Goal: Communication & Community: Ask a question

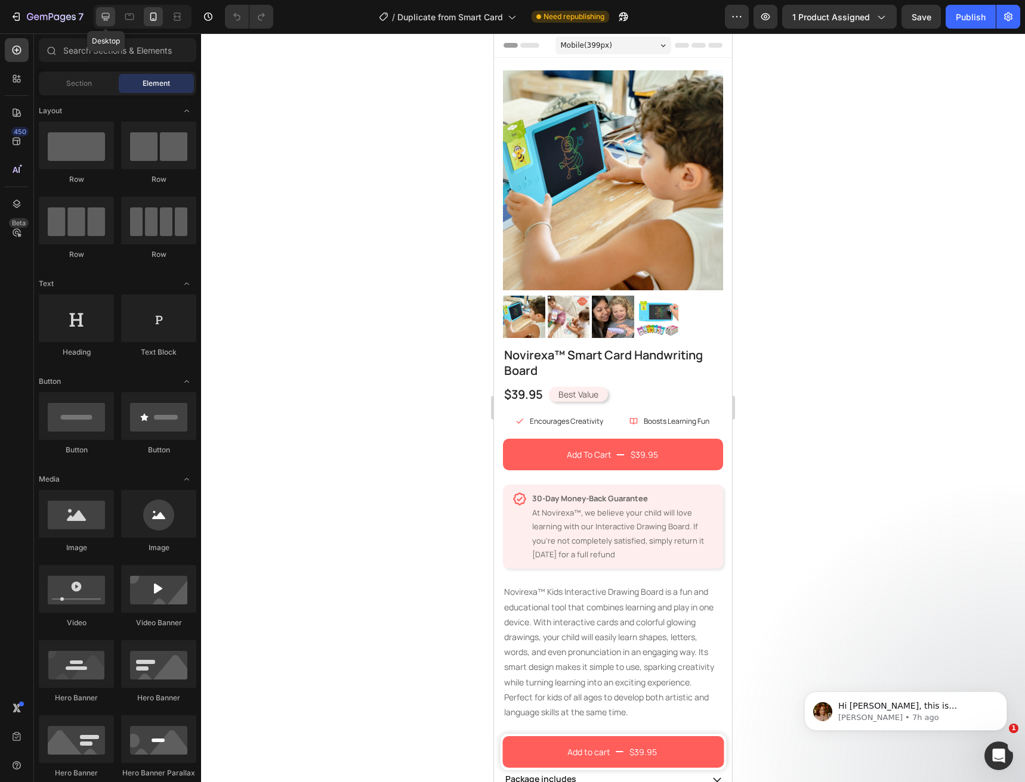
click at [104, 16] on icon at bounding box center [106, 17] width 12 height 12
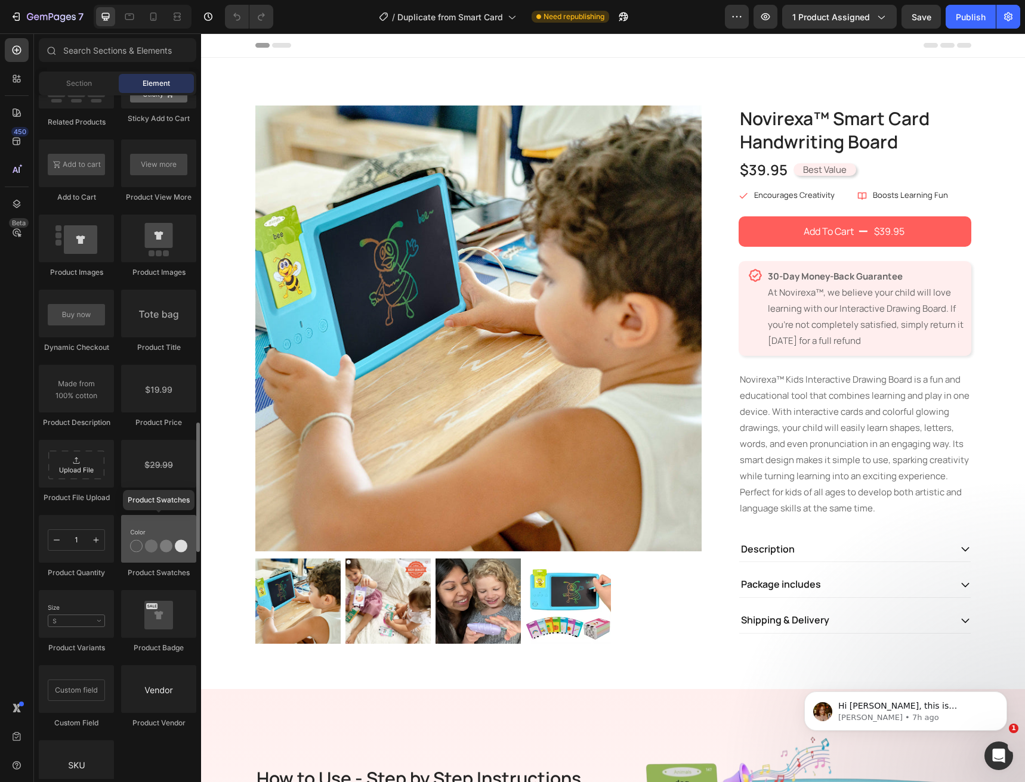
scroll to position [1849, 0]
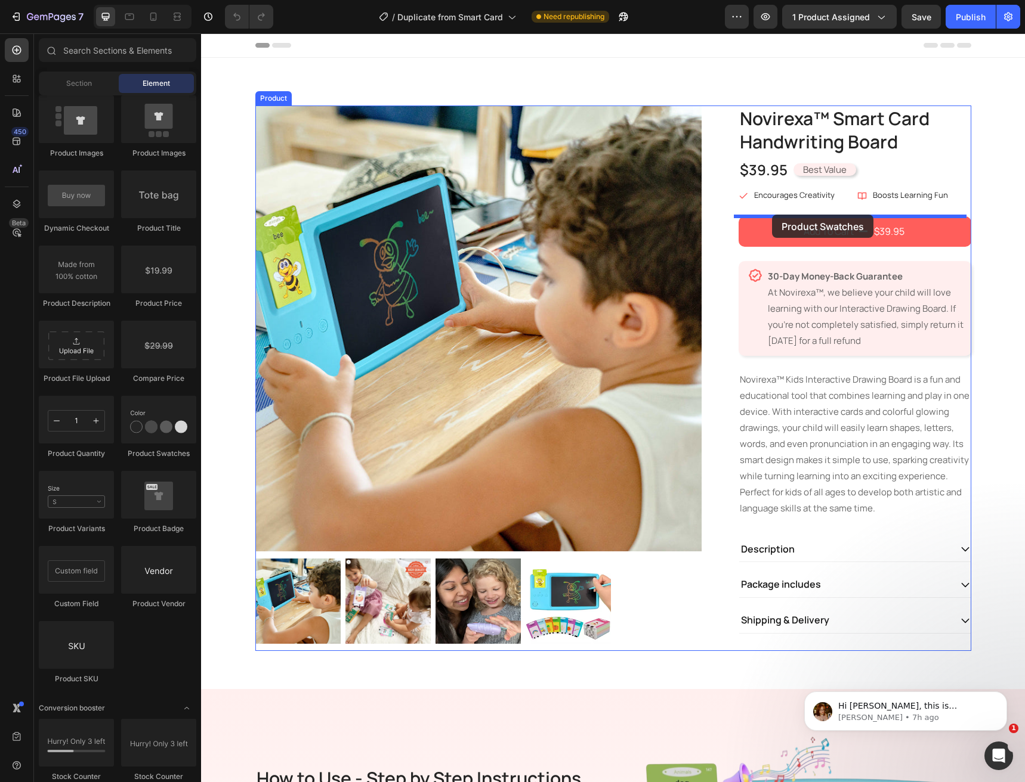
drag, startPoint x: 355, startPoint y: 463, endPoint x: 772, endPoint y: 215, distance: 485.4
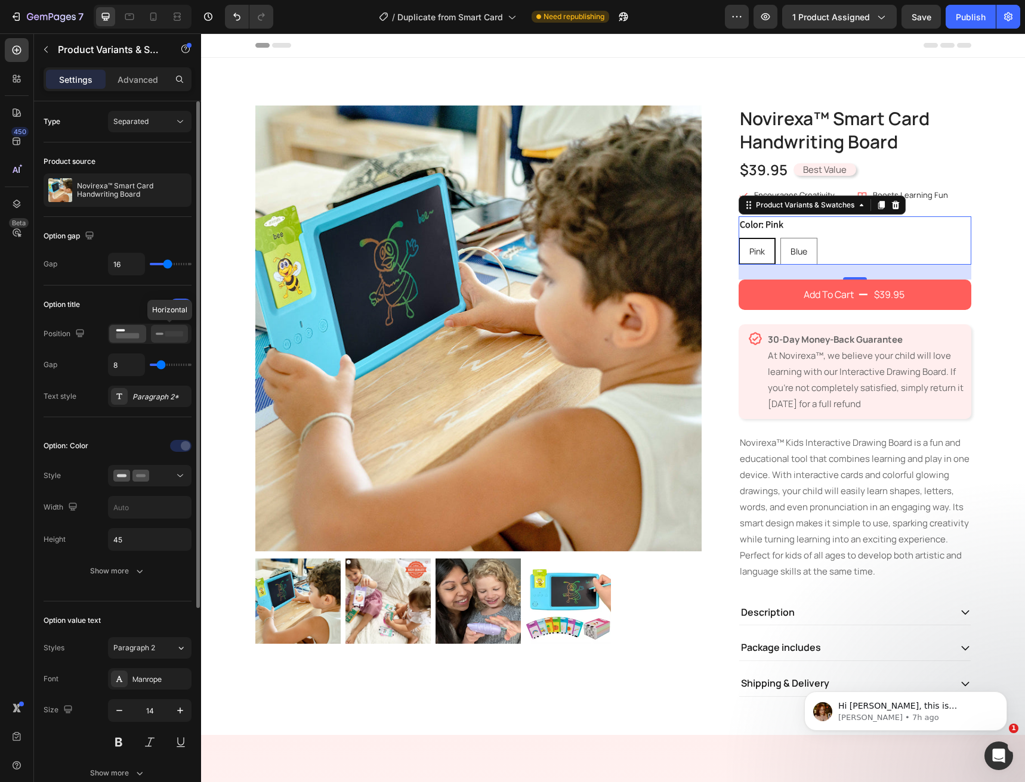
click at [159, 339] on icon at bounding box center [169, 333] width 27 height 13
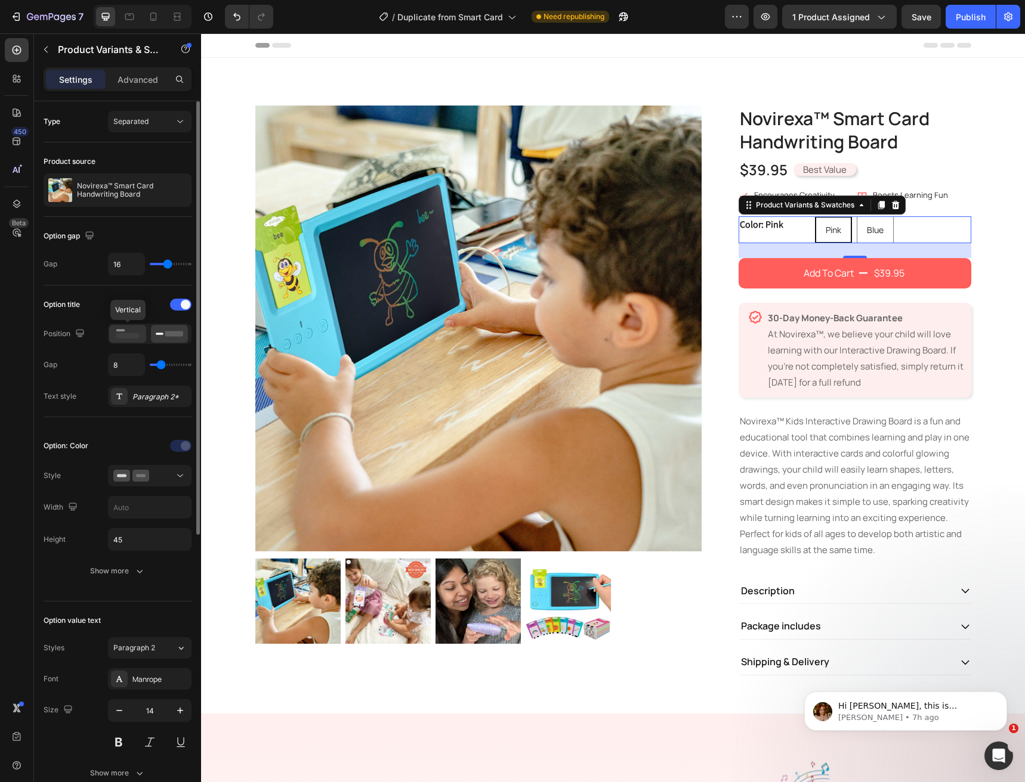
click at [137, 339] on icon at bounding box center [127, 333] width 27 height 13
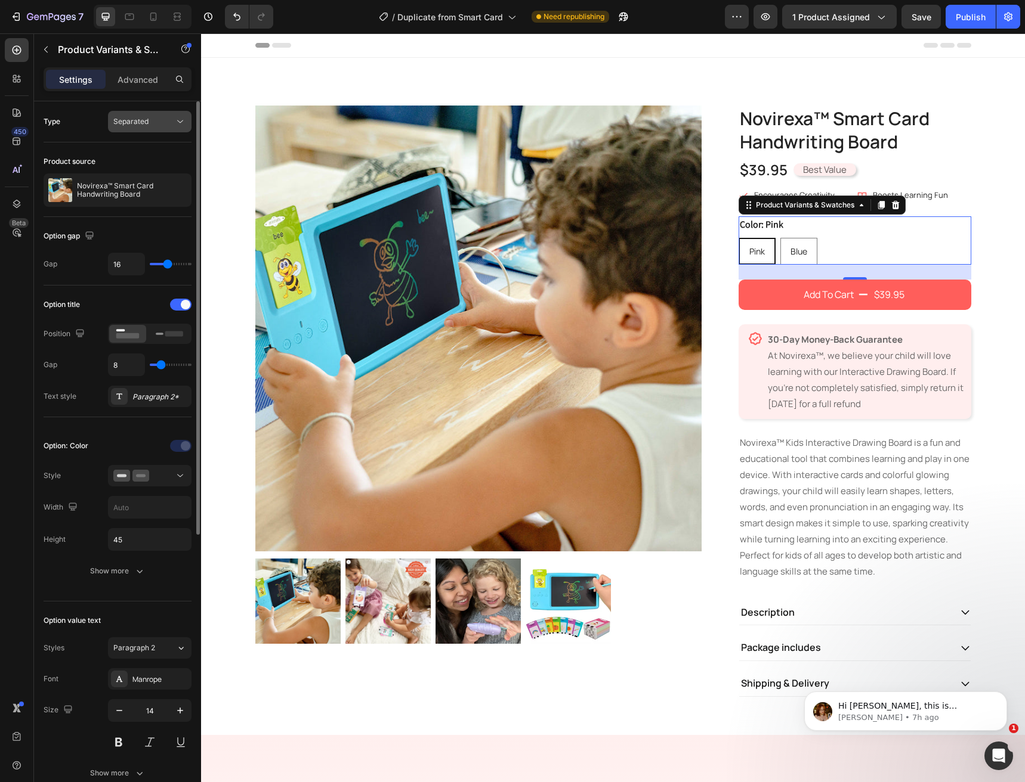
click at [131, 124] on span "Separated" at bounding box center [130, 121] width 35 height 9
click at [134, 174] on span "Combine" at bounding box center [128, 173] width 30 height 11
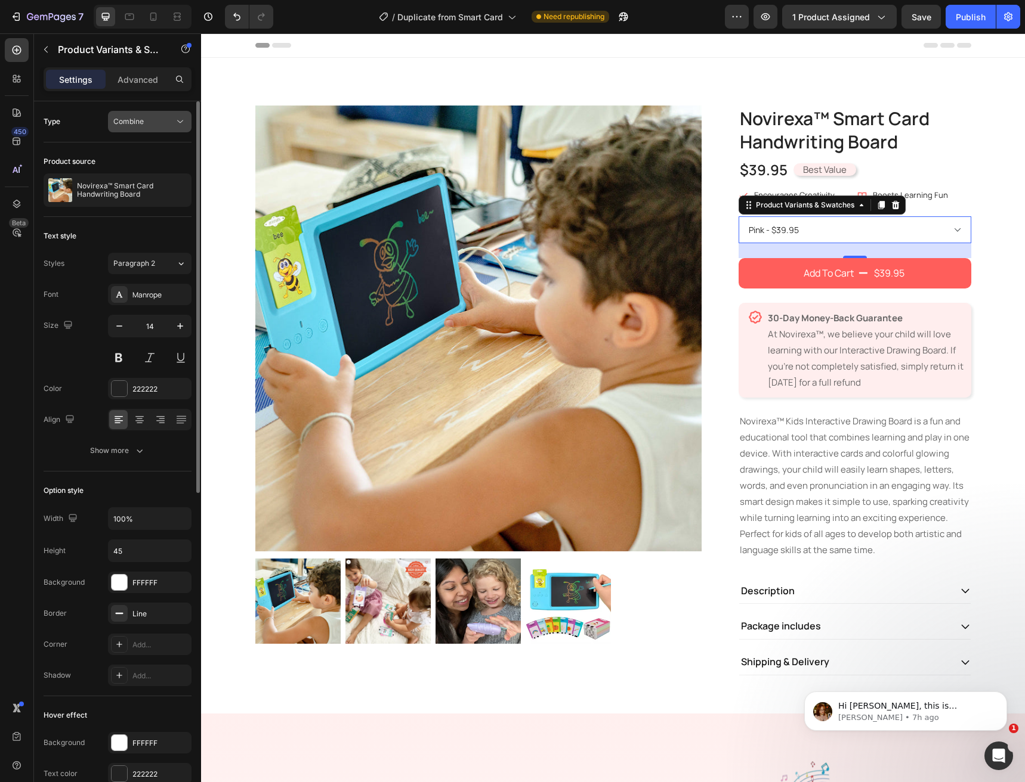
click at [149, 128] on button "Combine" at bounding box center [149, 121] width 83 height 21
click at [148, 146] on span "Separated" at bounding box center [130, 151] width 35 height 11
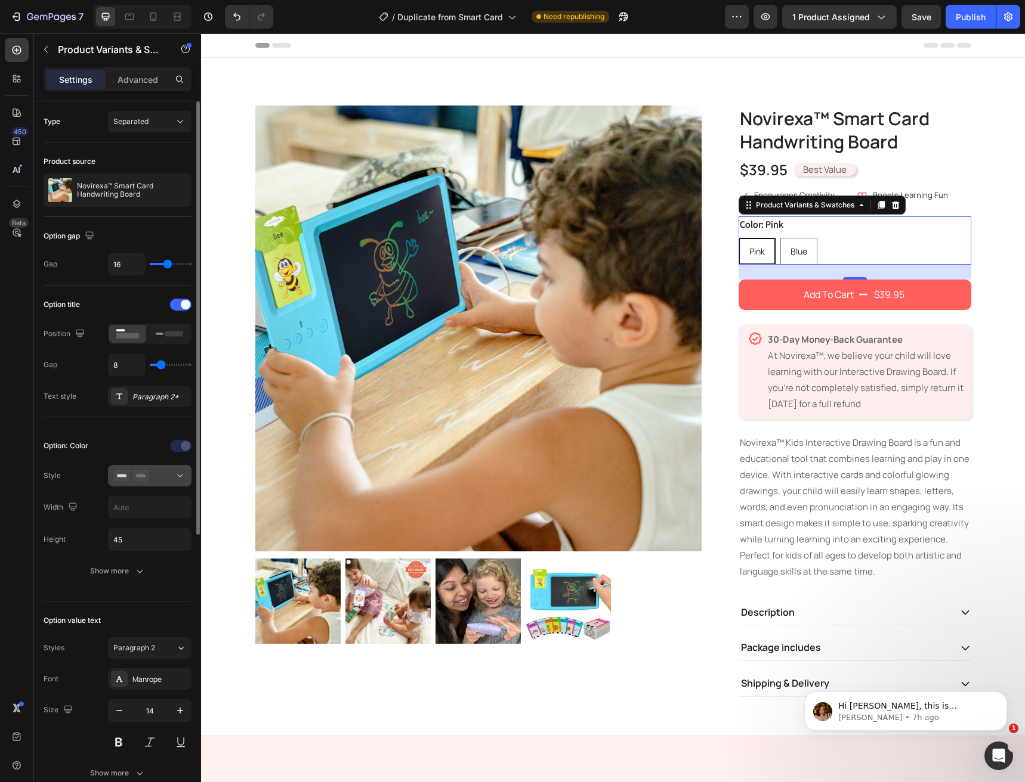
click at [180, 472] on icon at bounding box center [180, 476] width 12 height 12
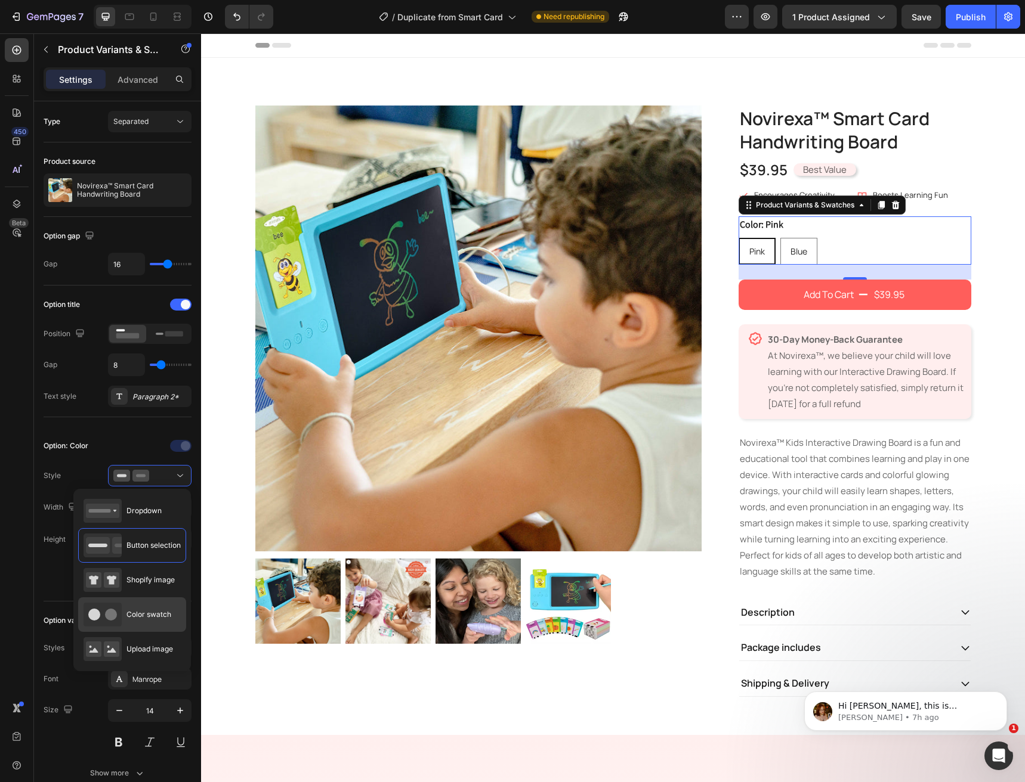
click at [132, 607] on div "Color swatch" at bounding box center [127, 615] width 88 height 24
type input "45"
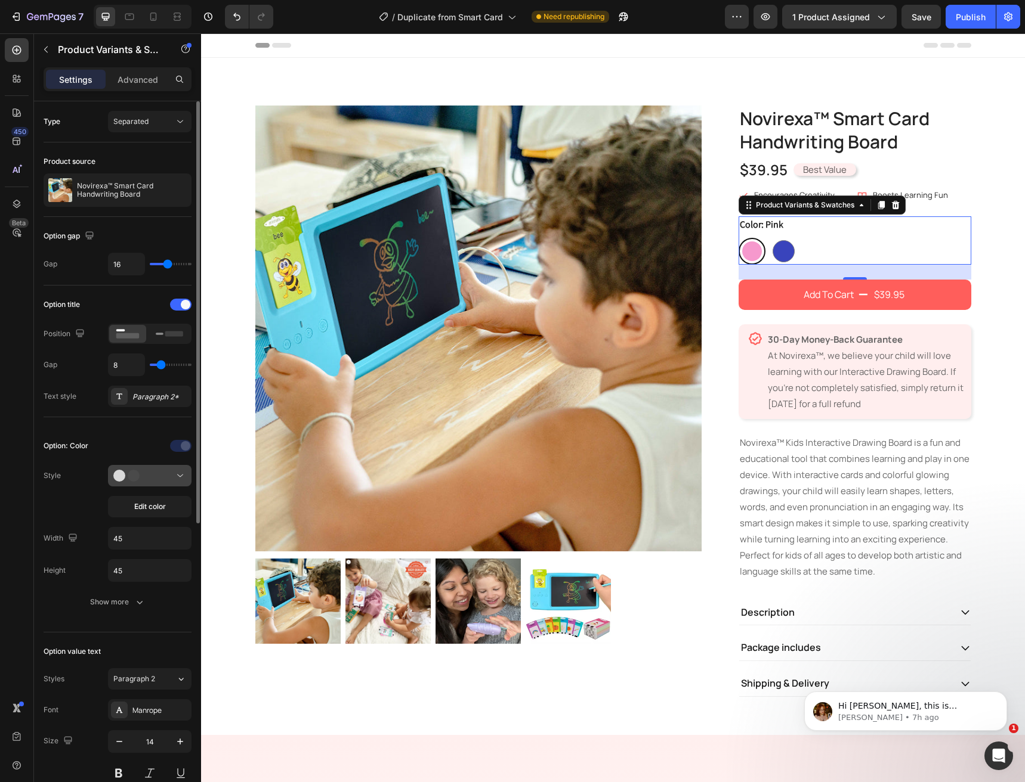
click at [171, 481] on div at bounding box center [149, 476] width 73 height 12
click at [170, 678] on div "Paragraph 2" at bounding box center [144, 679] width 63 height 11
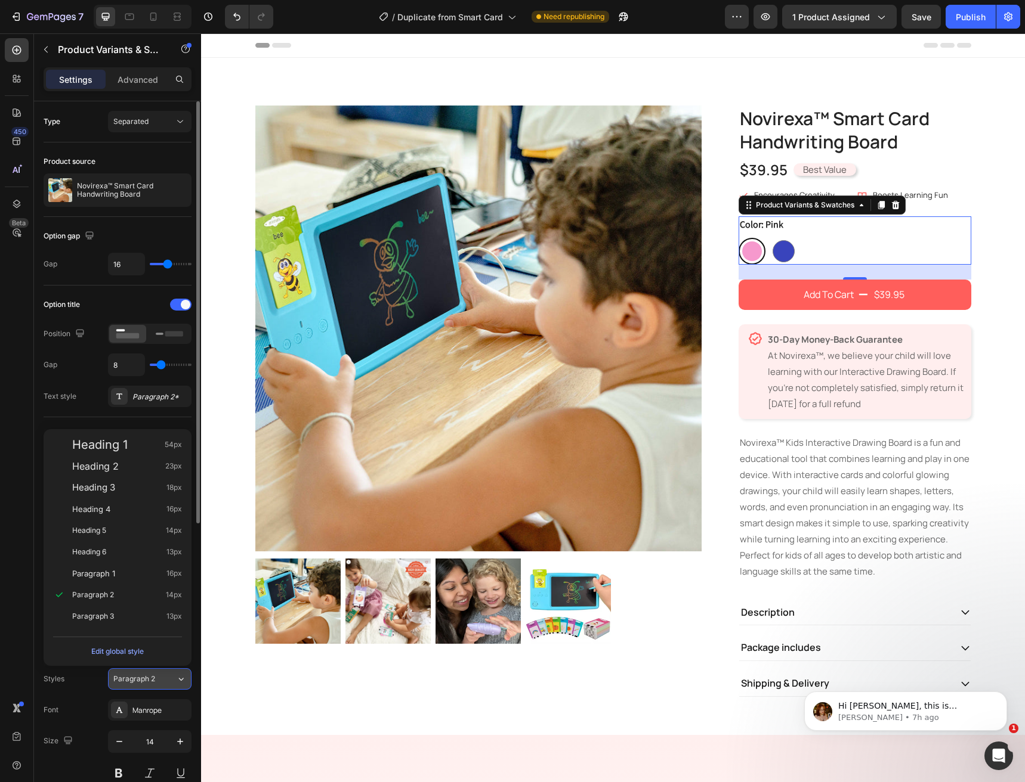
click at [170, 678] on div "Paragraph 2" at bounding box center [144, 679] width 63 height 11
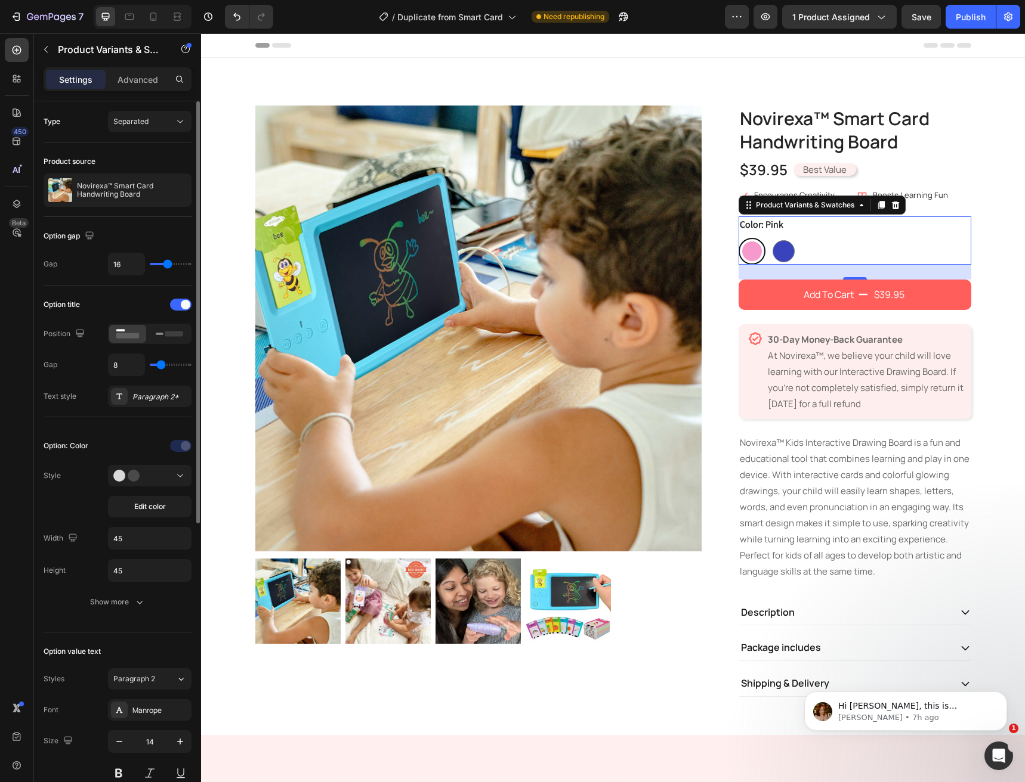
scroll to position [179, 0]
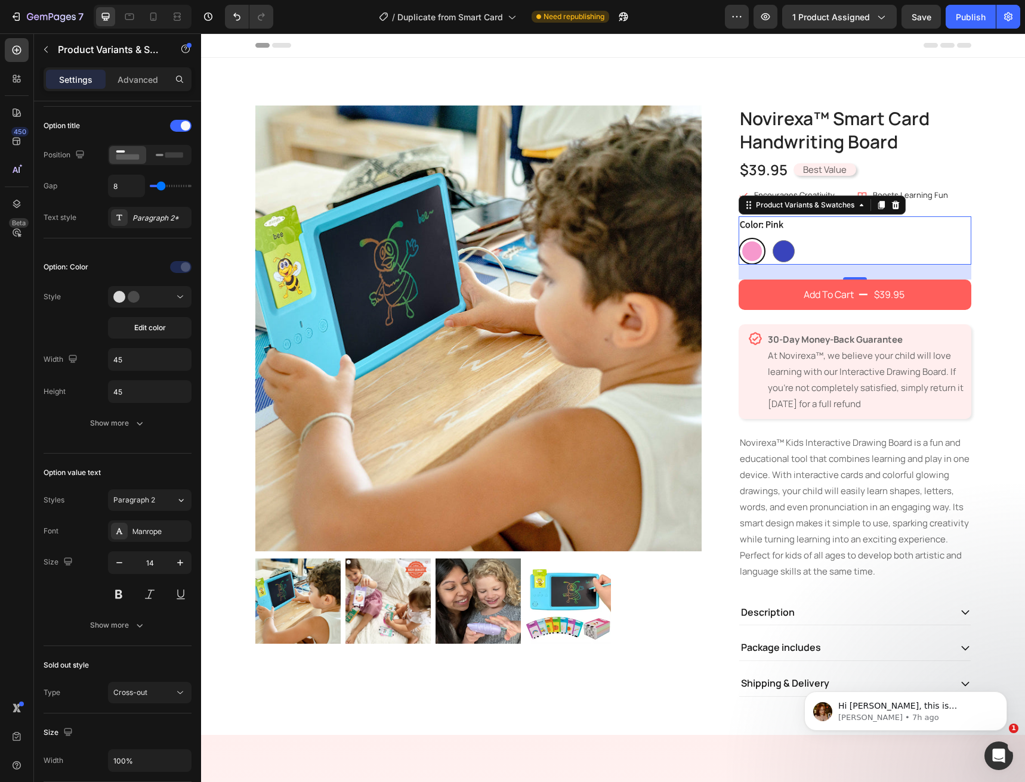
click at [799, 250] on div "Pink Pink Blue Blue" at bounding box center [854, 251] width 233 height 27
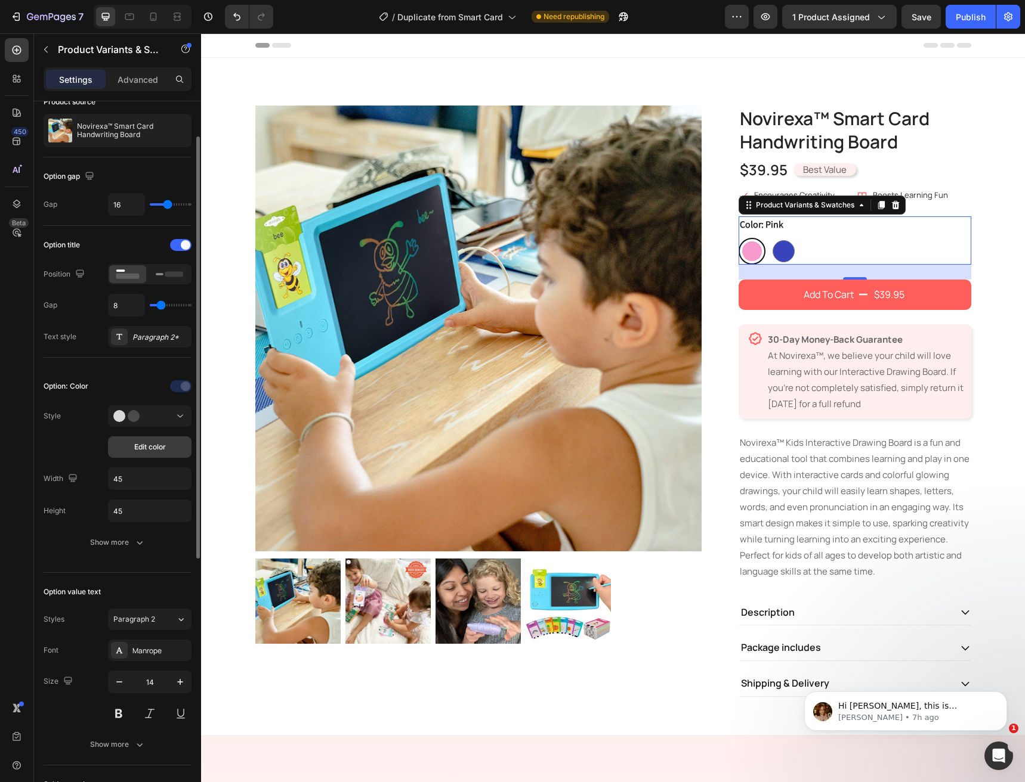
scroll to position [0, 0]
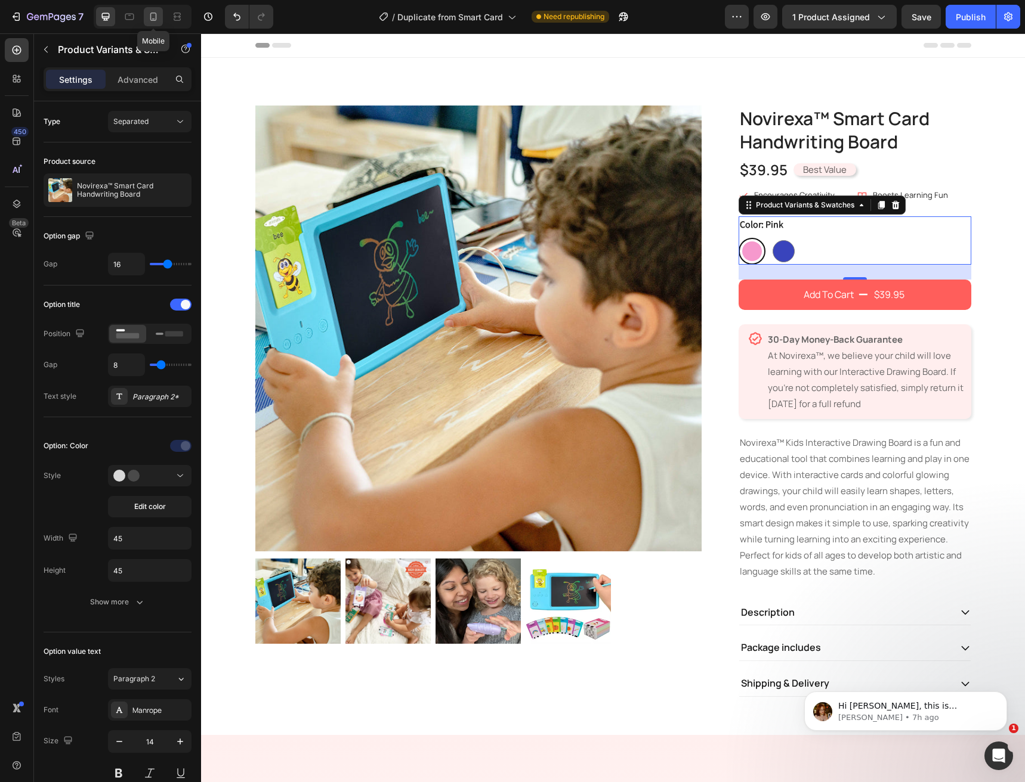
click at [151, 15] on icon at bounding box center [153, 17] width 12 height 12
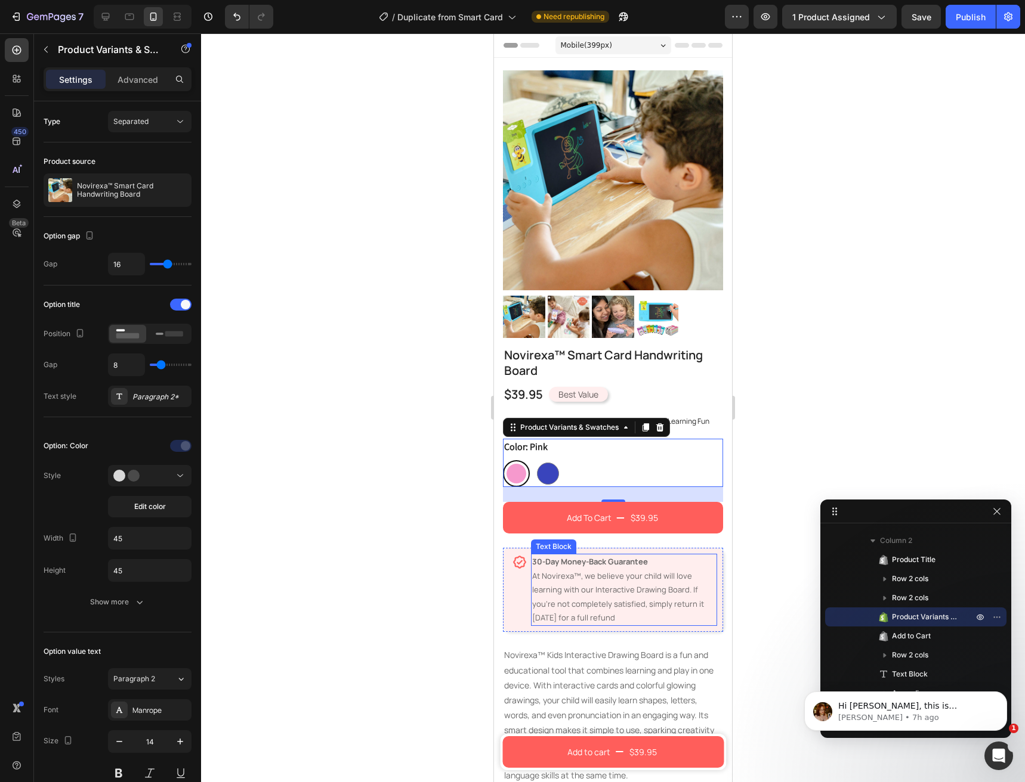
click at [566, 584] on p "30-Day Money-Back Guarantee At Novirexa™, we believe your child will love learn…" at bounding box center [624, 590] width 184 height 70
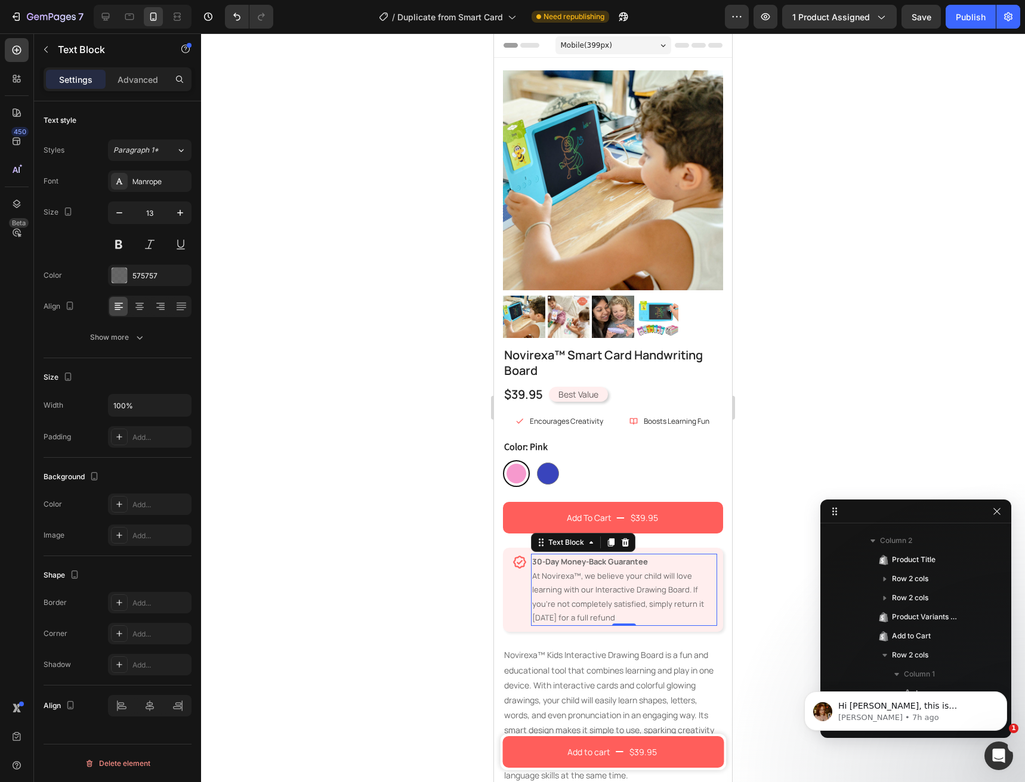
scroll to position [226, 0]
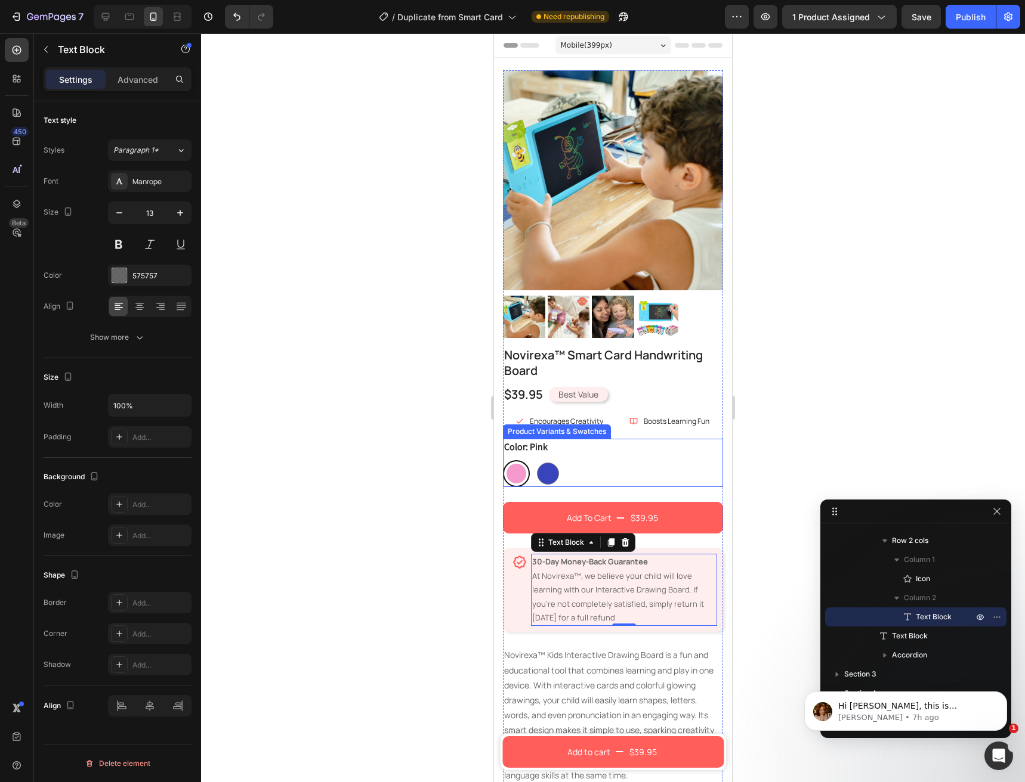
click at [517, 439] on legend "Color: Pink" at bounding box center [526, 447] width 46 height 17
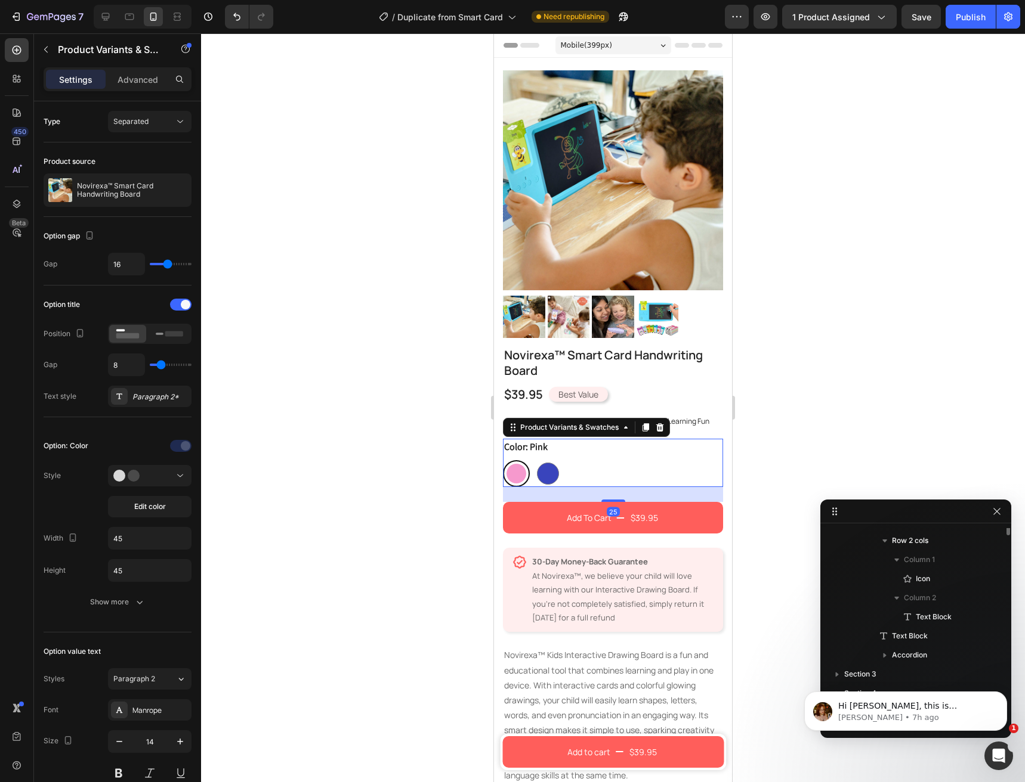
scroll to position [112, 0]
click at [517, 439] on legend "Color: Pink" at bounding box center [526, 447] width 46 height 17
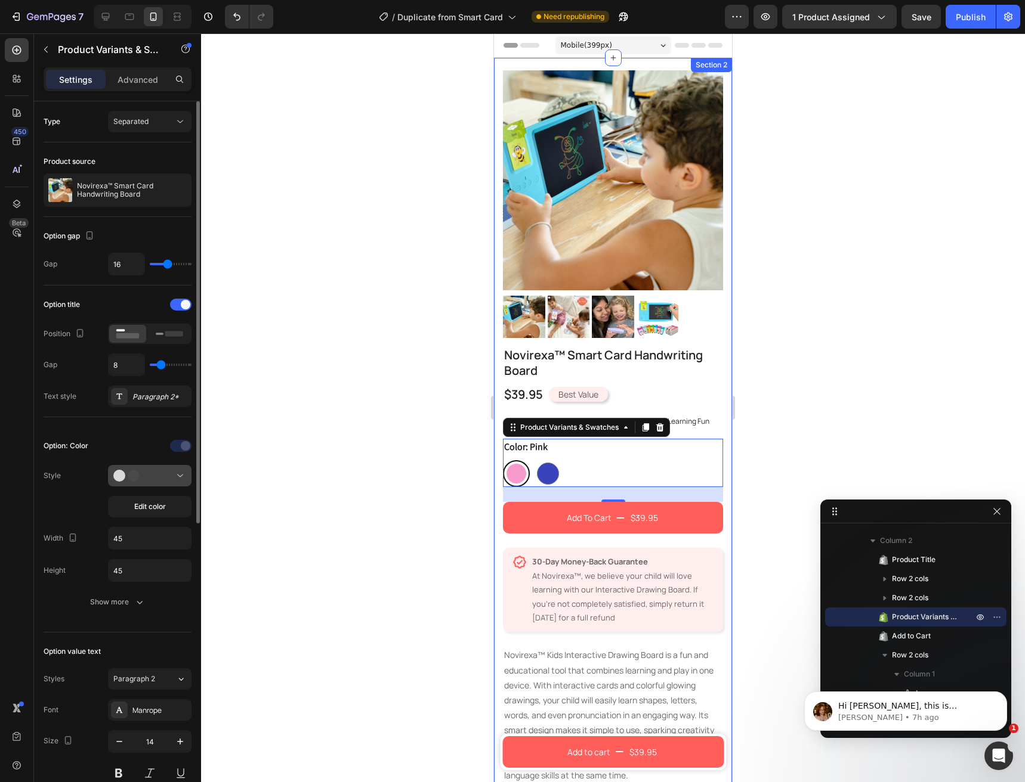
click at [163, 479] on div at bounding box center [149, 476] width 73 height 12
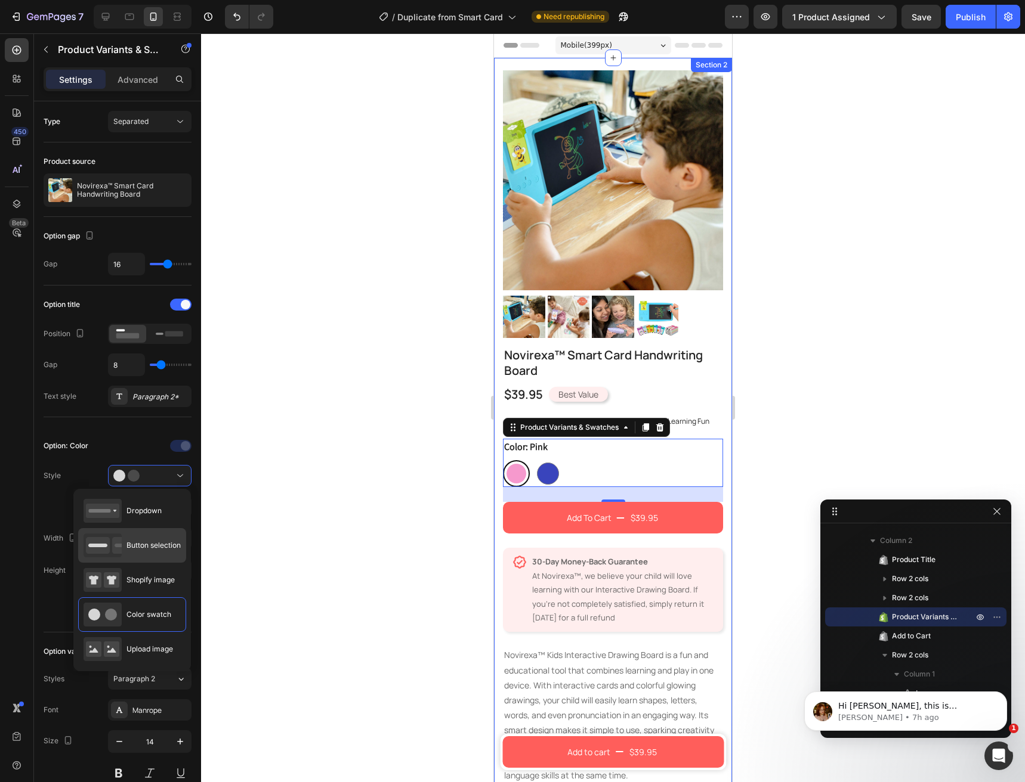
click at [111, 550] on icon at bounding box center [102, 546] width 38 height 24
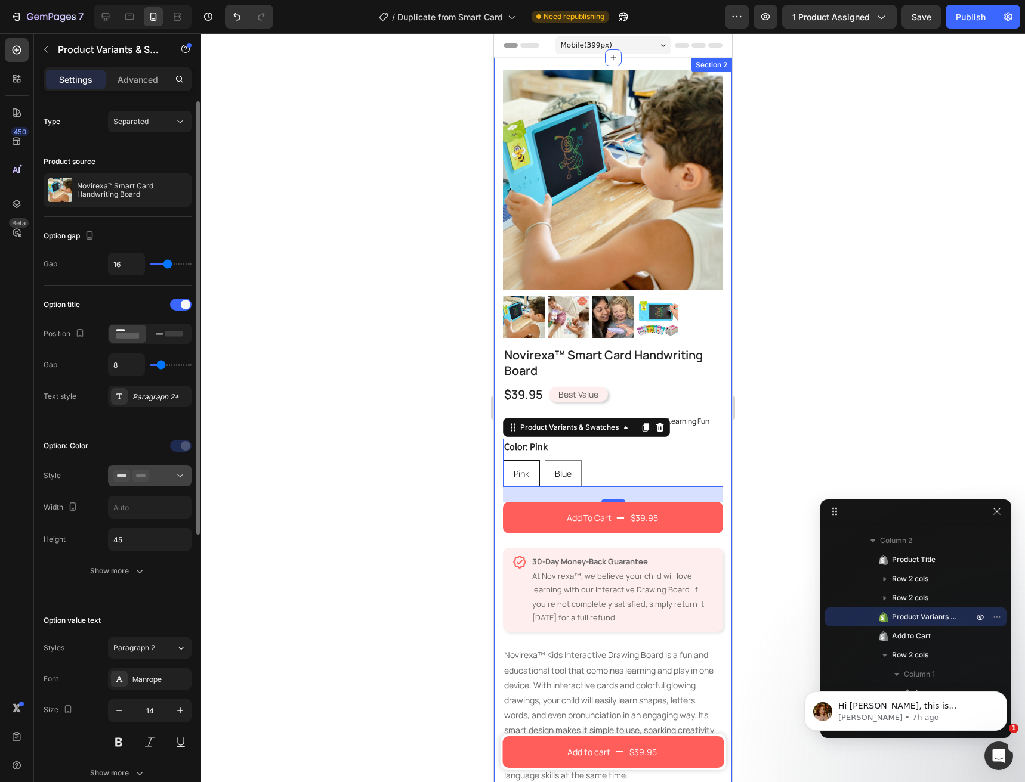
click at [173, 485] on button at bounding box center [149, 475] width 83 height 21
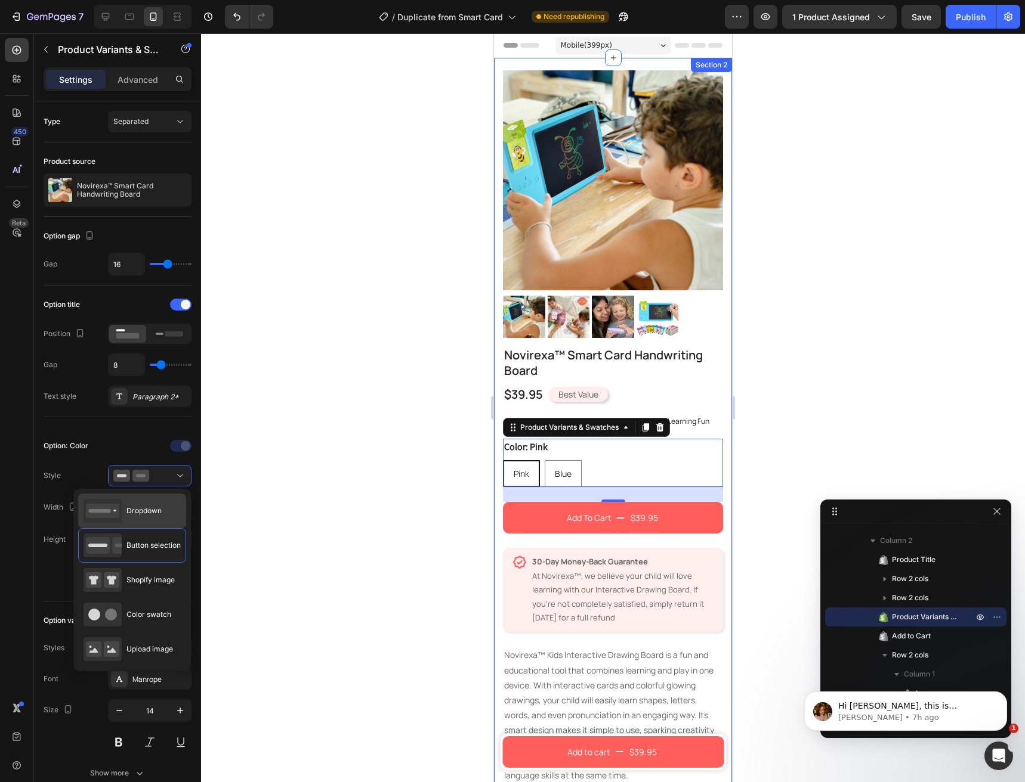
click at [167, 505] on div "Dropdown" at bounding box center [132, 511] width 108 height 35
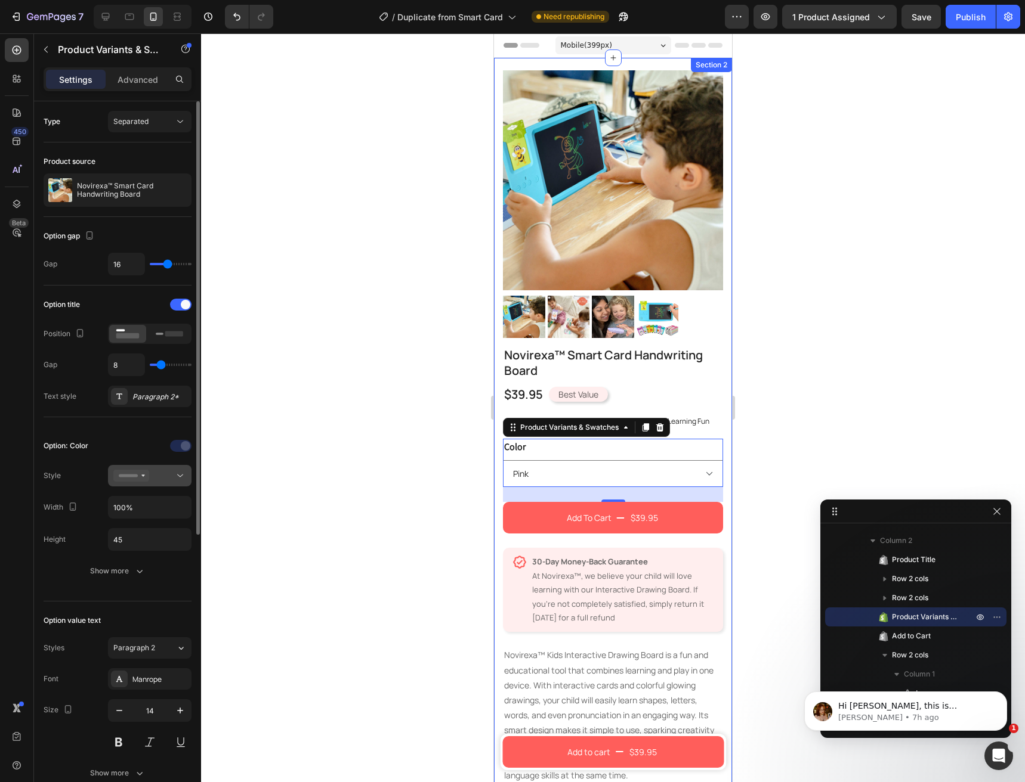
click at [165, 478] on div at bounding box center [149, 476] width 73 height 12
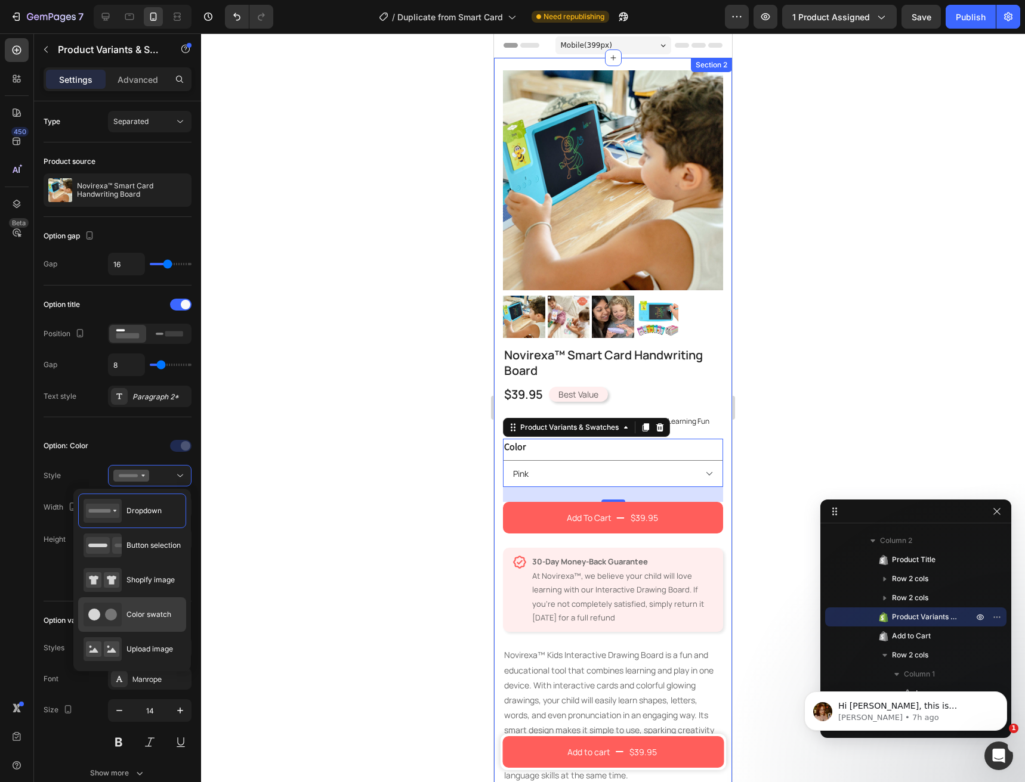
click at [129, 613] on span "Color swatch" at bounding box center [148, 615] width 45 height 11
type input "45"
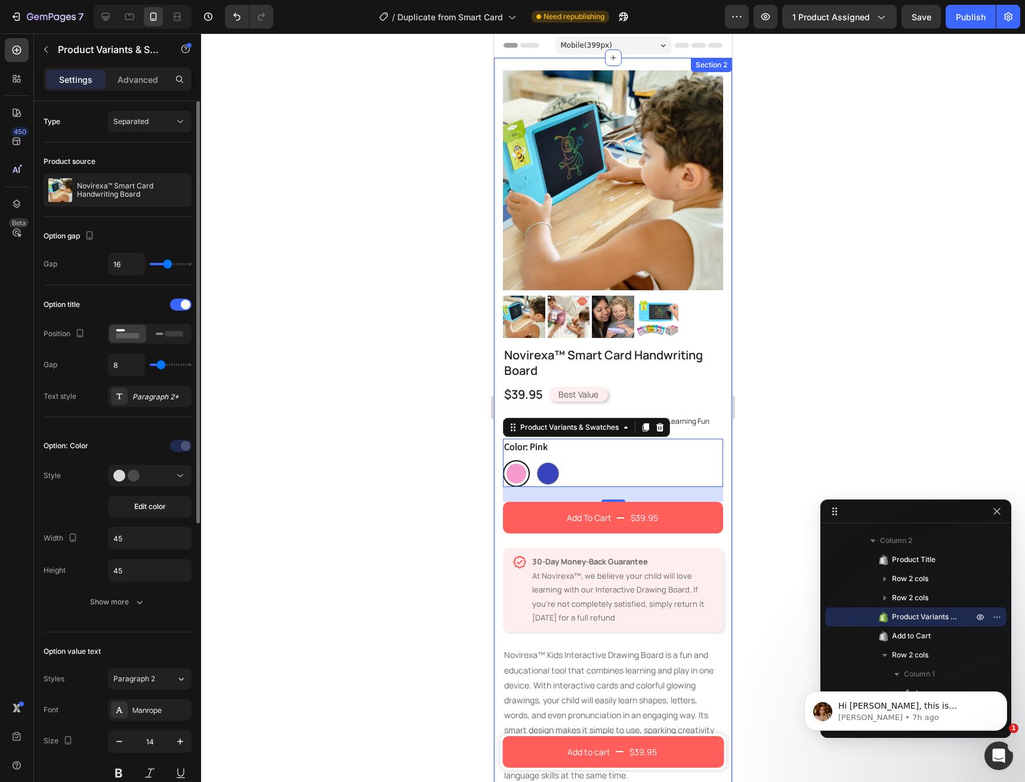
scroll to position [60, 0]
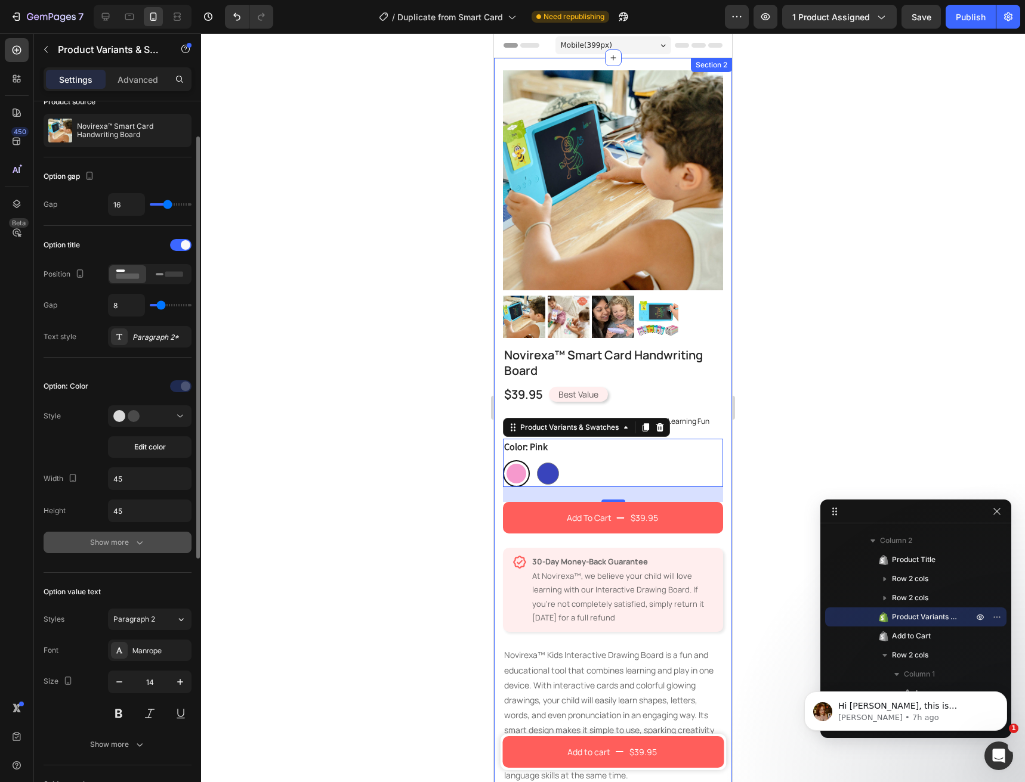
click at [129, 546] on div "Show more" at bounding box center [117, 543] width 55 height 12
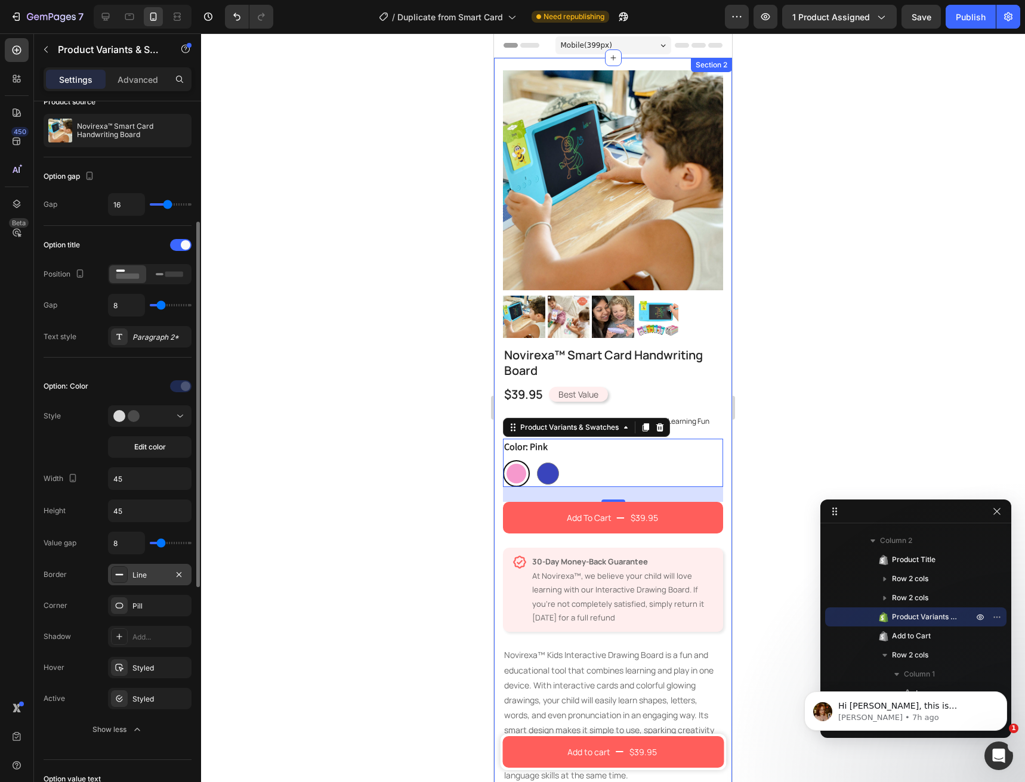
scroll to position [119, 0]
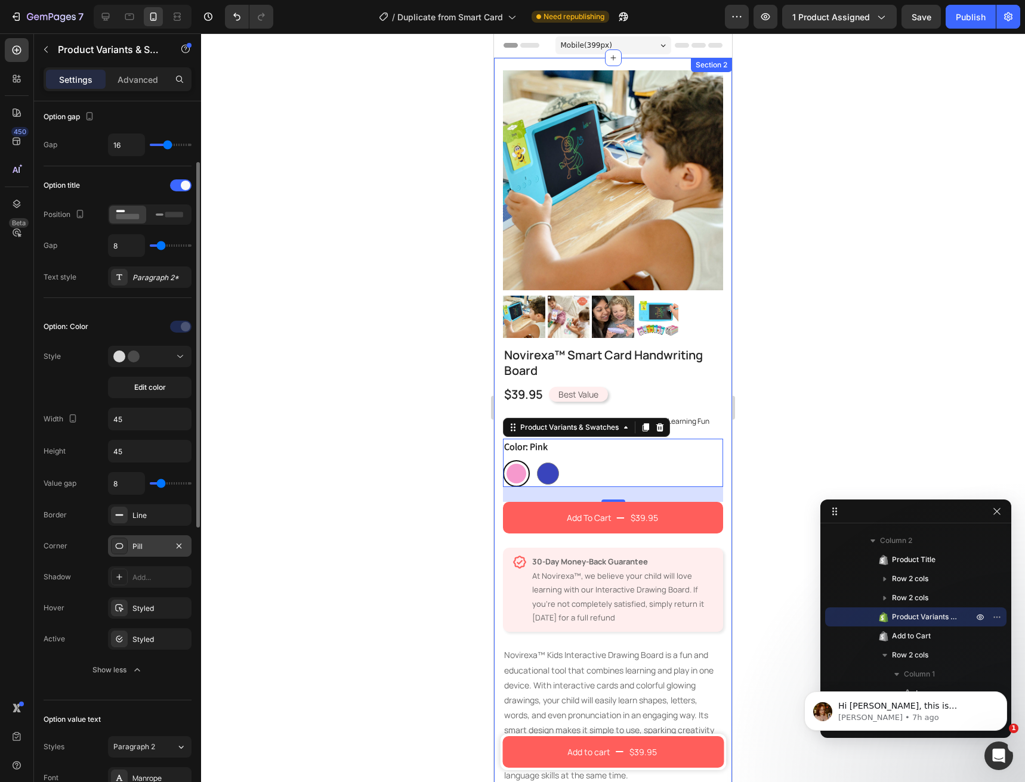
click at [141, 546] on div "Pill" at bounding box center [149, 547] width 35 height 11
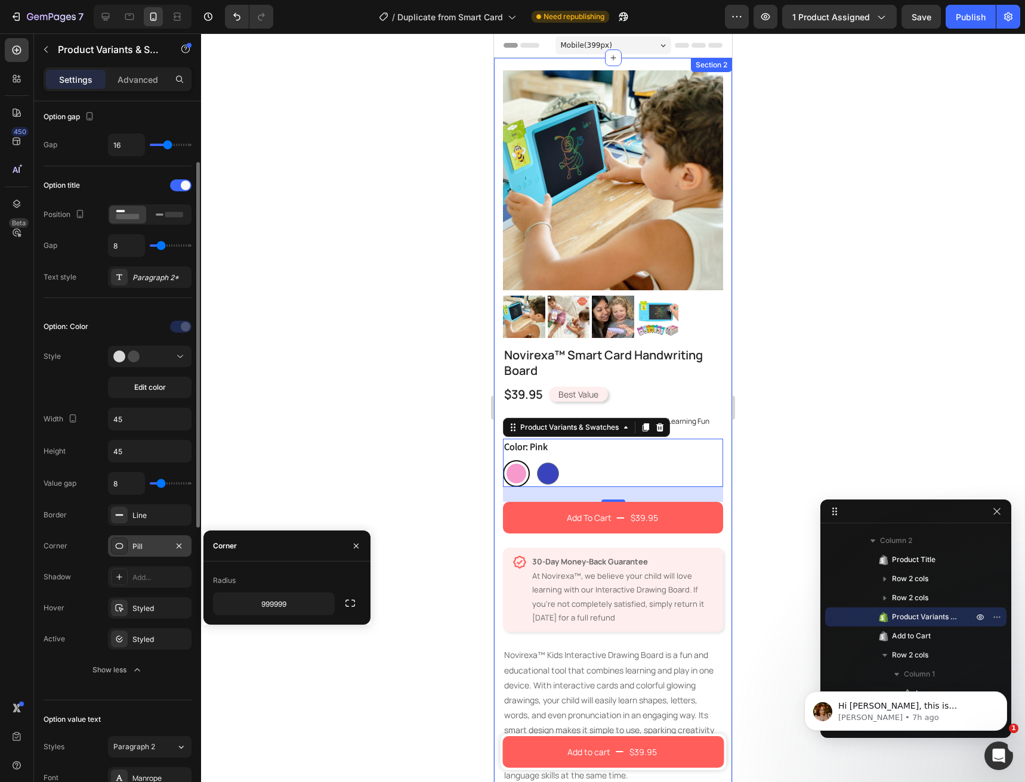
click at [141, 546] on div "Pill" at bounding box center [149, 547] width 35 height 11
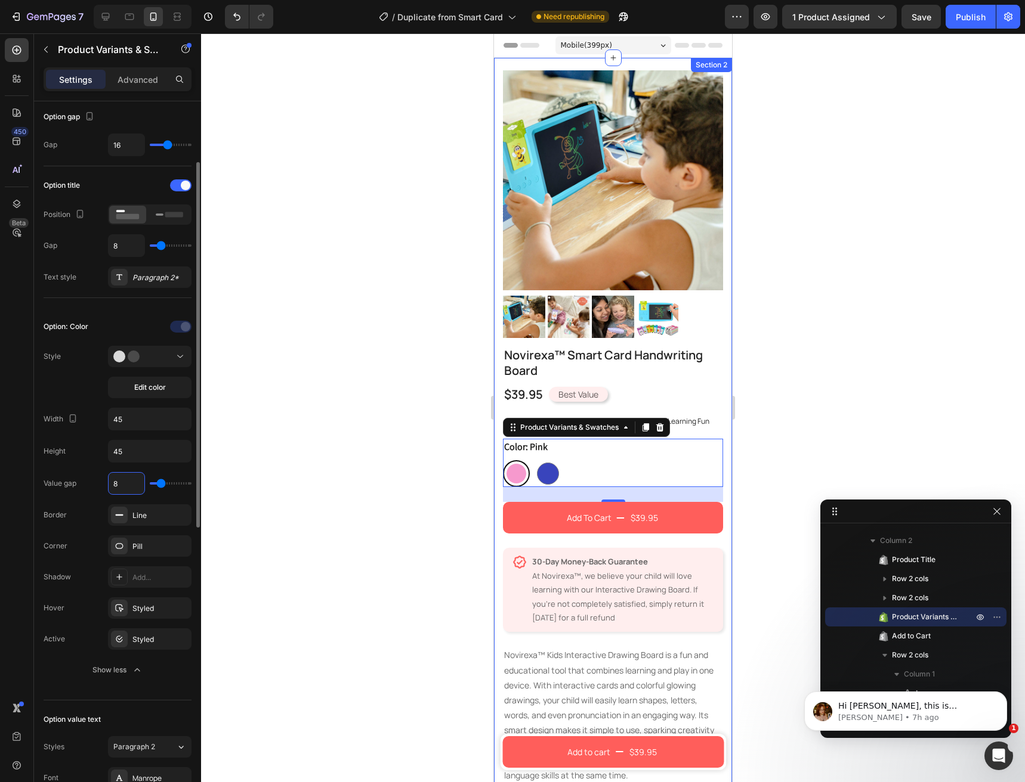
click at [124, 483] on input "8" at bounding box center [127, 483] width 36 height 21
type input "7"
click at [124, 483] on input "7" at bounding box center [127, 483] width 36 height 21
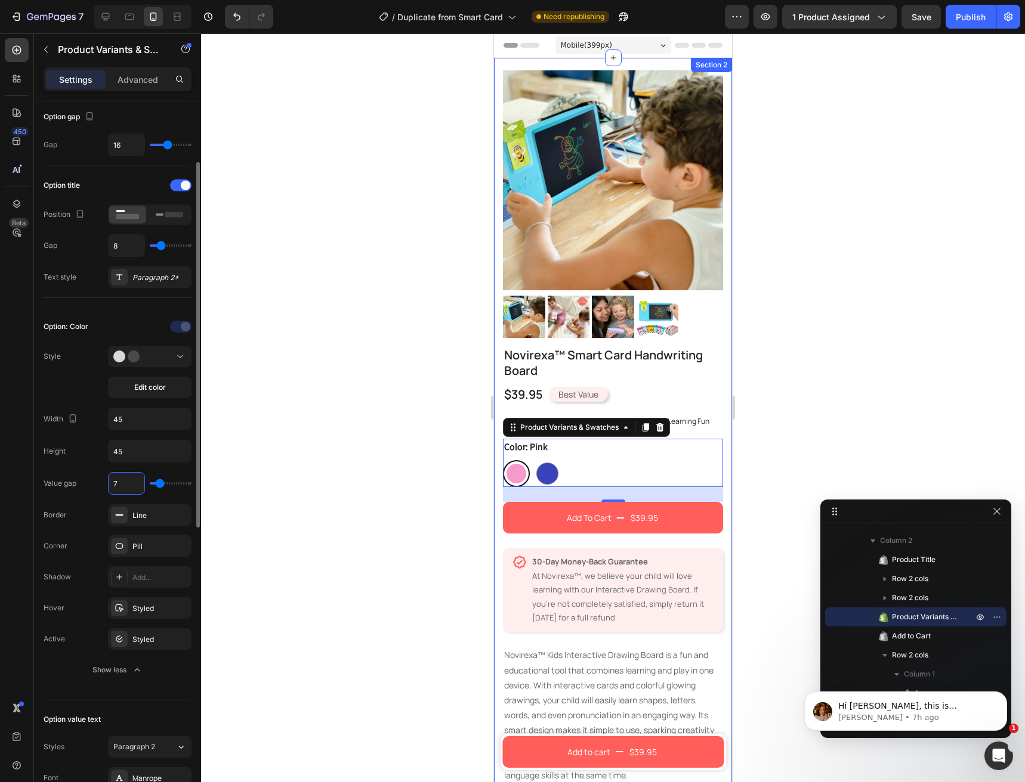
click at [124, 483] on input "7" at bounding box center [127, 483] width 36 height 21
type input "6"
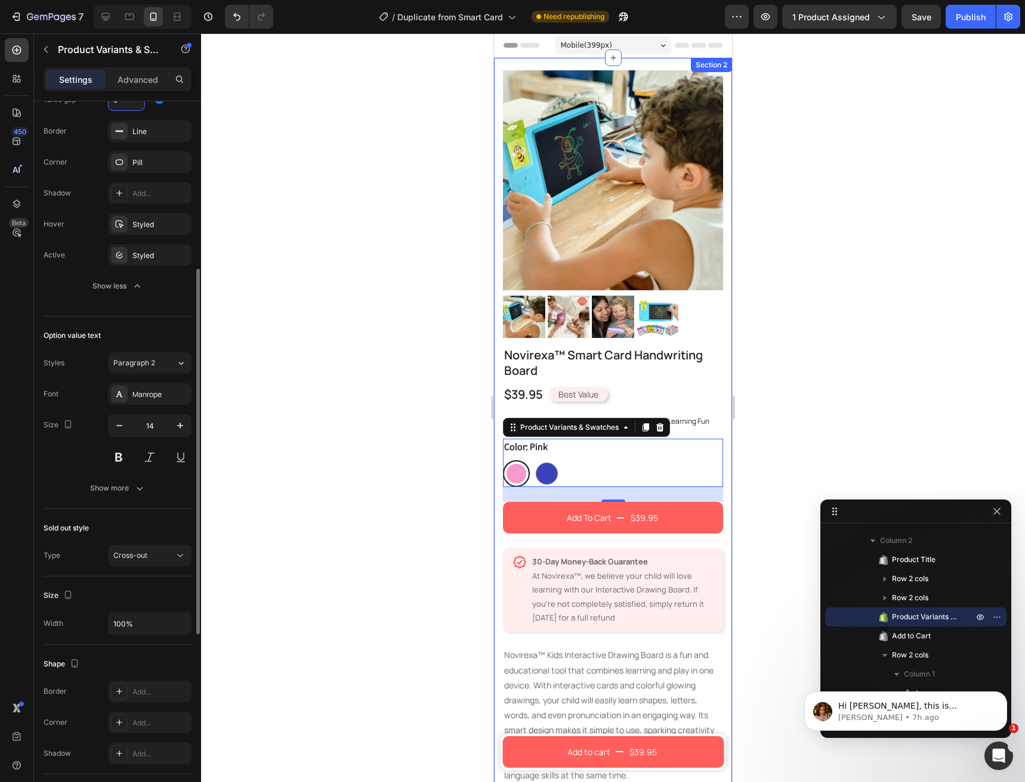
scroll to position [444, 0]
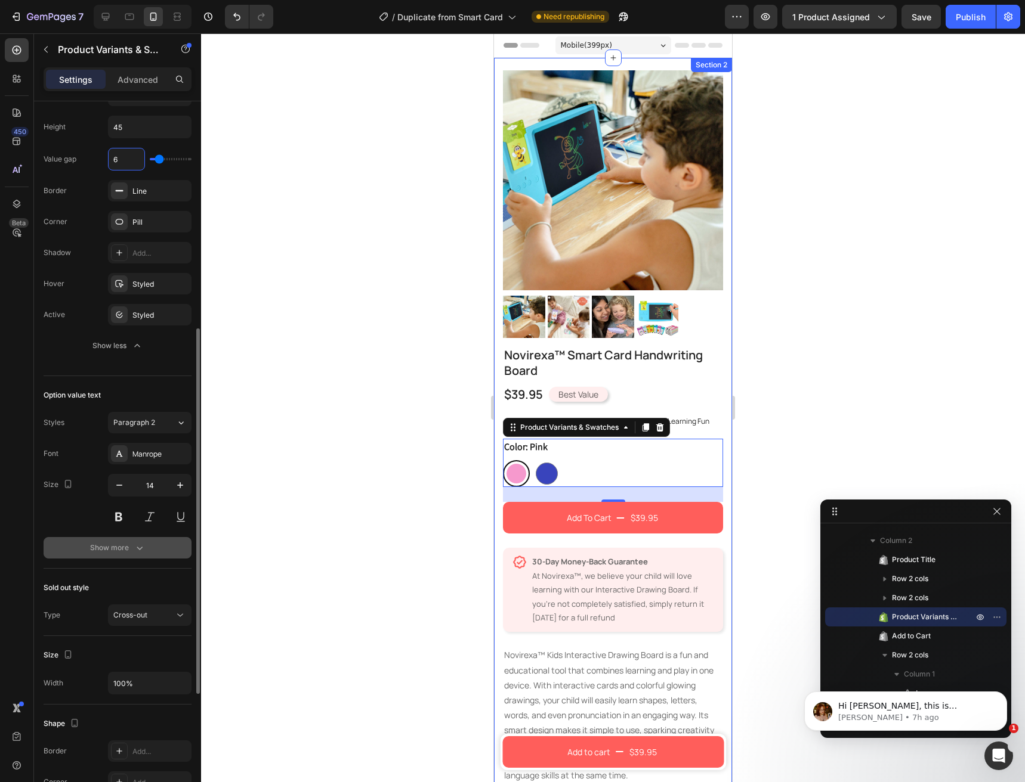
type input "6"
click at [135, 549] on icon "button" at bounding box center [140, 548] width 12 height 12
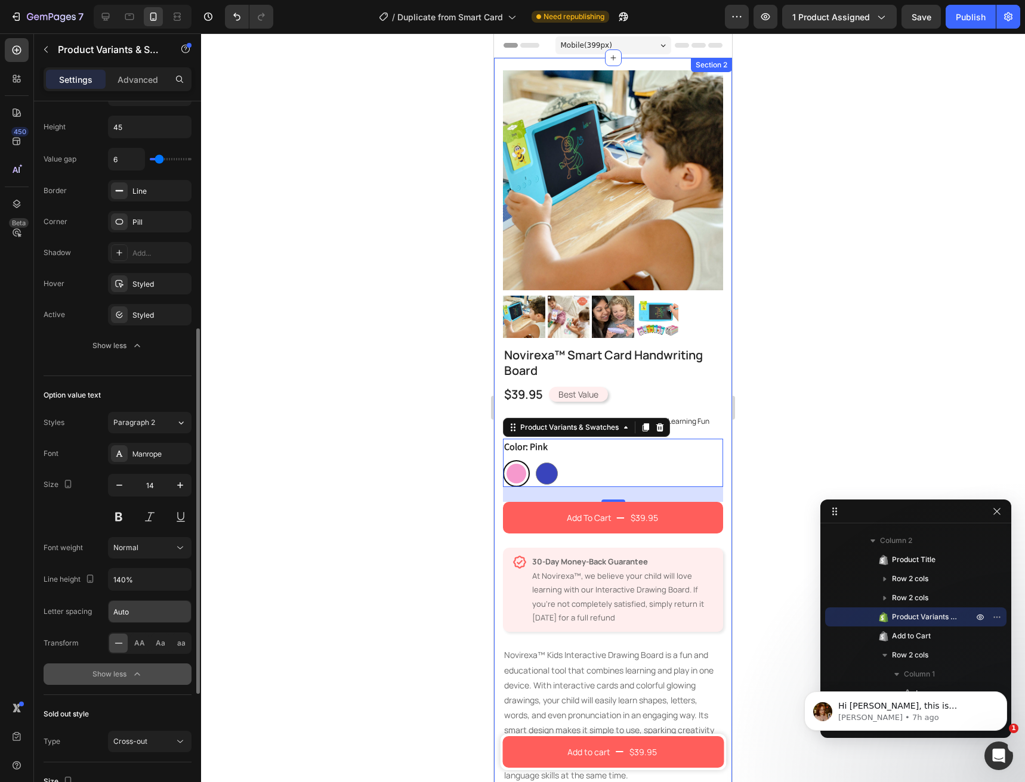
scroll to position [503, 0]
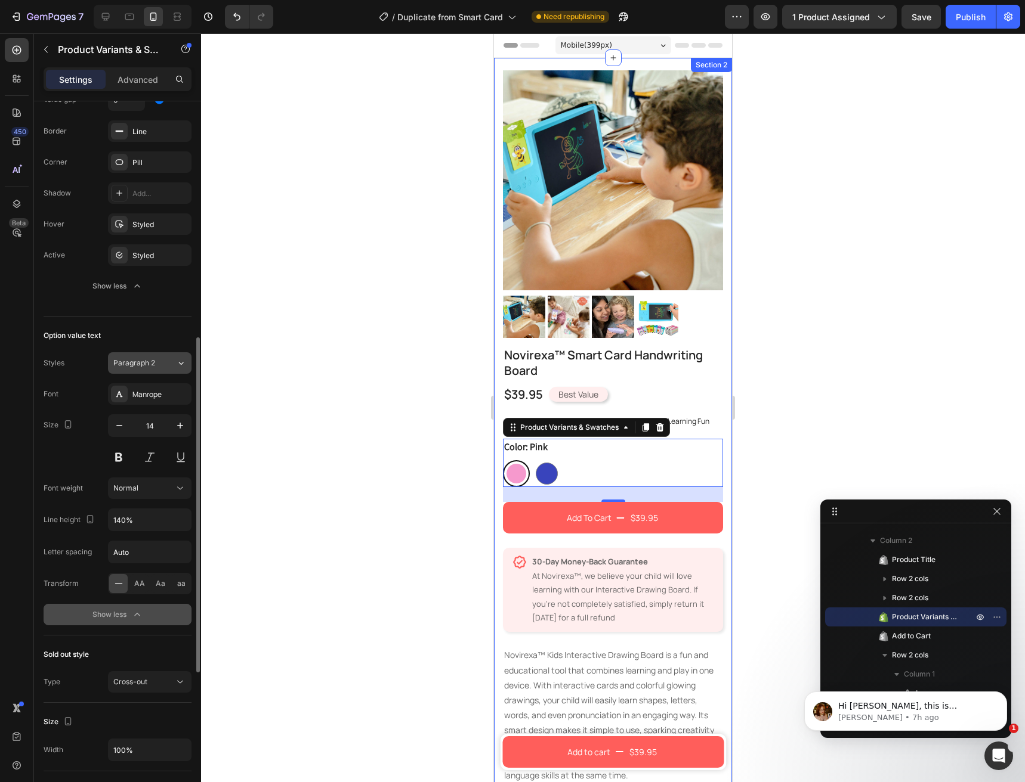
click at [164, 368] on div "Paragraph 2" at bounding box center [144, 363] width 63 height 11
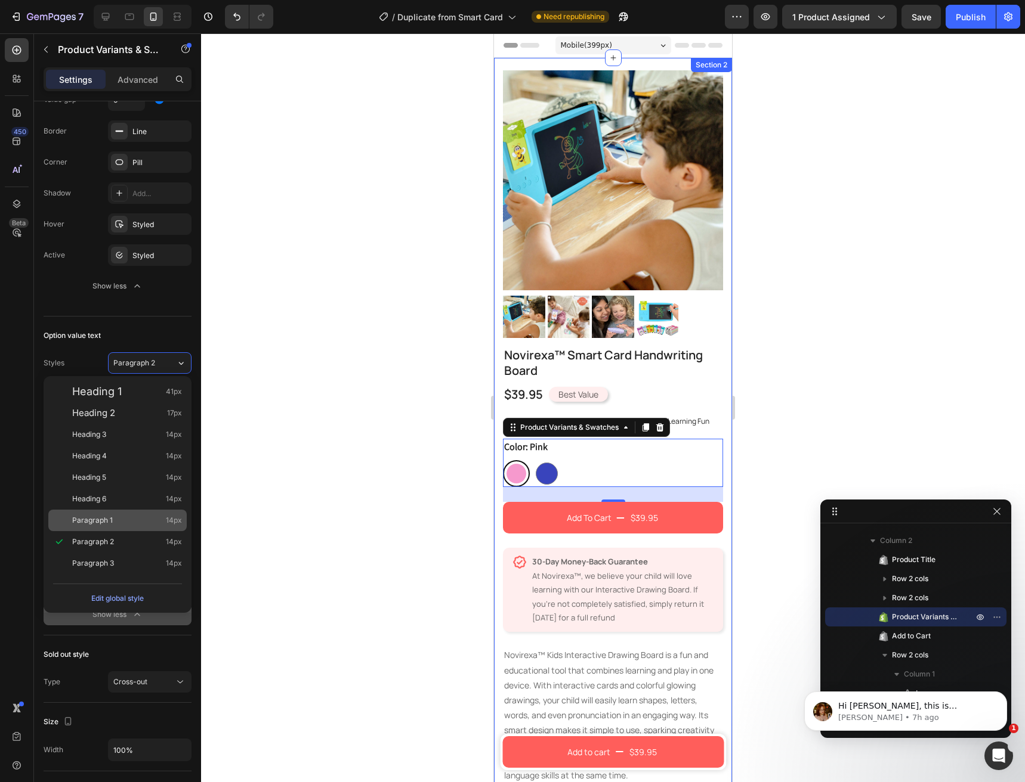
click at [136, 518] on div "Paragraph 1 14px" at bounding box center [127, 521] width 110 height 12
type input "180%"
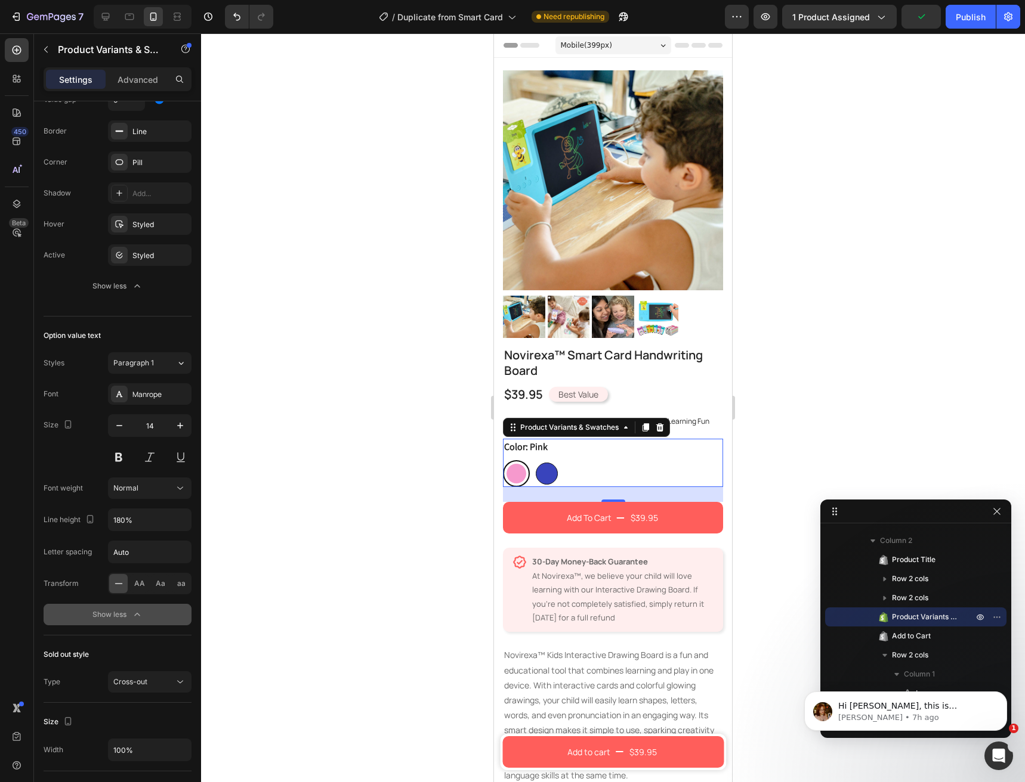
click at [553, 463] on div at bounding box center [547, 474] width 22 height 22
click at [533, 460] on input "Blue Blue" at bounding box center [533, 460] width 1 height 1
radio input "true"
click at [516, 463] on div at bounding box center [516, 474] width 22 height 22
click at [503, 460] on input "Pink Pink" at bounding box center [502, 460] width 1 height 1
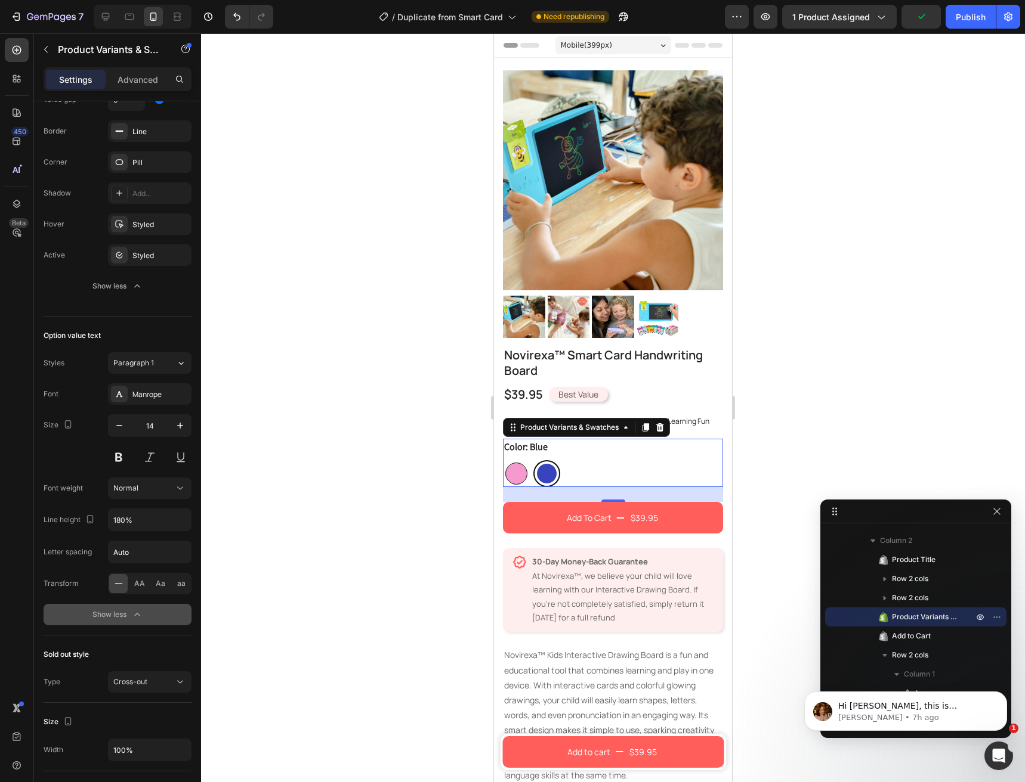
radio input "true"
click at [156, 358] on div "Paragraph 1" at bounding box center [137, 363] width 48 height 11
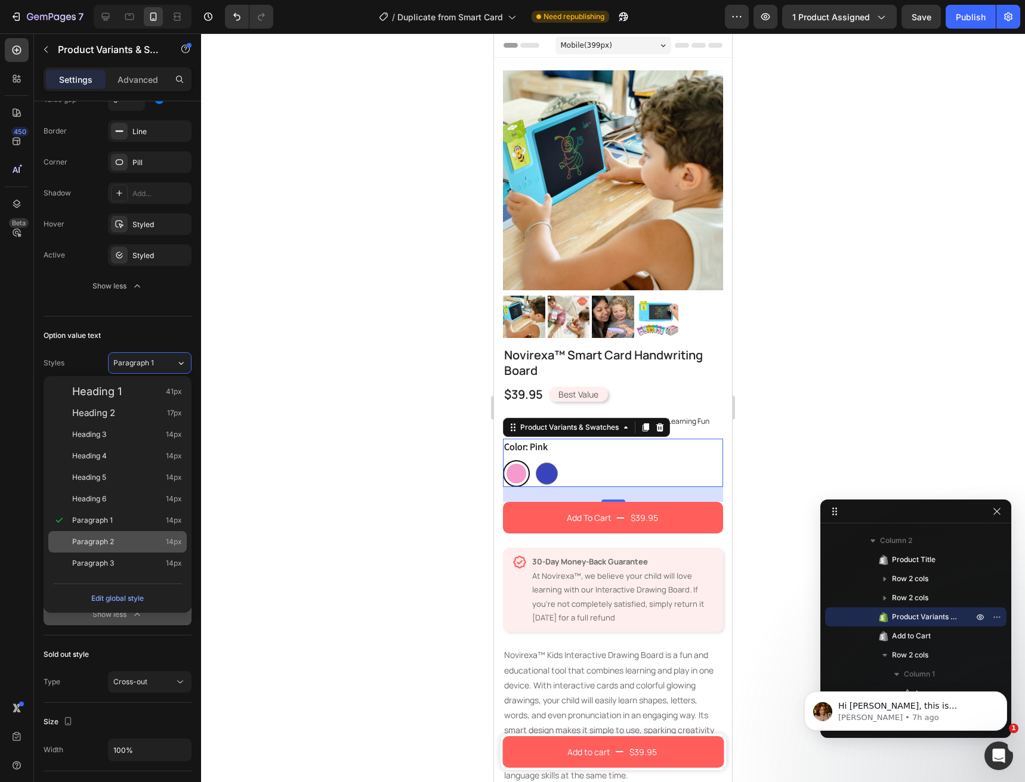
click at [123, 540] on div "Paragraph 2 14px" at bounding box center [127, 542] width 110 height 12
type input "140%"
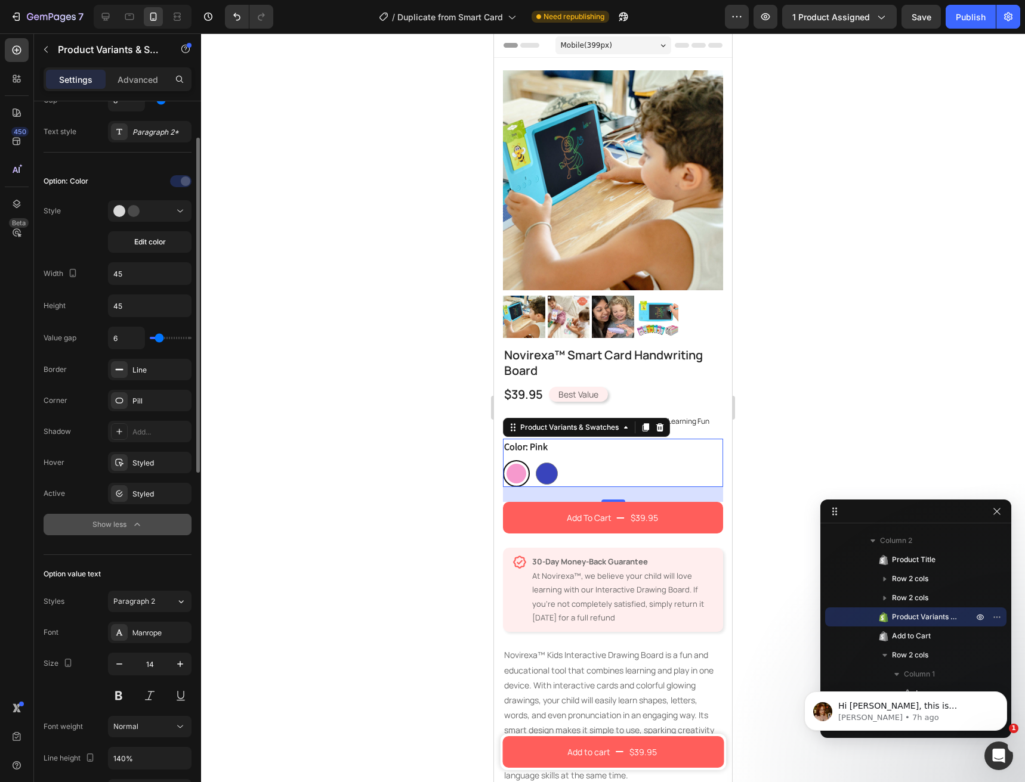
scroll to position [205, 0]
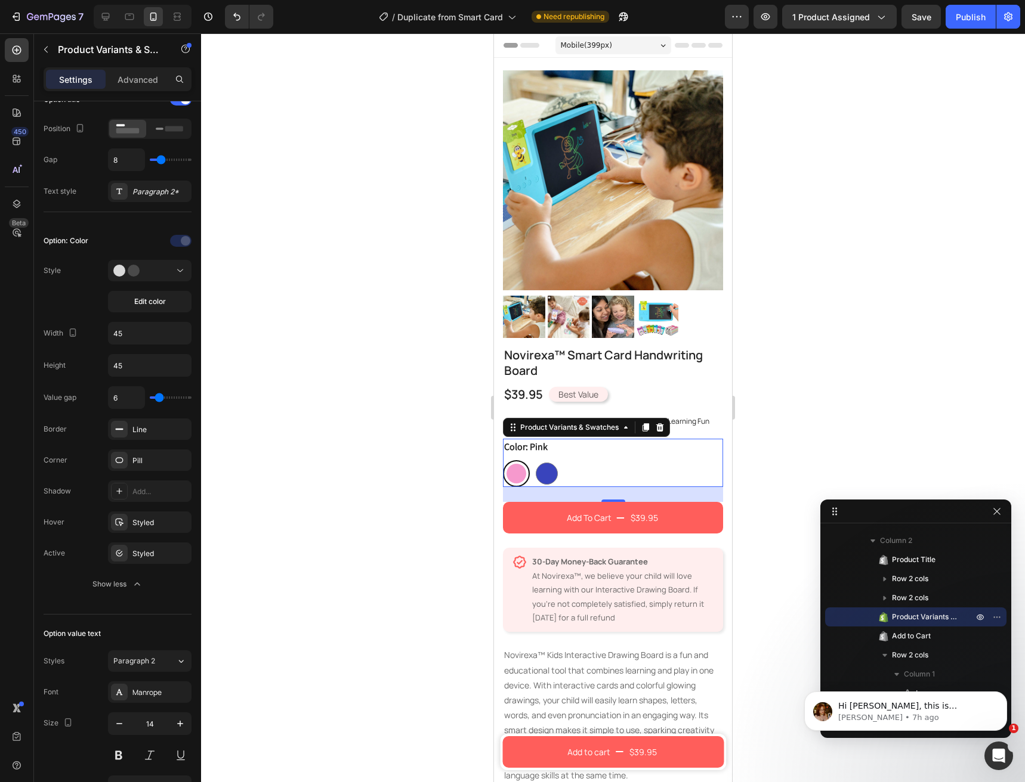
click at [534, 439] on legend "Color: Pink" at bounding box center [526, 447] width 46 height 17
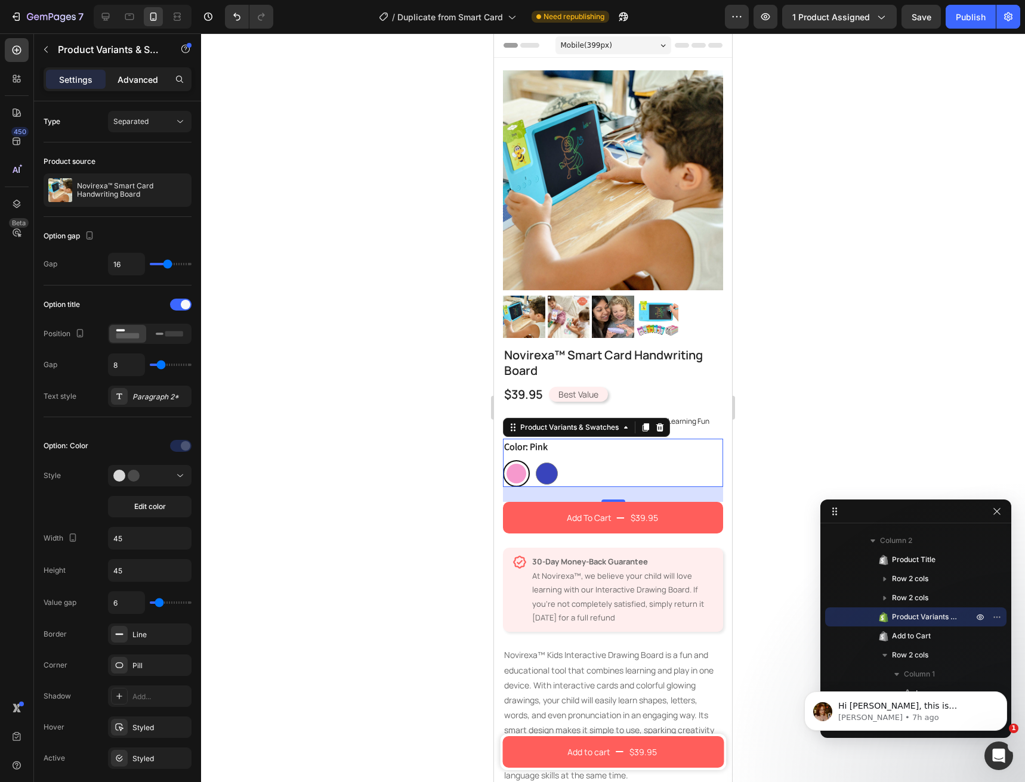
click at [129, 70] on div "Advanced" at bounding box center [138, 79] width 60 height 19
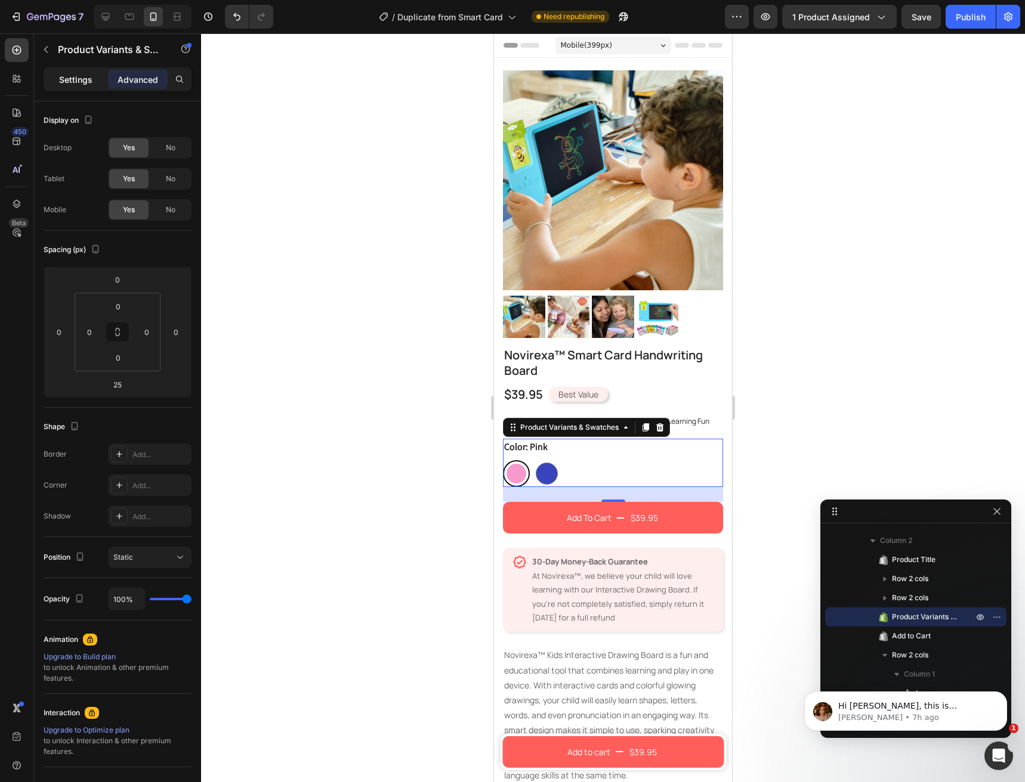
click at [60, 75] on p "Settings" at bounding box center [75, 79] width 33 height 13
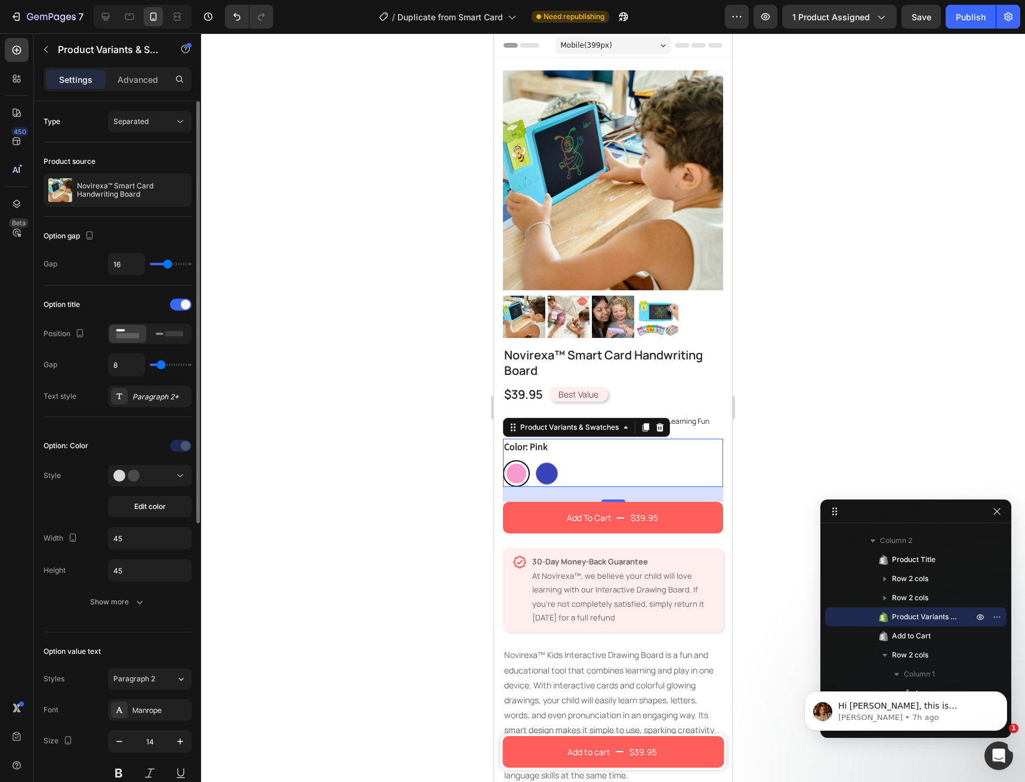
type input "15"
type input "14"
type input "13"
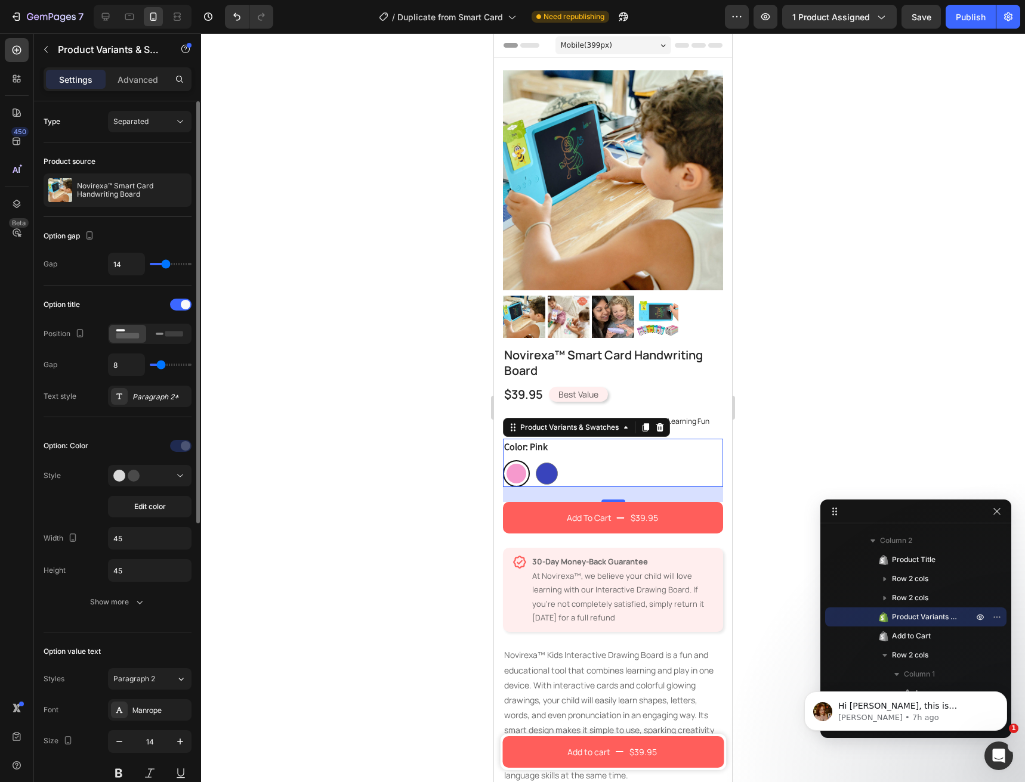
type input "13"
type input "12"
type input "11"
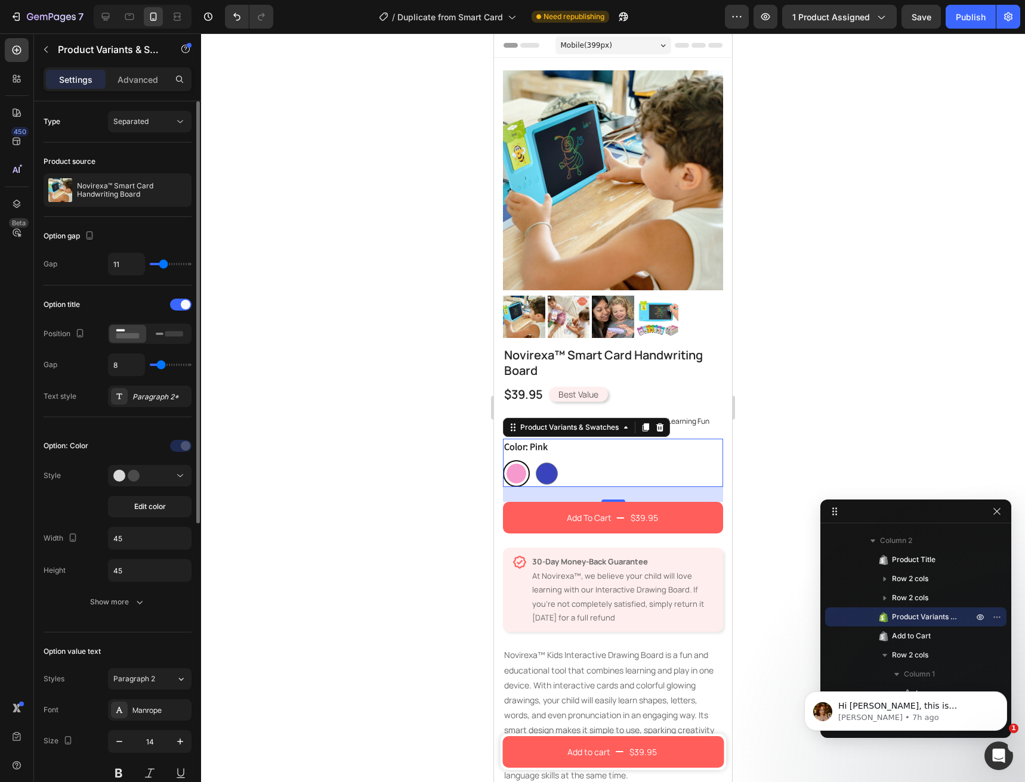
type input "10"
type input "9"
type input "8"
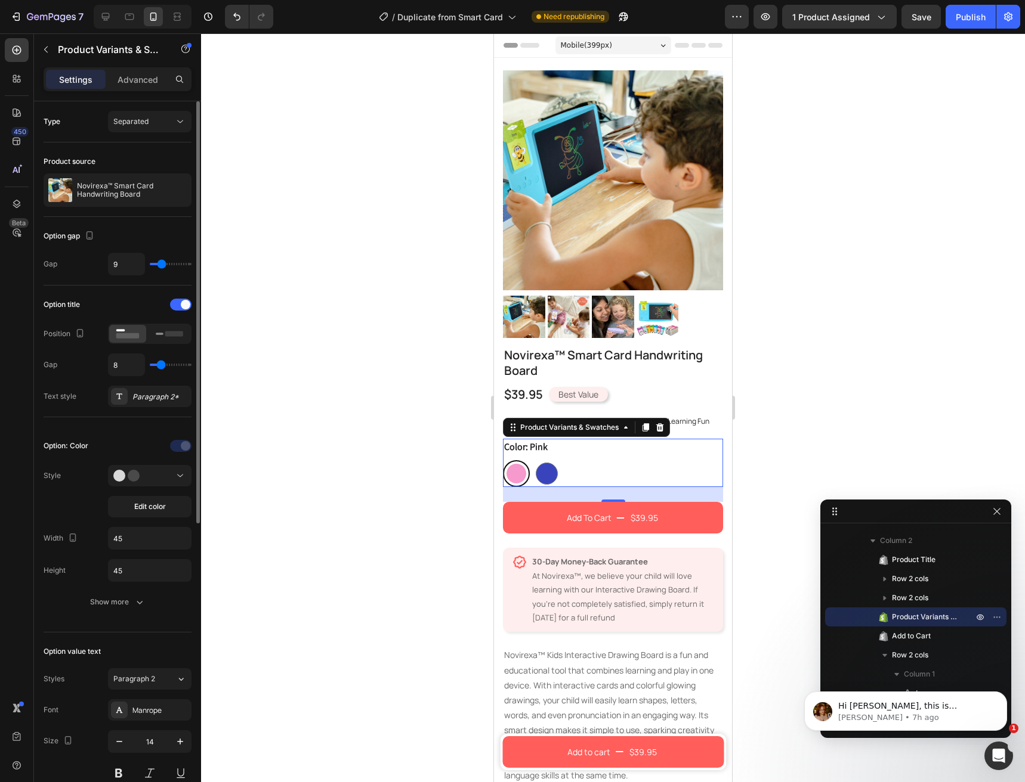
type input "8"
type input "7"
type input "6"
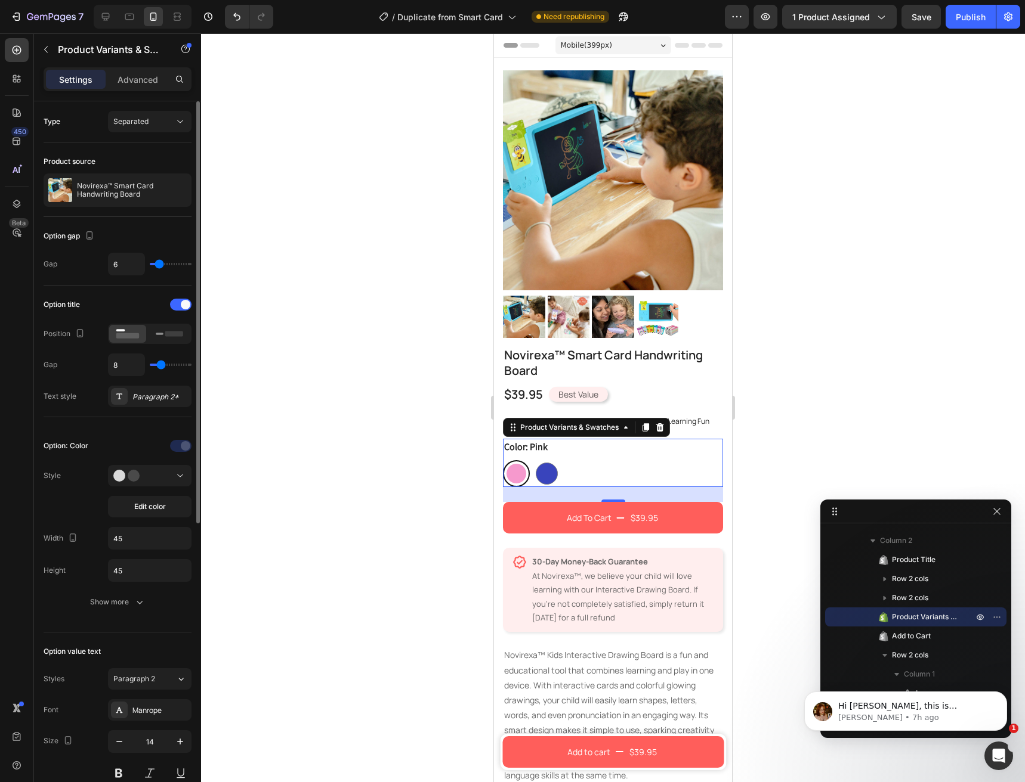
type input "4"
type input "3"
type input "1"
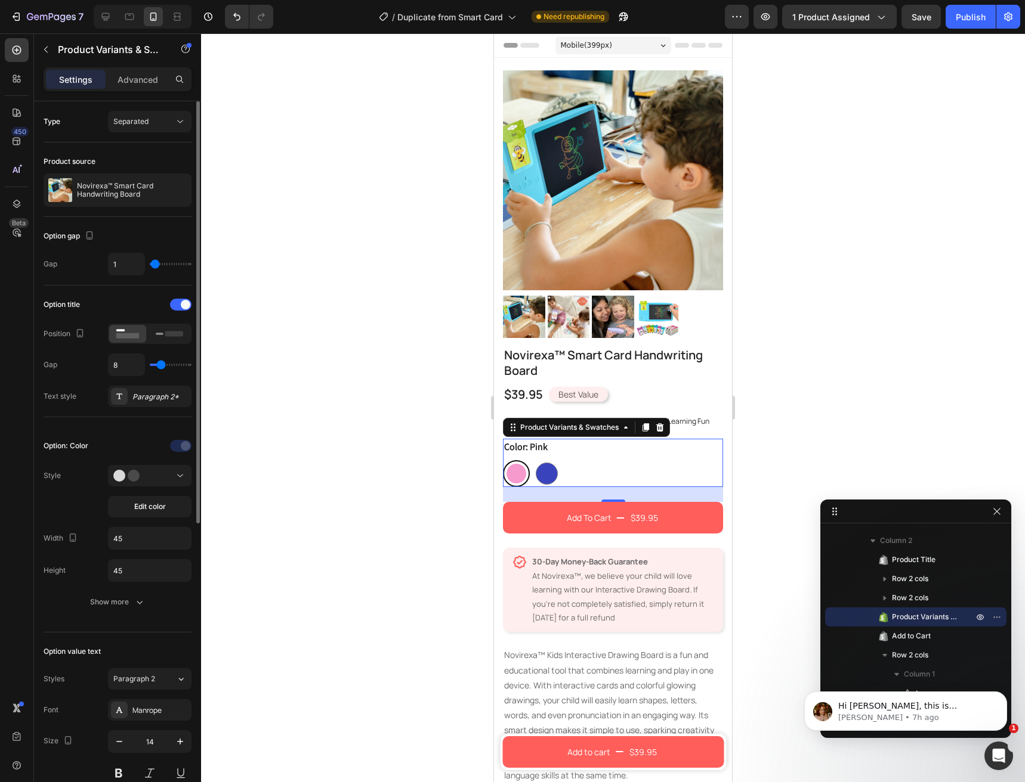
drag, startPoint x: 167, startPoint y: 266, endPoint x: 155, endPoint y: 265, distance: 11.9
type input "1"
click at [155, 265] on input "range" at bounding box center [171, 264] width 42 height 2
click at [237, 22] on icon "Undo/Redo" at bounding box center [237, 17] width 12 height 12
type input "16"
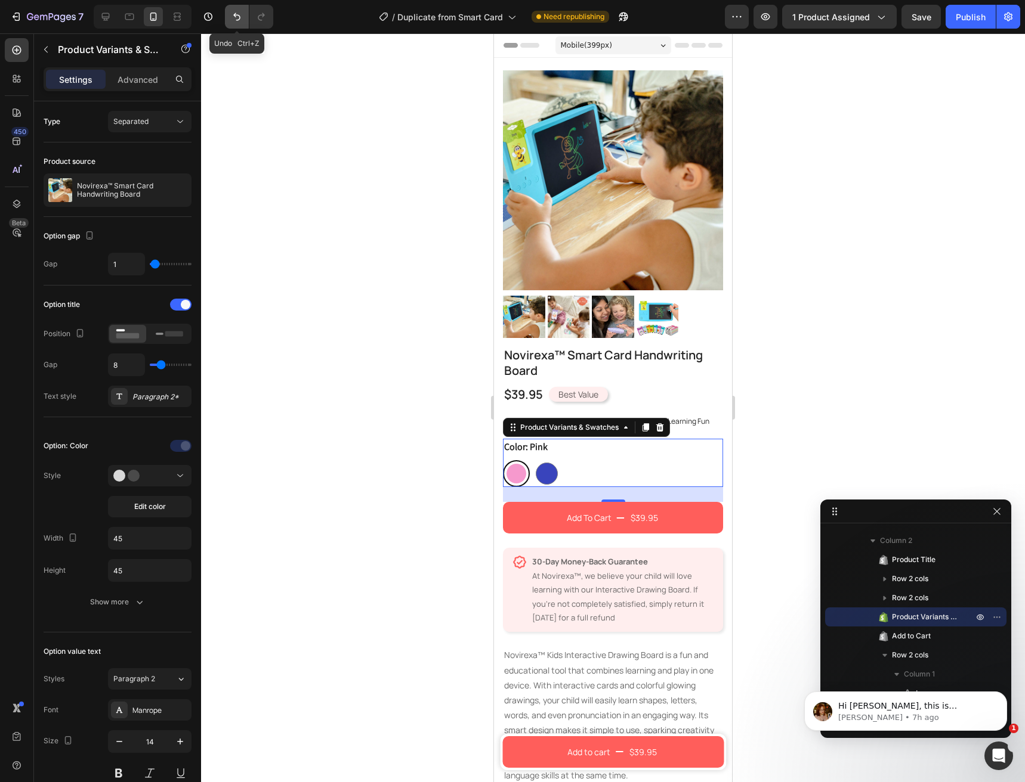
type input "16"
click at [164, 332] on icon at bounding box center [169, 333] width 27 height 13
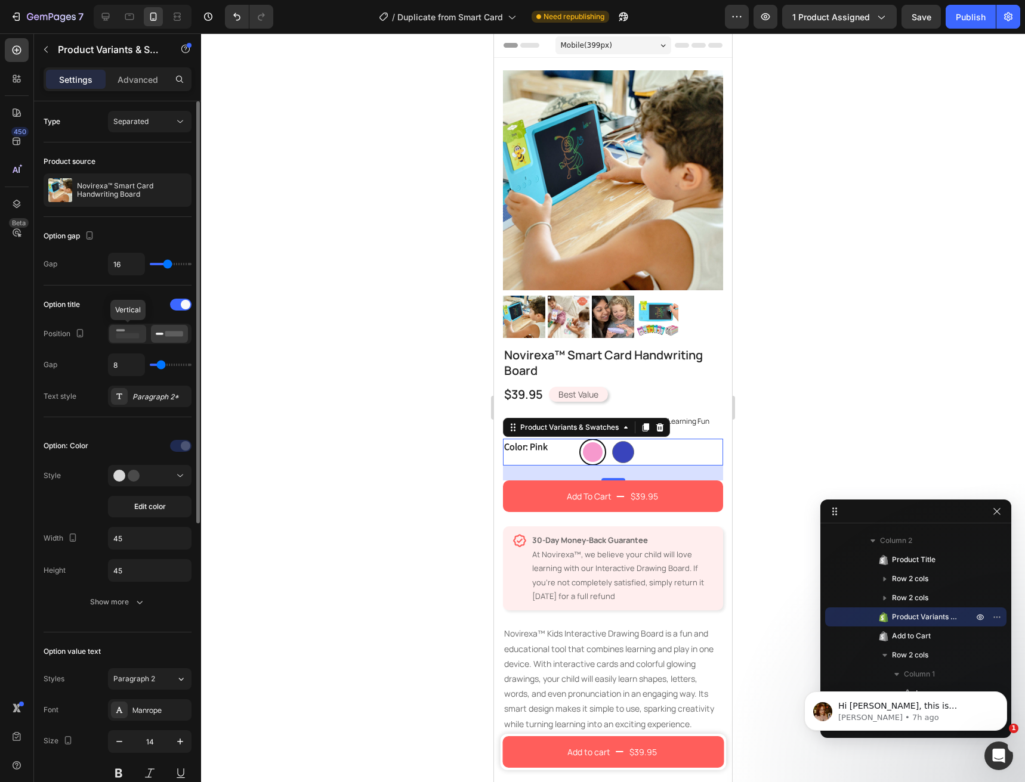
click at [131, 331] on icon at bounding box center [127, 333] width 27 height 13
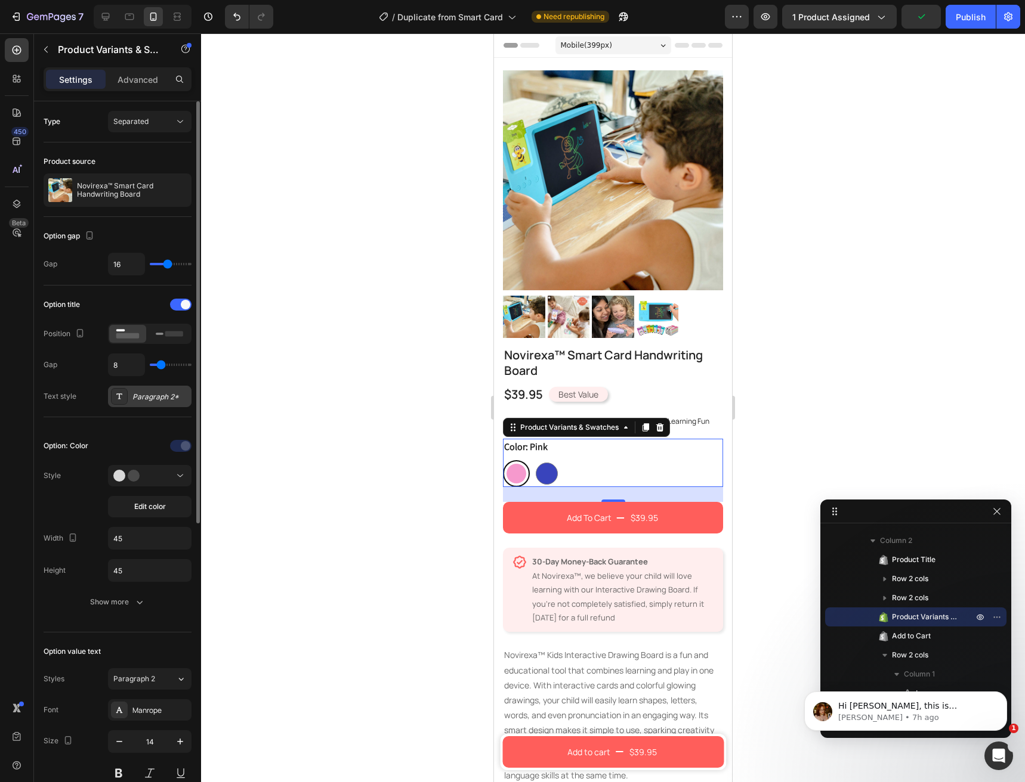
click at [155, 404] on div "Paragraph 2*" at bounding box center [149, 396] width 83 height 21
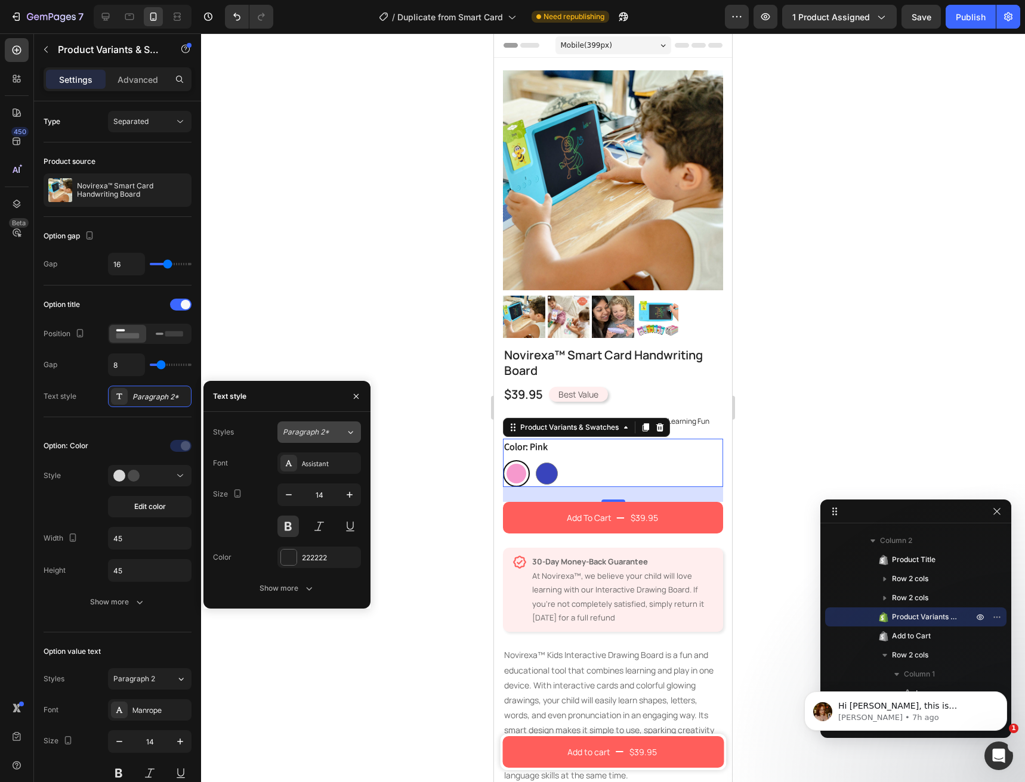
click at [308, 438] on span "Paragraph 2*" at bounding box center [306, 432] width 47 height 11
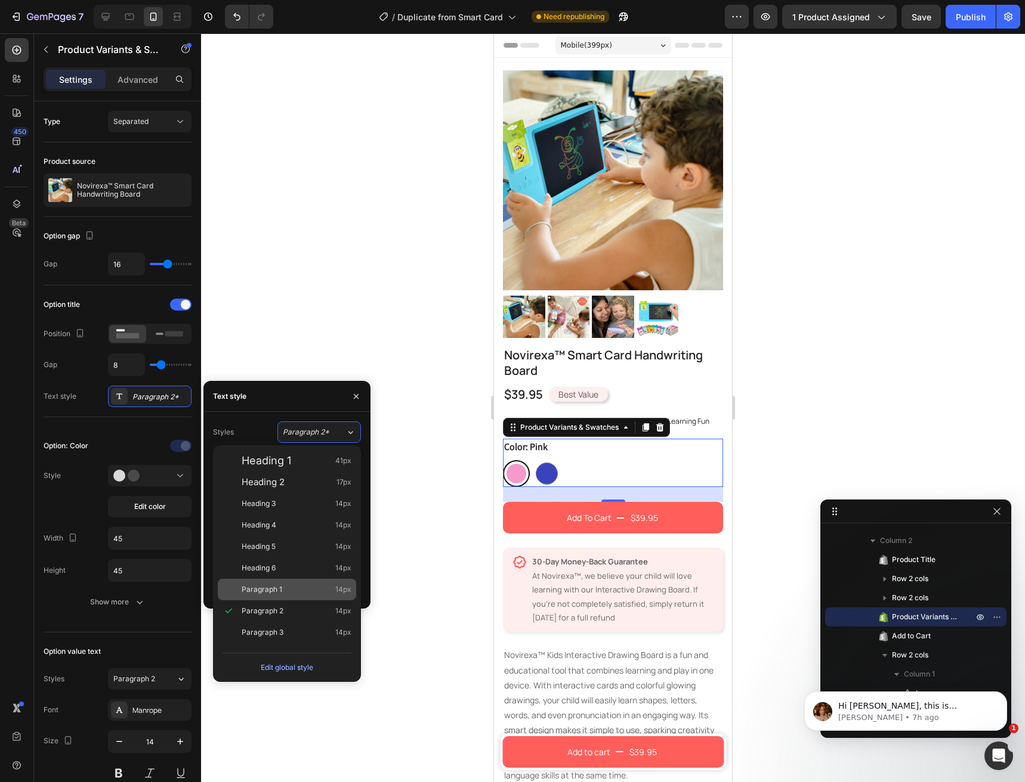
click at [288, 587] on div "Paragraph 1 14px" at bounding box center [297, 590] width 110 height 12
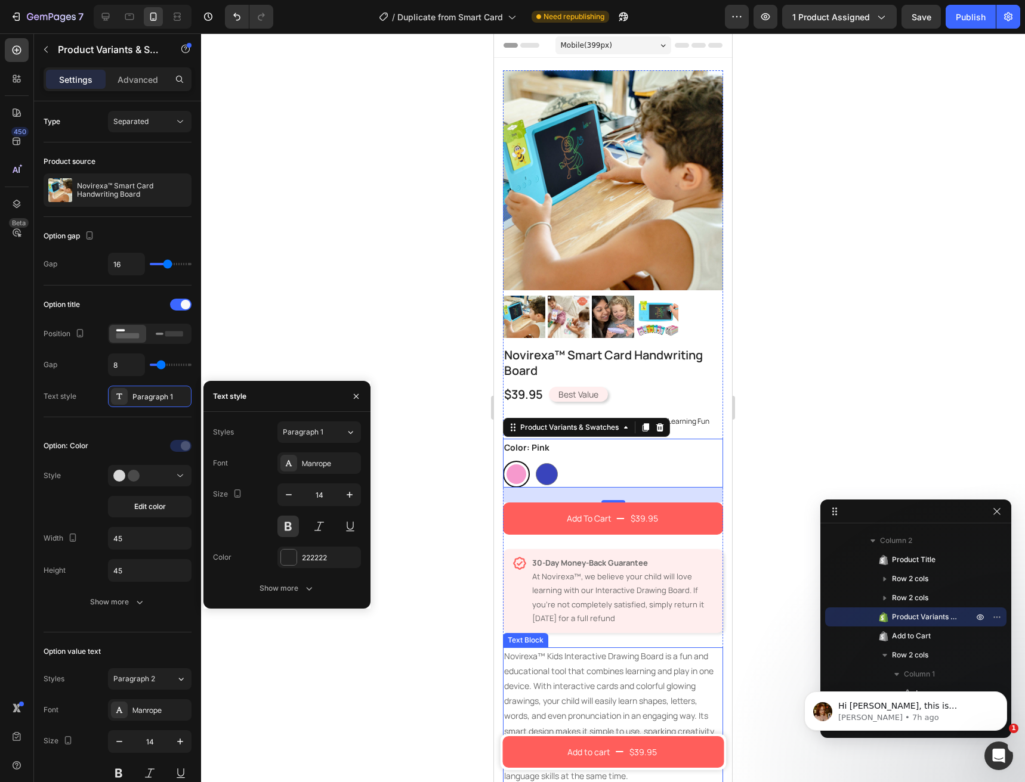
click at [665, 649] on p "Novirexa™ Kids Interactive Drawing Board is a fun and educational tool that com…" at bounding box center [613, 716] width 218 height 135
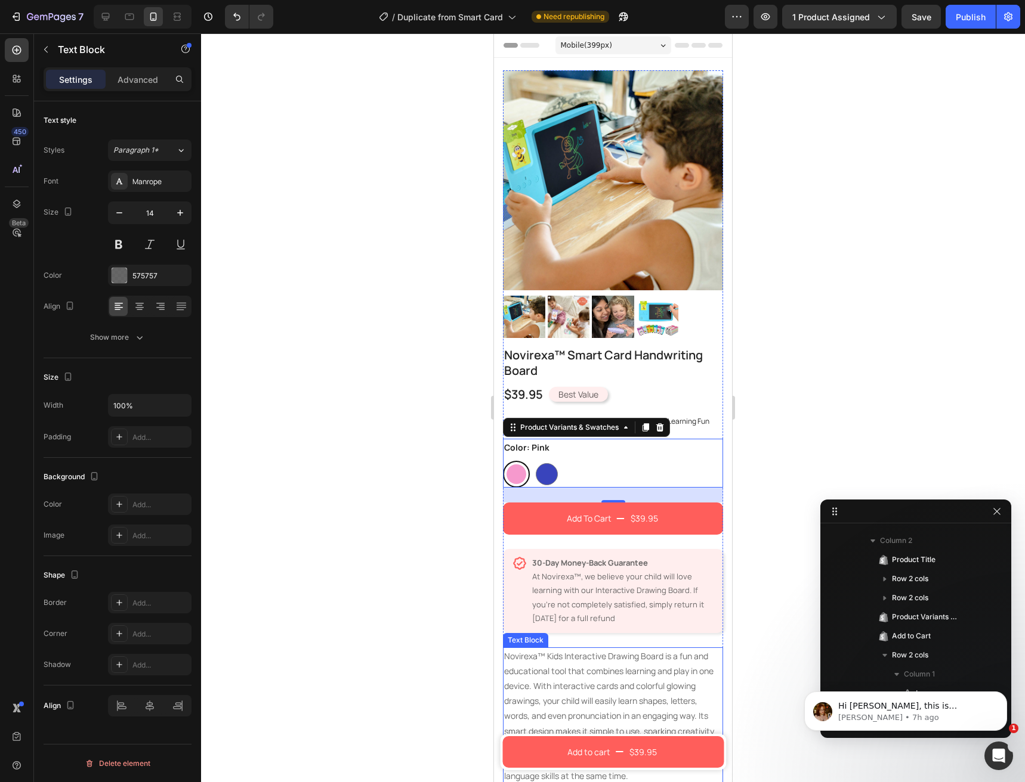
scroll to position [245, 0]
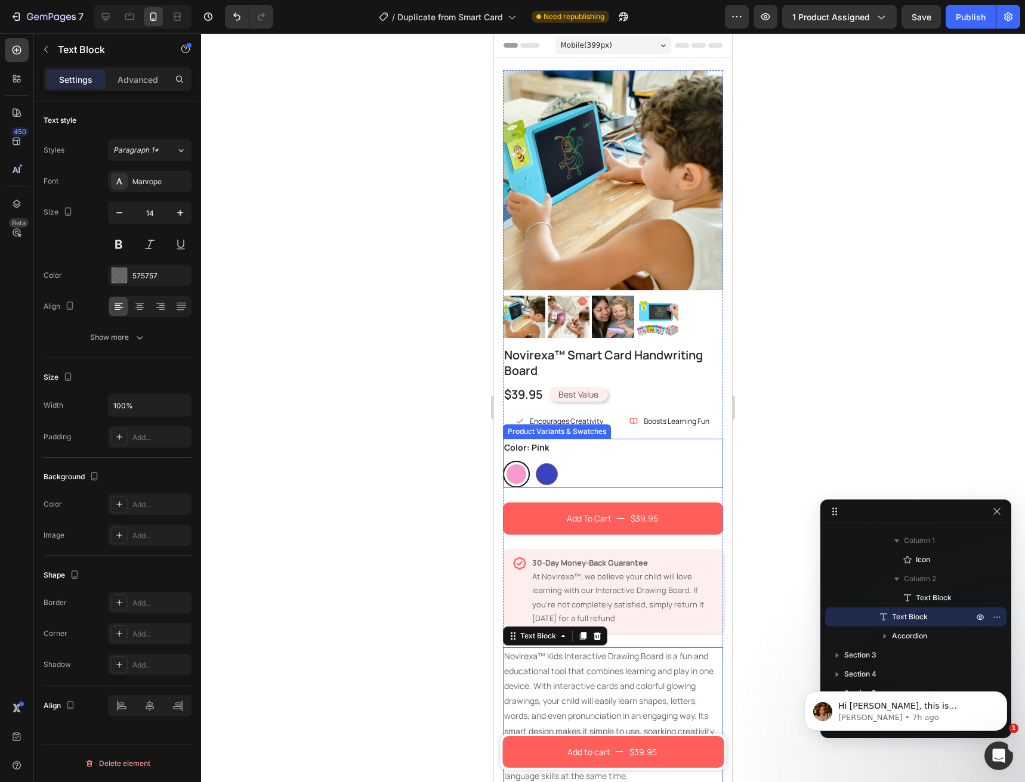
click at [625, 464] on div "Pink Pink Blue Blue" at bounding box center [613, 474] width 220 height 27
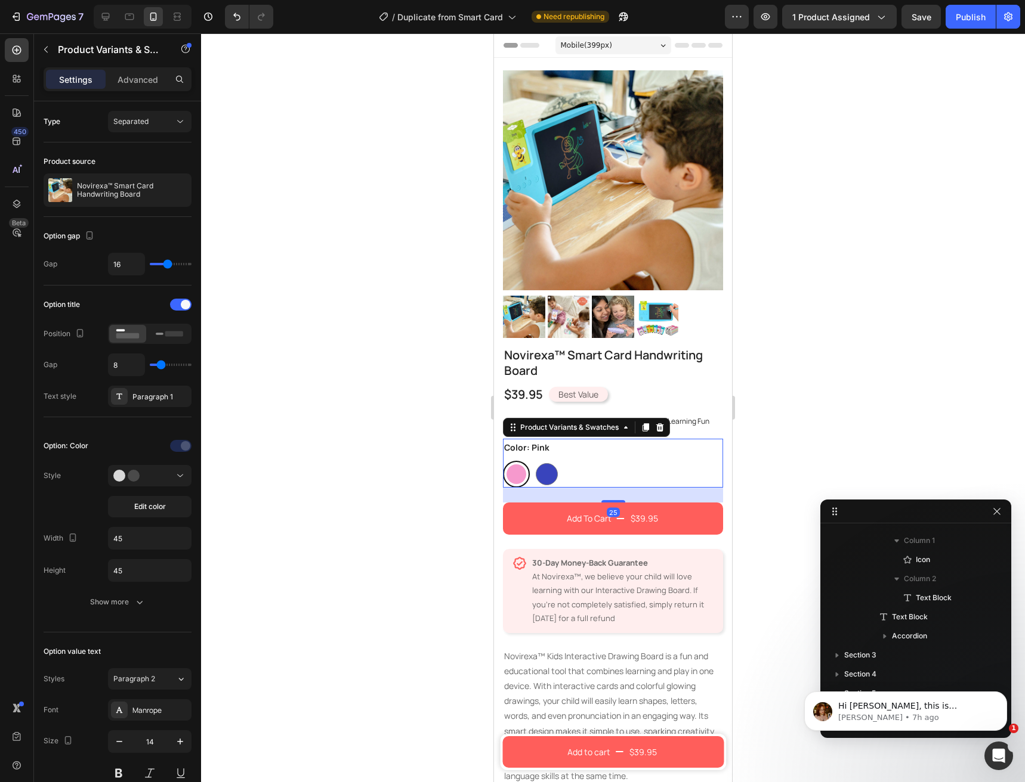
scroll to position [112, 0]
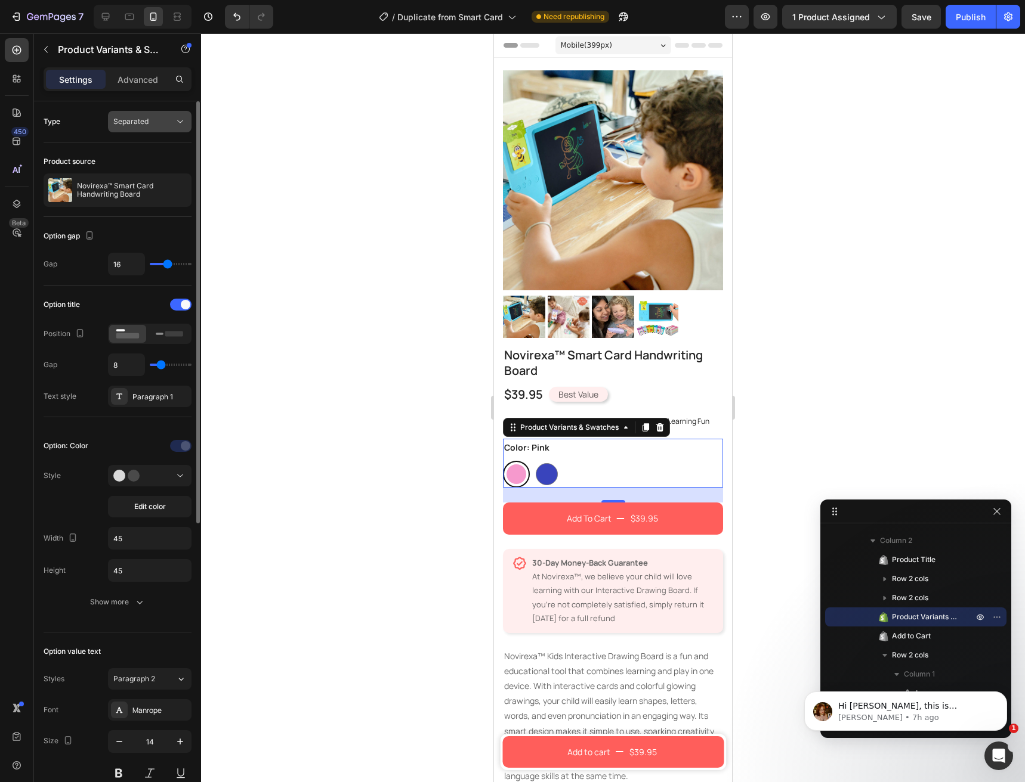
click at [144, 117] on span "Separated" at bounding box center [130, 121] width 35 height 9
click at [138, 174] on span "Combine" at bounding box center [128, 173] width 30 height 11
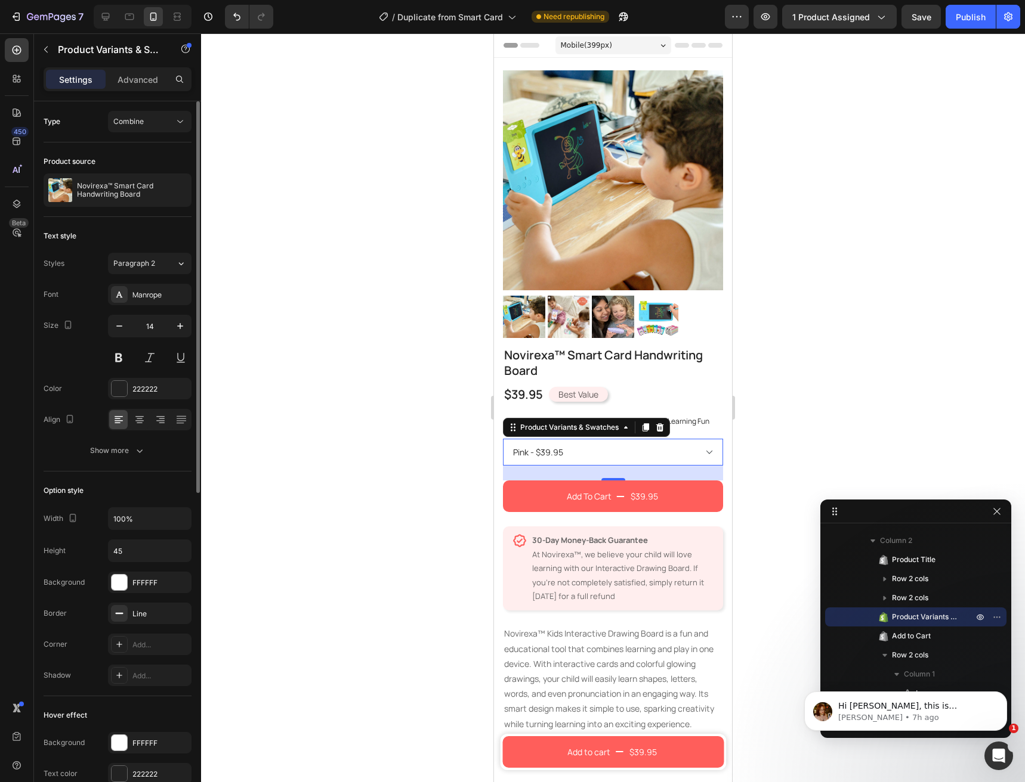
click at [149, 217] on div "Type Combine" at bounding box center [118, 344] width 148 height 255
click at [151, 120] on div "Combine" at bounding box center [143, 121] width 61 height 11
click at [146, 146] on div "Separated" at bounding box center [138, 151] width 98 height 23
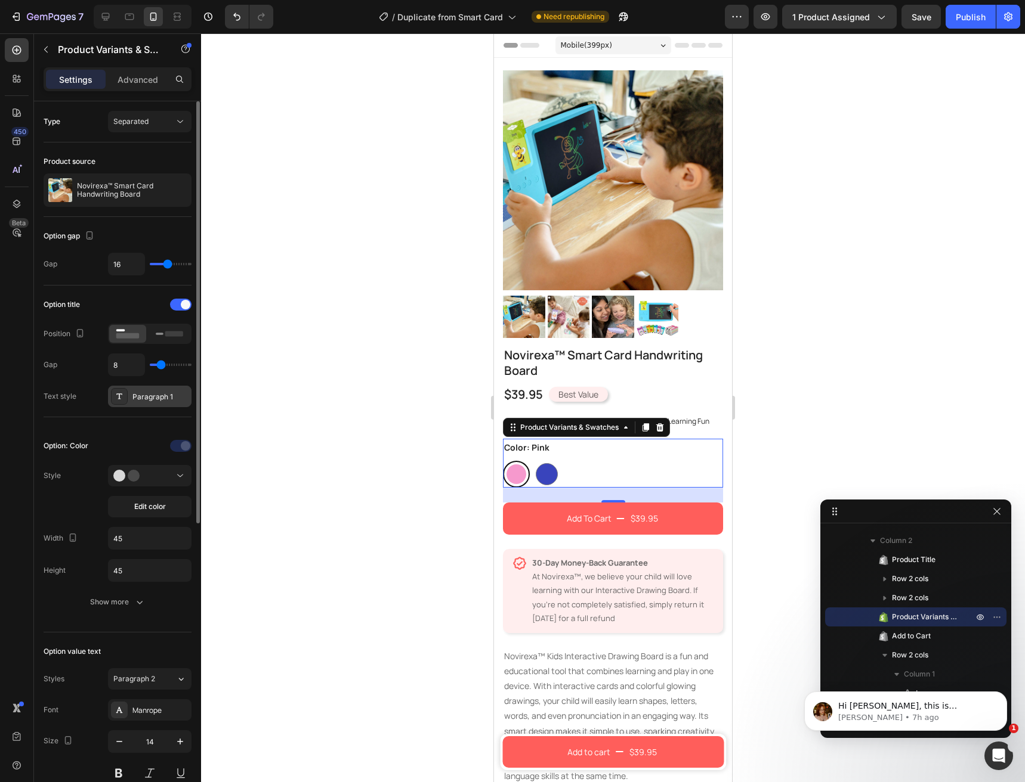
click at [143, 403] on div "Paragraph 1" at bounding box center [149, 396] width 83 height 21
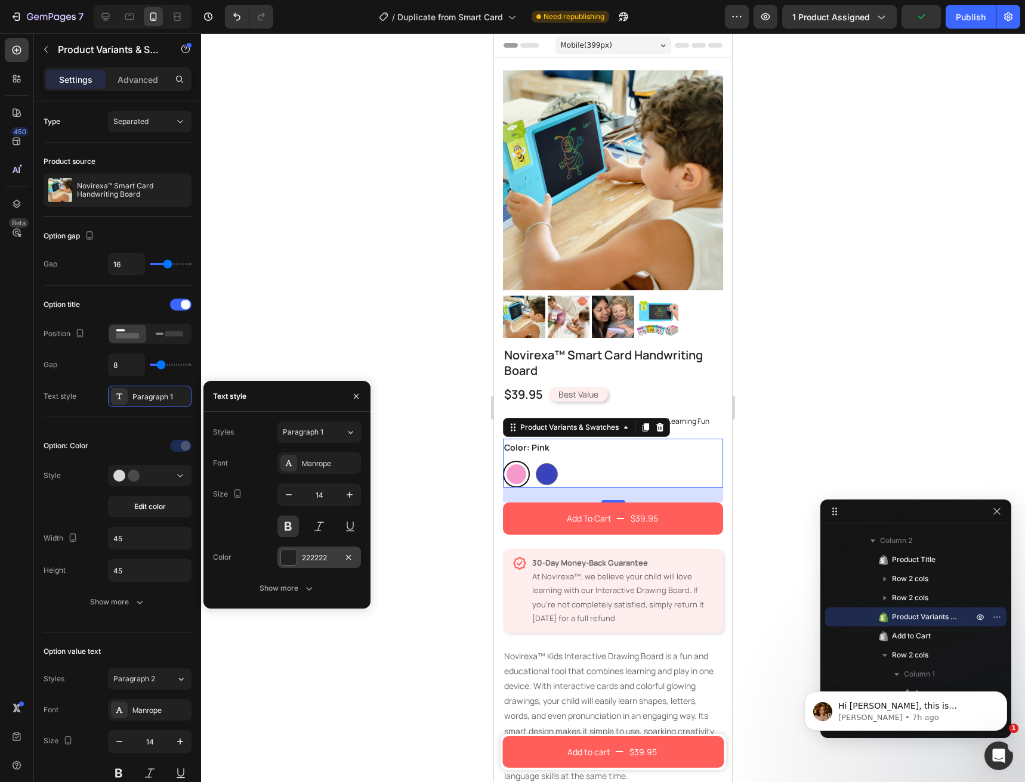
click at [307, 558] on div "222222" at bounding box center [319, 558] width 35 height 11
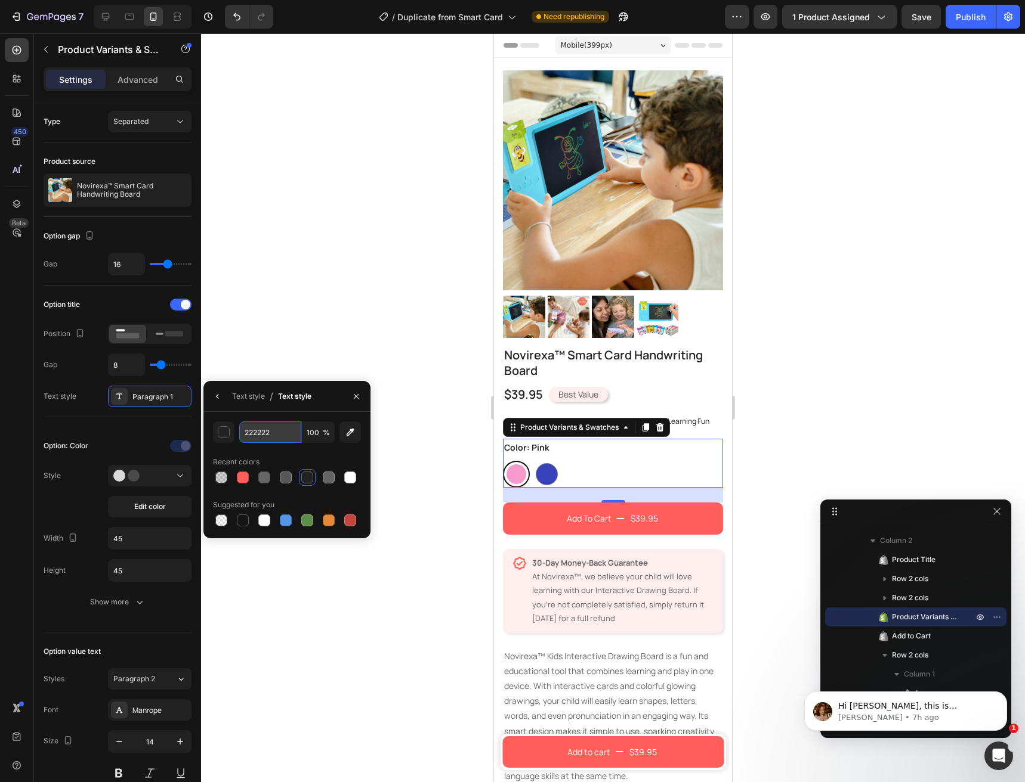
click at [256, 433] on input "222222" at bounding box center [270, 432] width 62 height 21
click at [242, 481] on div at bounding box center [243, 478] width 12 height 12
type input "FF5E5B"
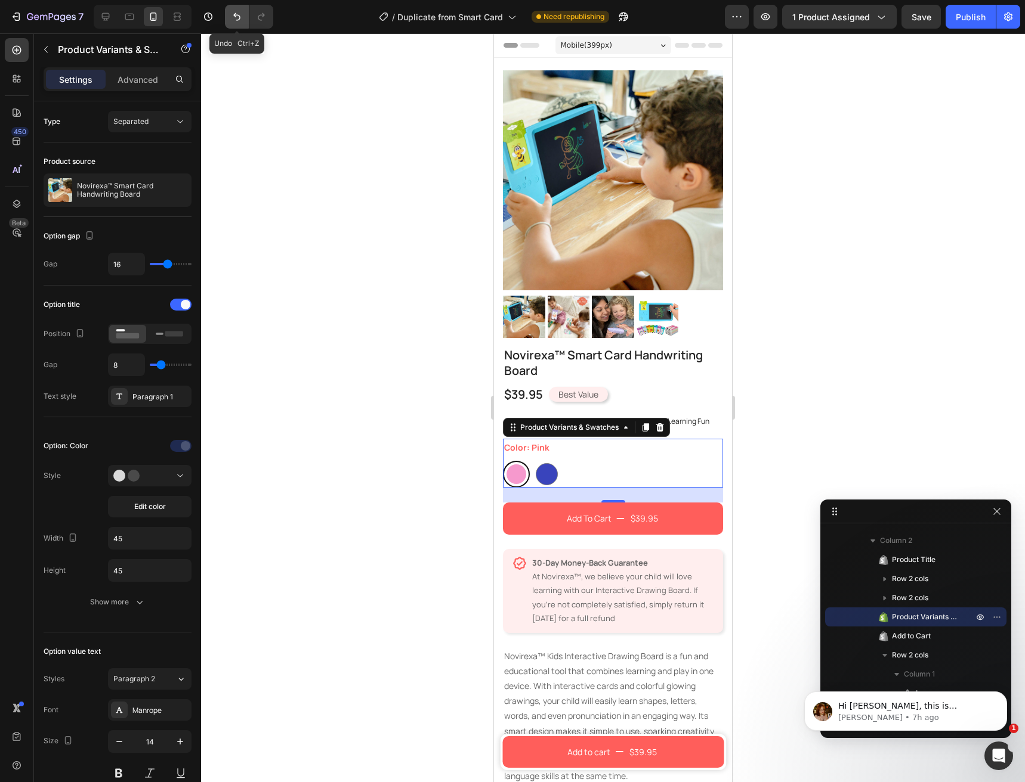
click at [234, 24] on button "Undo/Redo" at bounding box center [237, 17] width 24 height 24
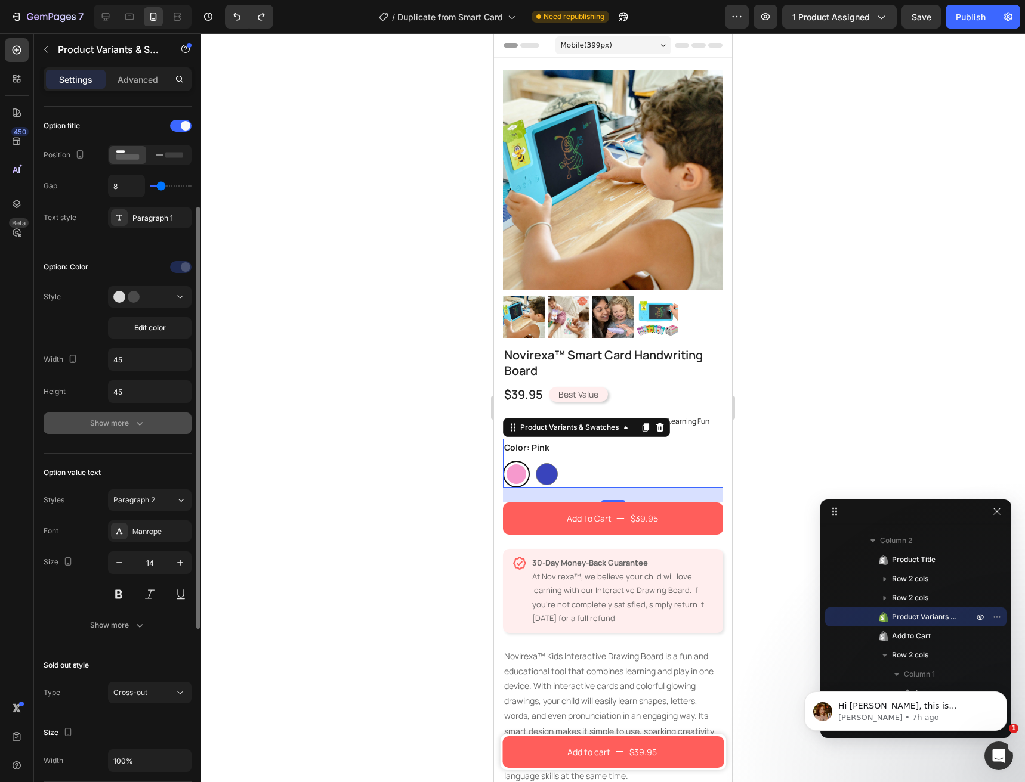
click at [139, 428] on icon "button" at bounding box center [140, 423] width 12 height 12
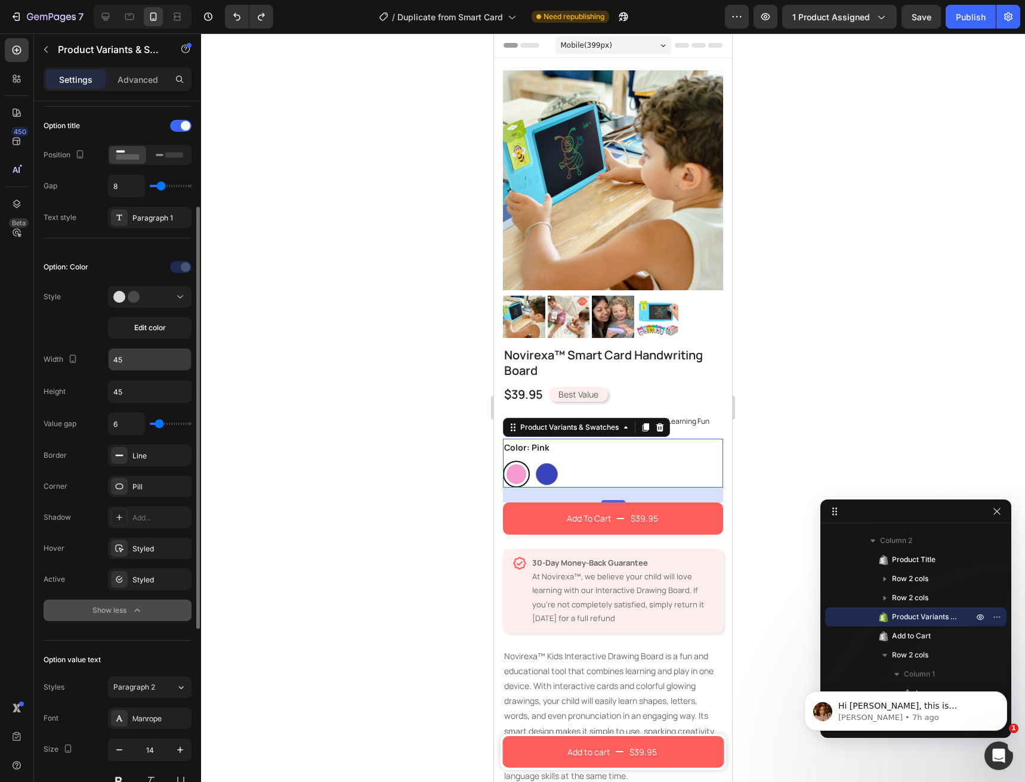
click at [128, 360] on input "45" at bounding box center [150, 359] width 82 height 21
type input "40"
click at [134, 384] on input "45" at bounding box center [150, 391] width 82 height 21
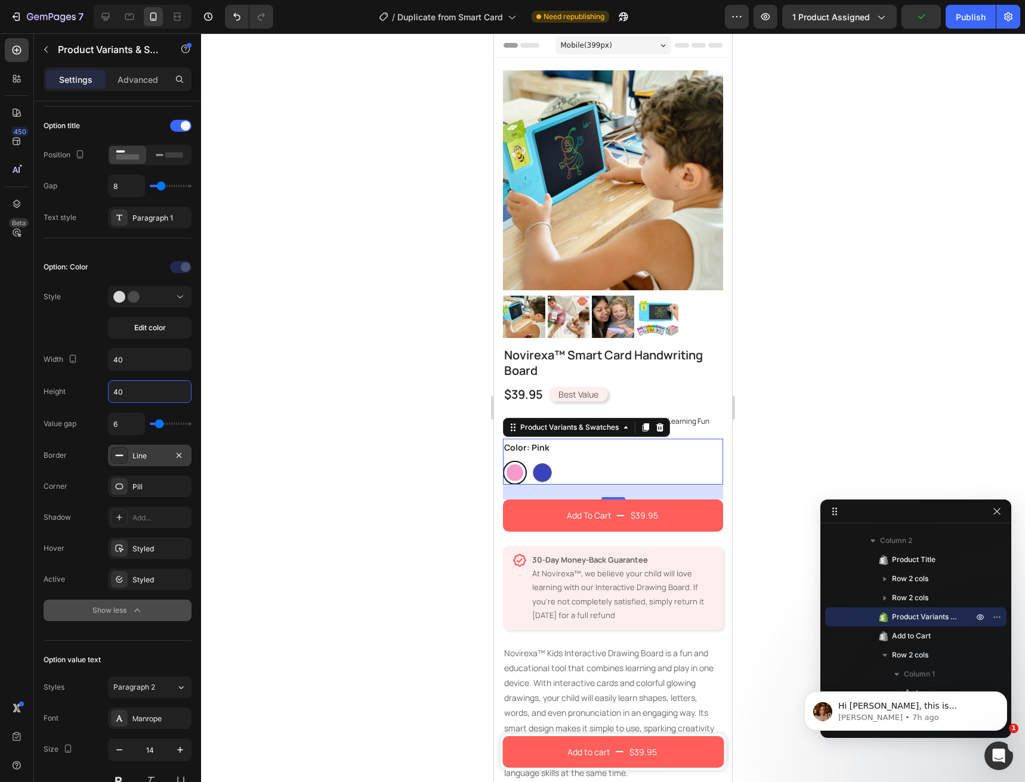
type input "40"
click at [137, 460] on div "Line" at bounding box center [149, 456] width 35 height 11
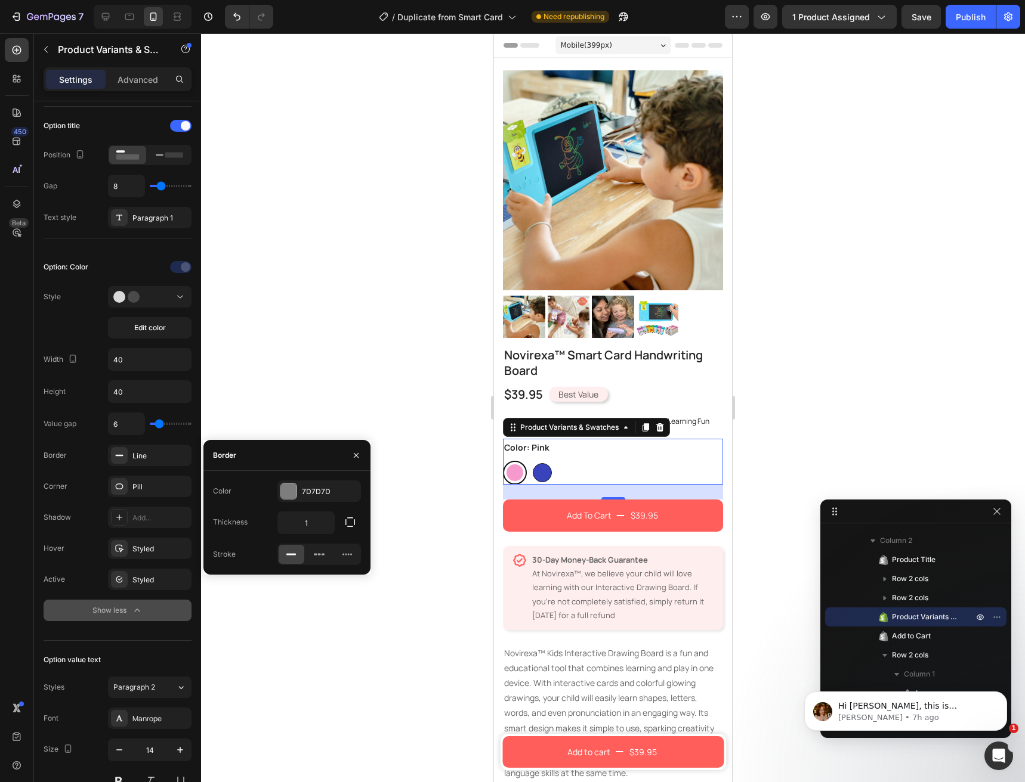
click at [545, 468] on div at bounding box center [542, 472] width 19 height 19
click at [530, 461] on input "Blue Blue" at bounding box center [530, 460] width 1 height 1
radio input "true"
click at [514, 466] on div at bounding box center [514, 472] width 19 height 19
click at [503, 461] on input "Pink Pink" at bounding box center [502, 460] width 1 height 1
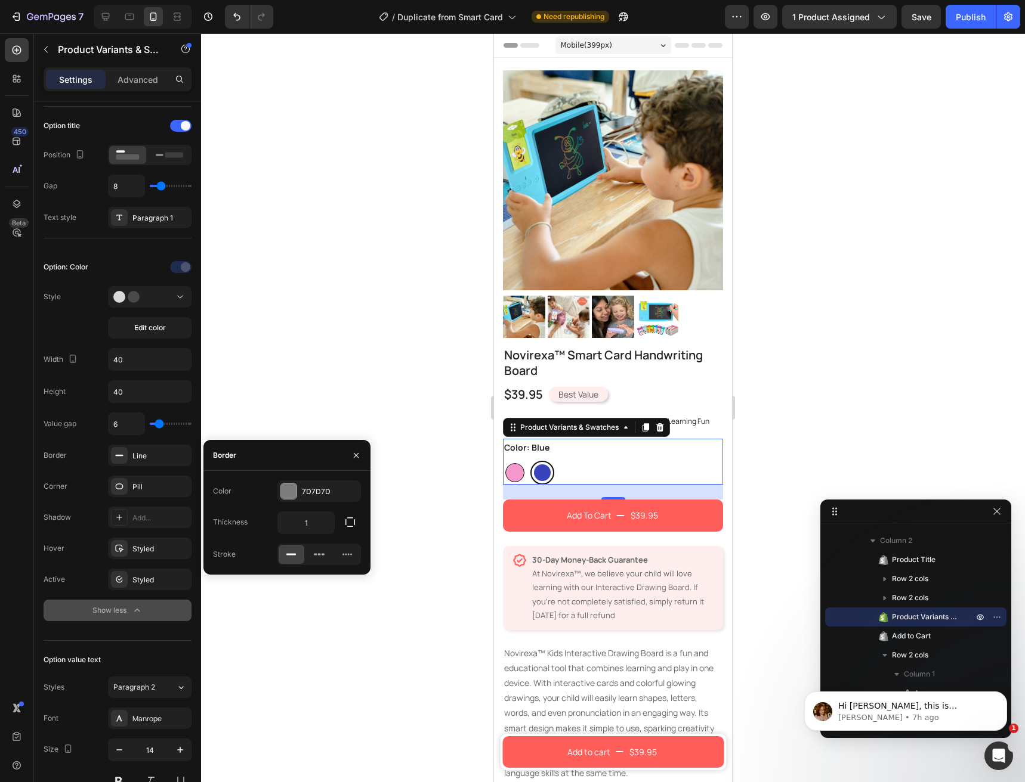
radio input "true"
click at [92, 538] on div "Corner Pill" at bounding box center [118, 548] width 148 height 21
click at [287, 492] on div at bounding box center [289, 492] width 16 height 16
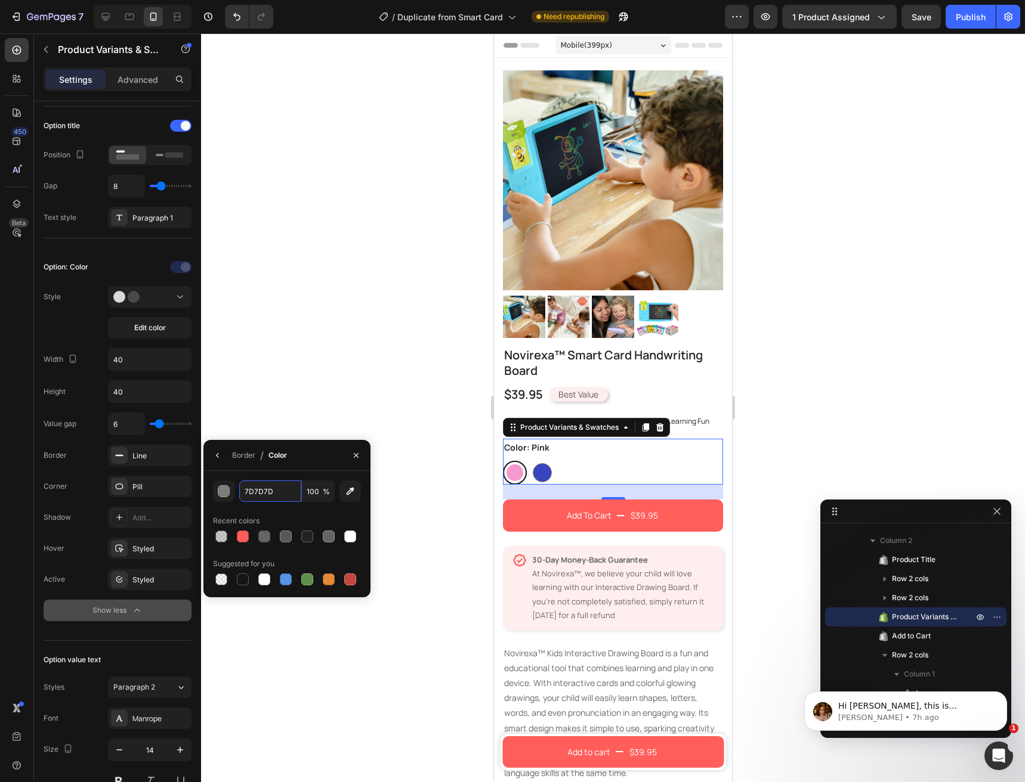
click at [0, 0] on input "7D7D7D" at bounding box center [0, 0] width 0 height 0
click at [242, 531] on div at bounding box center [243, 537] width 12 height 12
click at [242, 18] on icon "Undo/Redo" at bounding box center [237, 17] width 12 height 12
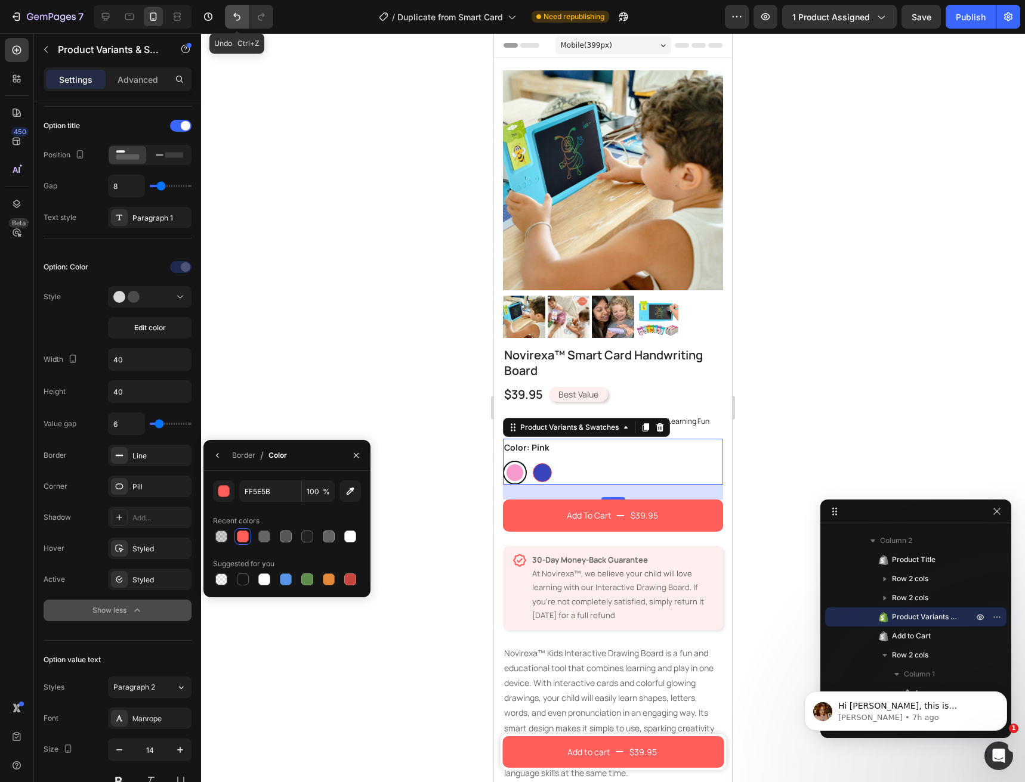
type input "7D7D7D"
click at [362, 454] on button "button" at bounding box center [356, 455] width 19 height 19
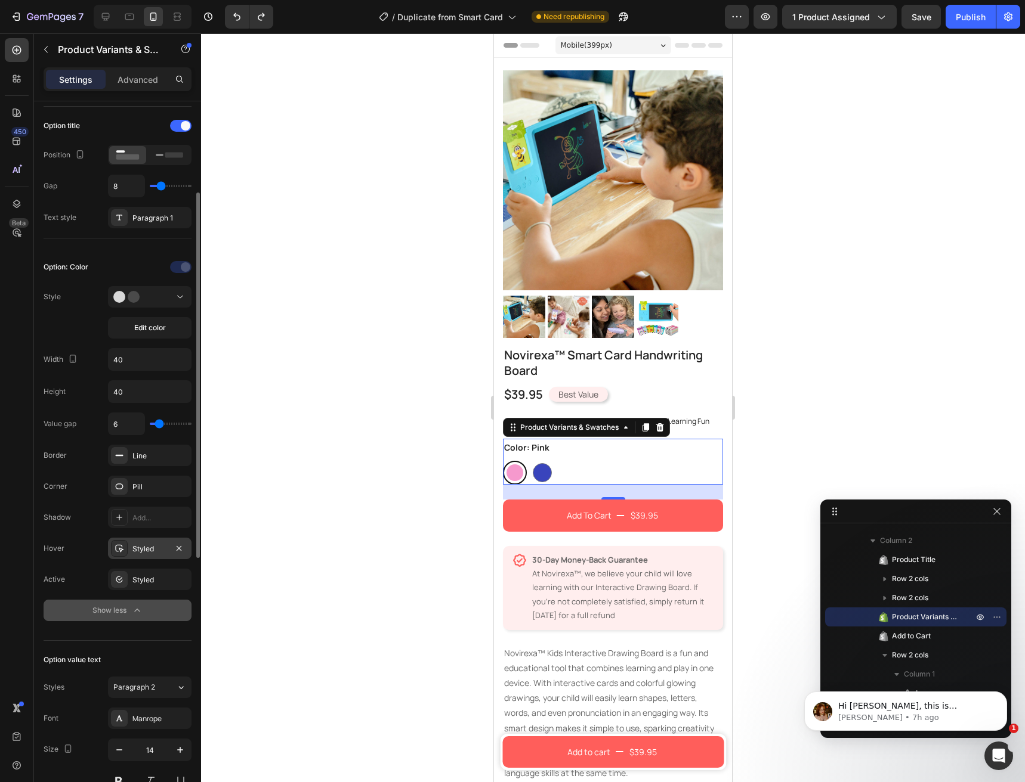
click at [159, 540] on div "Styled" at bounding box center [149, 548] width 83 height 21
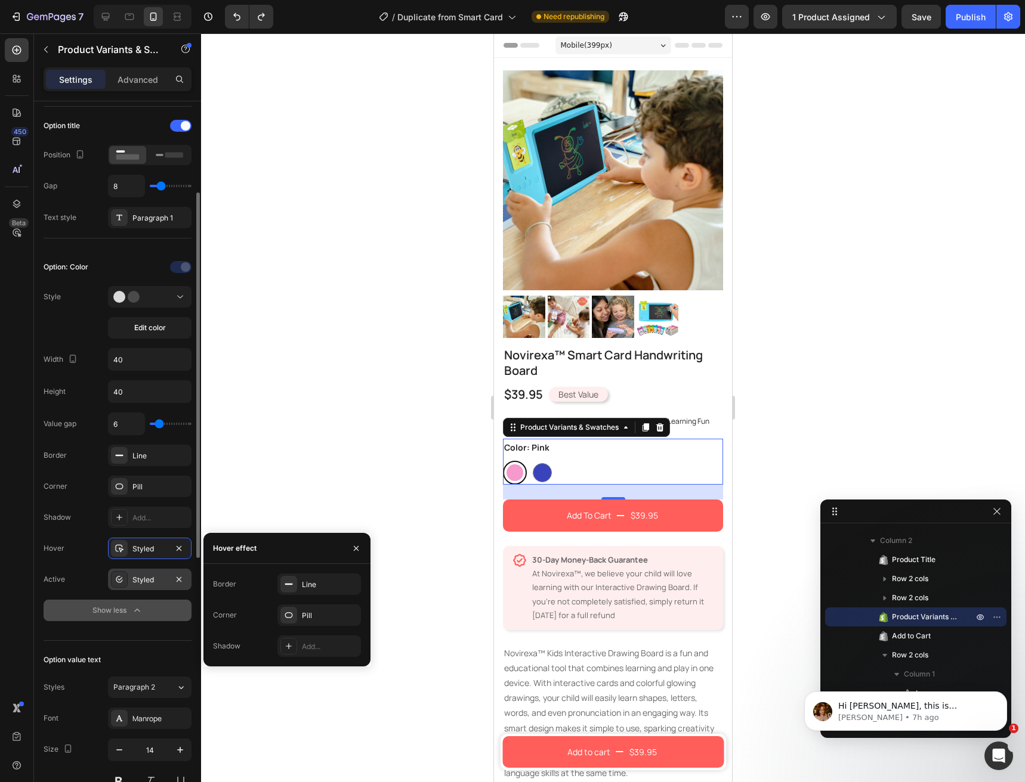
click at [170, 577] on div "Styled" at bounding box center [149, 579] width 83 height 21
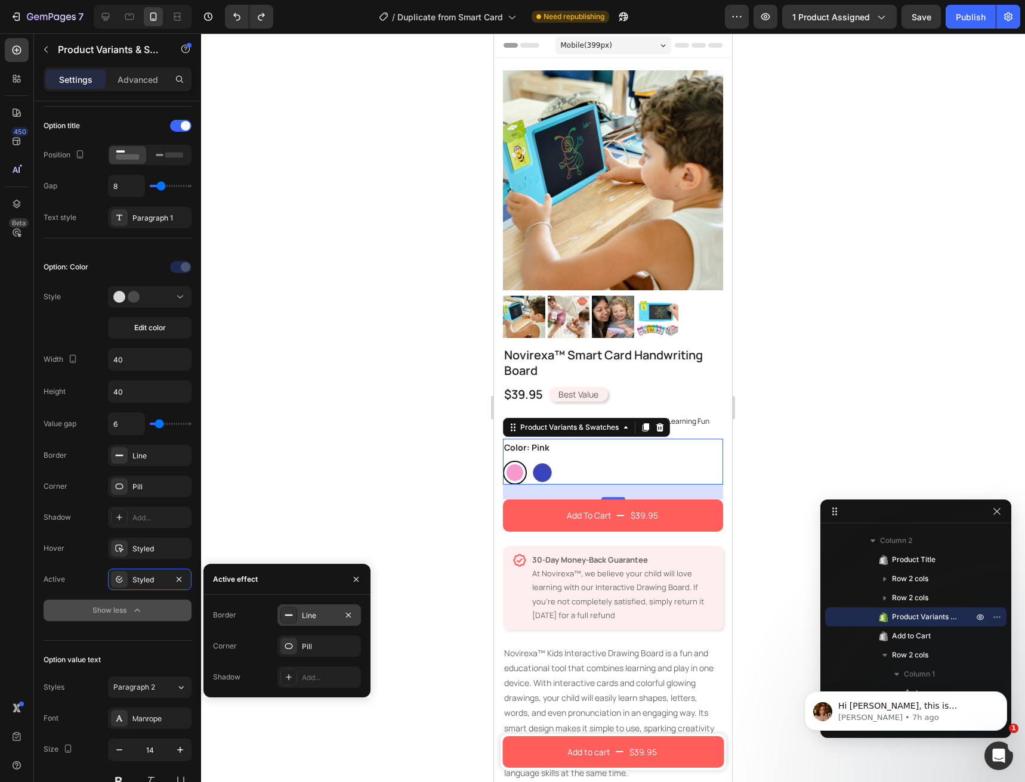
click at [308, 613] on div "Line" at bounding box center [319, 616] width 35 height 11
click at [305, 613] on div "121212" at bounding box center [319, 616] width 35 height 11
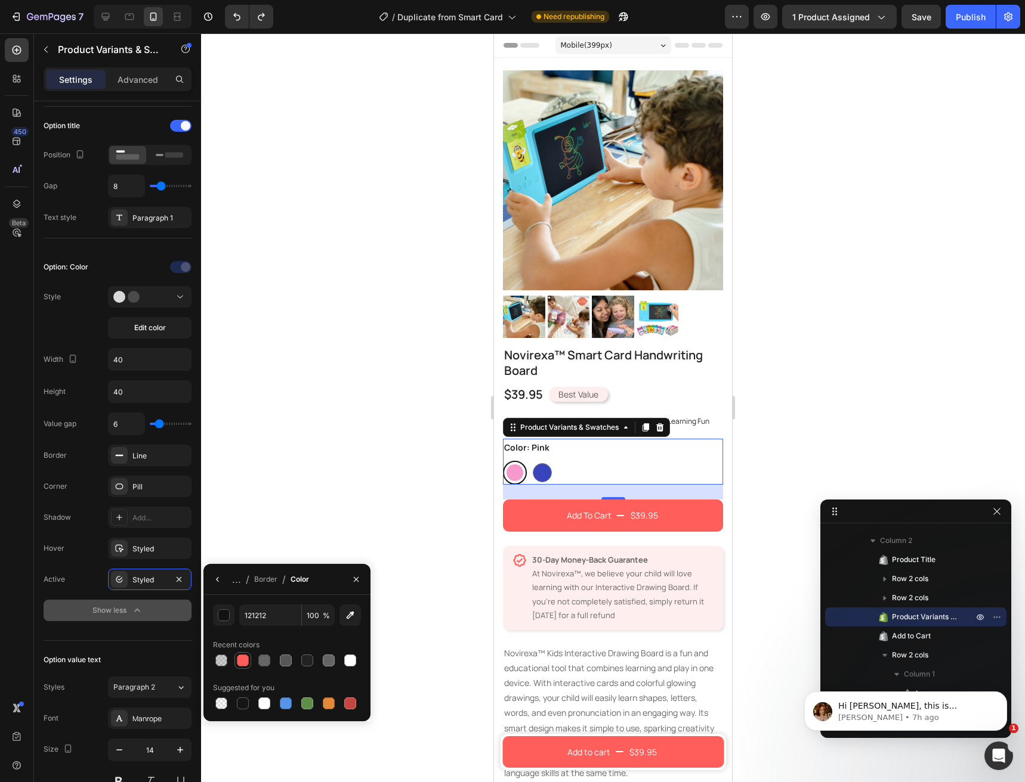
click at [237, 664] on div at bounding box center [243, 661] width 12 height 12
type input "FF5E5B"
click at [233, 17] on icon "Undo/Redo" at bounding box center [237, 17] width 12 height 12
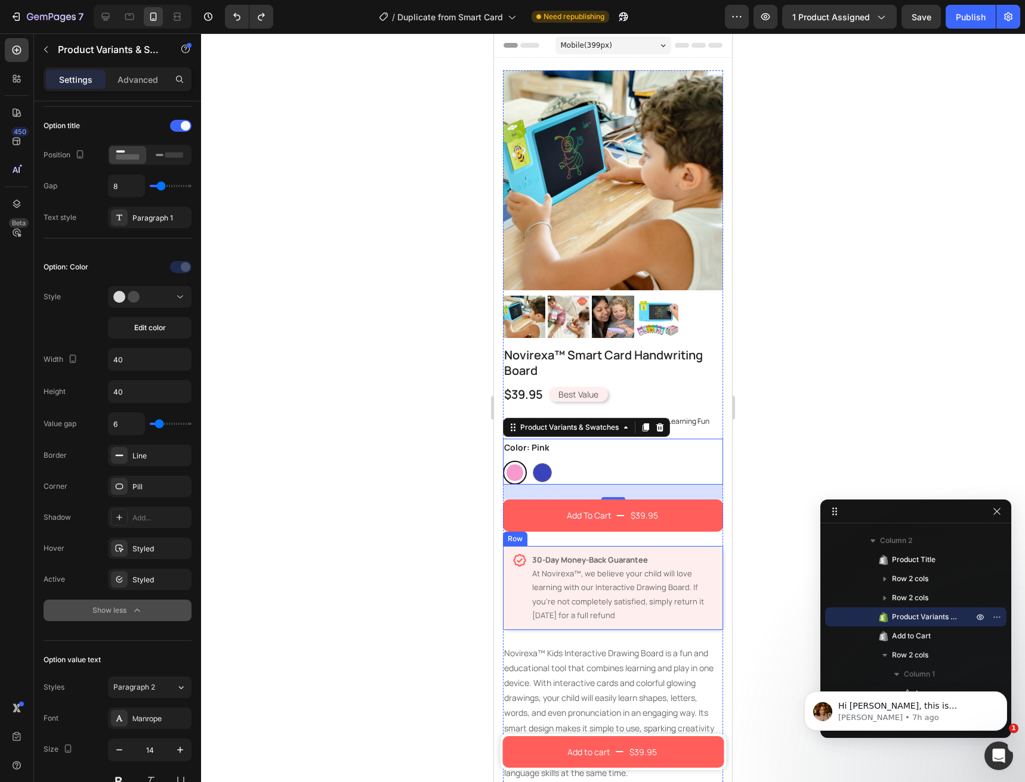
click at [581, 614] on div "Icon 30-Day Money-Back Guarantee At Novirexa™, we believe your child will love …" at bounding box center [613, 588] width 220 height 84
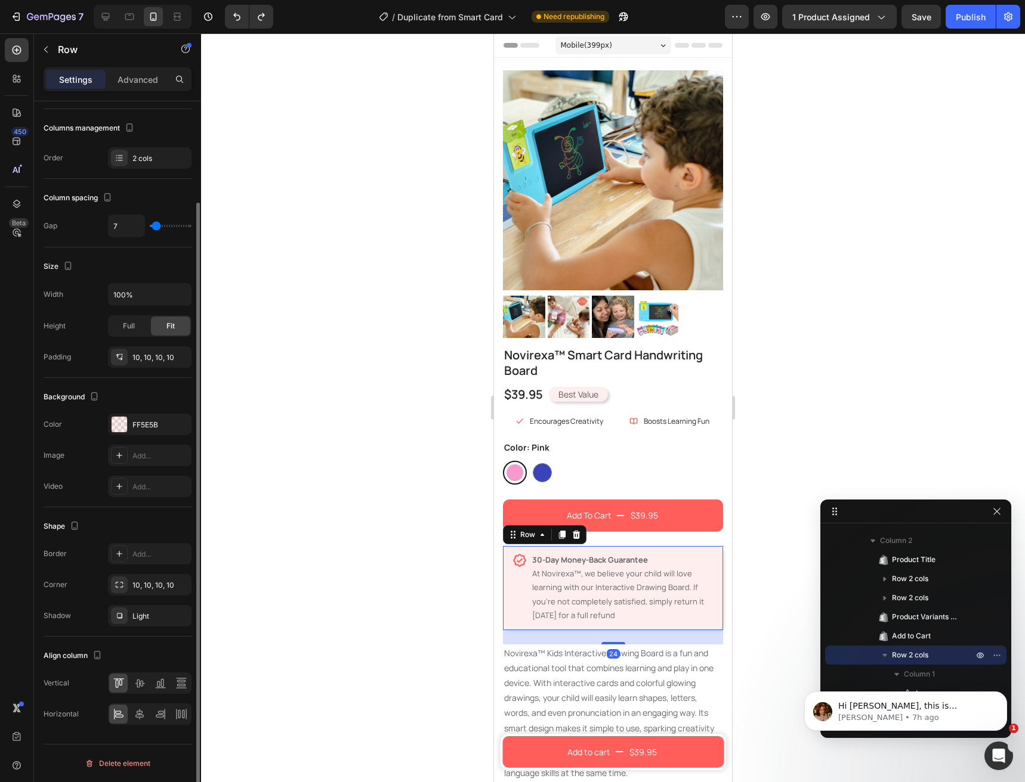
scroll to position [0, 0]
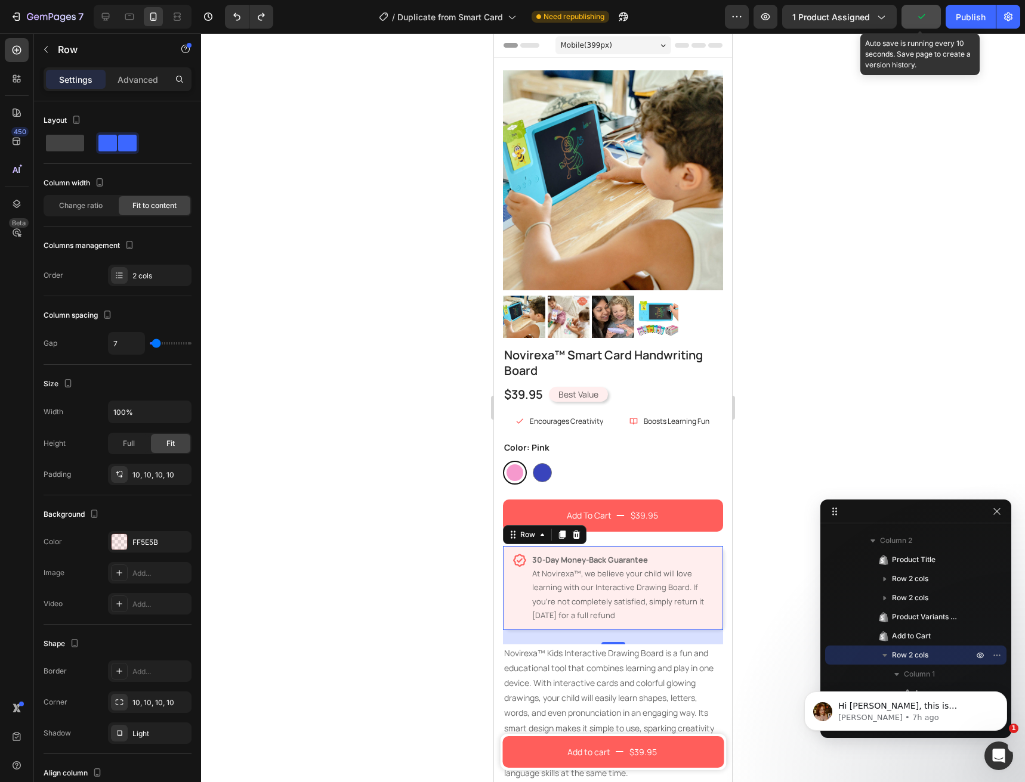
click at [917, 24] on button "button" at bounding box center [920, 17] width 39 height 24
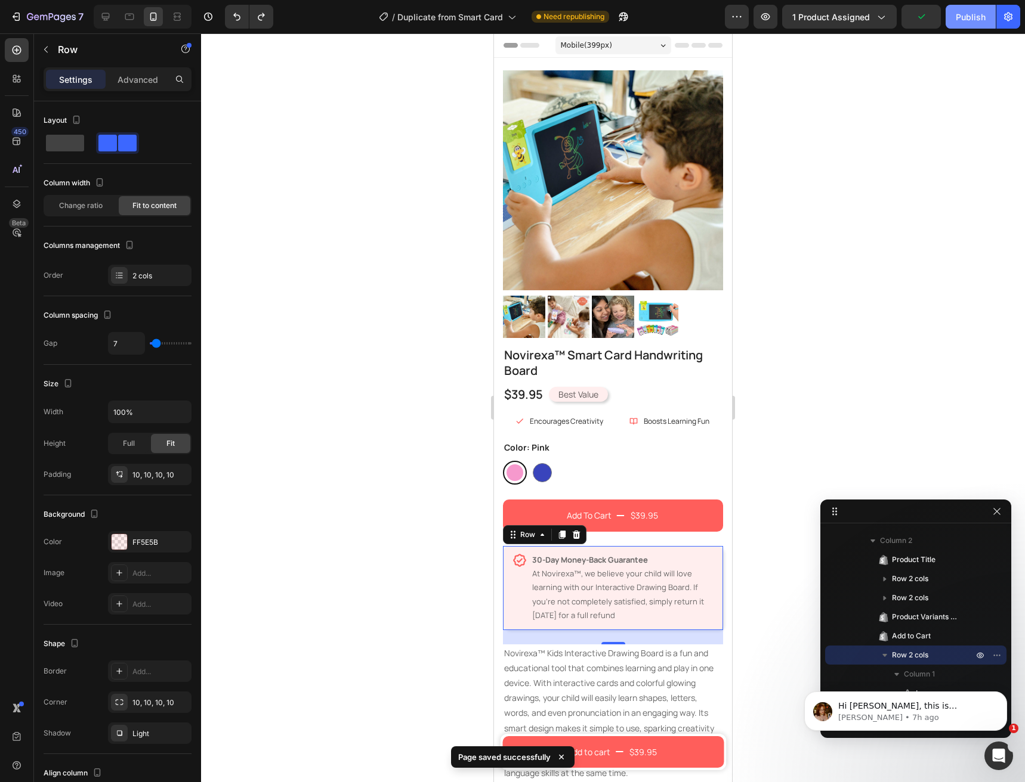
click at [951, 24] on button "Publish" at bounding box center [970, 17] width 50 height 24
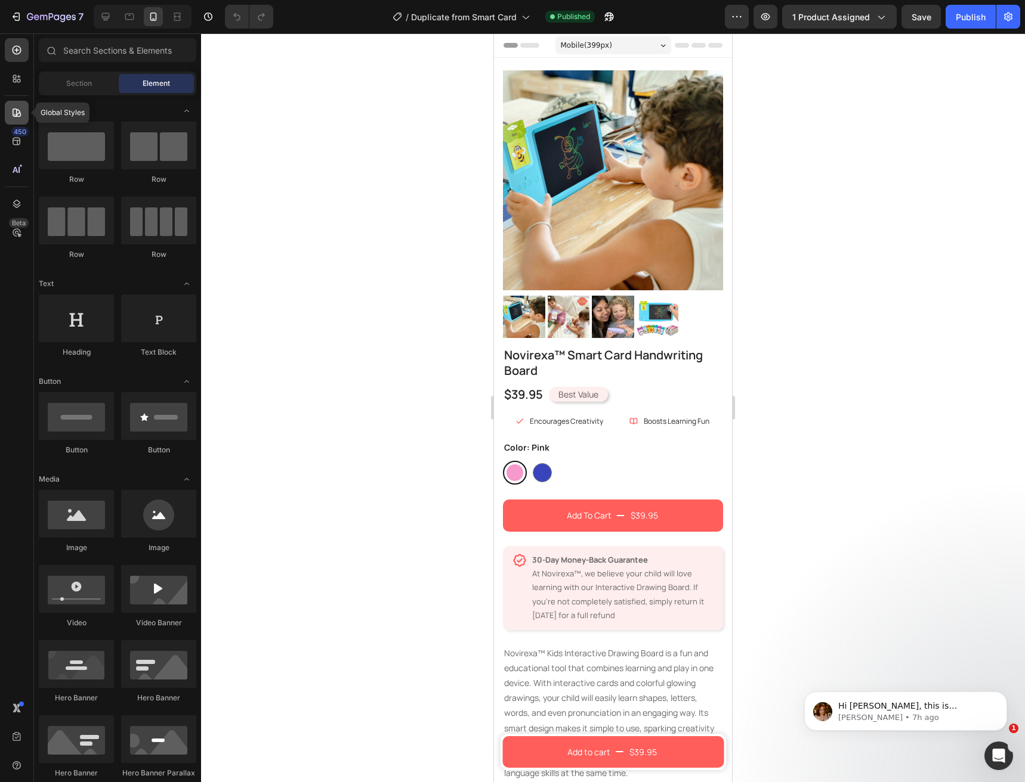
click at [16, 117] on icon at bounding box center [17, 113] width 8 height 8
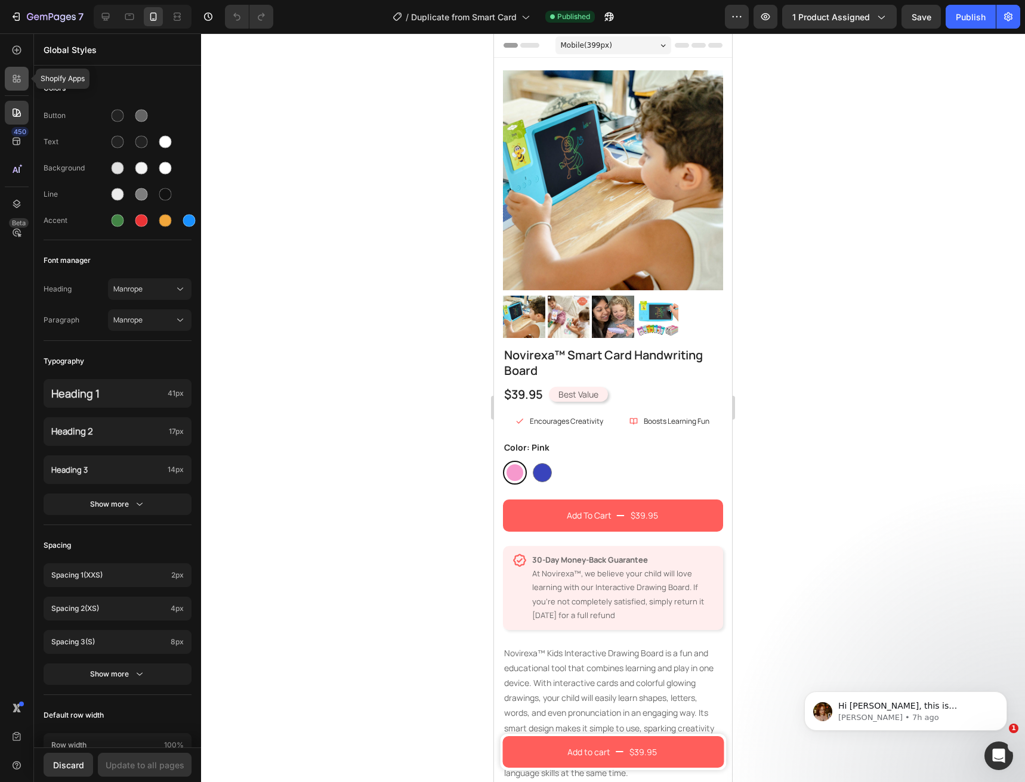
click at [16, 87] on div at bounding box center [17, 79] width 24 height 24
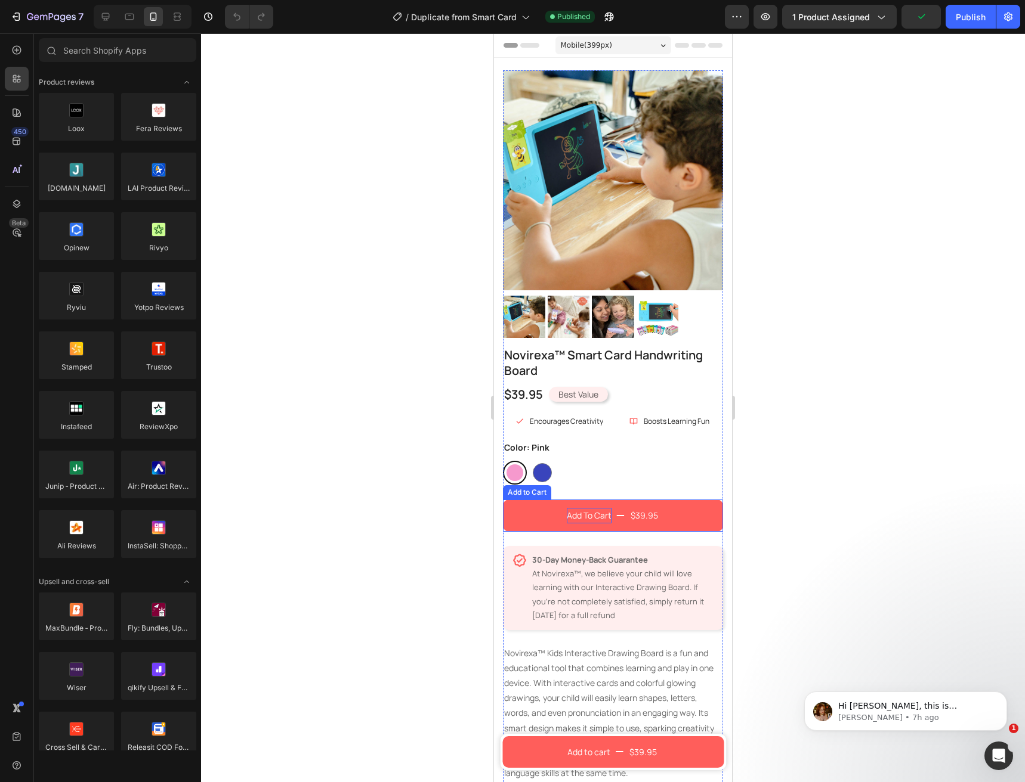
click at [569, 508] on div "Add To Cart" at bounding box center [589, 515] width 45 height 15
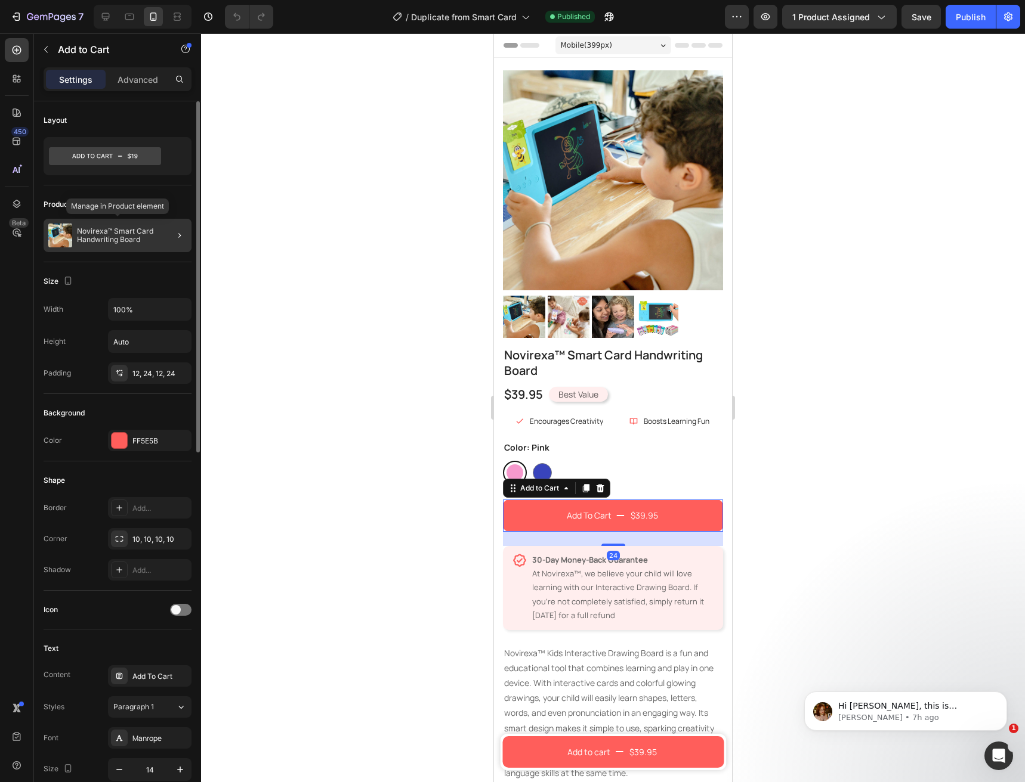
click at [156, 239] on p "Novirexa™ Smart Card Handwriting Board" at bounding box center [132, 235] width 110 height 17
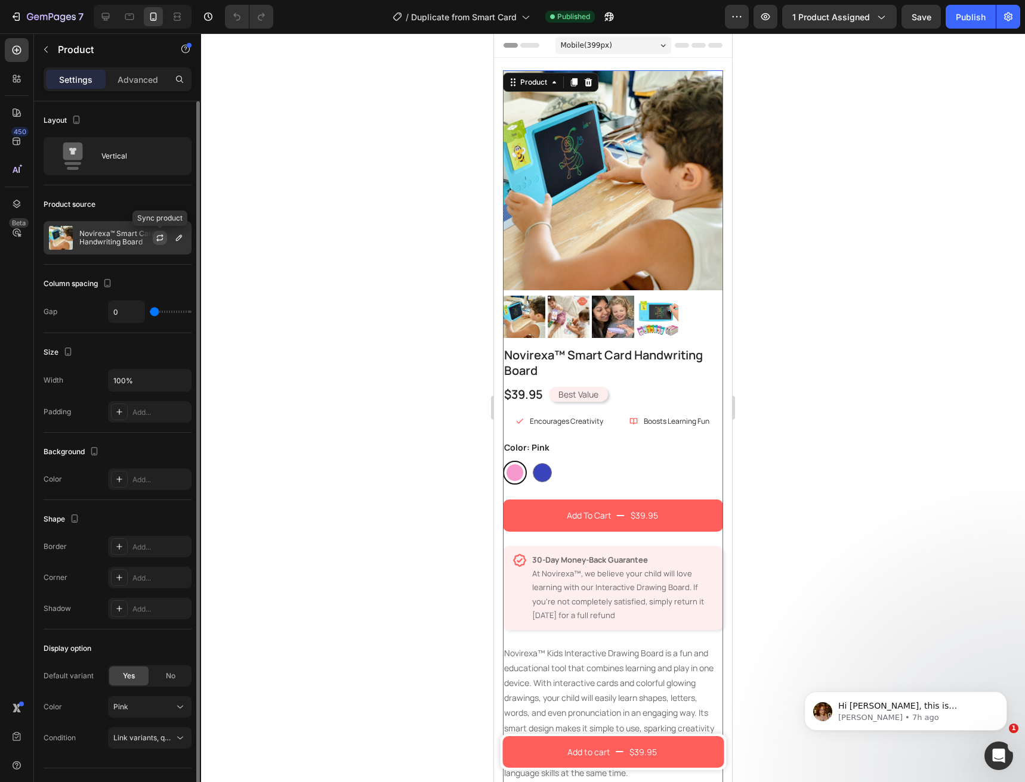
click at [158, 242] on icon "button" at bounding box center [160, 238] width 10 height 10
click at [156, 239] on icon "button" at bounding box center [160, 238] width 10 height 10
click at [568, 446] on div "Color: Blue Blue Blue Pink Pink" at bounding box center [613, 462] width 220 height 46
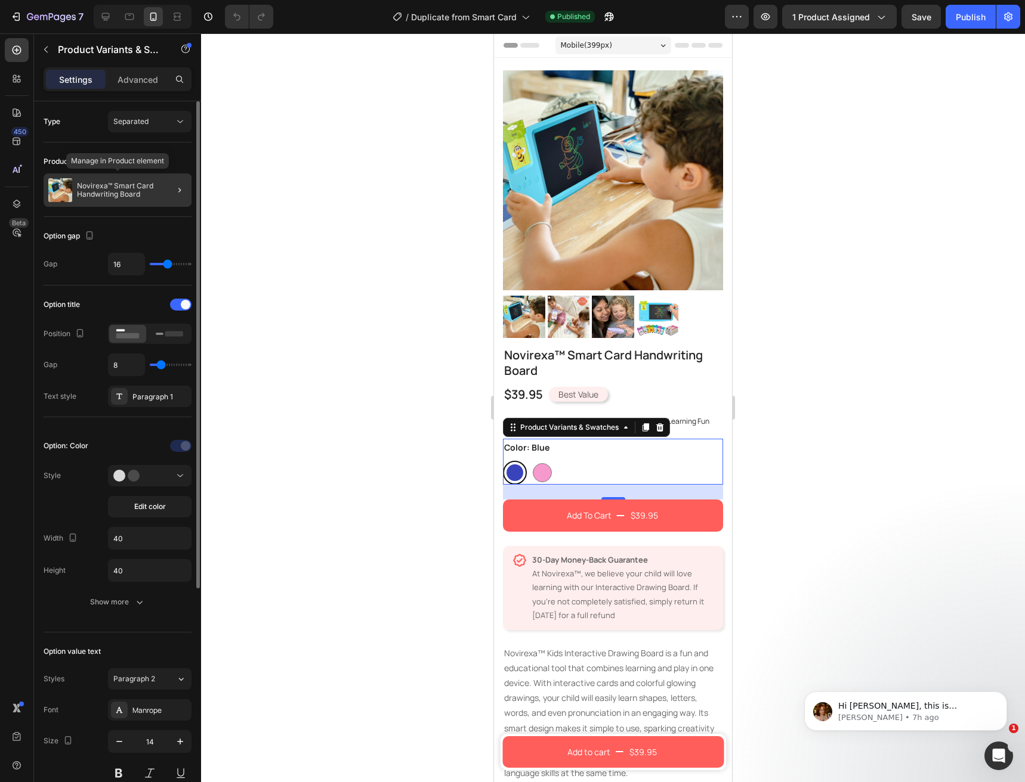
click at [147, 203] on div "Novirexa™ Smart Card Handwriting Board" at bounding box center [118, 190] width 148 height 33
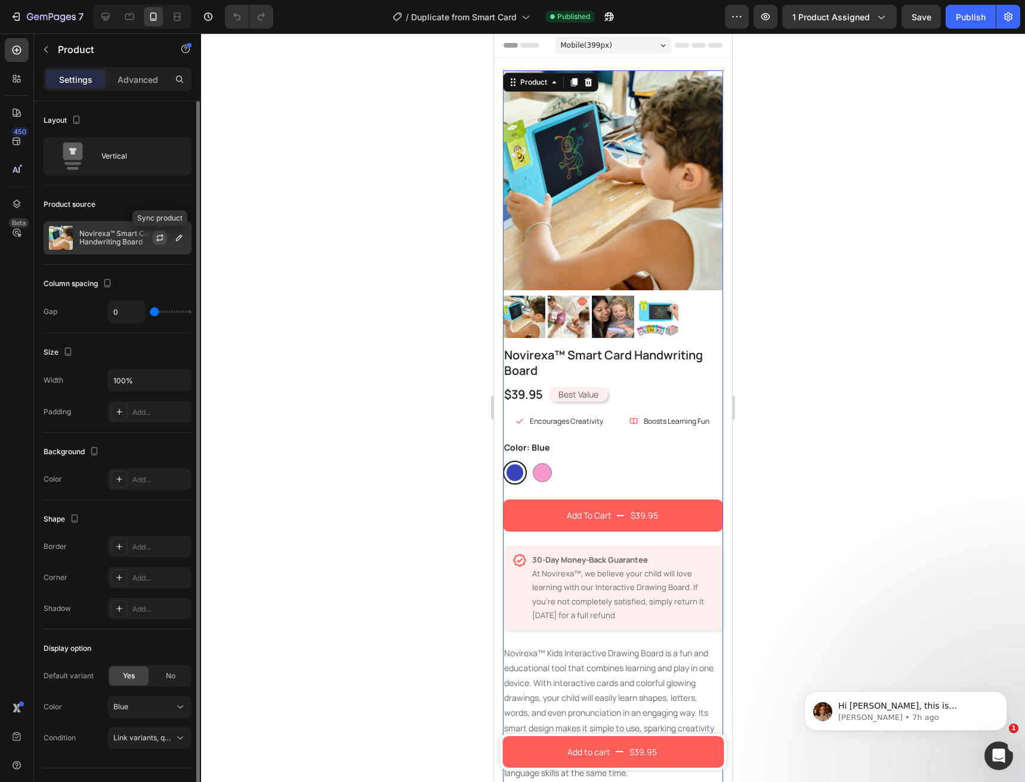
click at [162, 241] on icon "button" at bounding box center [160, 238] width 10 height 10
click at [968, 21] on div "Publish" at bounding box center [970, 17] width 30 height 13
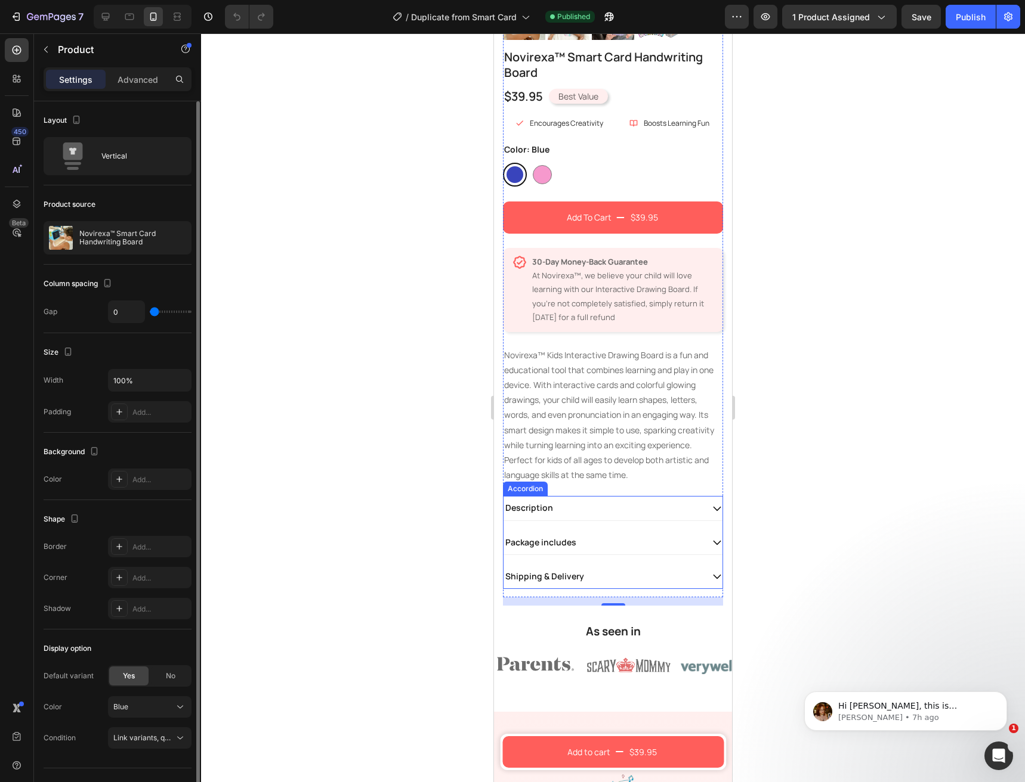
scroll to position [537, 0]
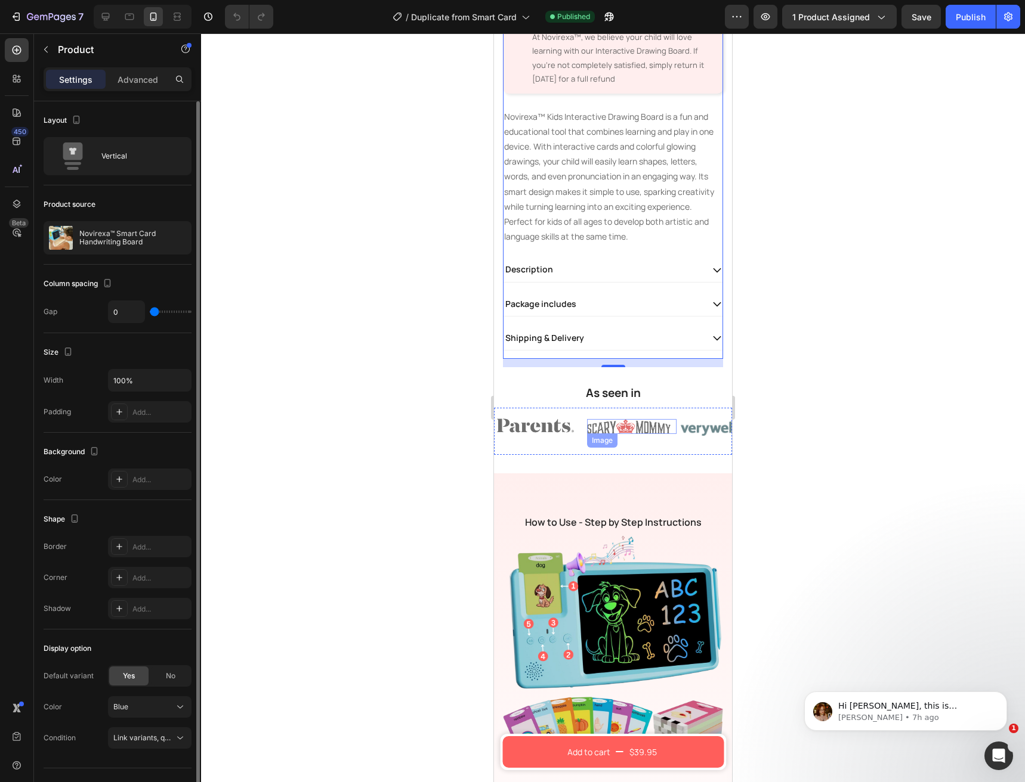
click at [587, 419] on img at bounding box center [628, 426] width 83 height 15
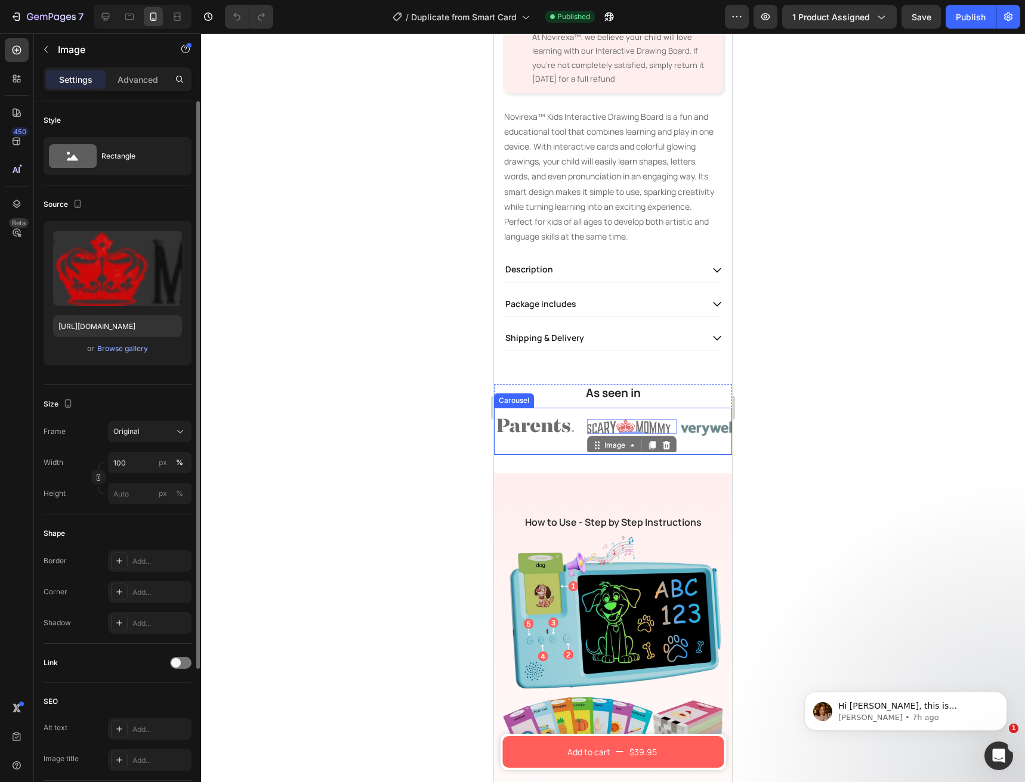
click at [565, 439] on div "Image" at bounding box center [538, 434] width 89 height 36
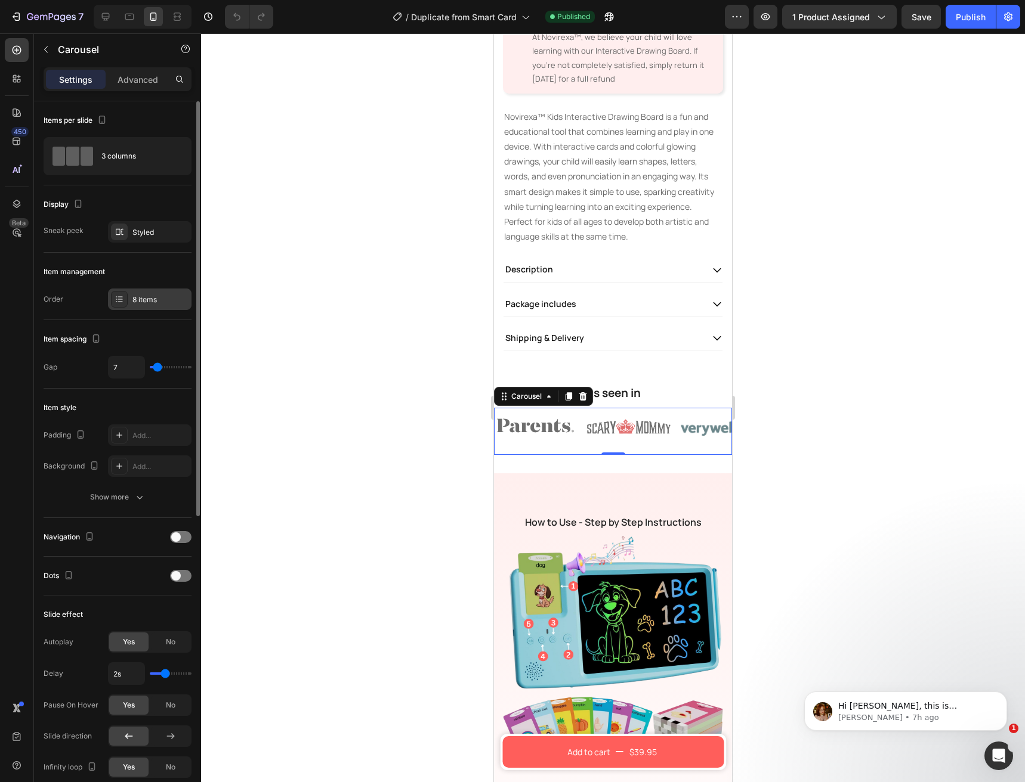
click at [162, 297] on div "8 items" at bounding box center [160, 300] width 56 height 11
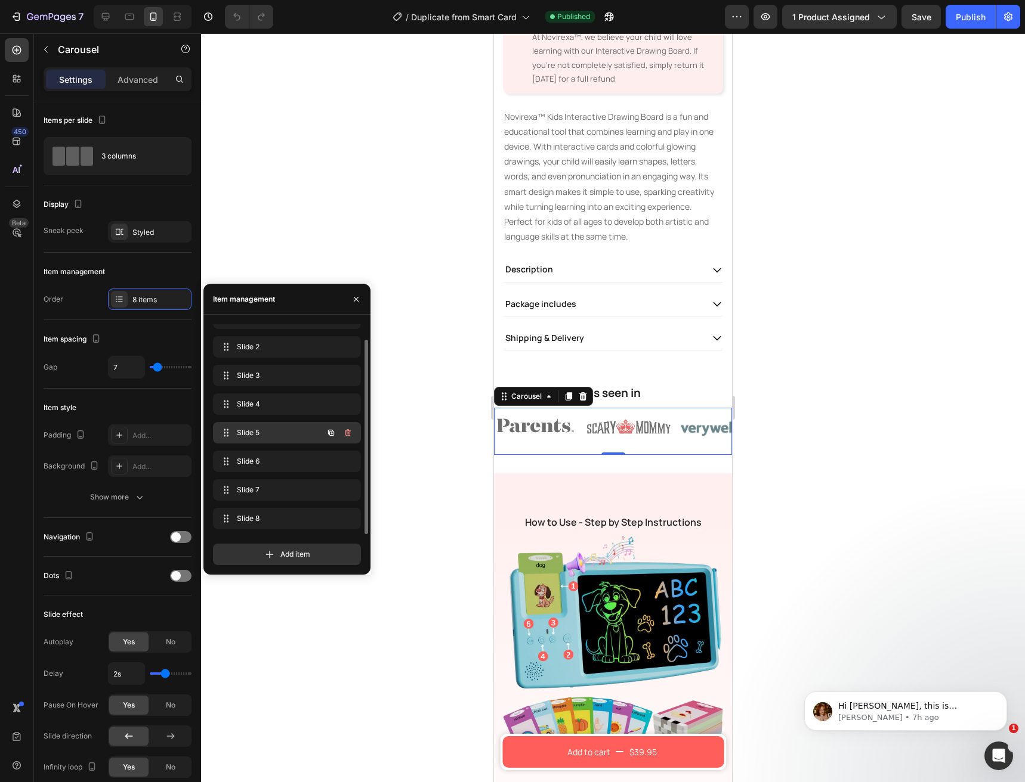
scroll to position [0, 0]
click at [352, 298] on icon "button" at bounding box center [356, 300] width 10 height 10
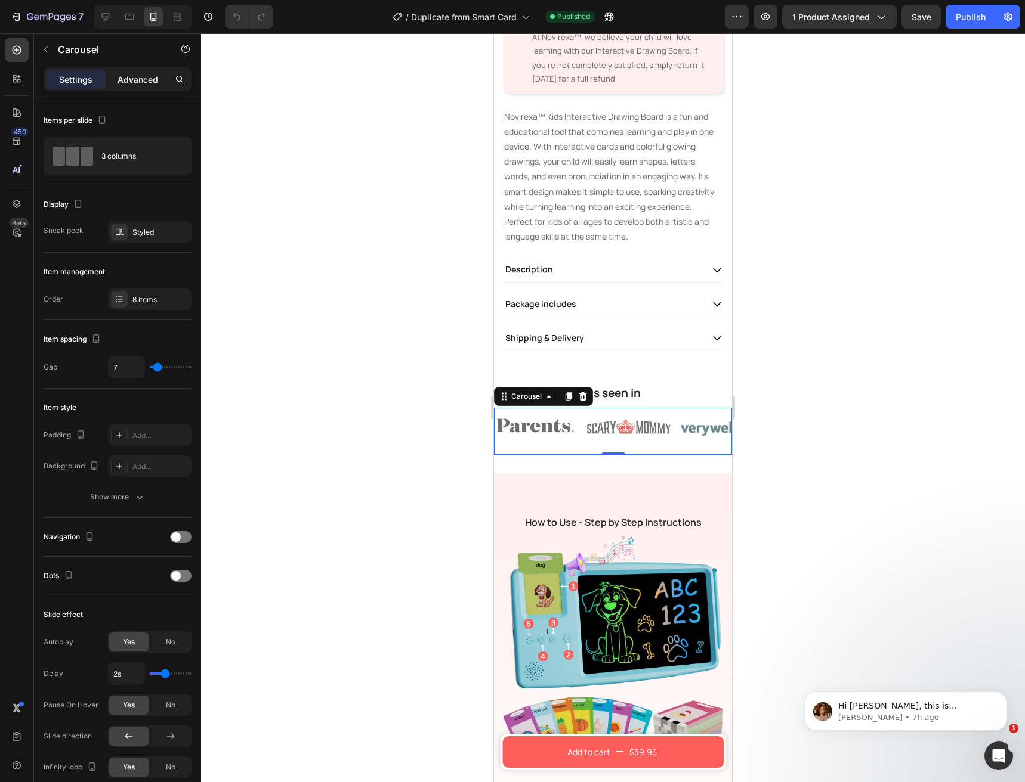
click at [138, 88] on div "Advanced" at bounding box center [138, 79] width 60 height 19
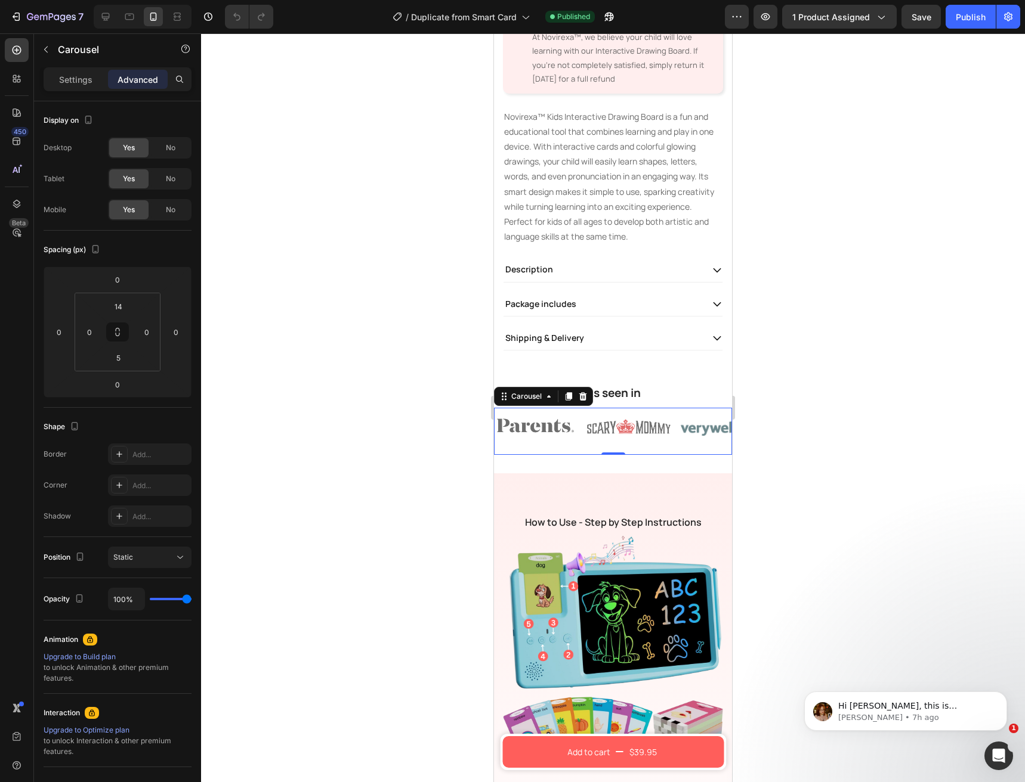
click at [69, 89] on div "Settings Advanced" at bounding box center [118, 79] width 148 height 24
click at [70, 83] on p "Settings" at bounding box center [75, 79] width 33 height 13
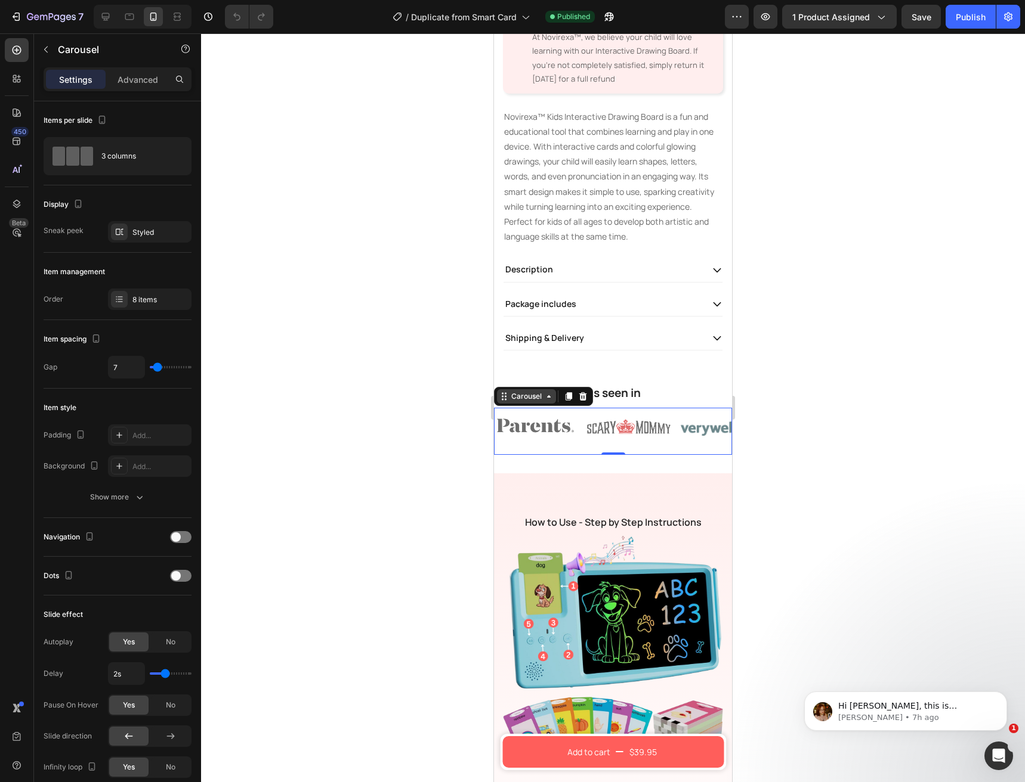
click at [522, 391] on div "Carousel" at bounding box center [526, 396] width 35 height 11
click at [664, 395] on div "As seen in Heading Image Image Image Carousel Row 1 col Section 0" at bounding box center [613, 420] width 238 height 70
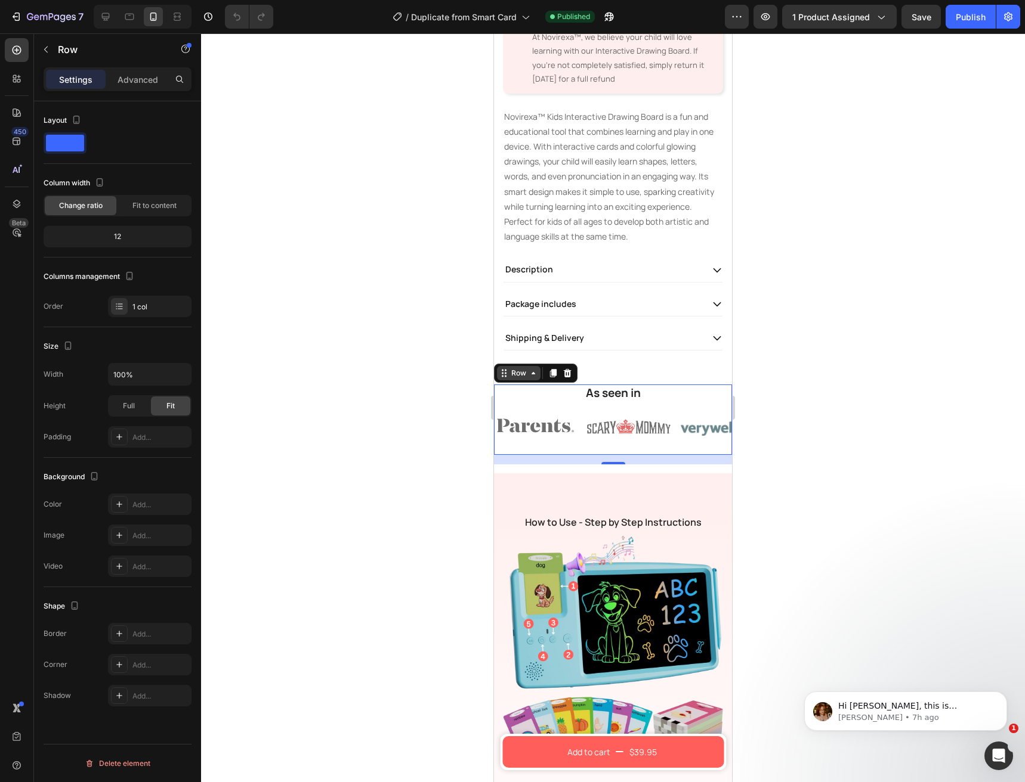
click at [519, 368] on div "Row" at bounding box center [519, 373] width 20 height 11
click at [16, 208] on icon at bounding box center [17, 204] width 12 height 12
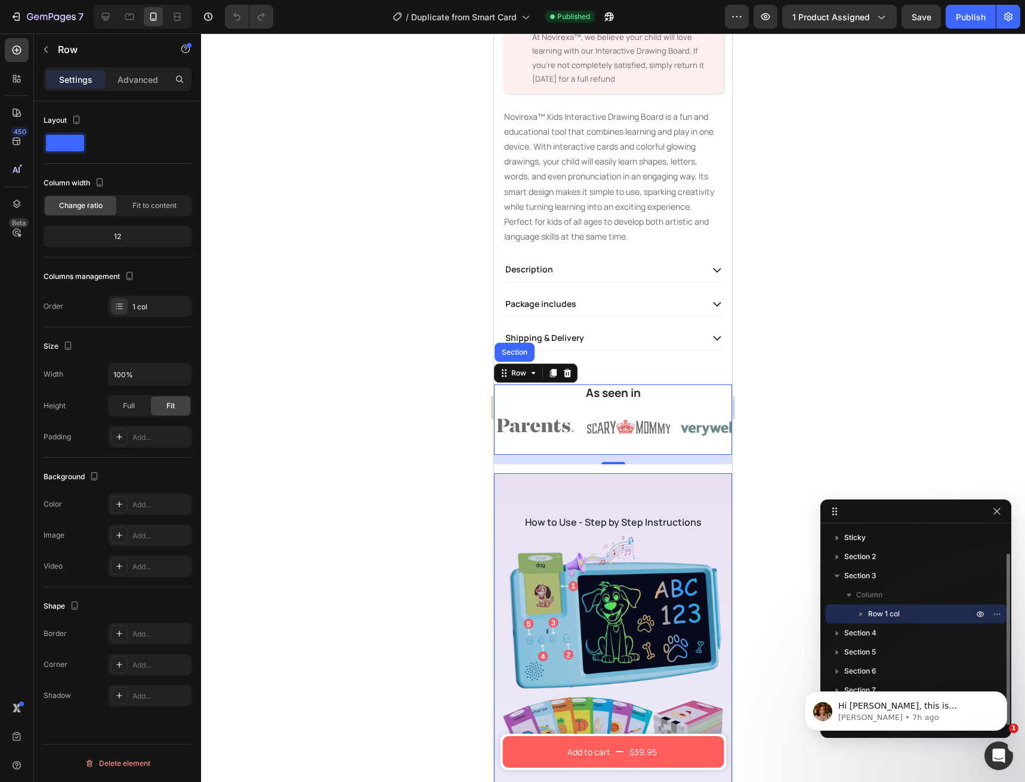
scroll to position [13, 0]
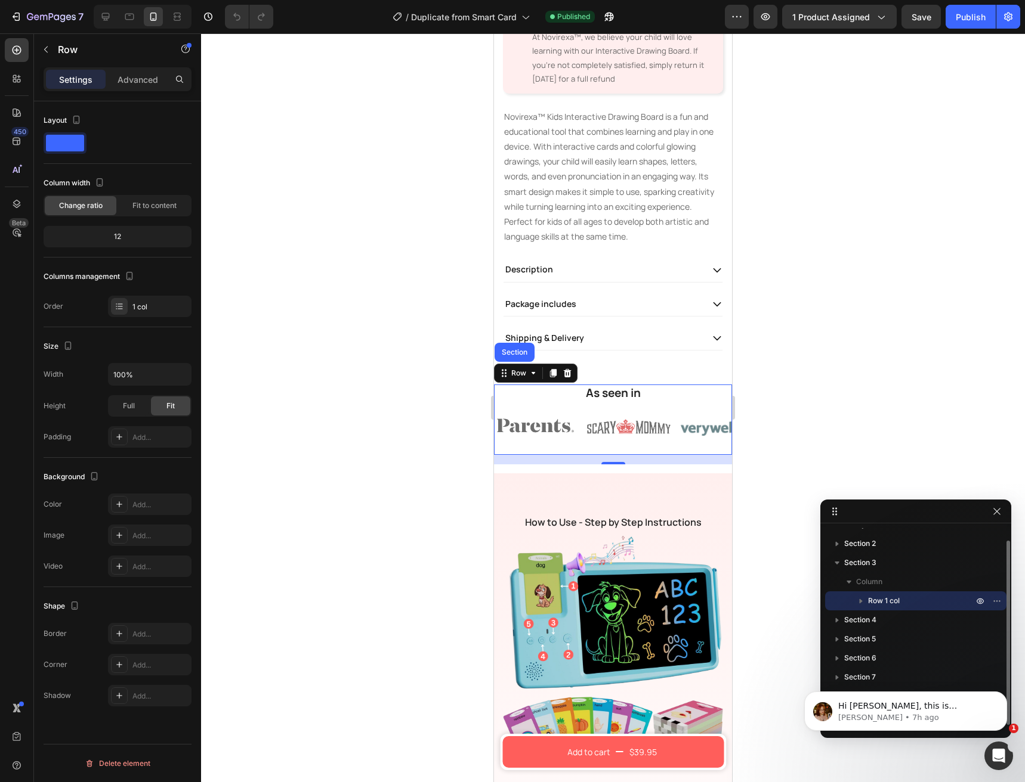
click at [866, 602] on icon "button" at bounding box center [861, 601] width 12 height 12
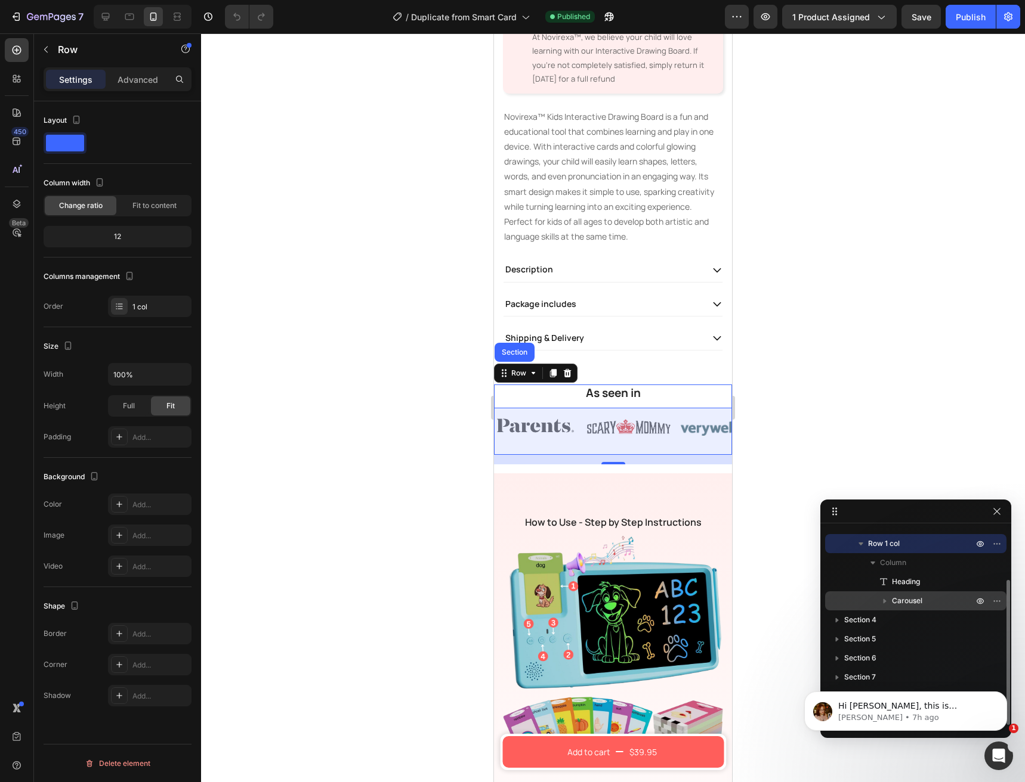
click at [895, 601] on span "Carousel" at bounding box center [907, 601] width 30 height 12
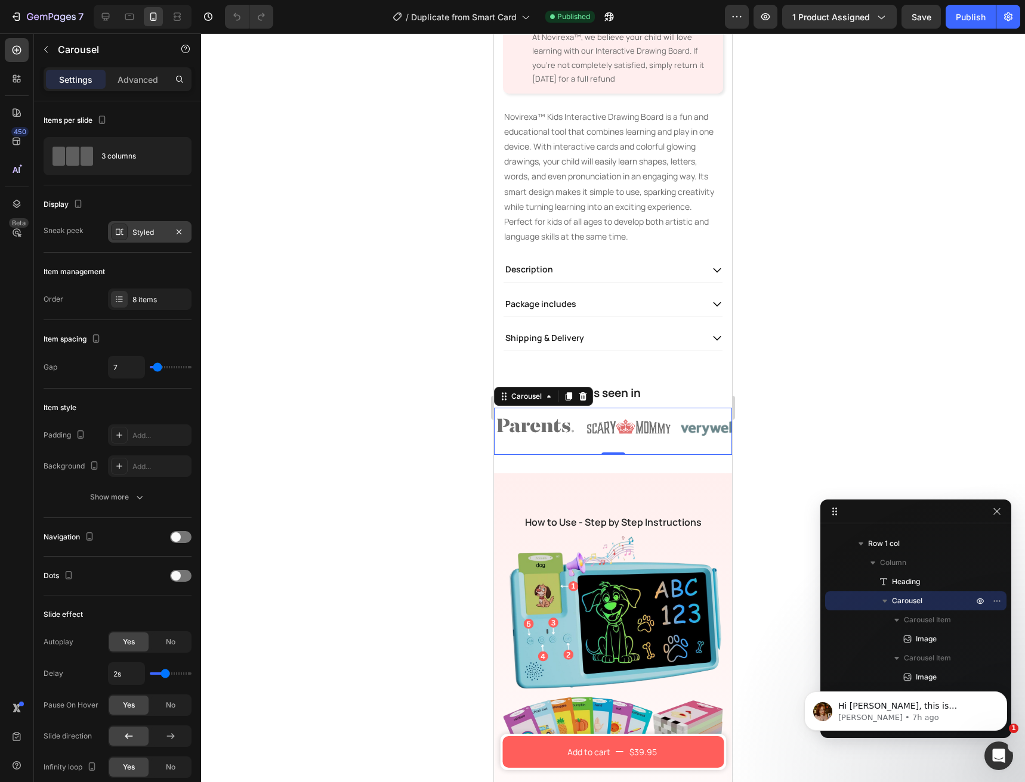
click at [138, 242] on div "Styled" at bounding box center [149, 231] width 83 height 21
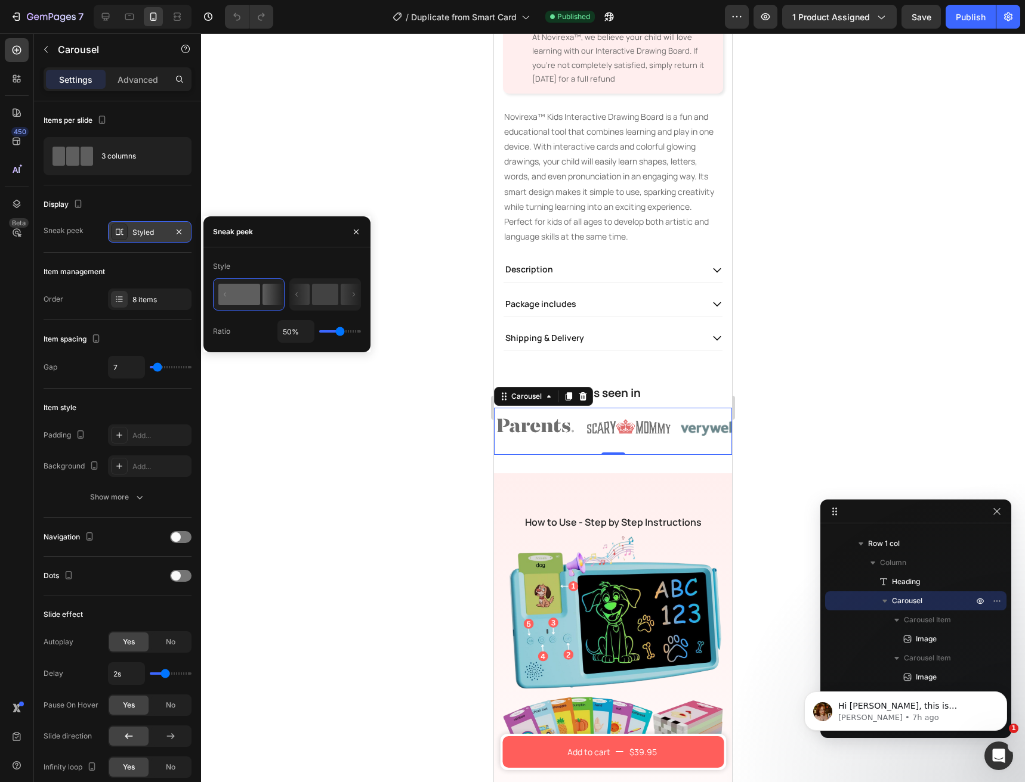
click at [138, 242] on div "Styled" at bounding box center [149, 231] width 83 height 21
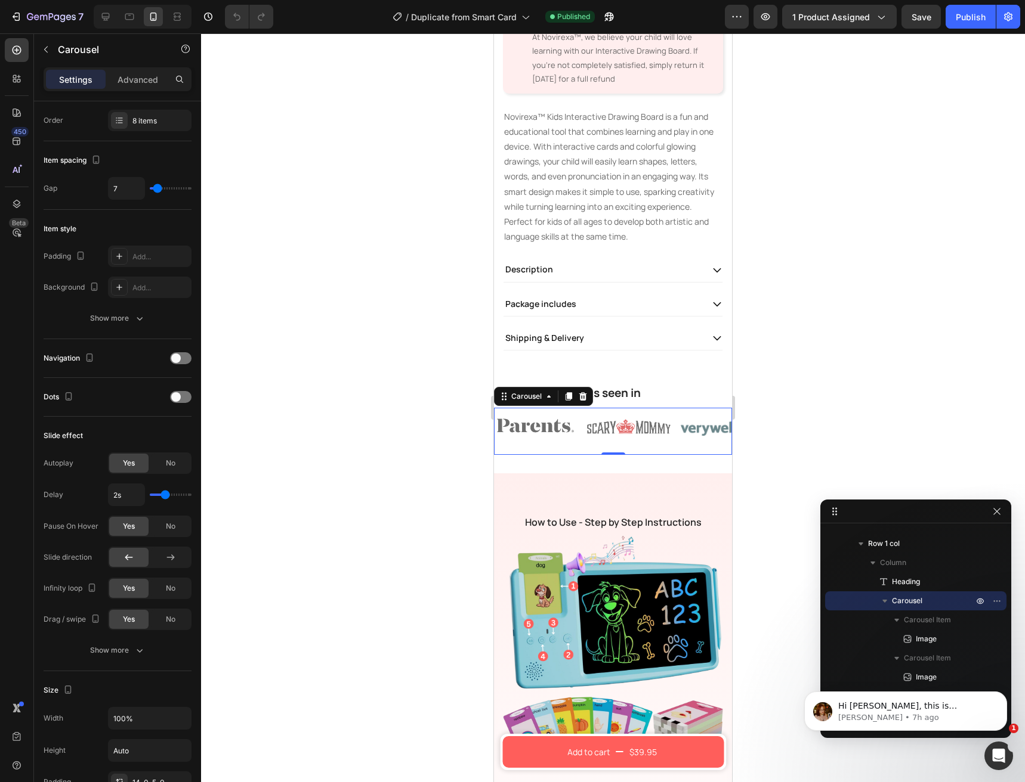
scroll to position [0, 0]
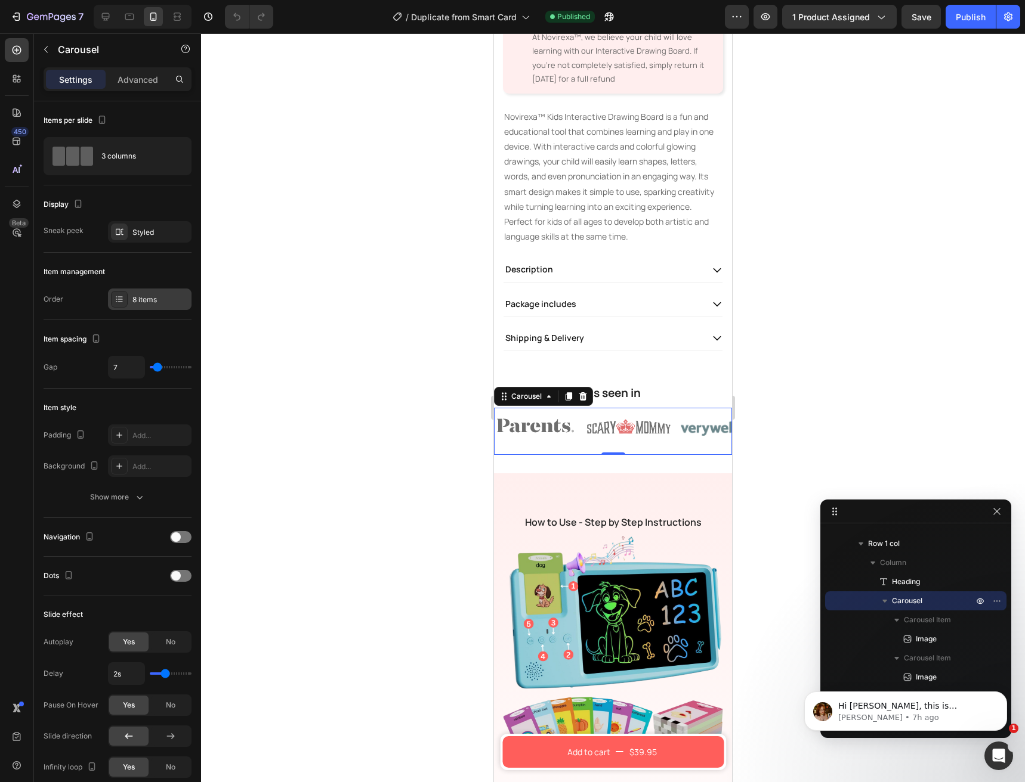
click at [132, 304] on div "8 items" at bounding box center [160, 300] width 56 height 11
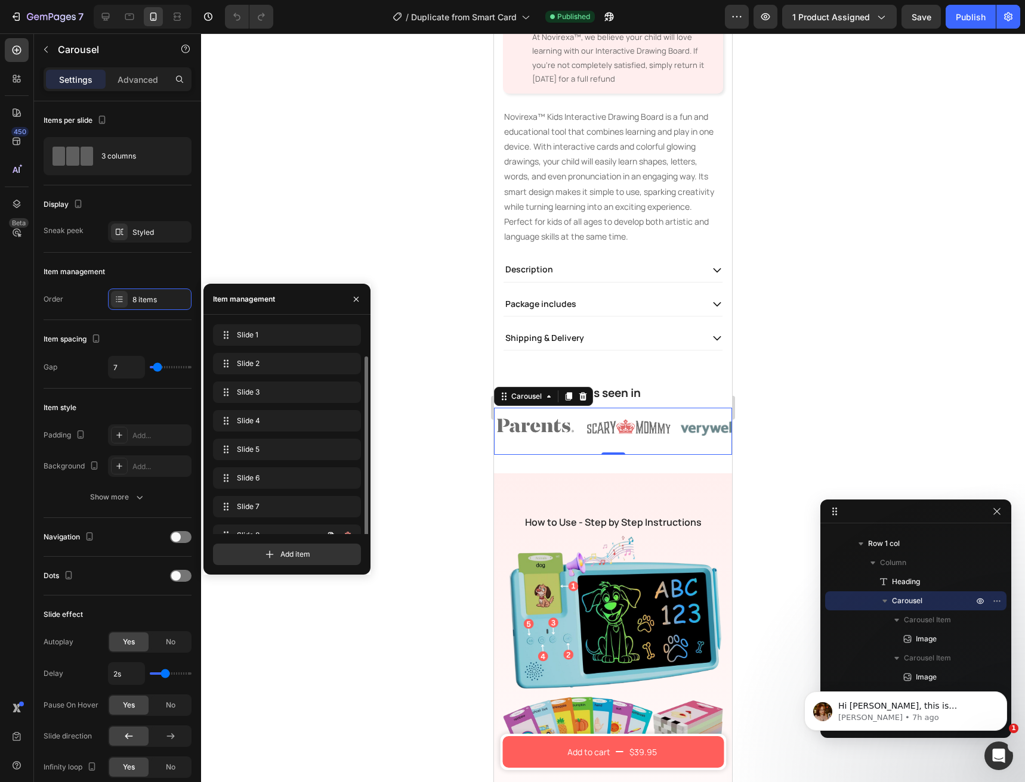
scroll to position [17, 0]
click at [351, 521] on icon "button" at bounding box center [348, 519] width 10 height 10
click at [351, 521] on button "Delete" at bounding box center [339, 519] width 33 height 17
click at [344, 507] on icon "button" at bounding box center [348, 507] width 10 height 10
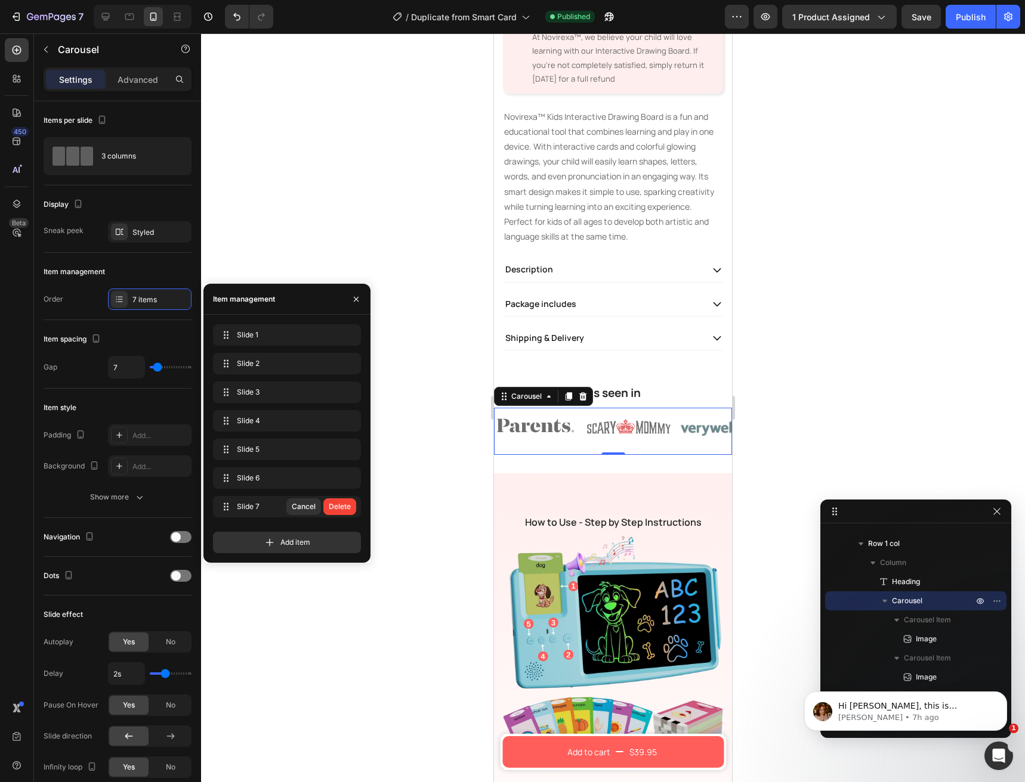
click at [344, 507] on div "Delete" at bounding box center [340, 507] width 22 height 11
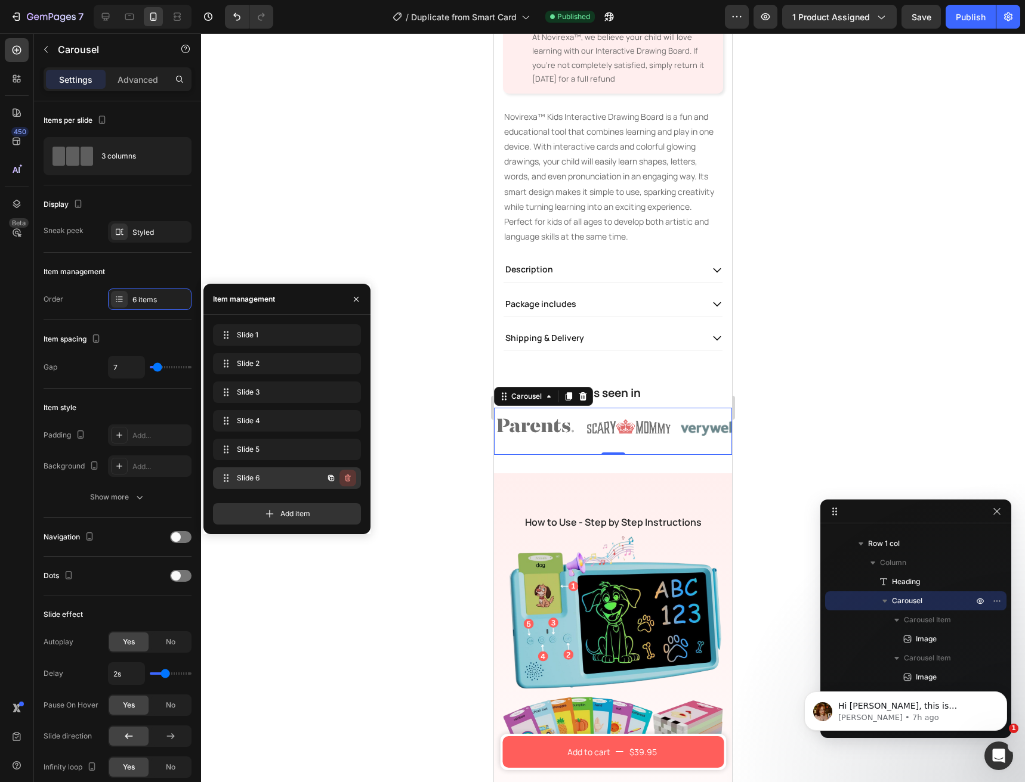
click at [348, 480] on icon "button" at bounding box center [348, 479] width 1 height 3
click at [348, 480] on div "Delete" at bounding box center [340, 478] width 22 height 11
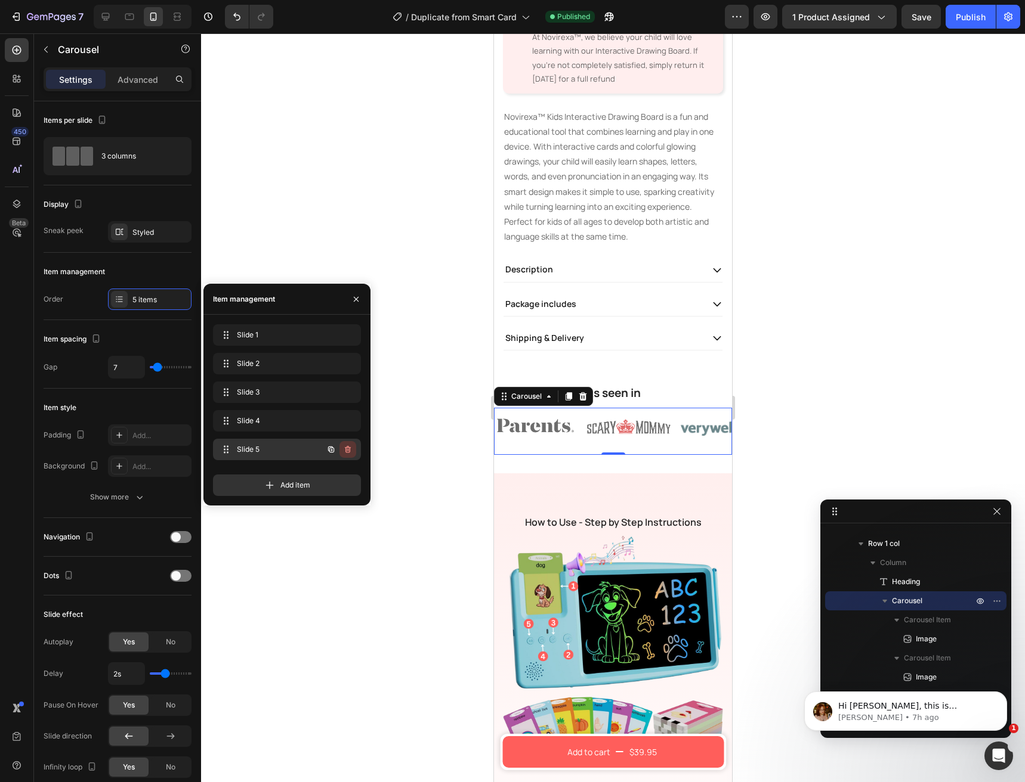
click at [350, 450] on icon "button" at bounding box center [348, 449] width 6 height 7
click at [350, 450] on div "Delete" at bounding box center [340, 449] width 22 height 11
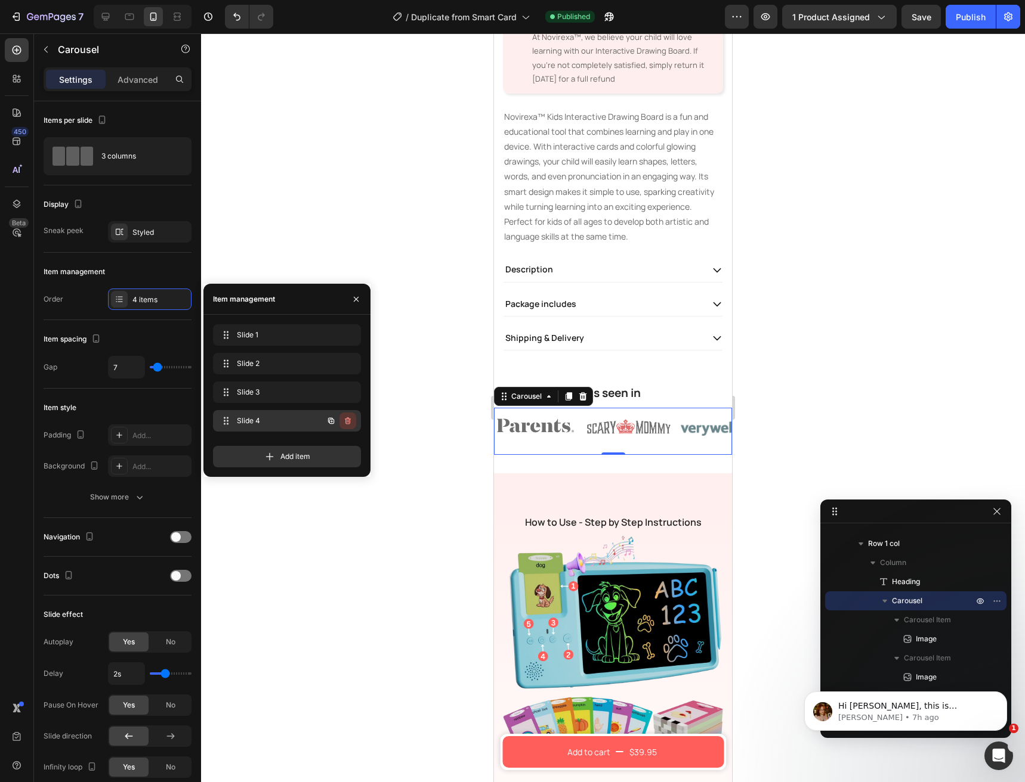
click at [348, 426] on button "button" at bounding box center [347, 421] width 17 height 17
click at [348, 426] on button "Delete" at bounding box center [339, 421] width 33 height 17
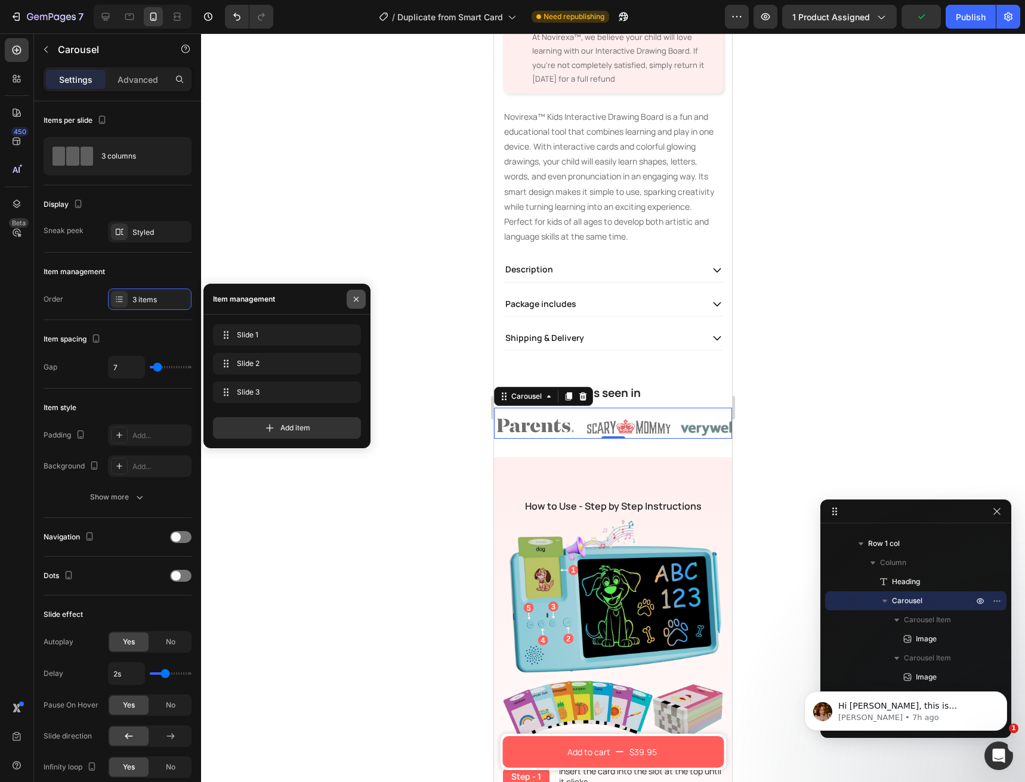
click at [350, 299] on button "button" at bounding box center [356, 299] width 19 height 19
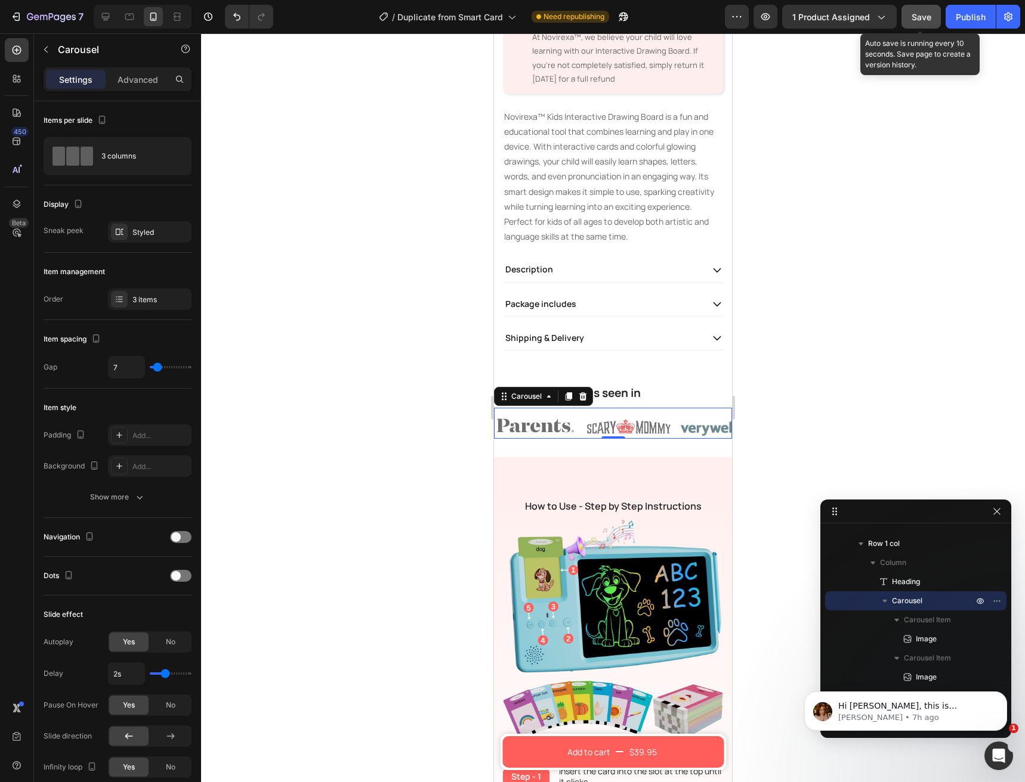
click at [922, 17] on span "Save" at bounding box center [921, 17] width 20 height 10
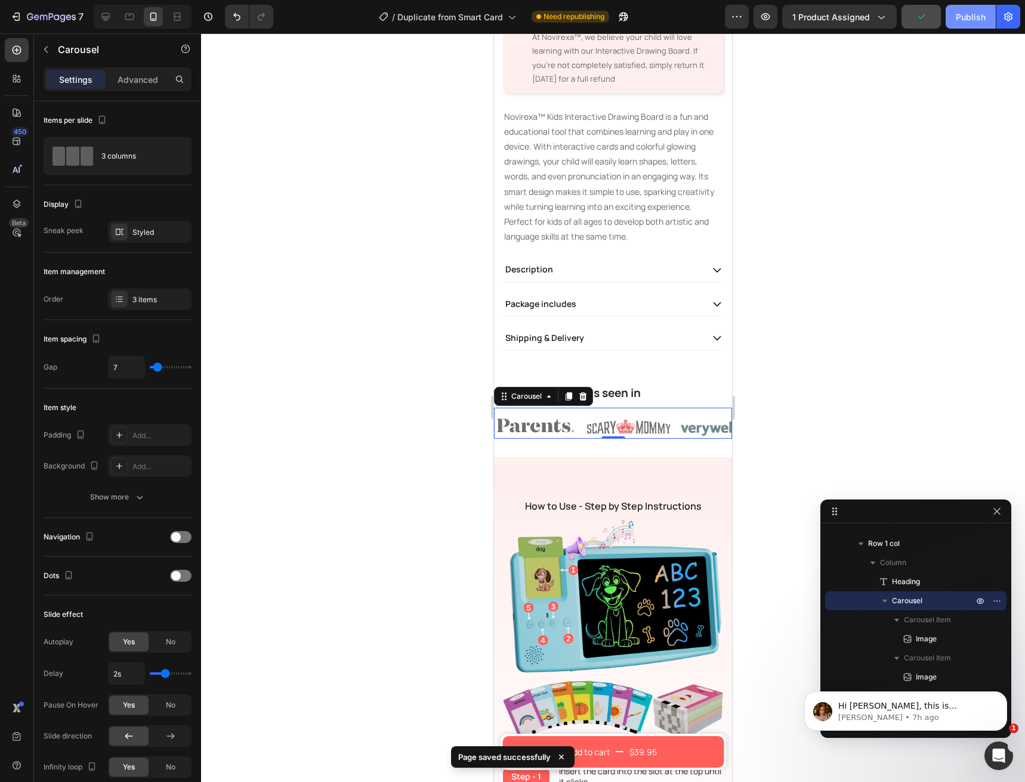
click at [951, 13] on button "Publish" at bounding box center [970, 17] width 50 height 24
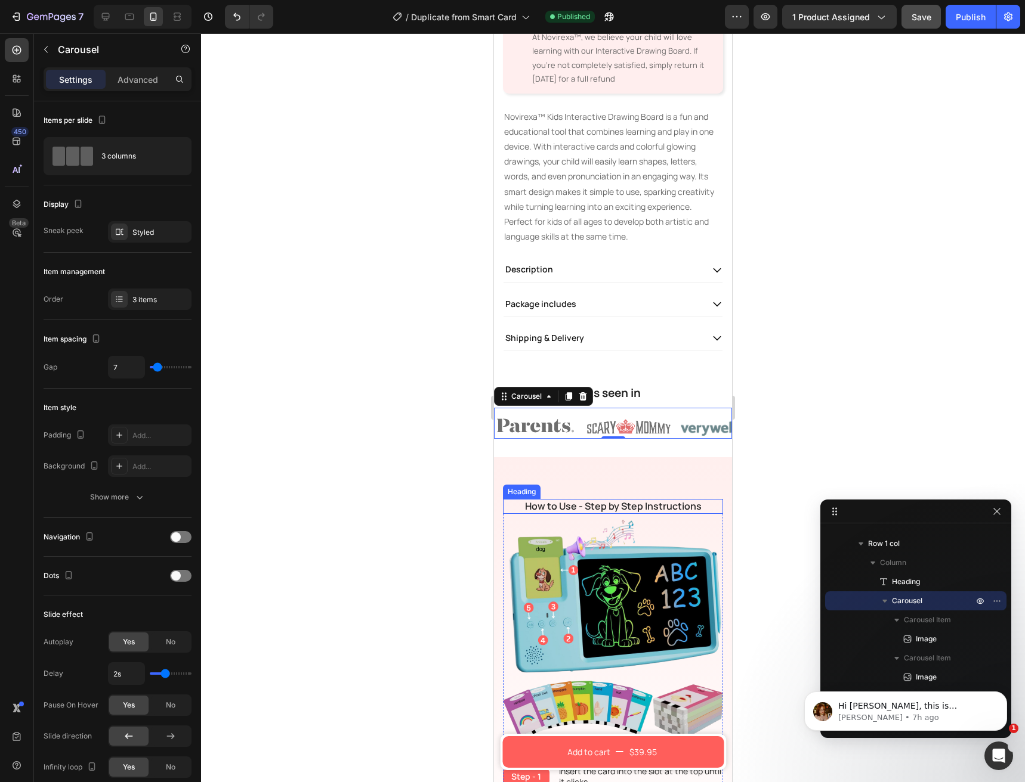
click at [635, 499] on h2 "How to Use - Step by Step Instructions" at bounding box center [613, 506] width 220 height 15
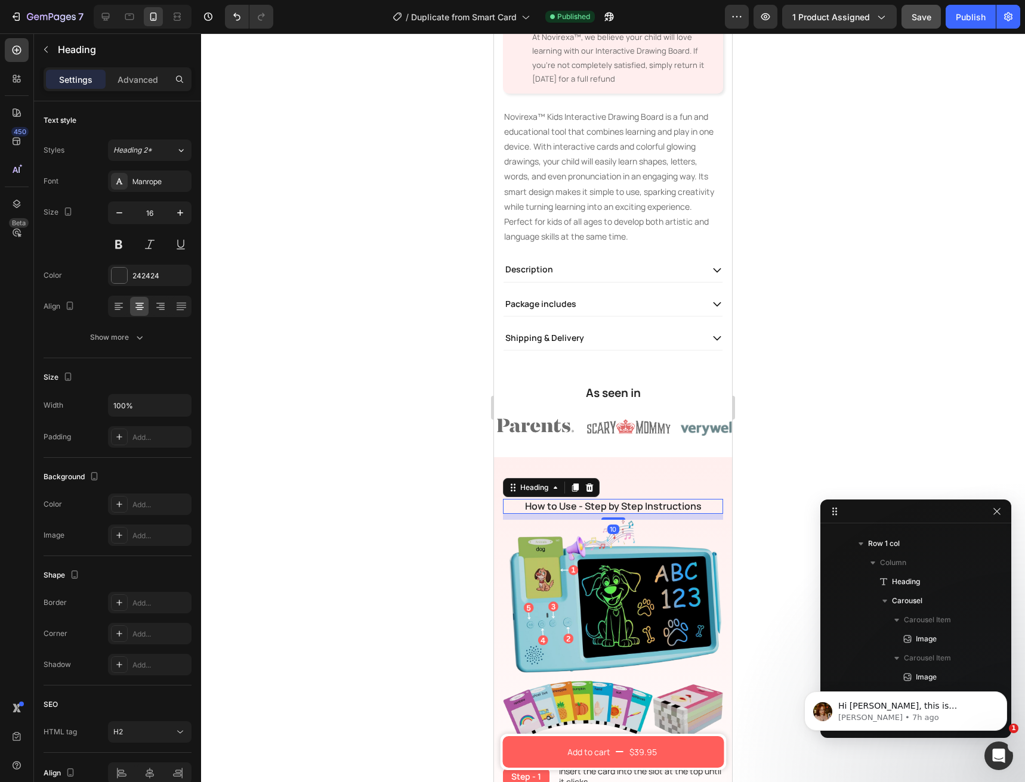
scroll to position [398, 0]
click at [112, 74] on div "Advanced" at bounding box center [138, 79] width 60 height 19
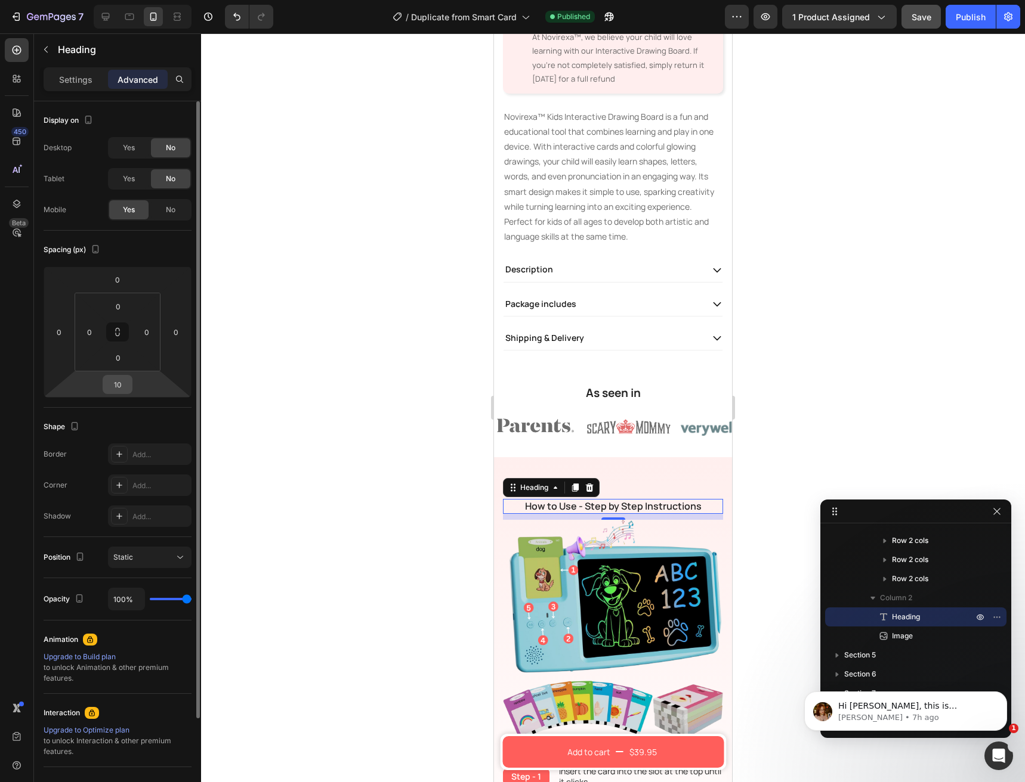
click at [114, 383] on input "10" at bounding box center [118, 385] width 24 height 18
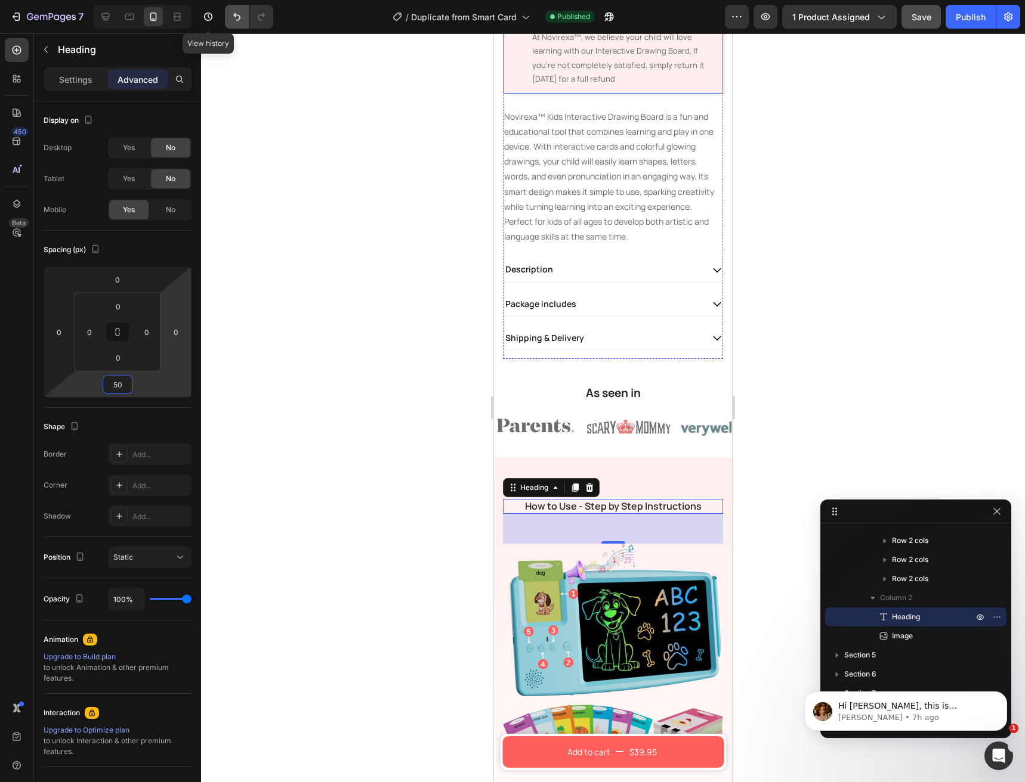
click at [231, 23] on button "Undo/Redo" at bounding box center [237, 17] width 24 height 24
type input "10"
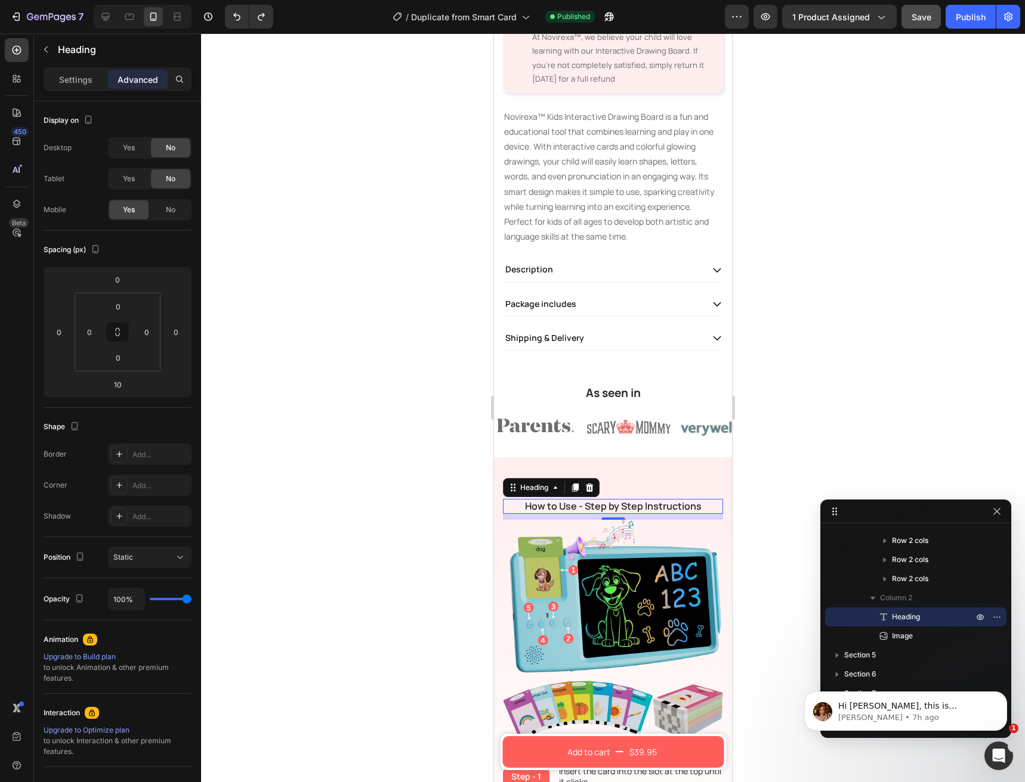
click at [629, 499] on h2 "How to Use - Step by Step Instructions" at bounding box center [613, 506] width 220 height 15
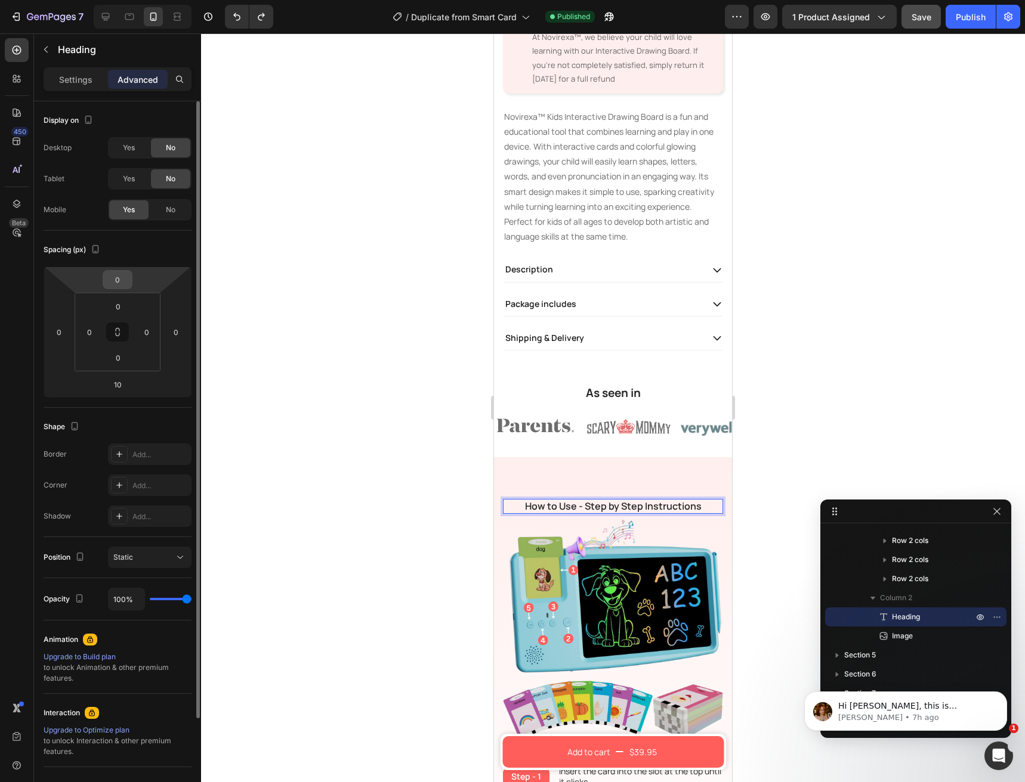
click at [117, 281] on input "0" at bounding box center [118, 280] width 24 height 18
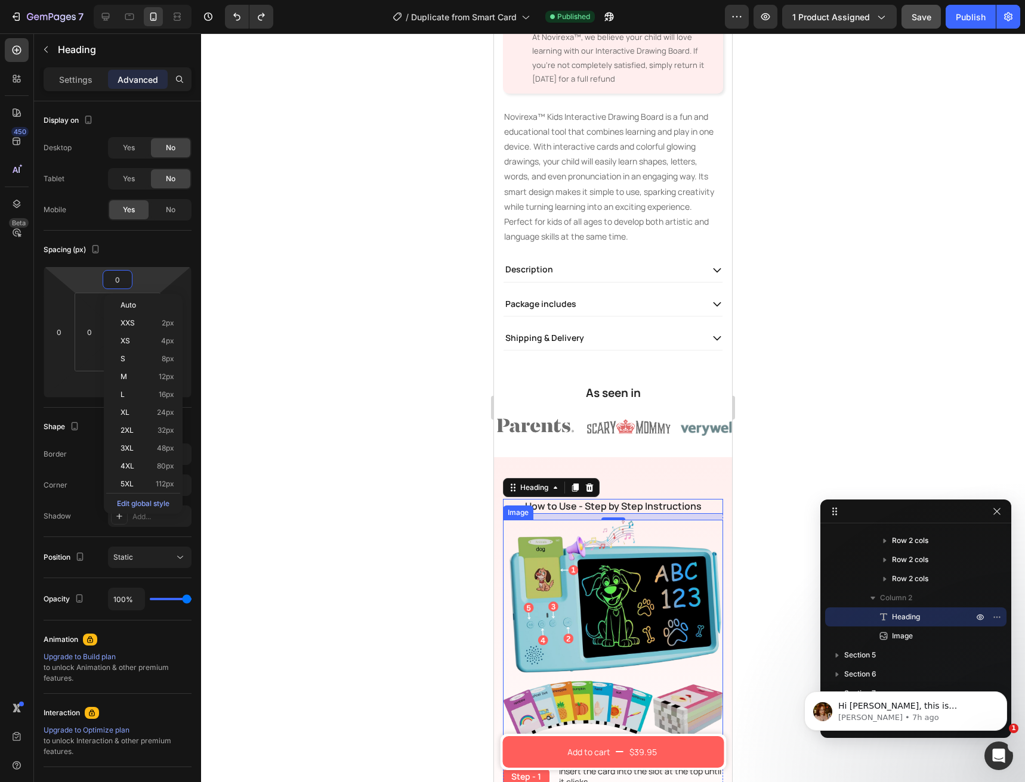
click at [701, 525] on img at bounding box center [613, 630] width 220 height 220
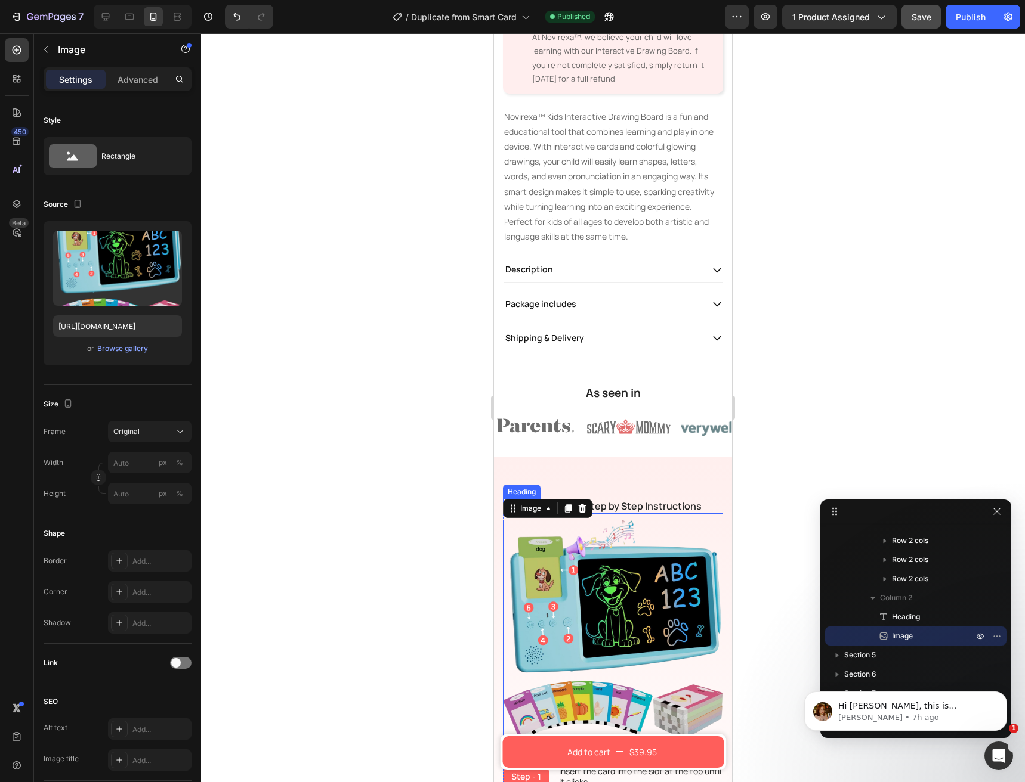
click at [673, 500] on p "How to Use - Step by Step Instructions" at bounding box center [613, 506] width 218 height 13
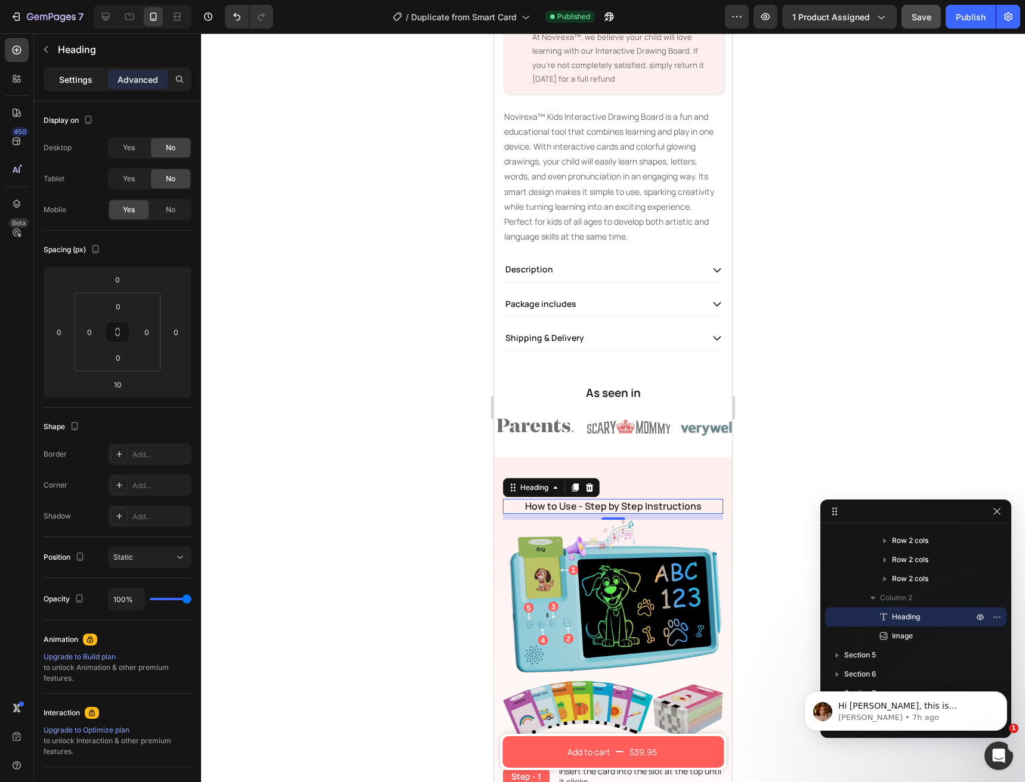
click at [78, 83] on p "Settings" at bounding box center [75, 79] width 33 height 13
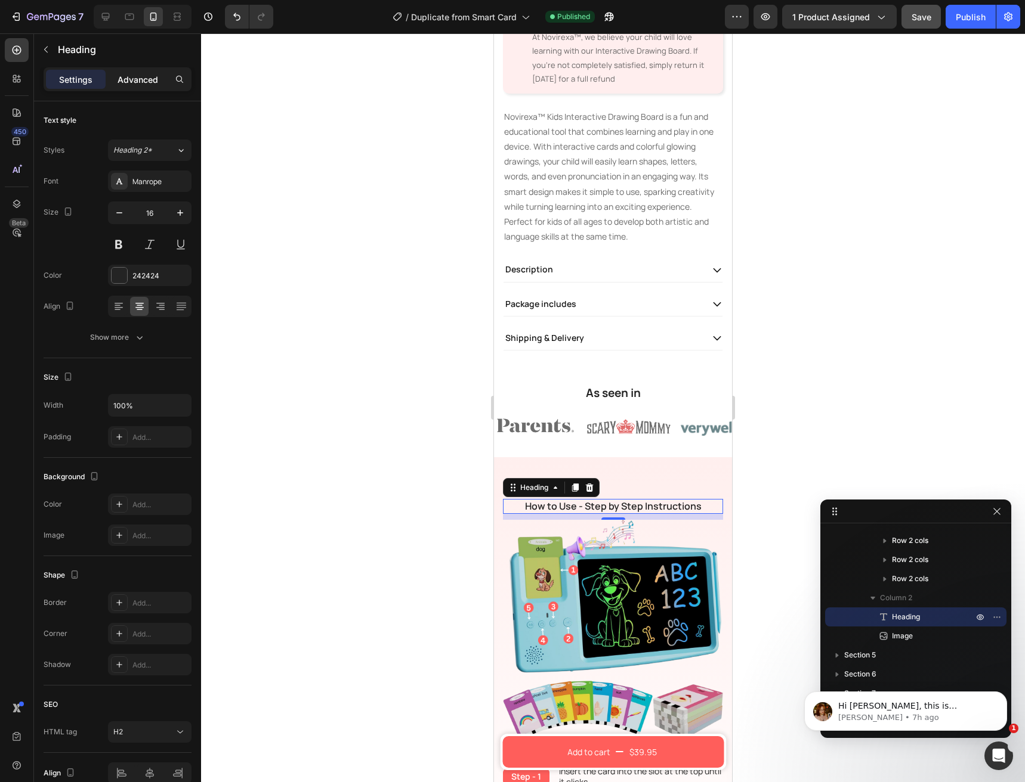
click at [143, 80] on p "Advanced" at bounding box center [137, 79] width 41 height 13
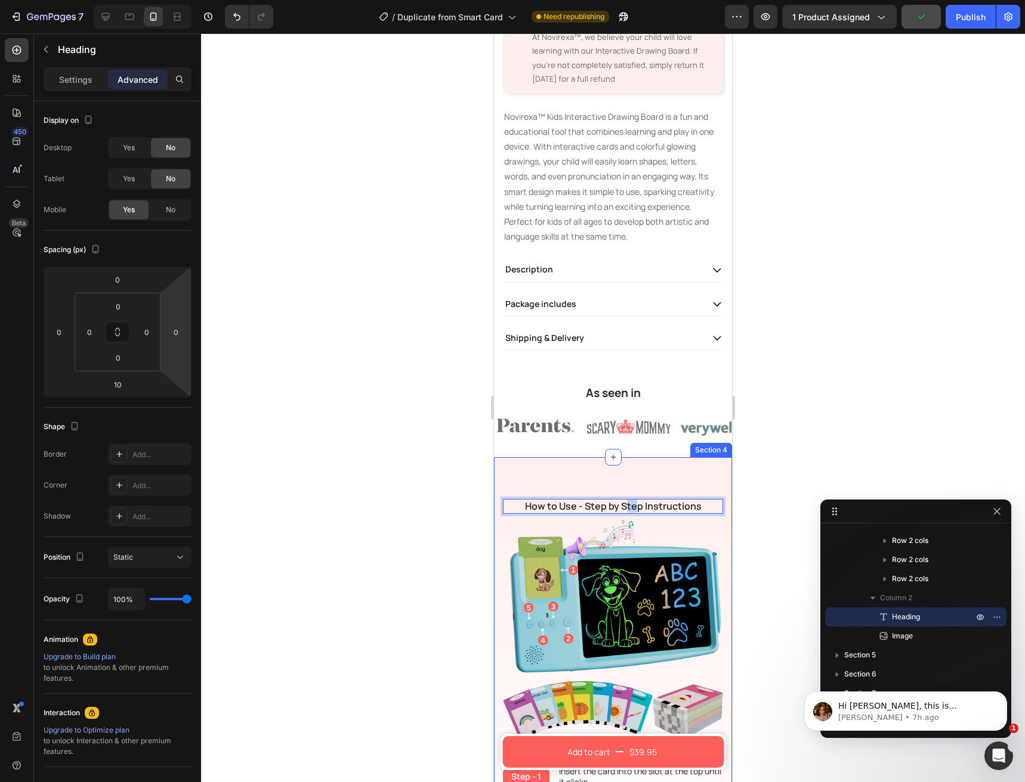
drag, startPoint x: 633, startPoint y: 493, endPoint x: 621, endPoint y: 470, distance: 25.6
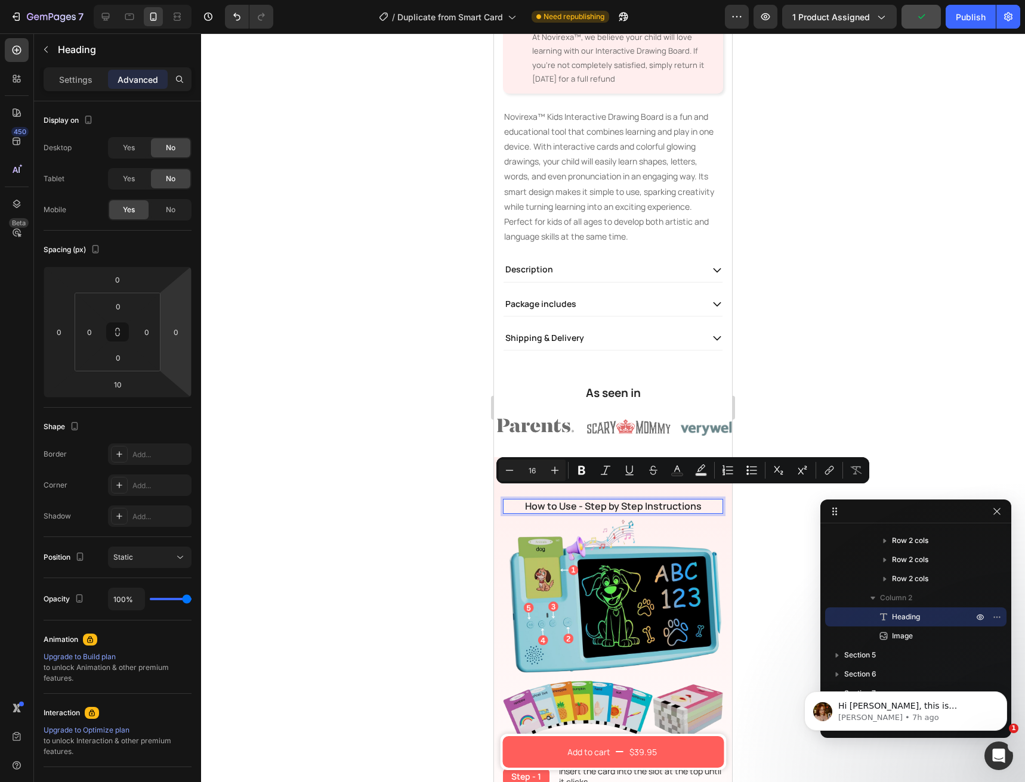
click at [593, 500] on p "How to Use - Step by Step Instructions" at bounding box center [613, 506] width 218 height 13
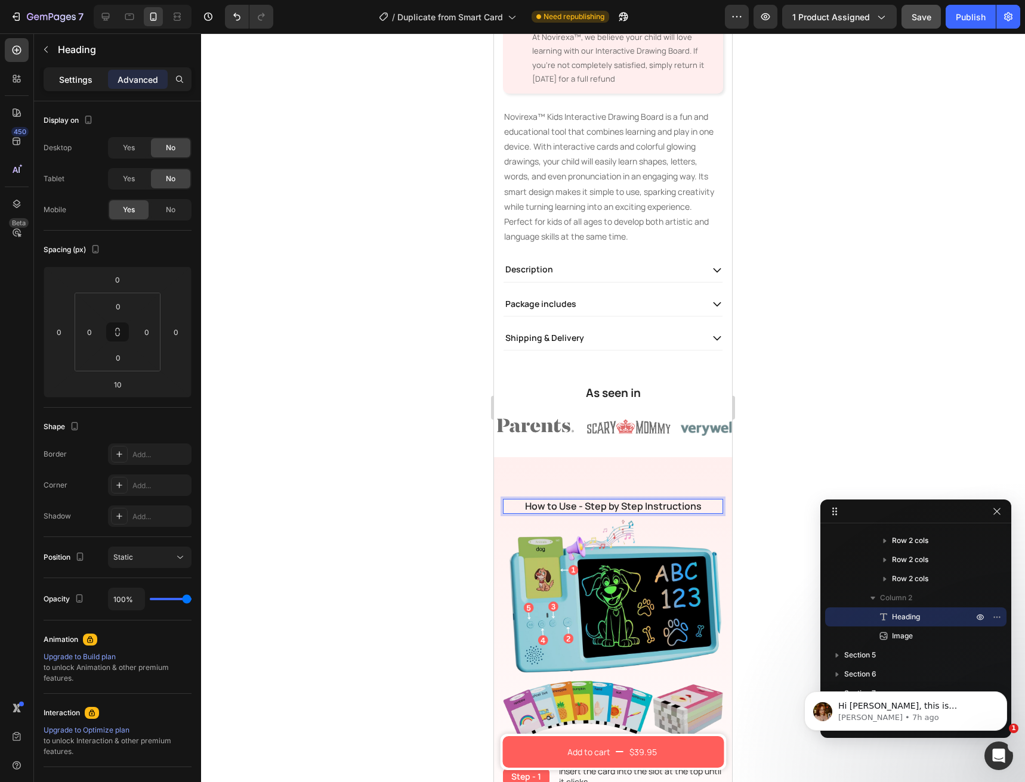
click at [89, 83] on p "Settings" at bounding box center [75, 79] width 33 height 13
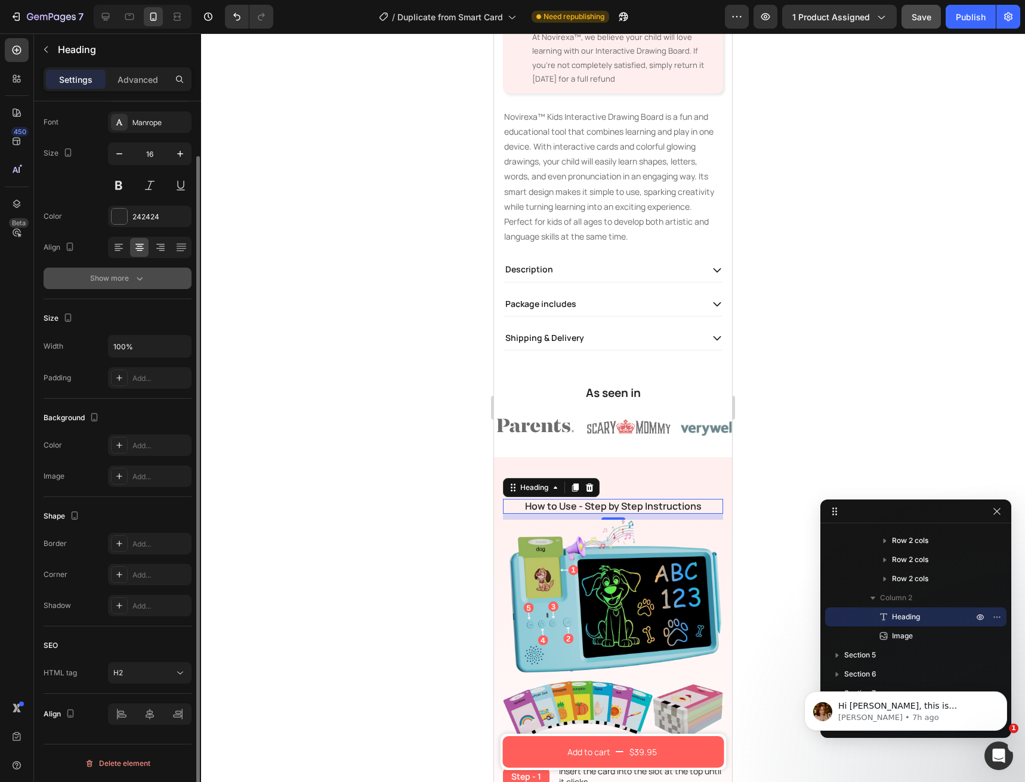
scroll to position [0, 0]
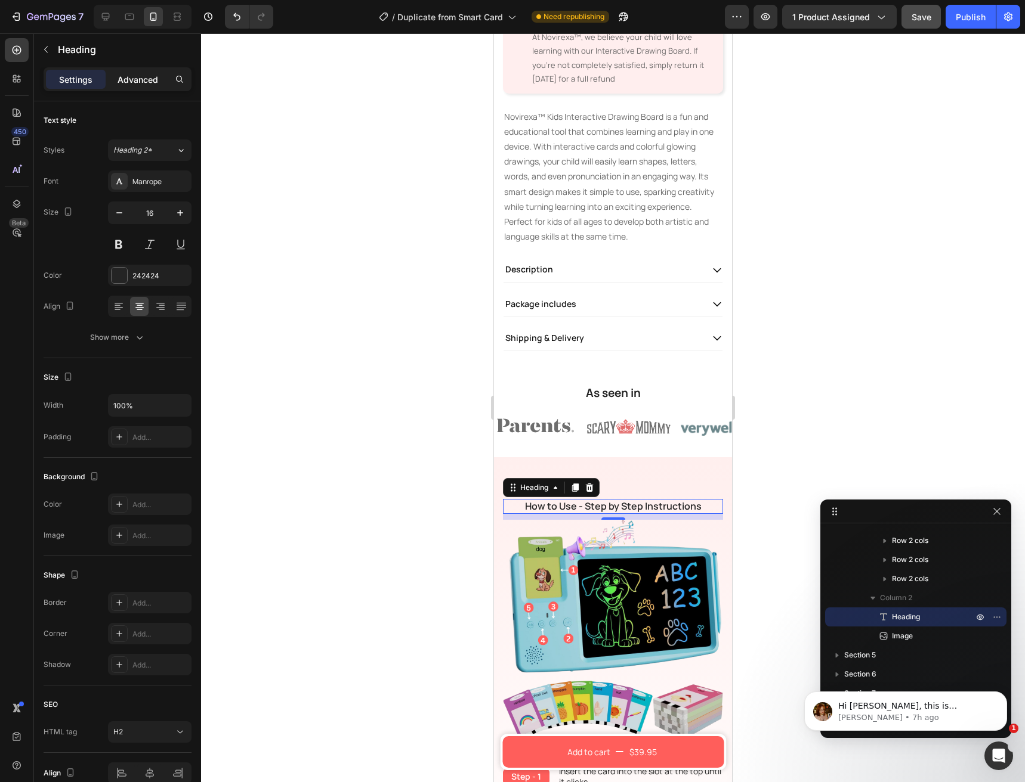
click at [136, 83] on p "Advanced" at bounding box center [137, 79] width 41 height 13
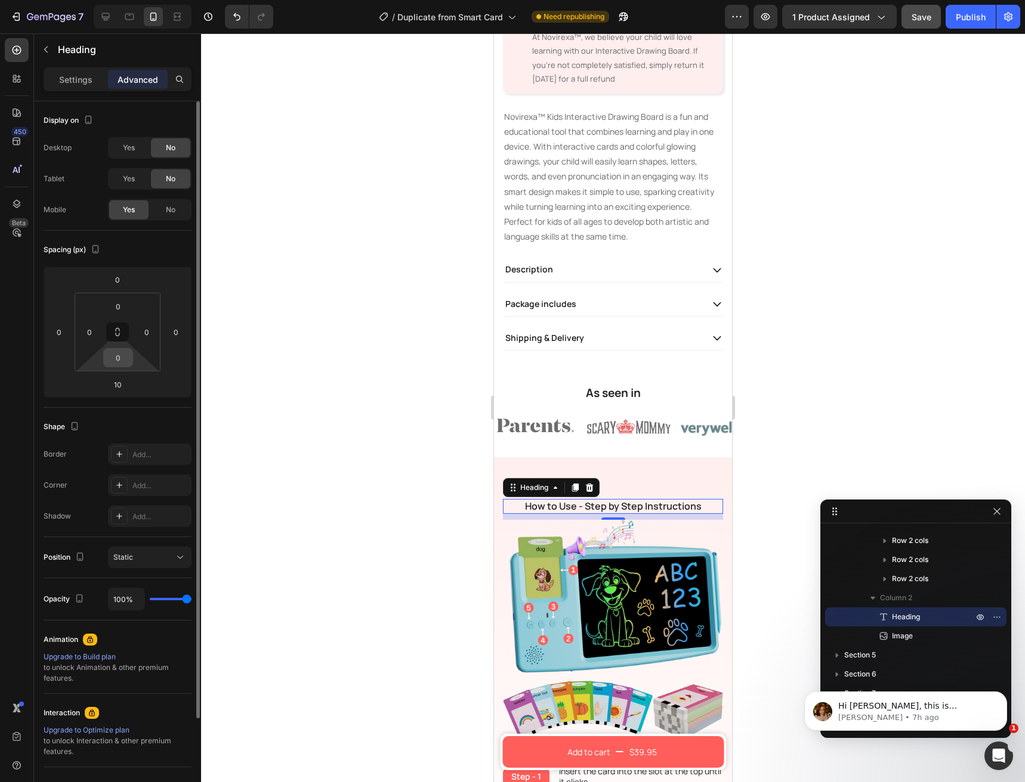
click at [119, 363] on input "0" at bounding box center [118, 358] width 24 height 18
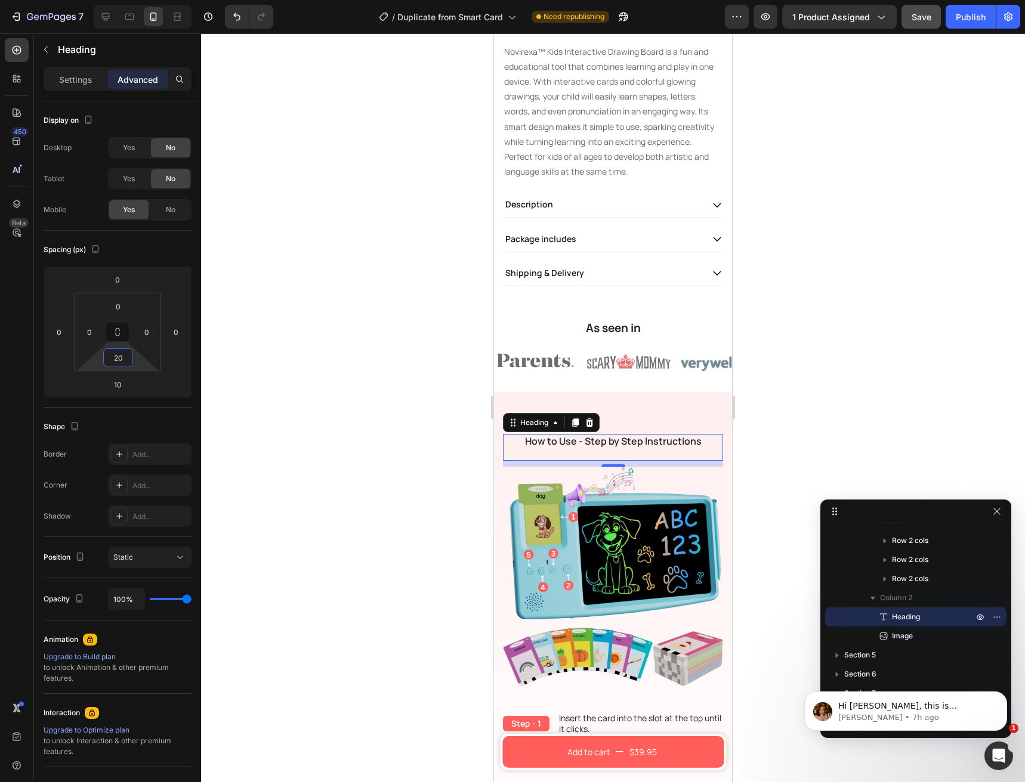
scroll to position [596, 0]
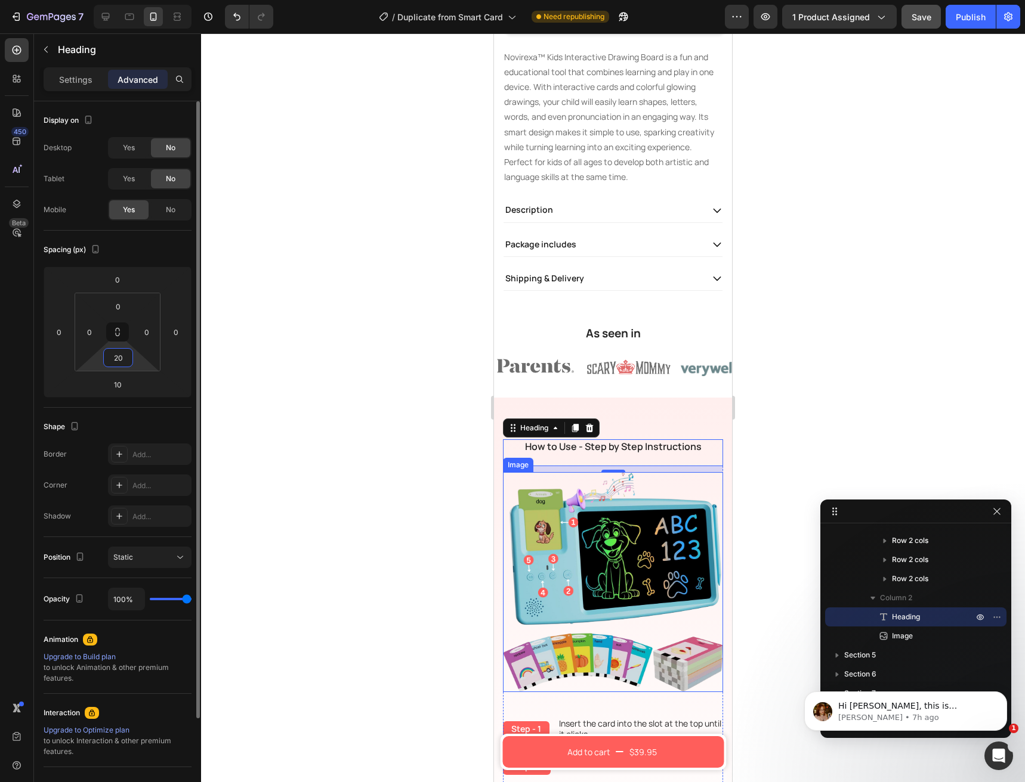
click at [115, 364] on input "20" at bounding box center [118, 358] width 24 height 18
type input "0"
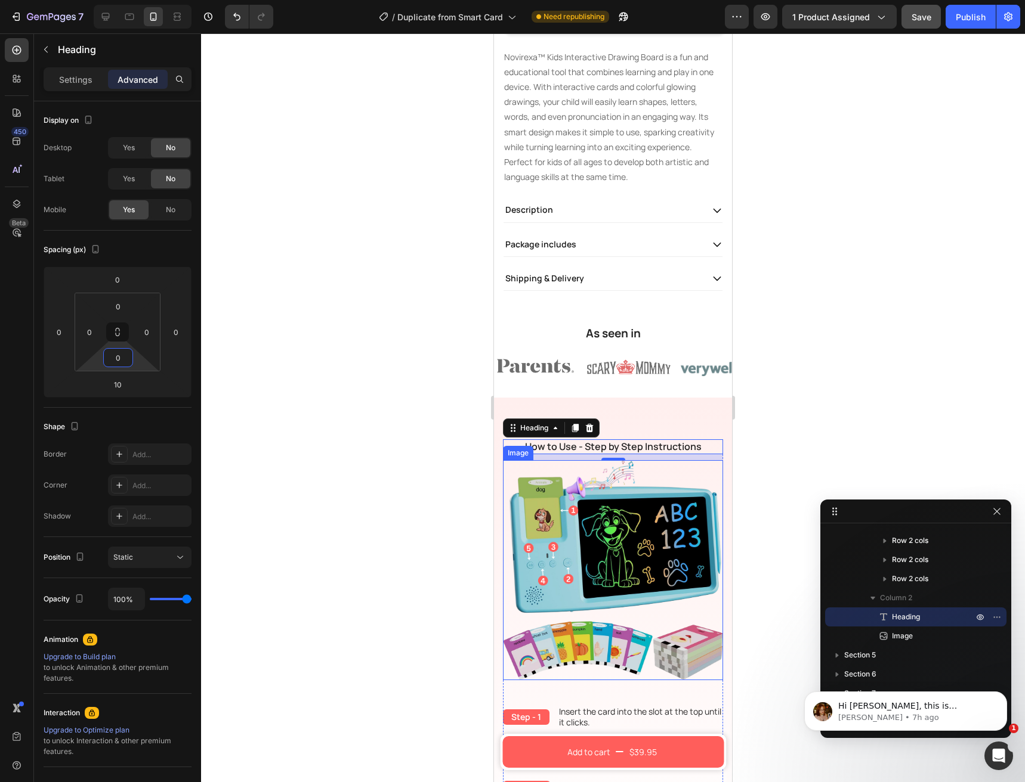
click at [564, 535] on img at bounding box center [613, 570] width 220 height 220
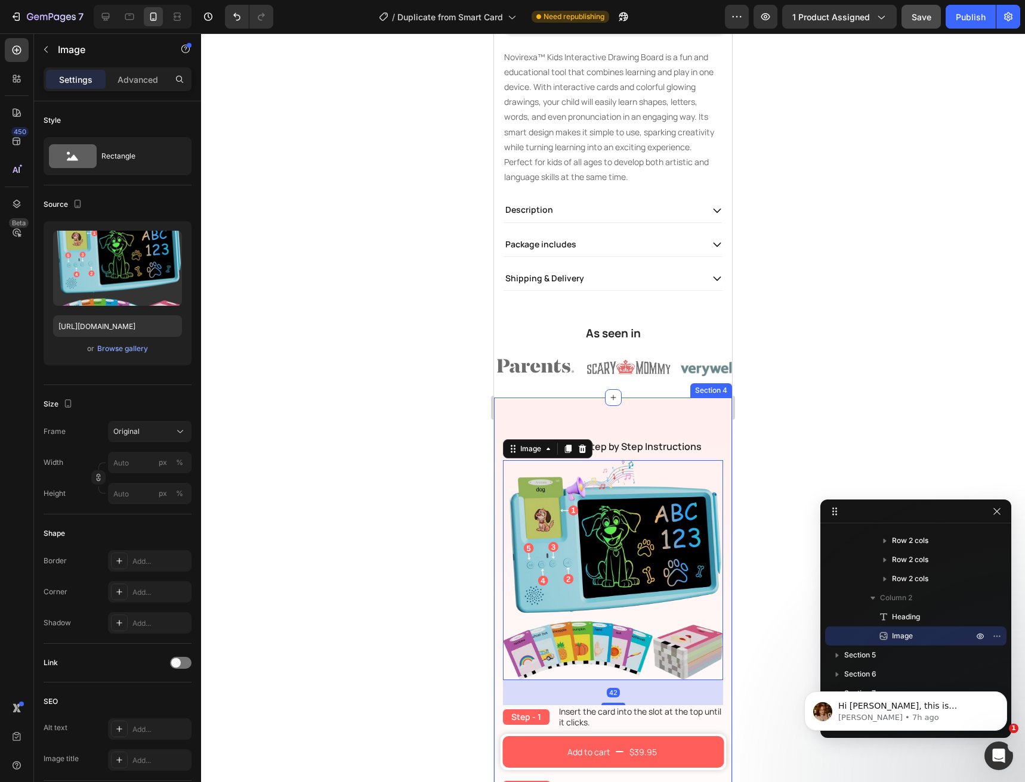
click at [635, 406] on div "How to Use - Step by Step Instructions Heading Step - 1 Text Block Insert the c…" at bounding box center [613, 645] width 238 height 494
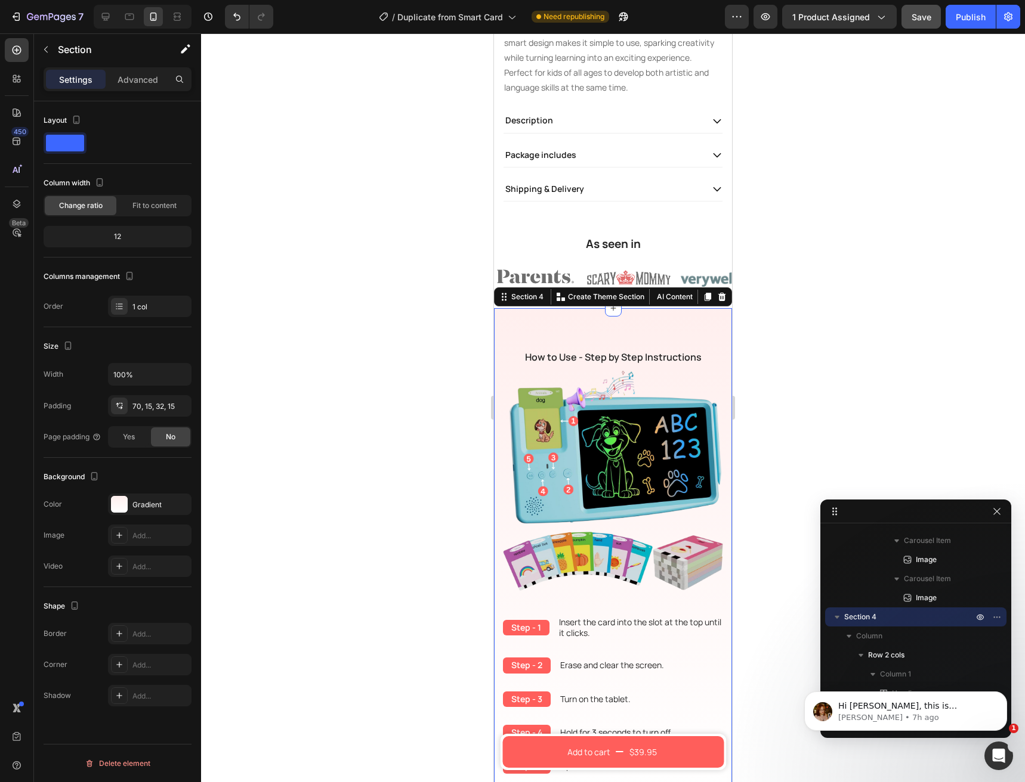
scroll to position [656, 0]
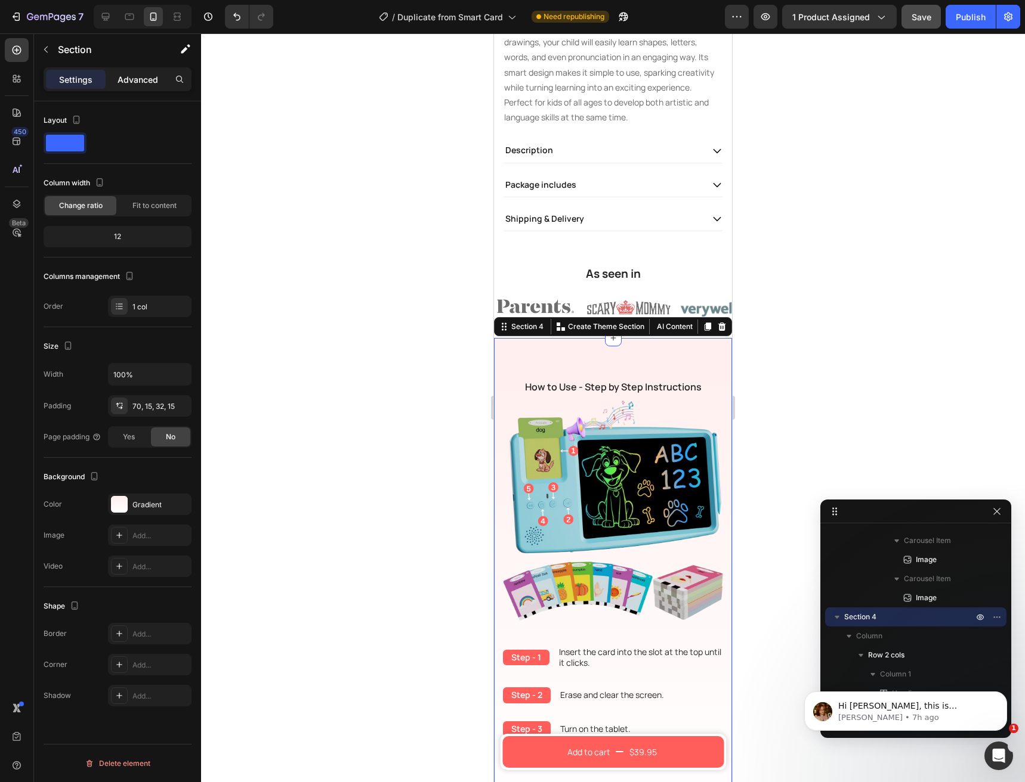
click at [140, 77] on p "Advanced" at bounding box center [137, 79] width 41 height 13
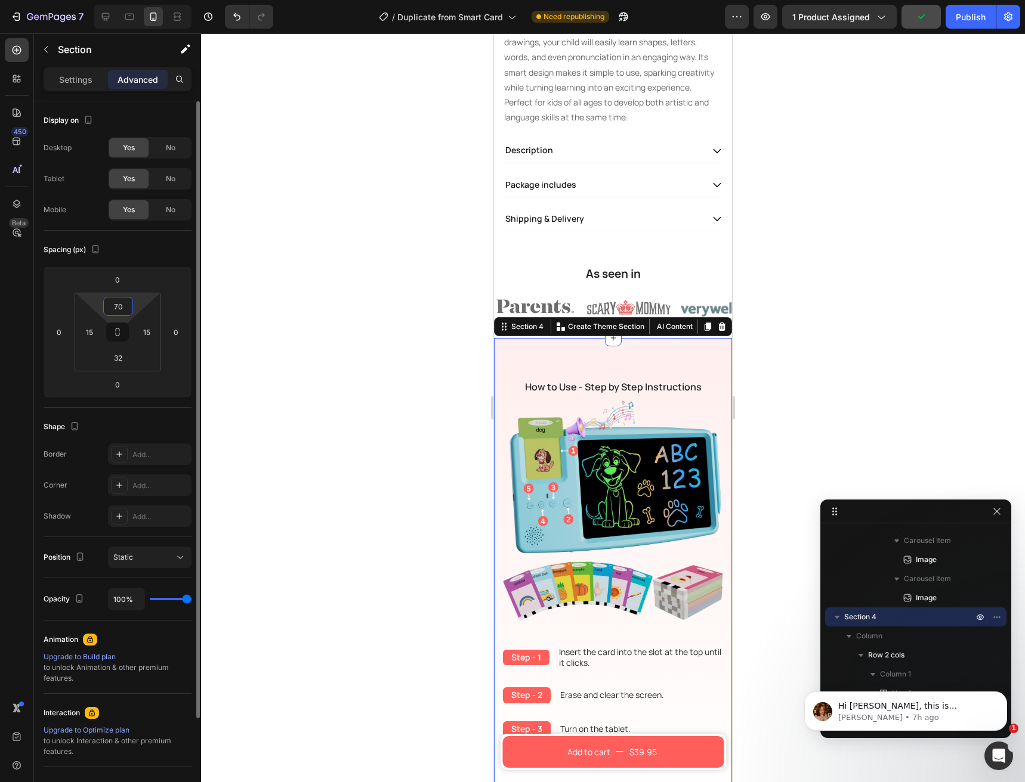
click at [117, 305] on input "70" at bounding box center [118, 307] width 24 height 18
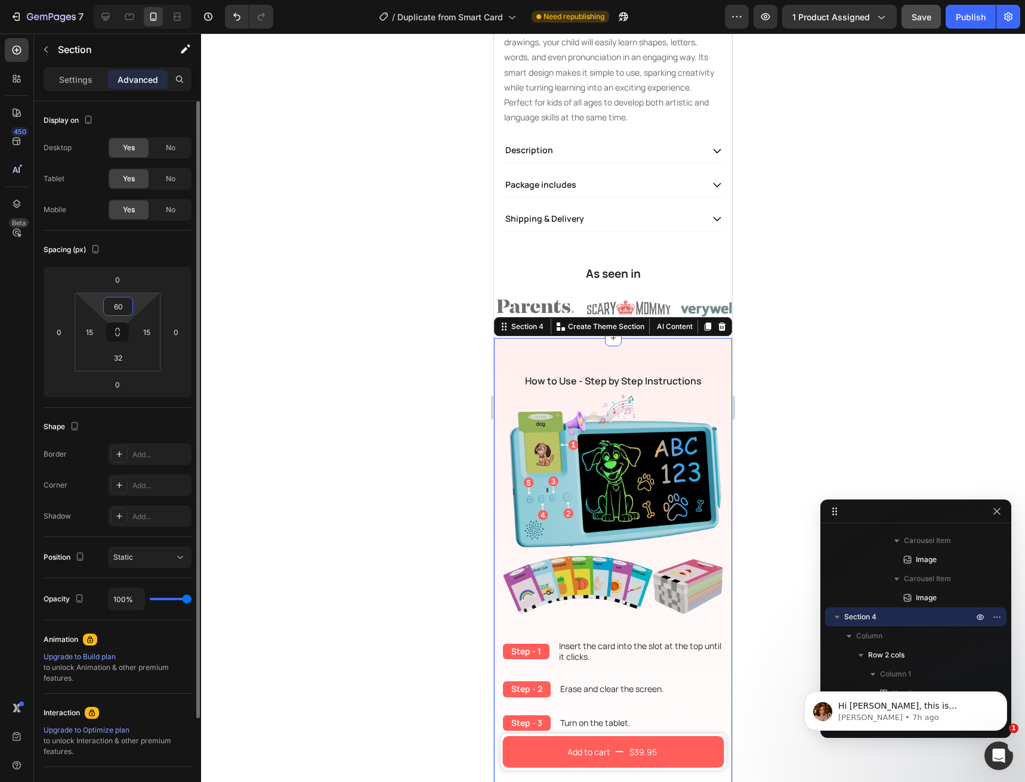
type input "6"
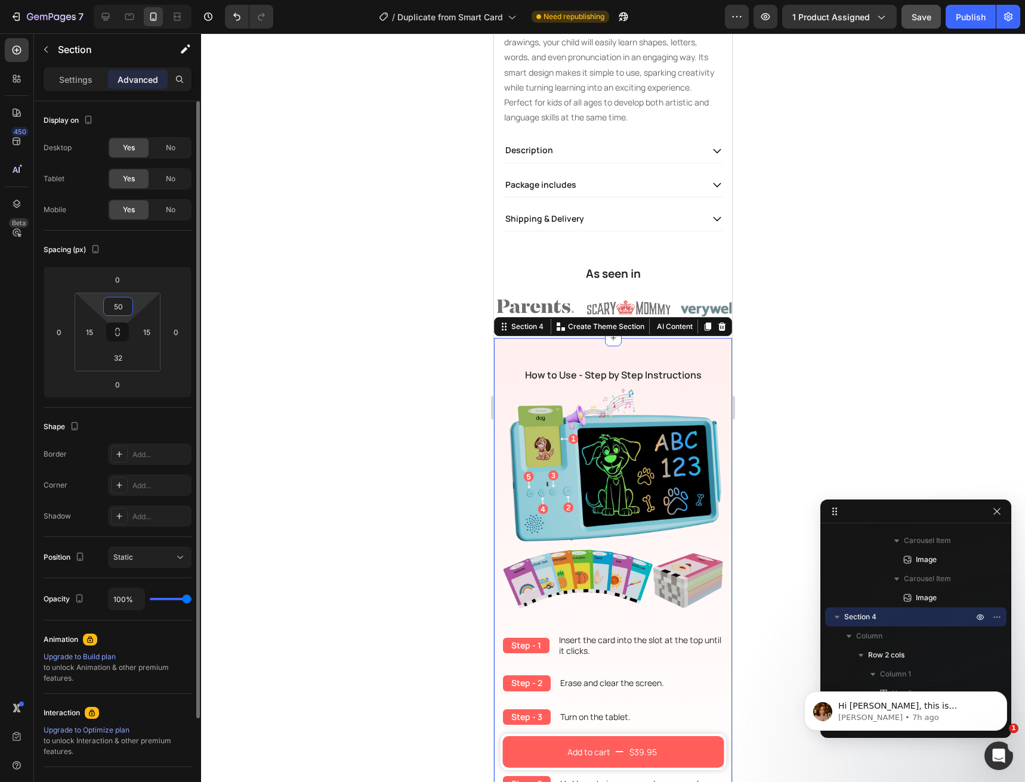
type input "5"
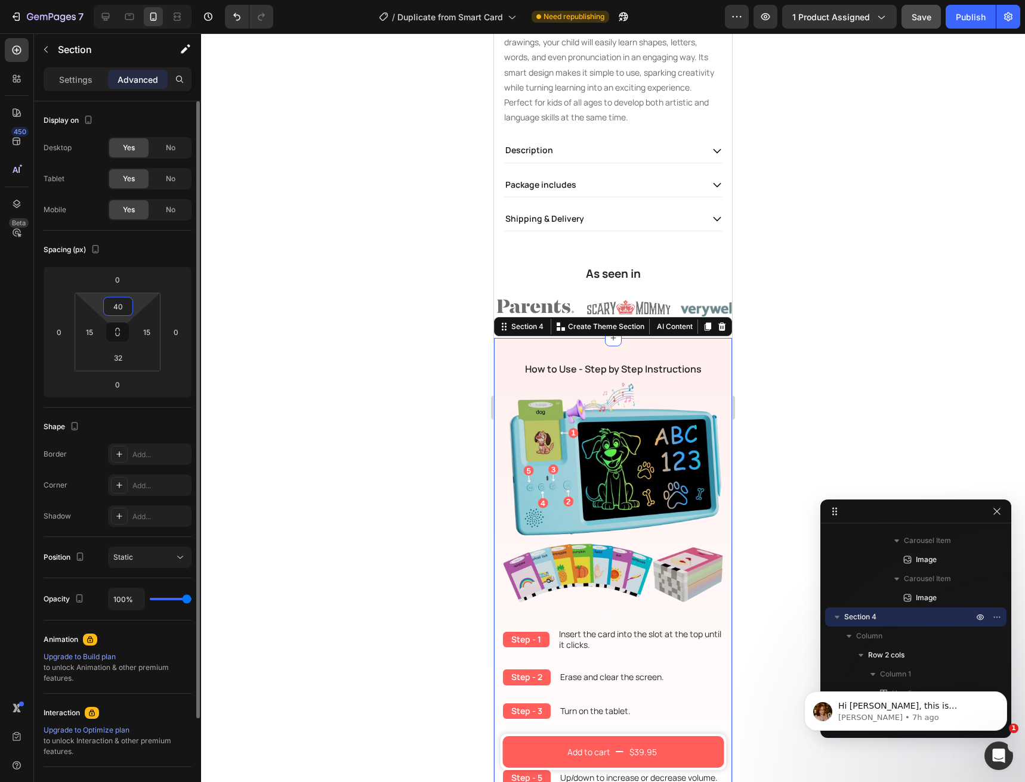
type input "4"
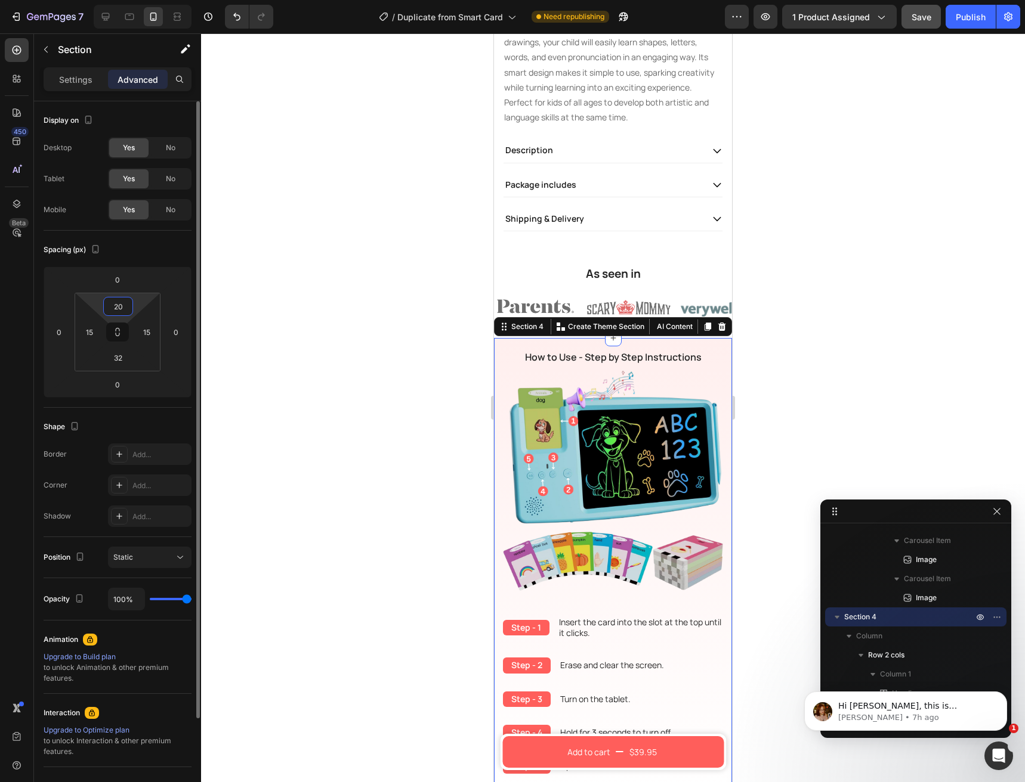
type input "2"
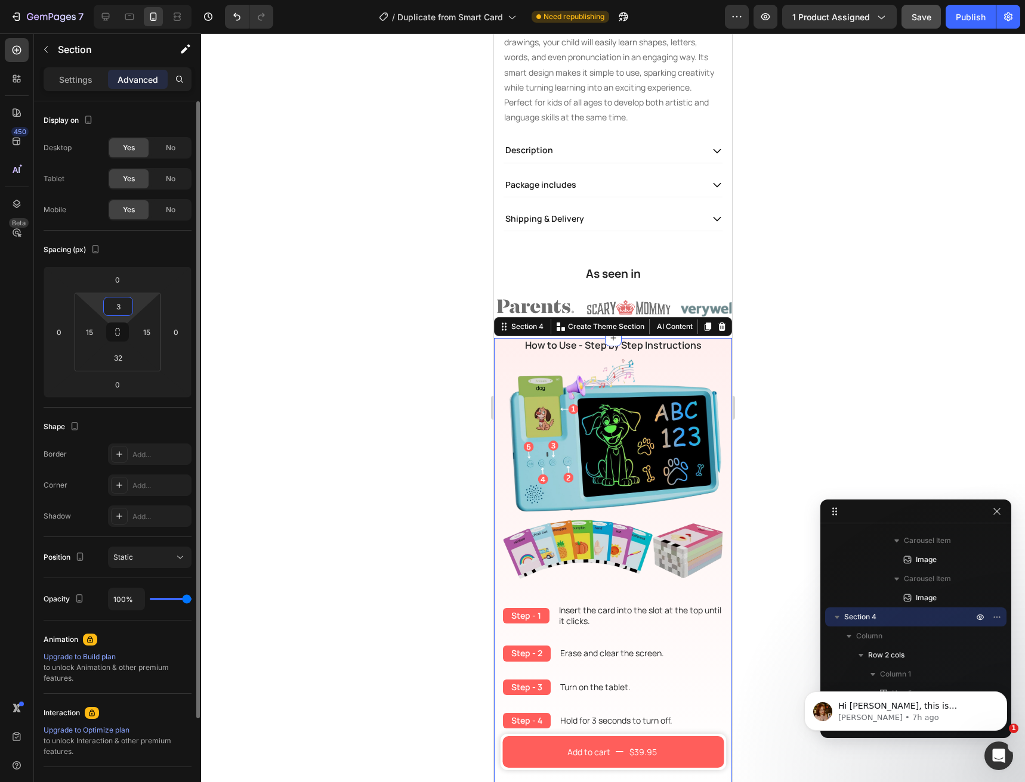
type input "30"
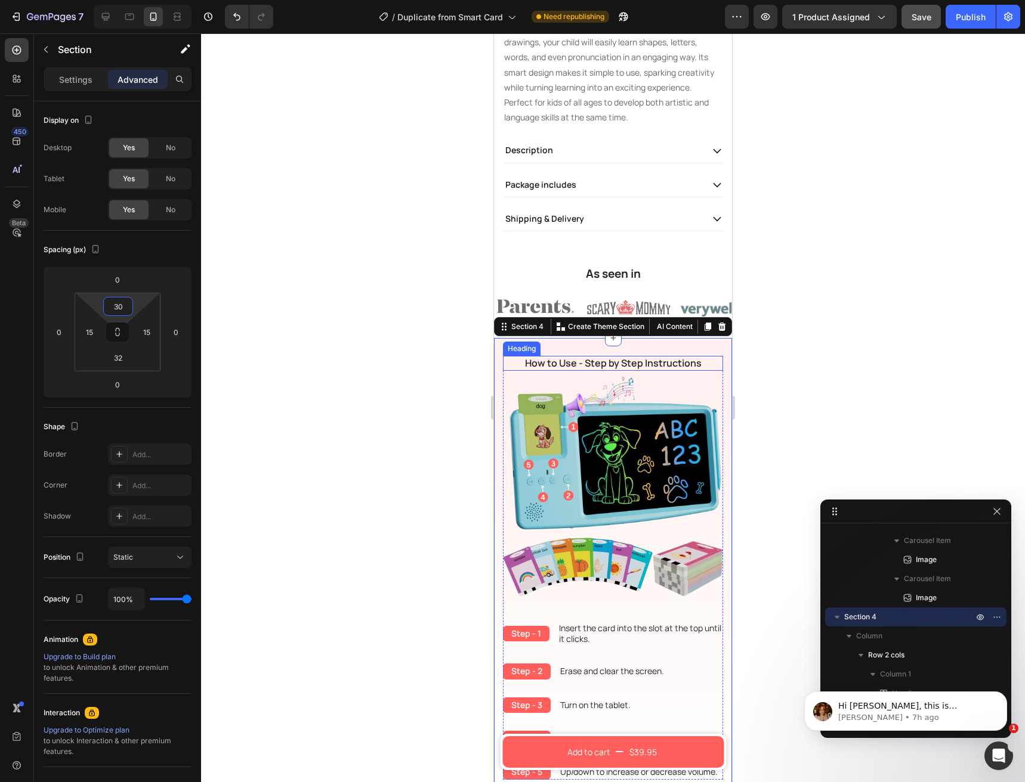
click at [562, 357] on p "How to Use - Step by Step Instructions" at bounding box center [613, 363] width 218 height 13
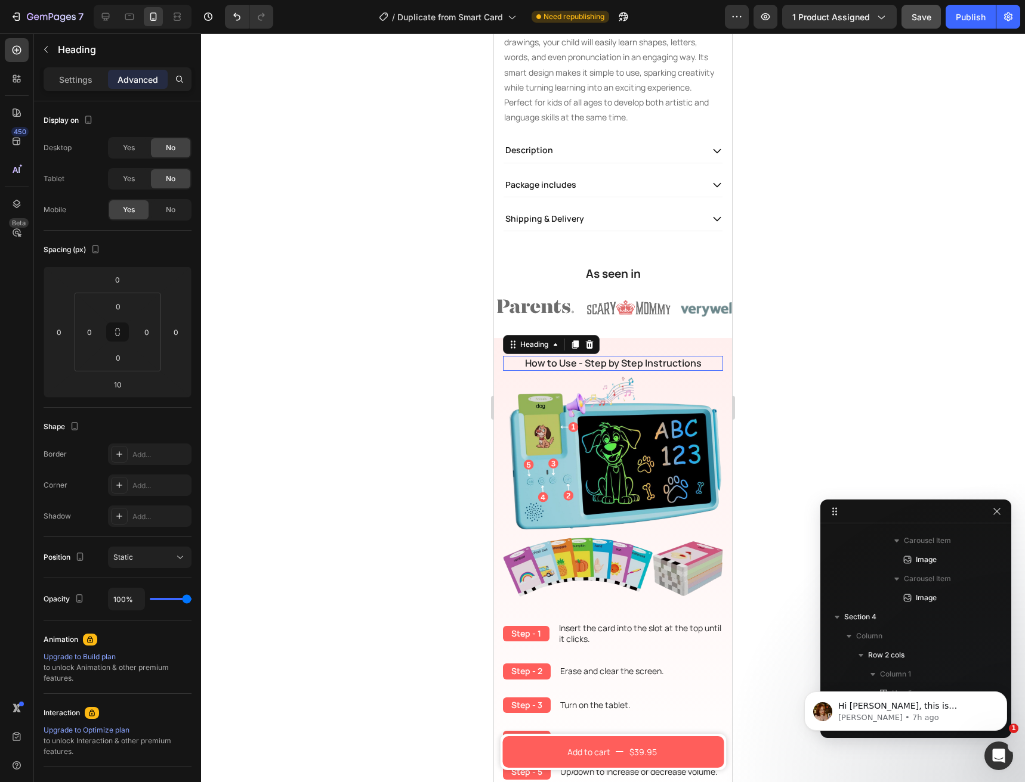
scroll to position [398, 0]
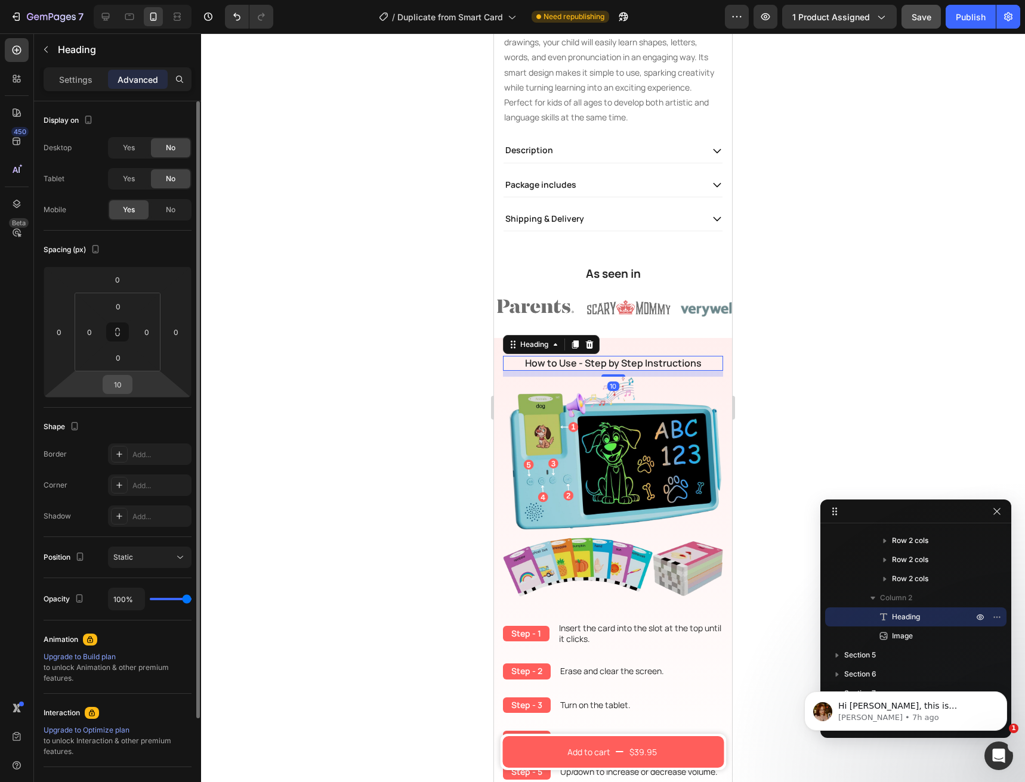
click at [119, 385] on input "10" at bounding box center [118, 385] width 24 height 18
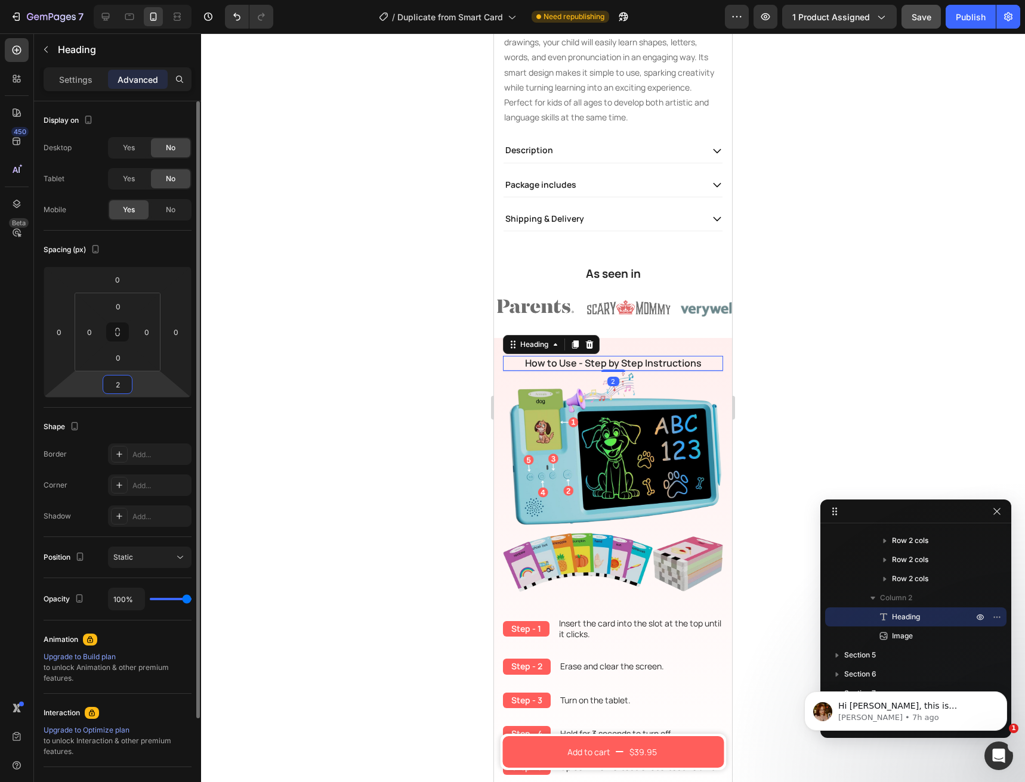
type input "20"
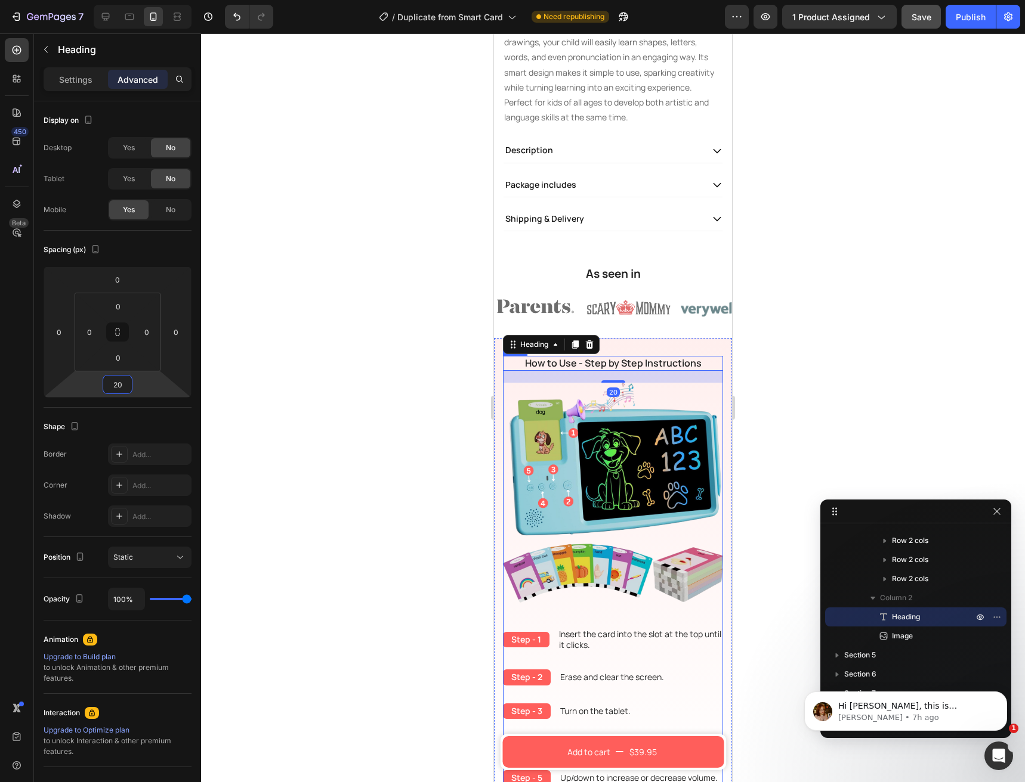
click at [574, 561] on img at bounding box center [613, 493] width 220 height 220
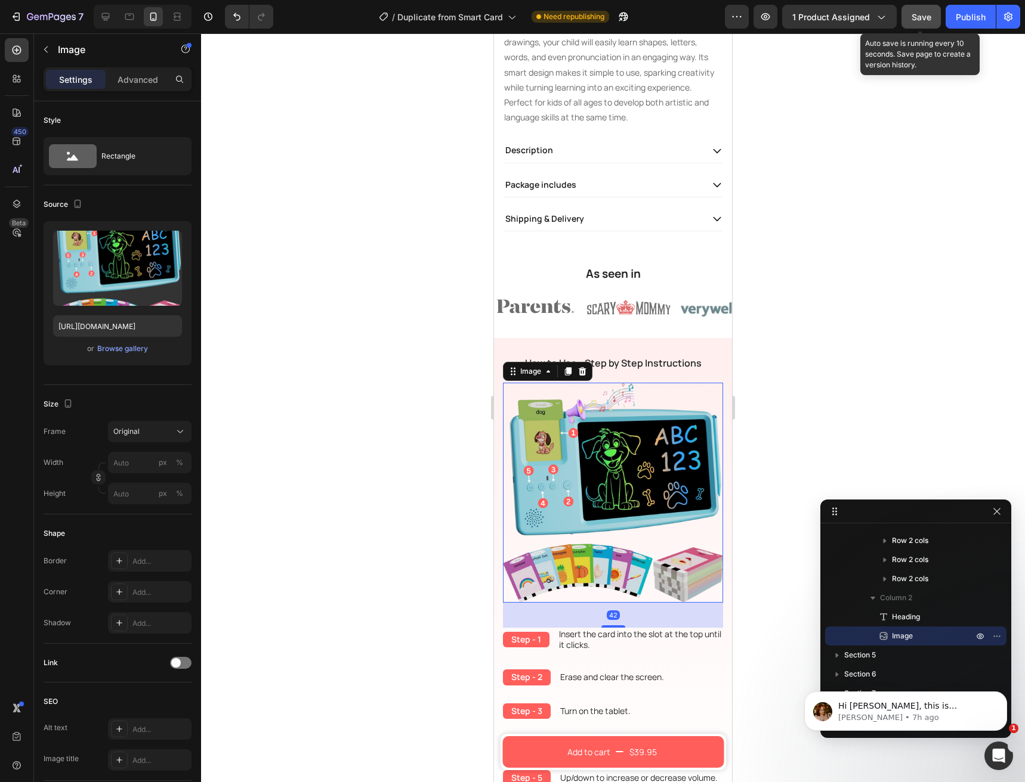
click at [933, 13] on button "Save" at bounding box center [920, 17] width 39 height 24
click at [967, 20] on div "Publish" at bounding box center [970, 17] width 30 height 13
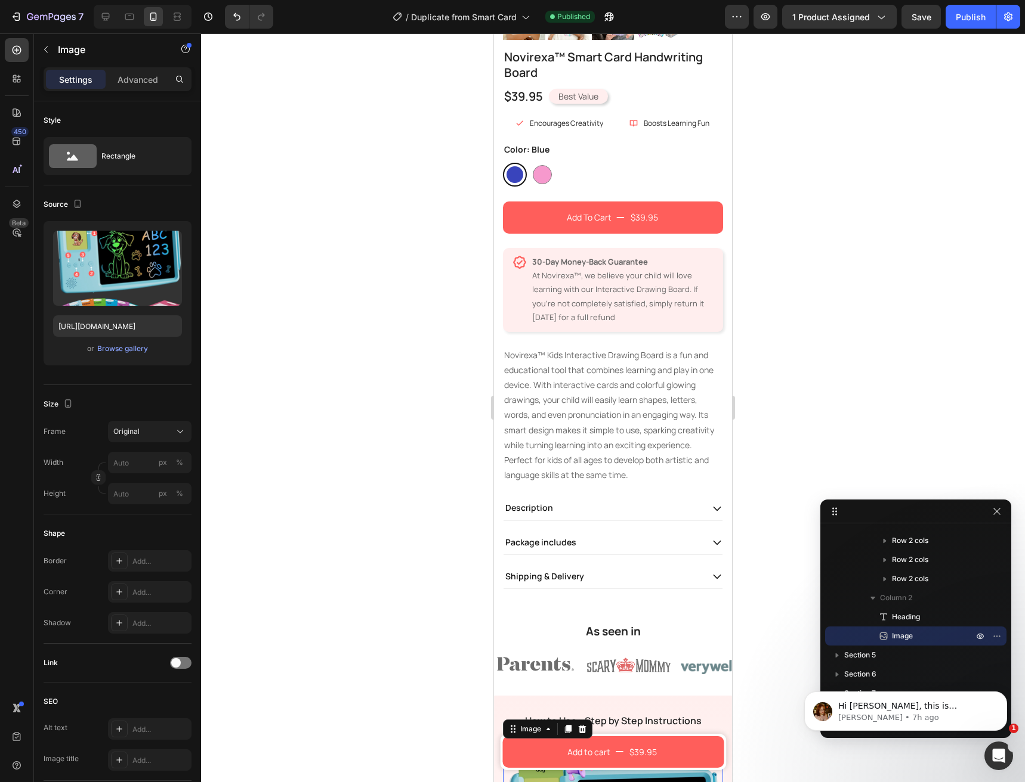
scroll to position [0, 0]
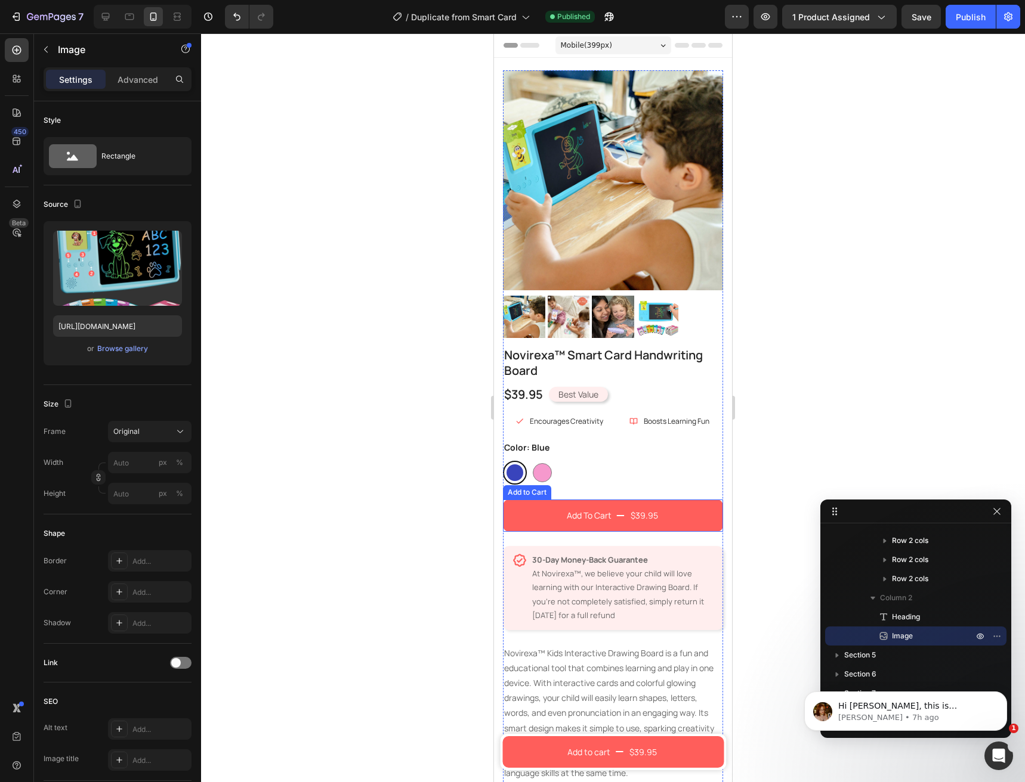
click at [516, 500] on button "Add To Cart $39.95" at bounding box center [613, 516] width 220 height 32
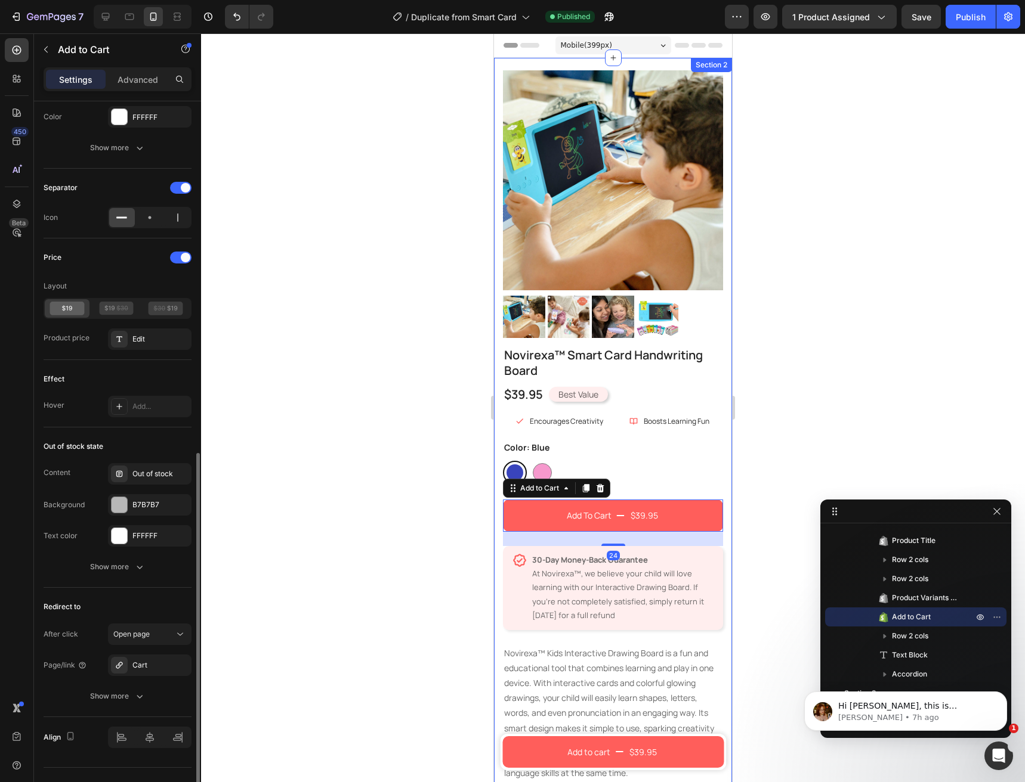
scroll to position [739, 0]
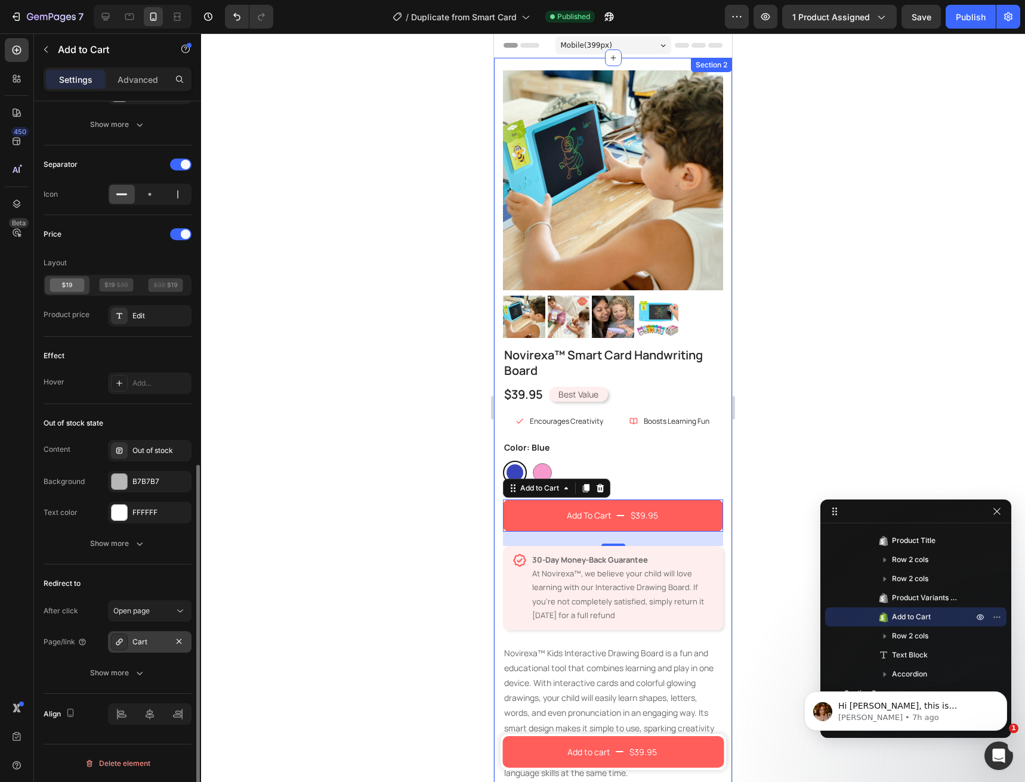
click at [146, 645] on div "Cart" at bounding box center [149, 642] width 35 height 11
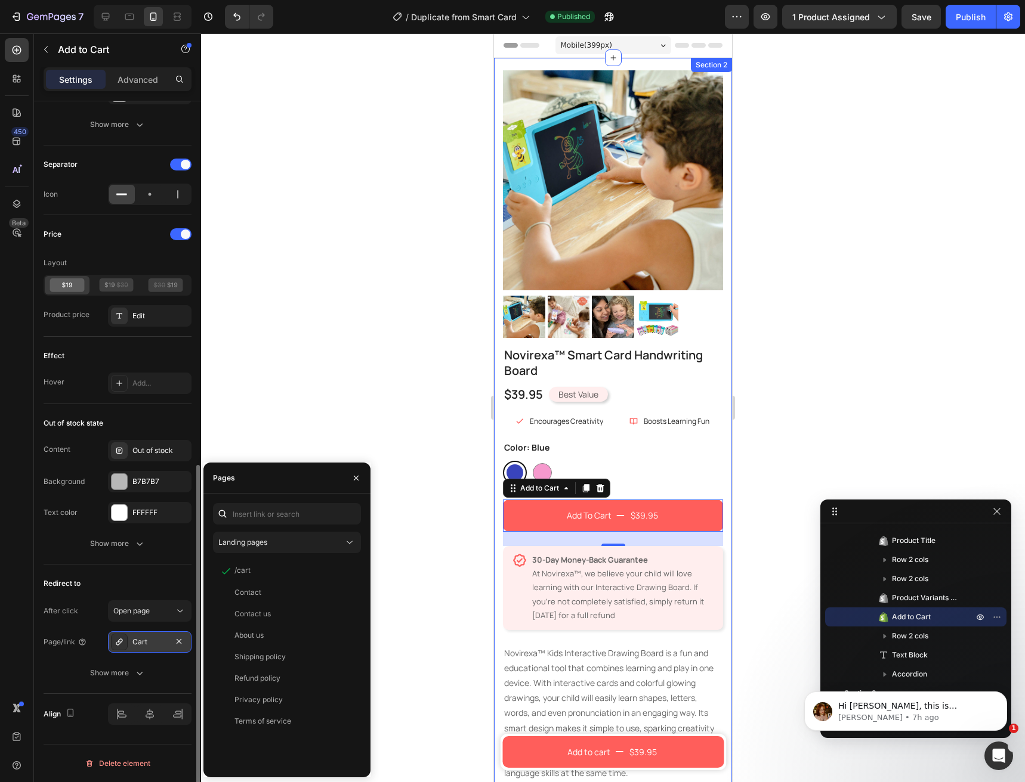
click at [146, 645] on div "Cart" at bounding box center [149, 642] width 35 height 11
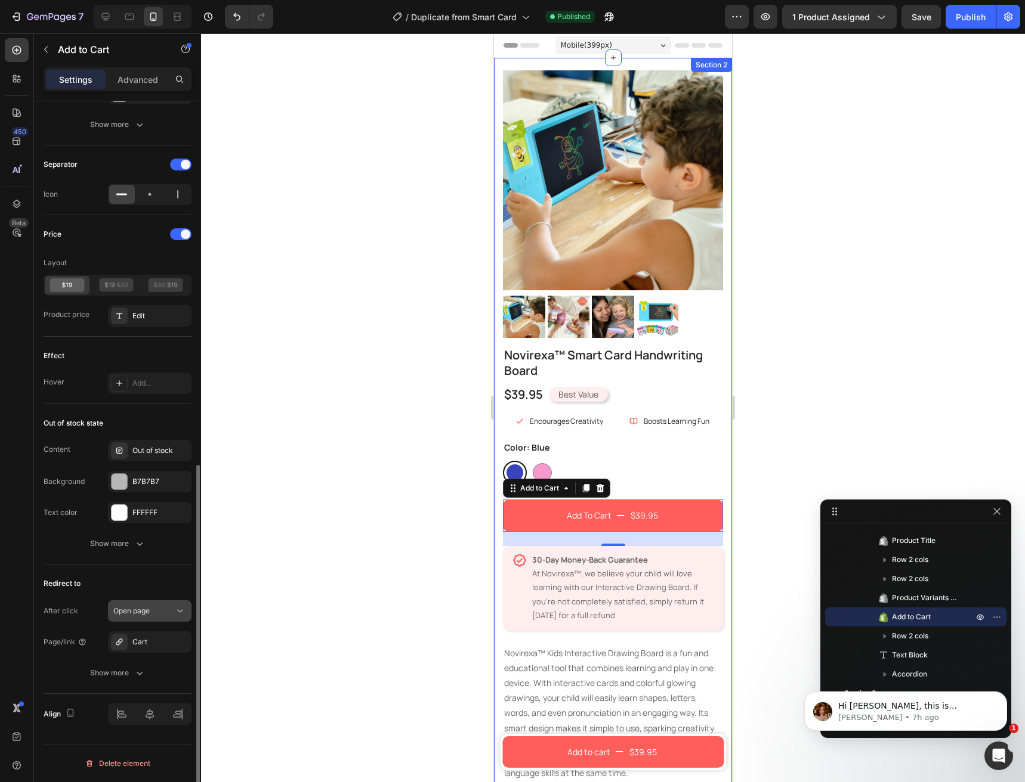
click at [133, 613] on span "Open page" at bounding box center [131, 611] width 36 height 9
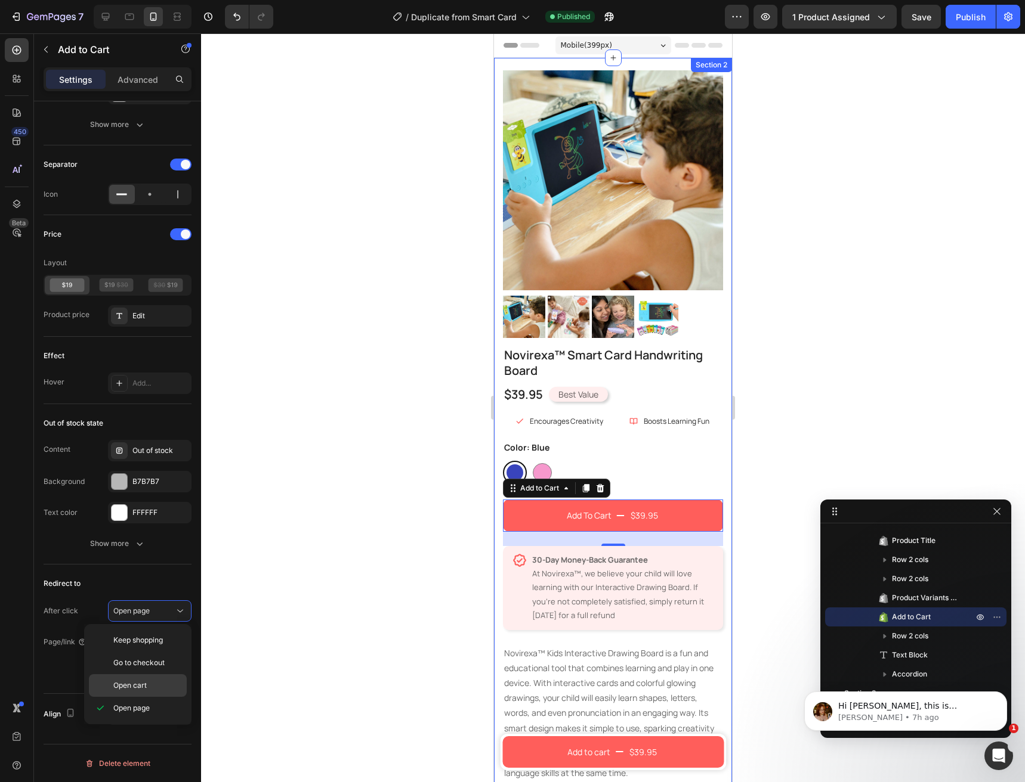
click at [137, 688] on span "Open cart" at bounding box center [129, 685] width 33 height 11
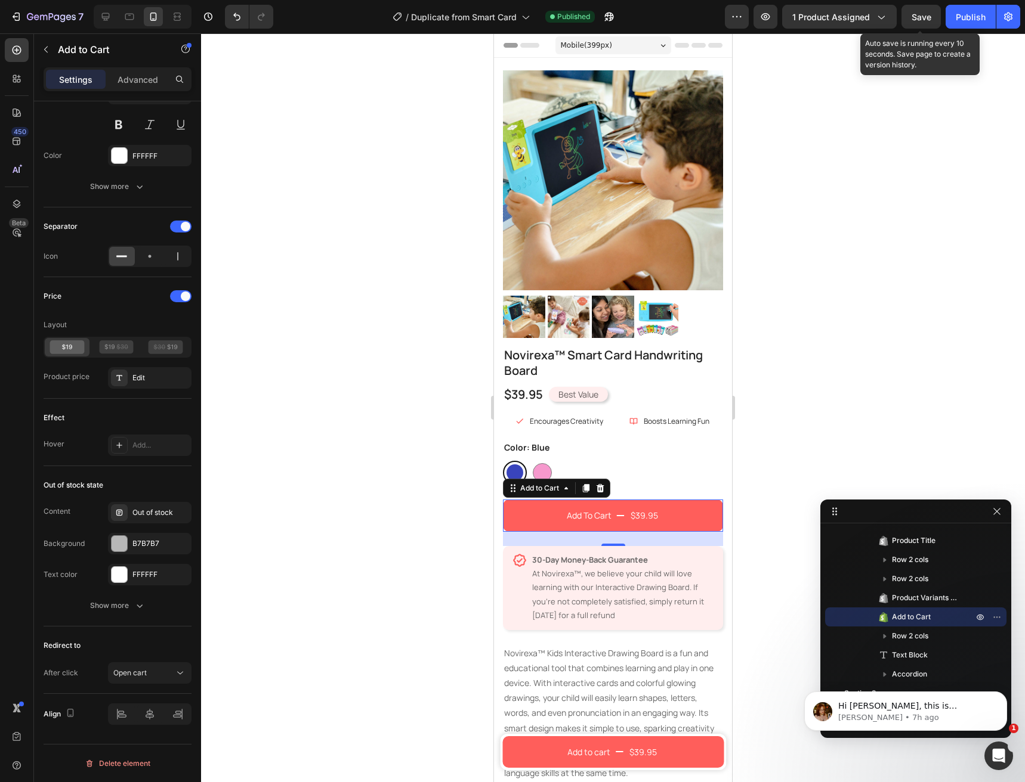
drag, startPoint x: 927, startPoint y: 20, endPoint x: 974, endPoint y: 15, distance: 47.4
click at [927, 20] on span "Save" at bounding box center [921, 17] width 20 height 10
click at [977, 14] on div "Publish" at bounding box center [970, 17] width 30 height 13
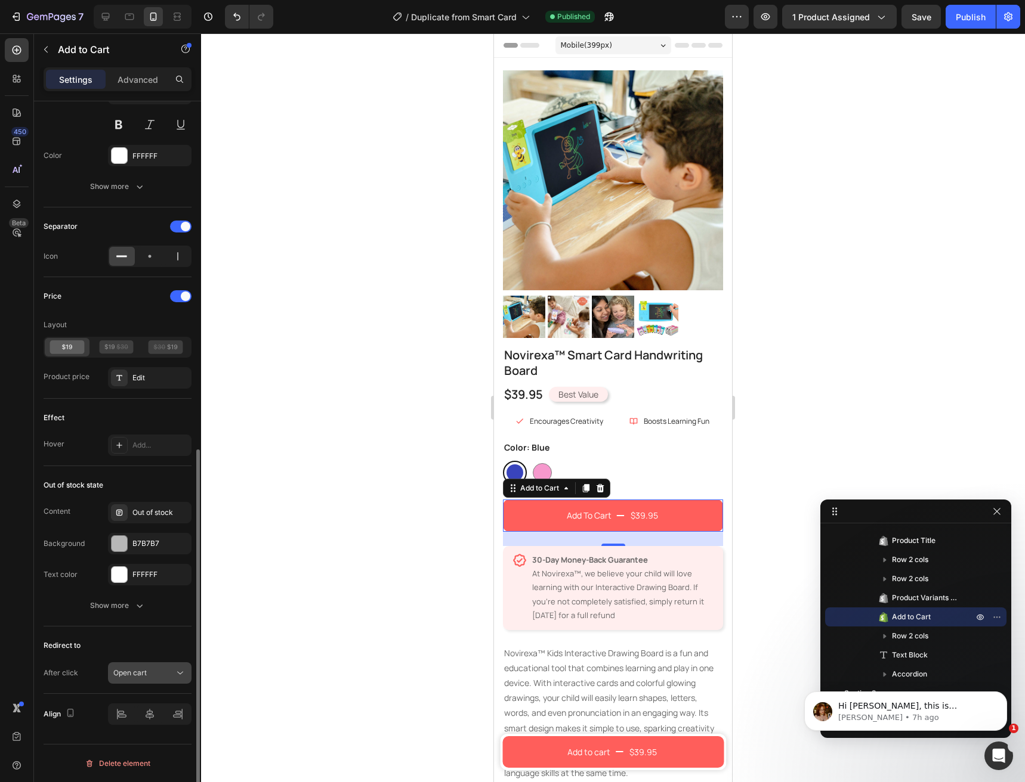
click at [178, 680] on button "Open cart" at bounding box center [149, 673] width 83 height 21
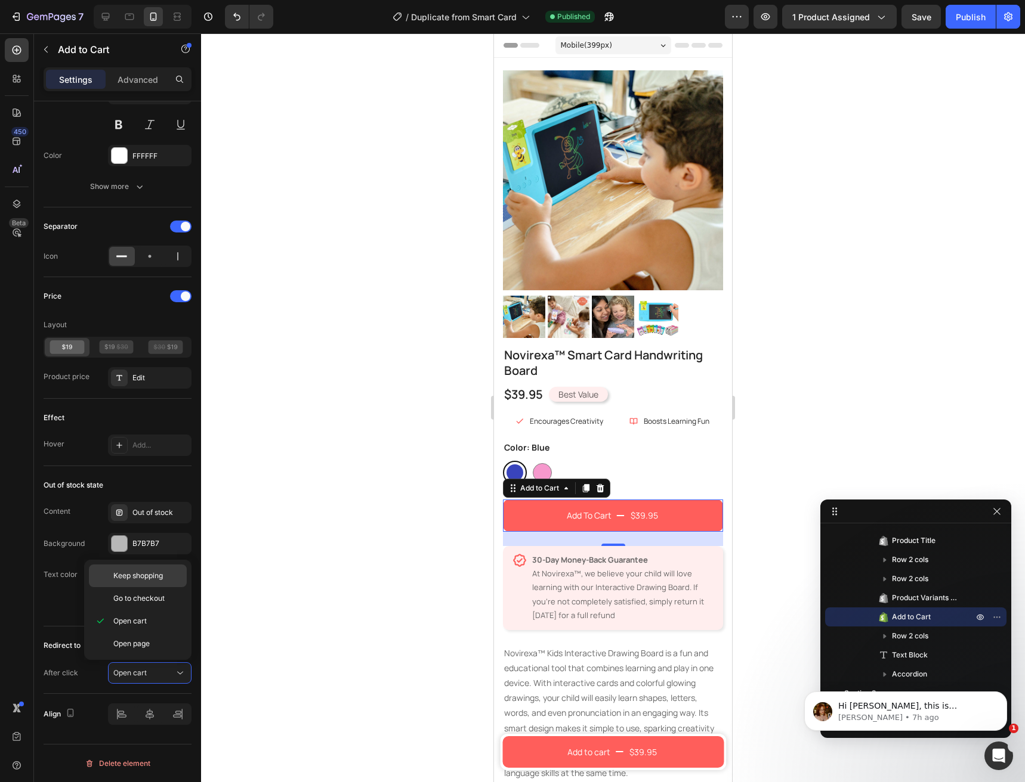
click at [160, 577] on span "Keep shopping" at bounding box center [138, 576] width 50 height 11
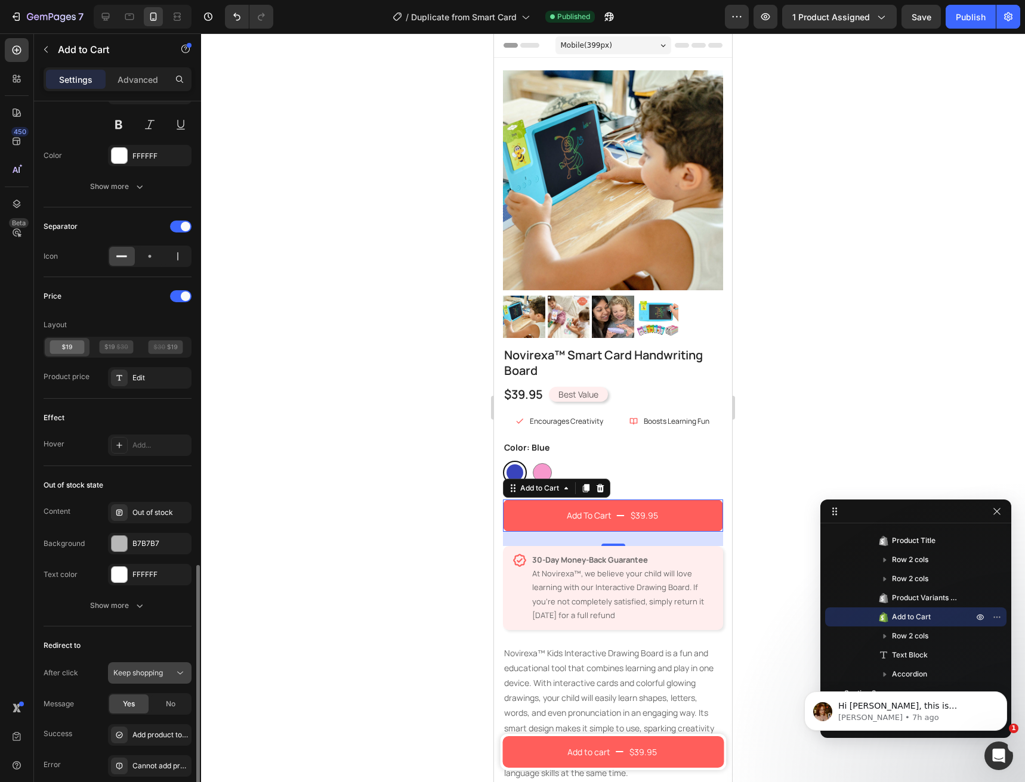
scroll to position [770, 0]
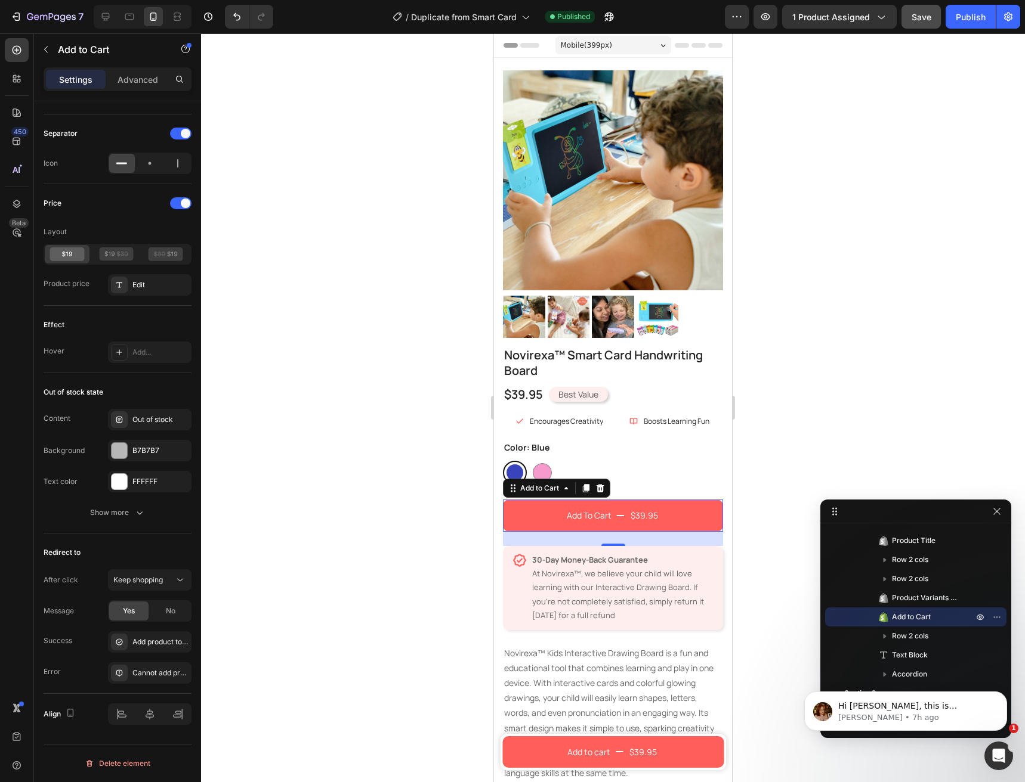
click at [936, 24] on button "Save" at bounding box center [920, 17] width 39 height 24
click at [953, 22] on button "Publish" at bounding box center [970, 17] width 50 height 24
click at [150, 577] on span "Keep shopping" at bounding box center [138, 580] width 50 height 9
click at [147, 666] on div "Open cart" at bounding box center [138, 677] width 98 height 23
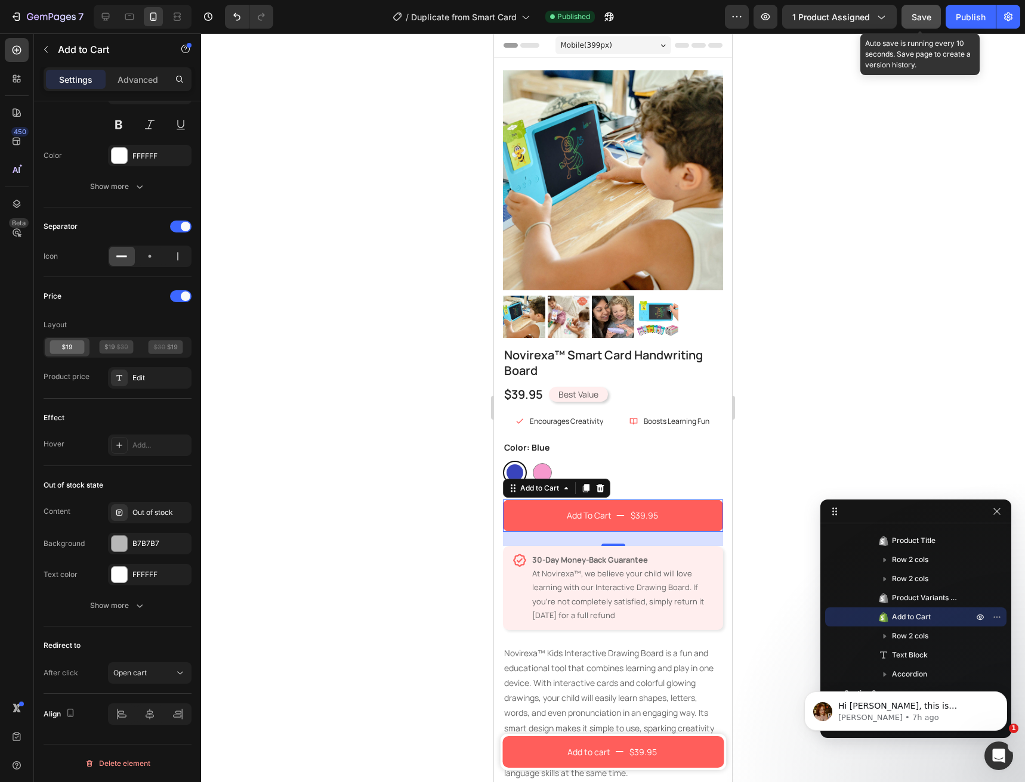
click at [933, 21] on button "Save" at bounding box center [920, 17] width 39 height 24
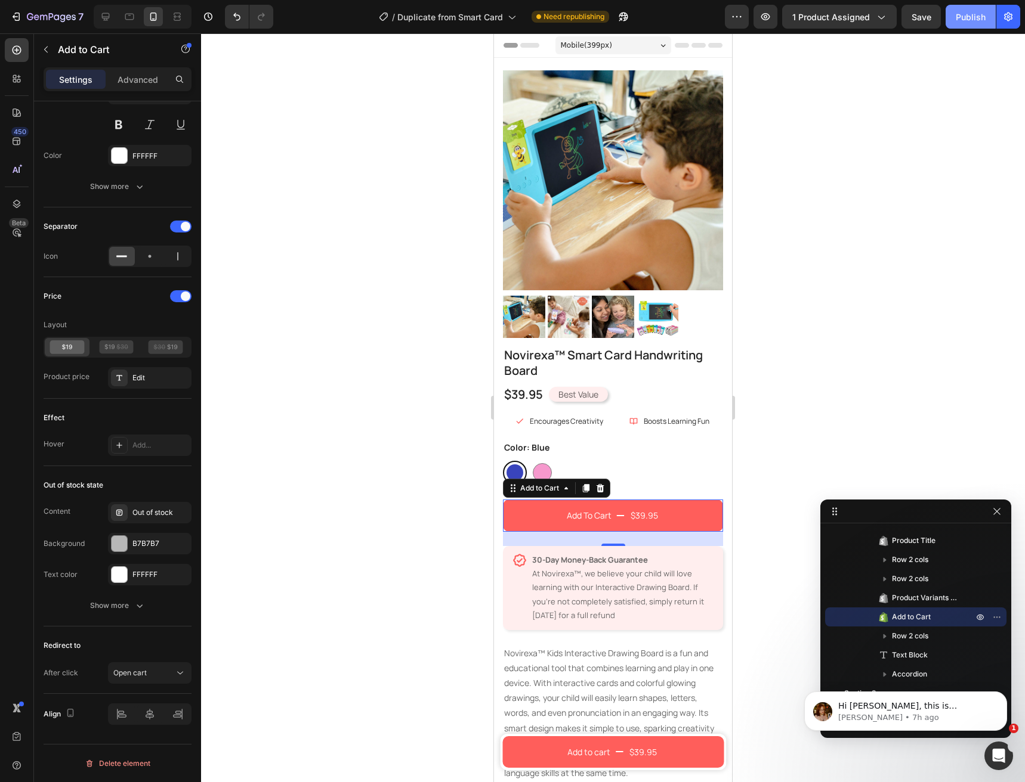
click at [953, 20] on button "Publish" at bounding box center [970, 17] width 50 height 24
click at [149, 676] on div "Open cart" at bounding box center [143, 673] width 61 height 11
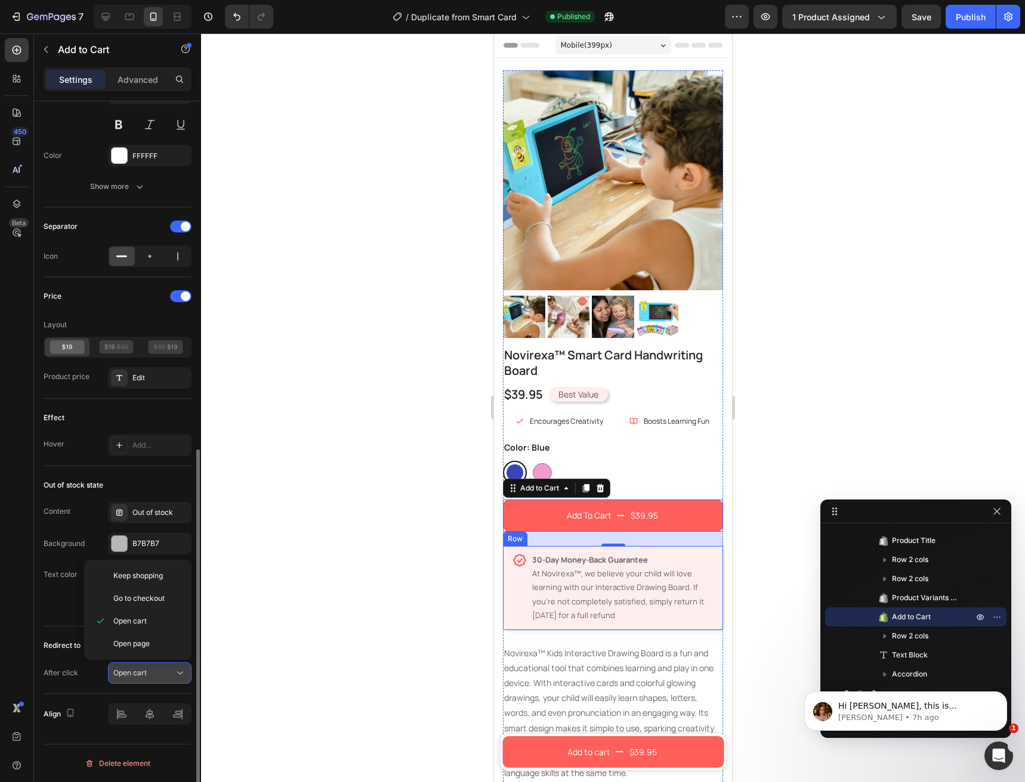
click at [149, 676] on div "Open cart" at bounding box center [143, 673] width 61 height 11
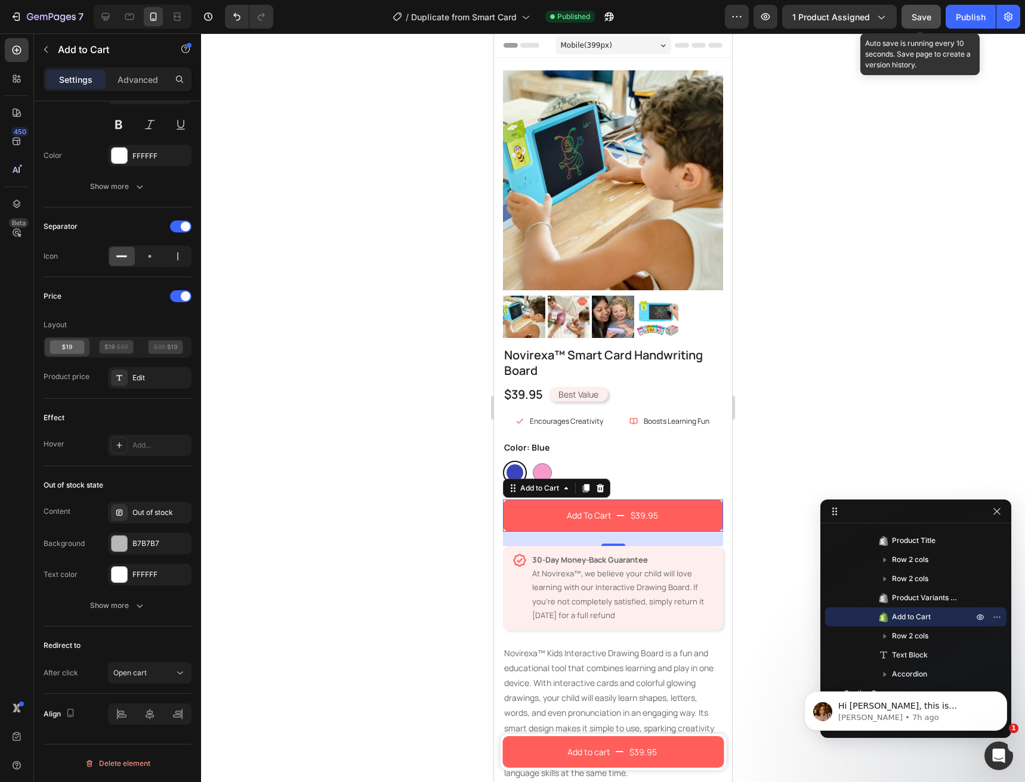
click at [933, 22] on button "Save" at bounding box center [920, 17] width 39 height 24
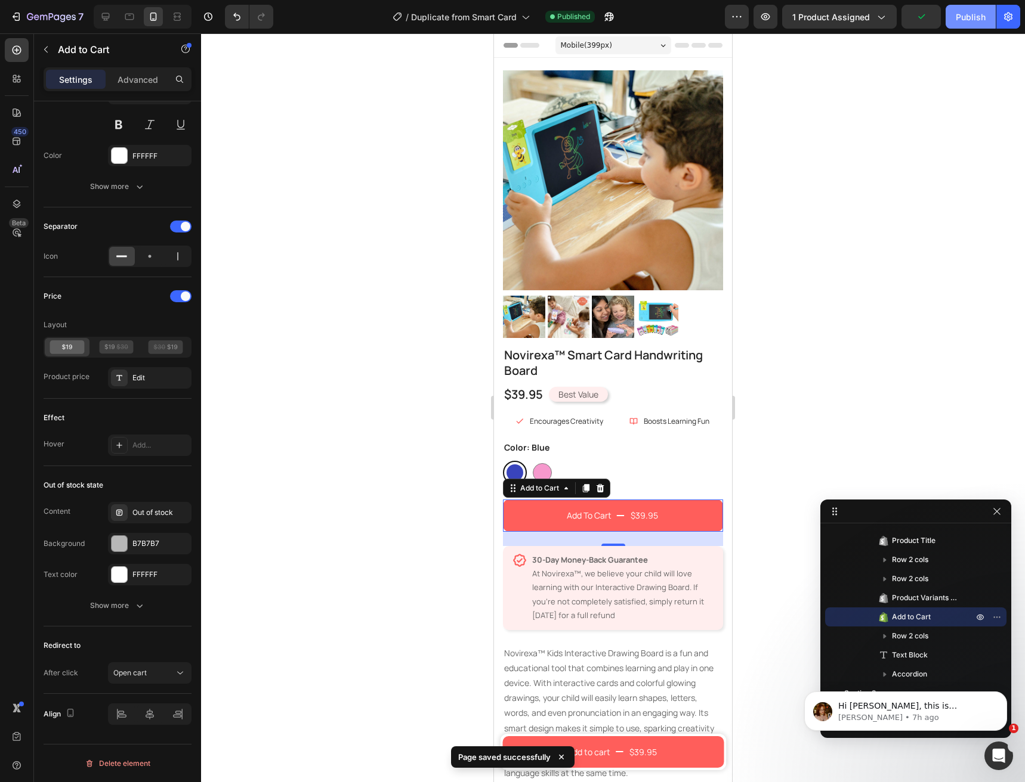
click at [950, 19] on button "Publish" at bounding box center [970, 17] width 50 height 24
click at [110, 19] on icon at bounding box center [106, 17] width 12 height 12
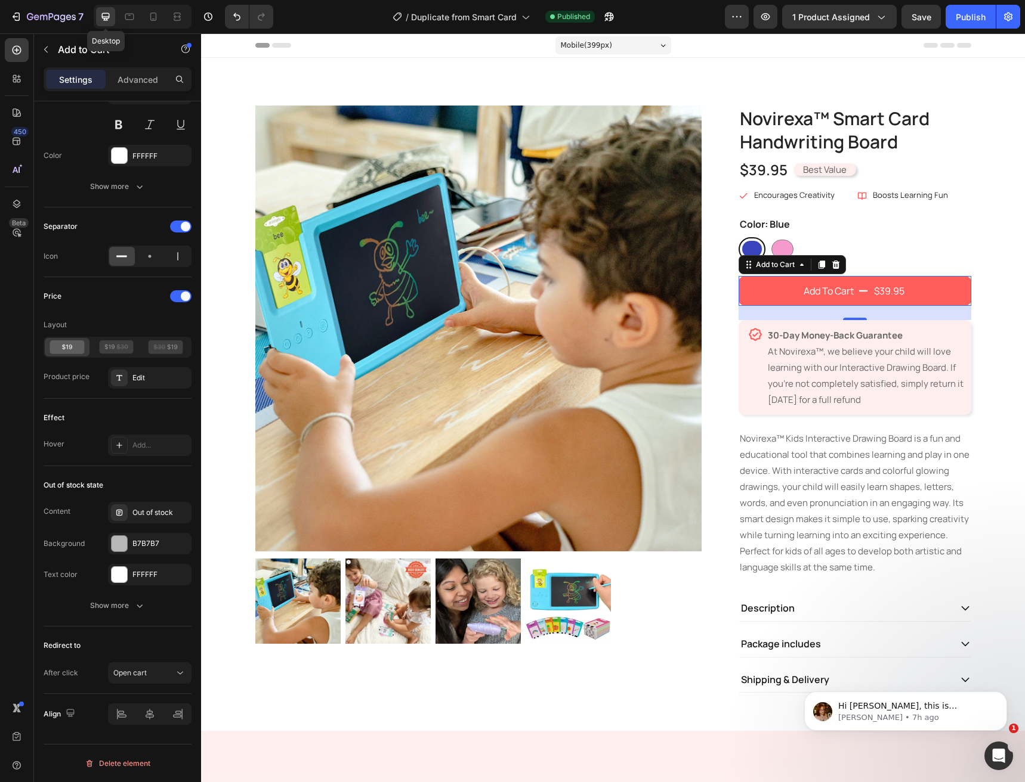
type input "16"
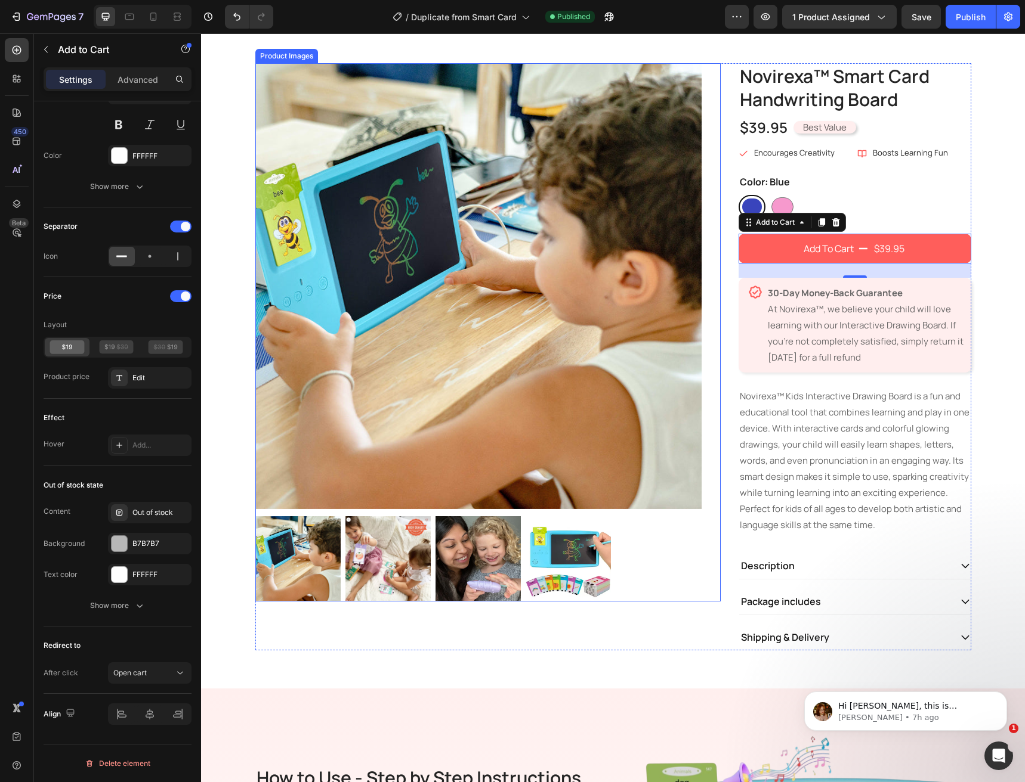
scroll to position [22, 0]
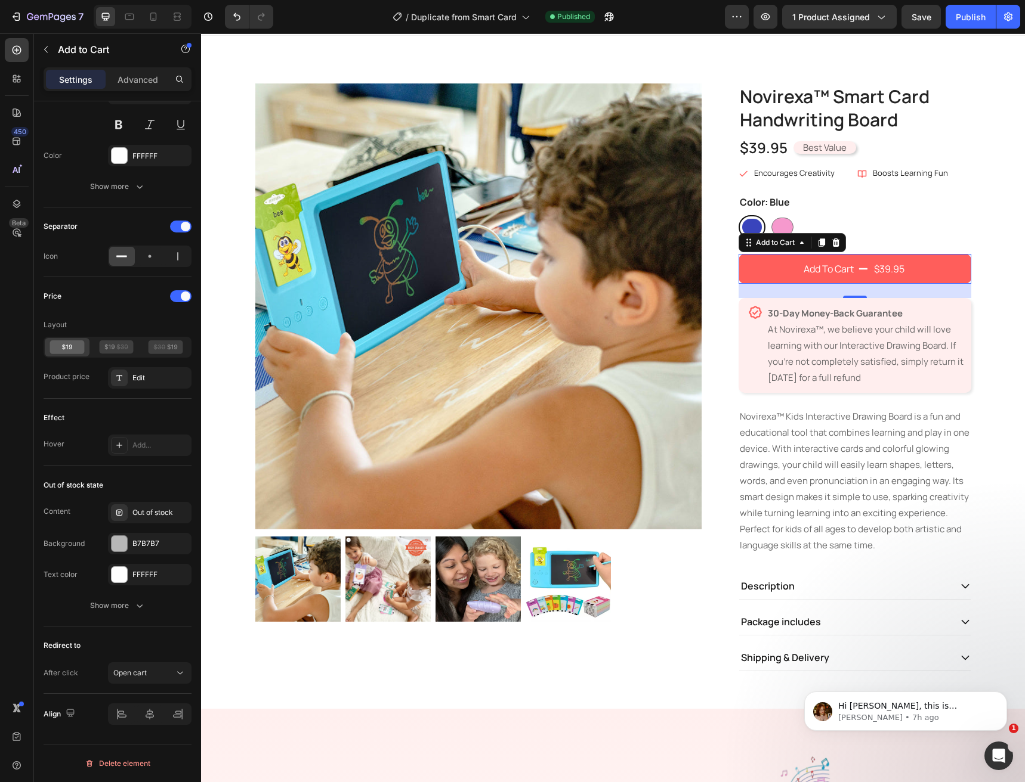
click at [771, 274] on button "Add To Cart $39.95" at bounding box center [854, 269] width 233 height 30
click at [138, 680] on button "Open cart" at bounding box center [149, 673] width 83 height 21
click at [130, 648] on span "Open page" at bounding box center [131, 644] width 36 height 11
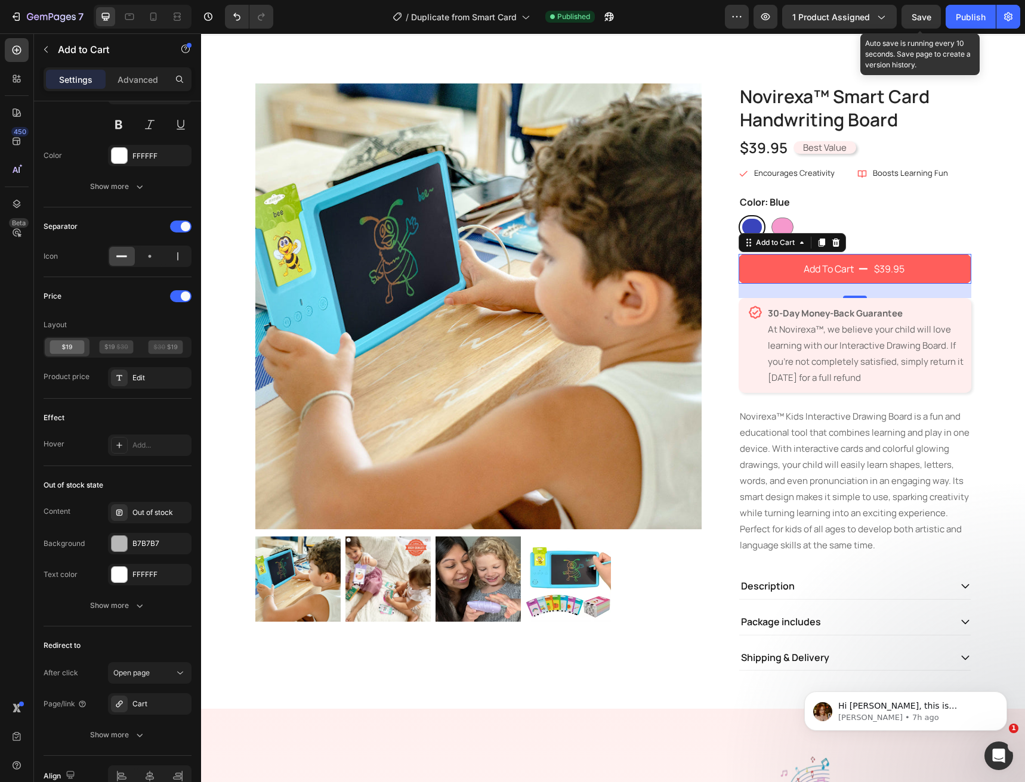
click at [917, 18] on span "Save" at bounding box center [921, 17] width 20 height 10
click at [954, 25] on button "Publish" at bounding box center [970, 17] width 50 height 24
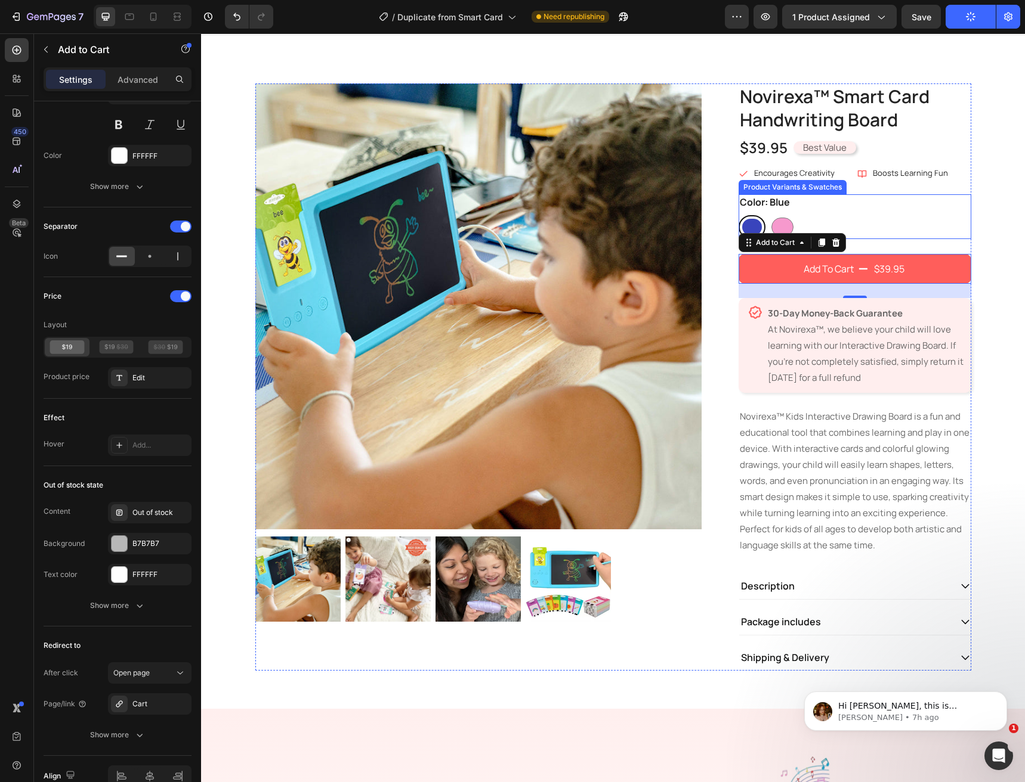
click at [742, 225] on div at bounding box center [752, 227] width 20 height 17
click at [738, 215] on input "Blue Blue" at bounding box center [738, 215] width 1 height 1
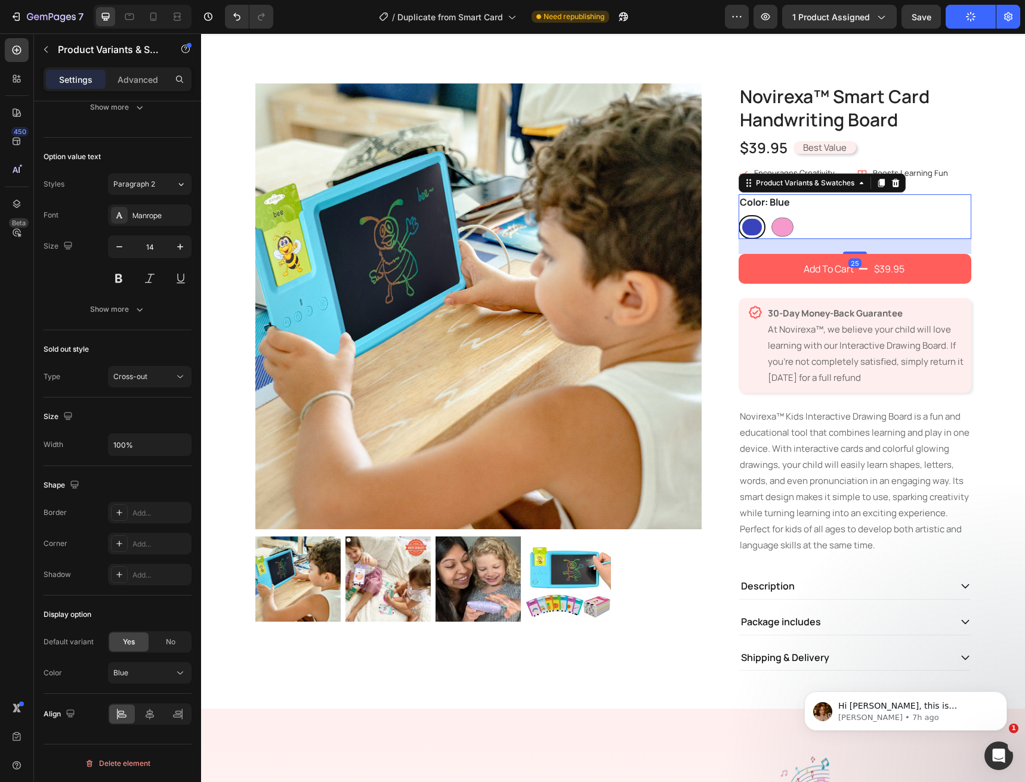
scroll to position [0, 0]
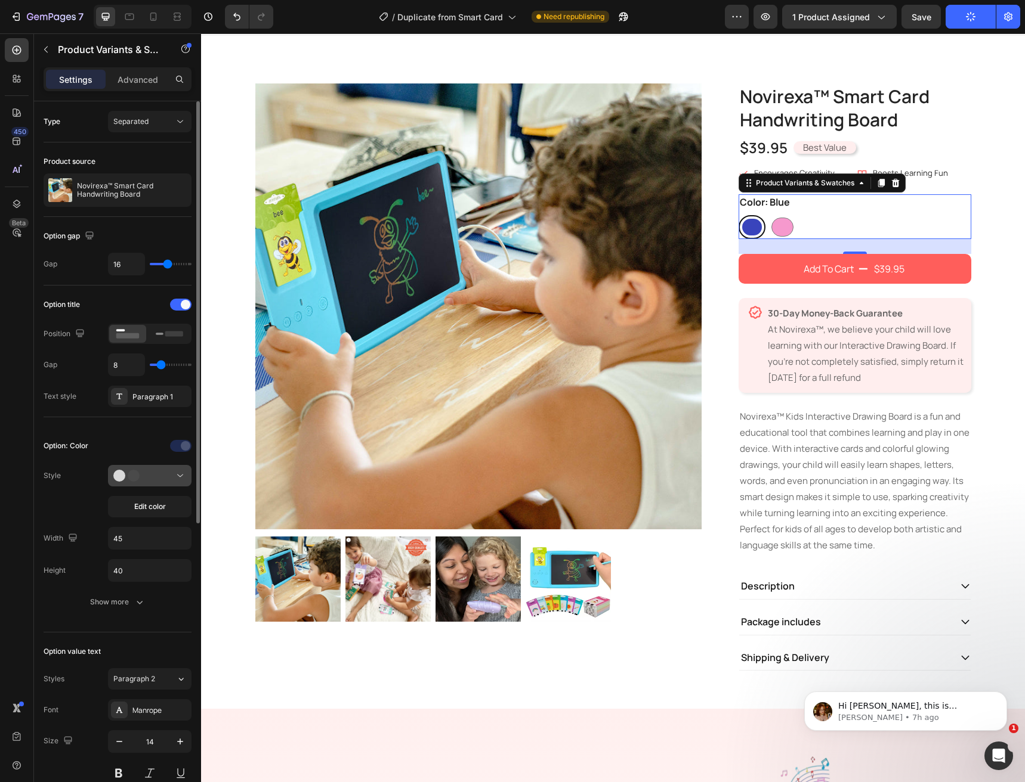
click at [163, 478] on div at bounding box center [149, 476] width 73 height 12
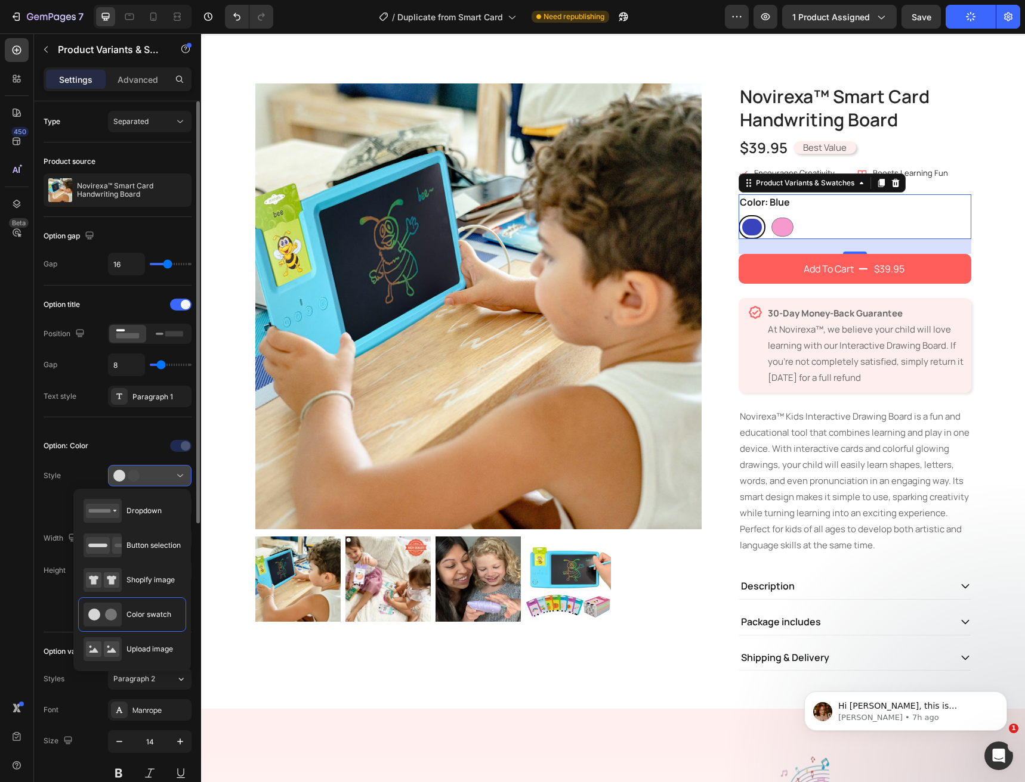
click at [163, 478] on div at bounding box center [149, 476] width 73 height 12
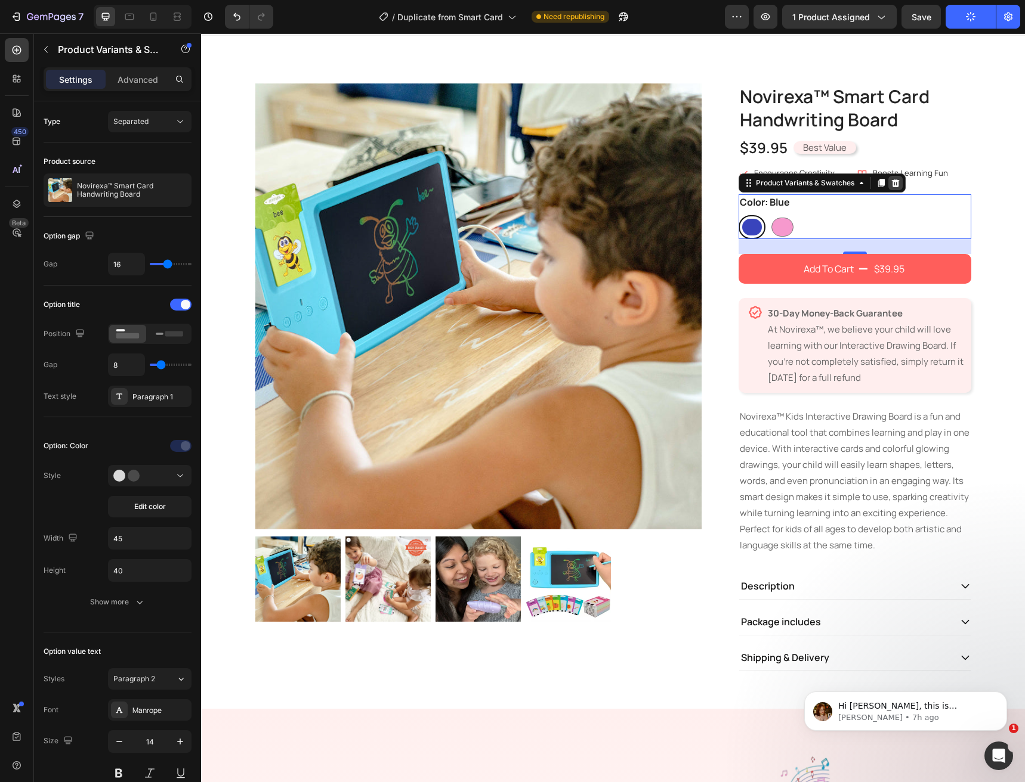
click at [891, 190] on div at bounding box center [895, 183] width 14 height 14
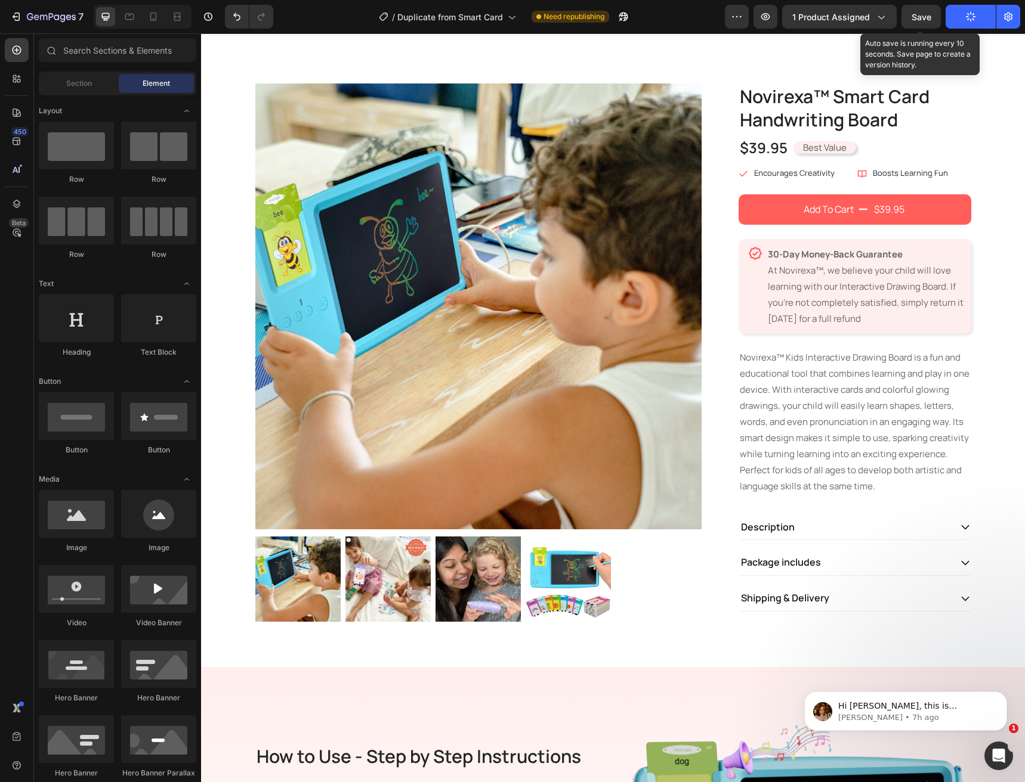
click at [923, 23] on div "Save" at bounding box center [921, 17] width 20 height 13
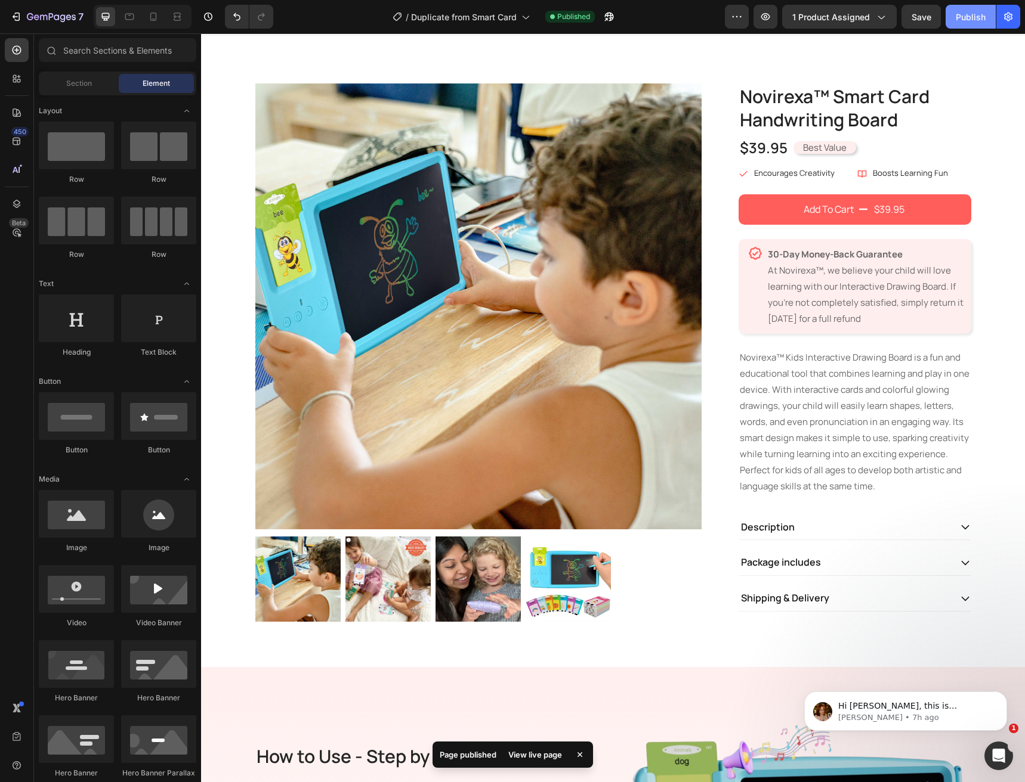
click at [954, 16] on button "Publish" at bounding box center [970, 17] width 50 height 24
click at [763, 18] on icon "button" at bounding box center [765, 16] width 9 height 7
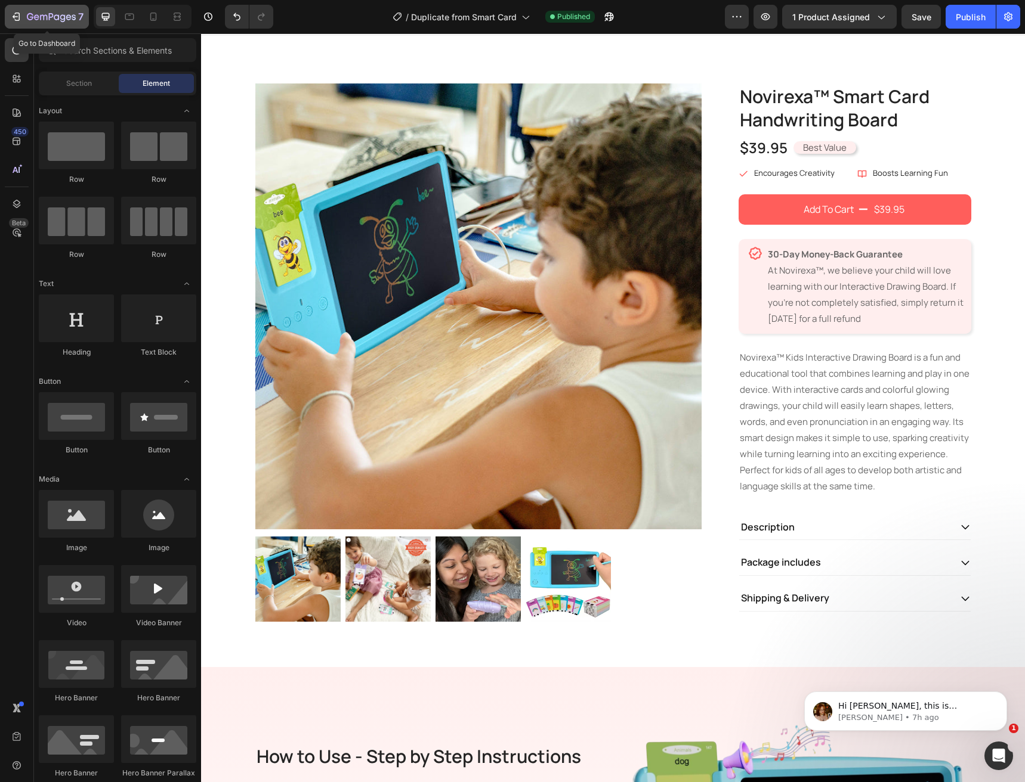
click at [29, 21] on icon "button" at bounding box center [51, 18] width 49 height 10
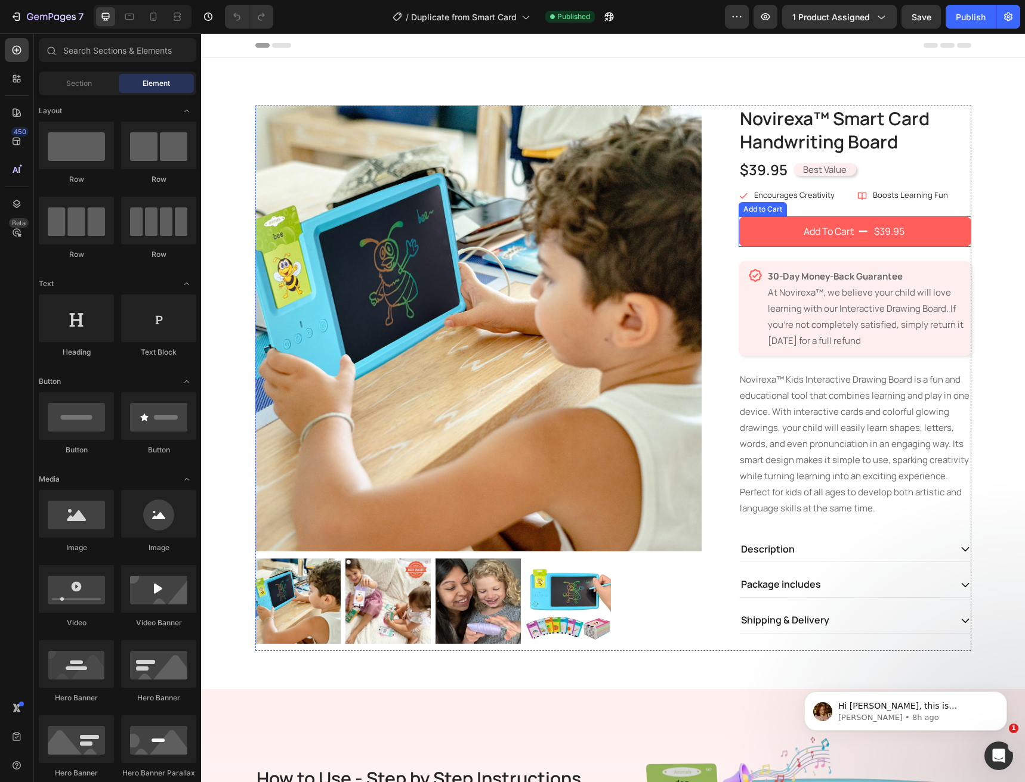
click at [766, 243] on button "Add To Cart $39.95" at bounding box center [854, 231] width 233 height 30
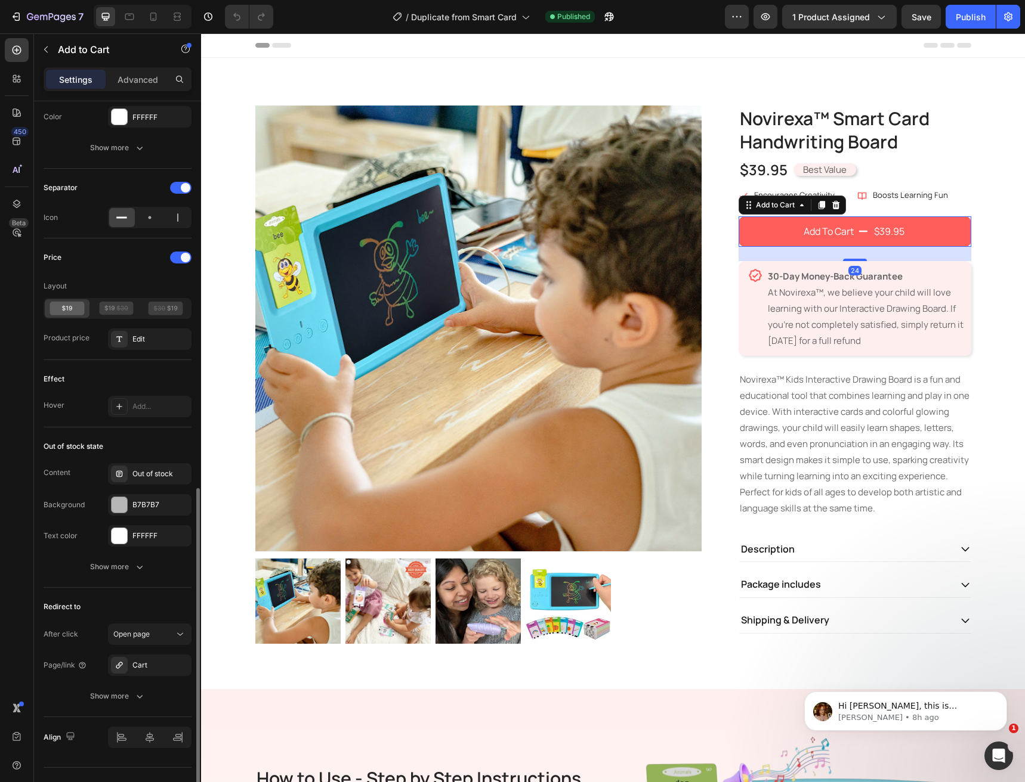
scroll to position [739, 0]
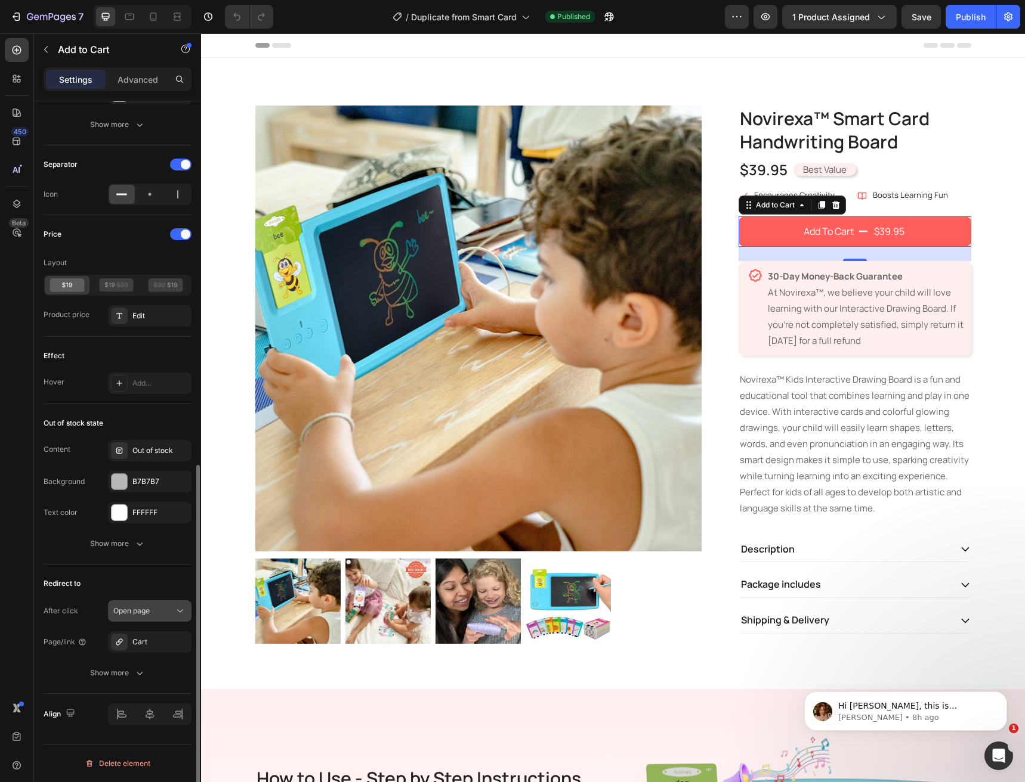
click at [140, 610] on span "Open page" at bounding box center [131, 611] width 36 height 9
click at [149, 639] on div "Cart" at bounding box center [149, 642] width 35 height 11
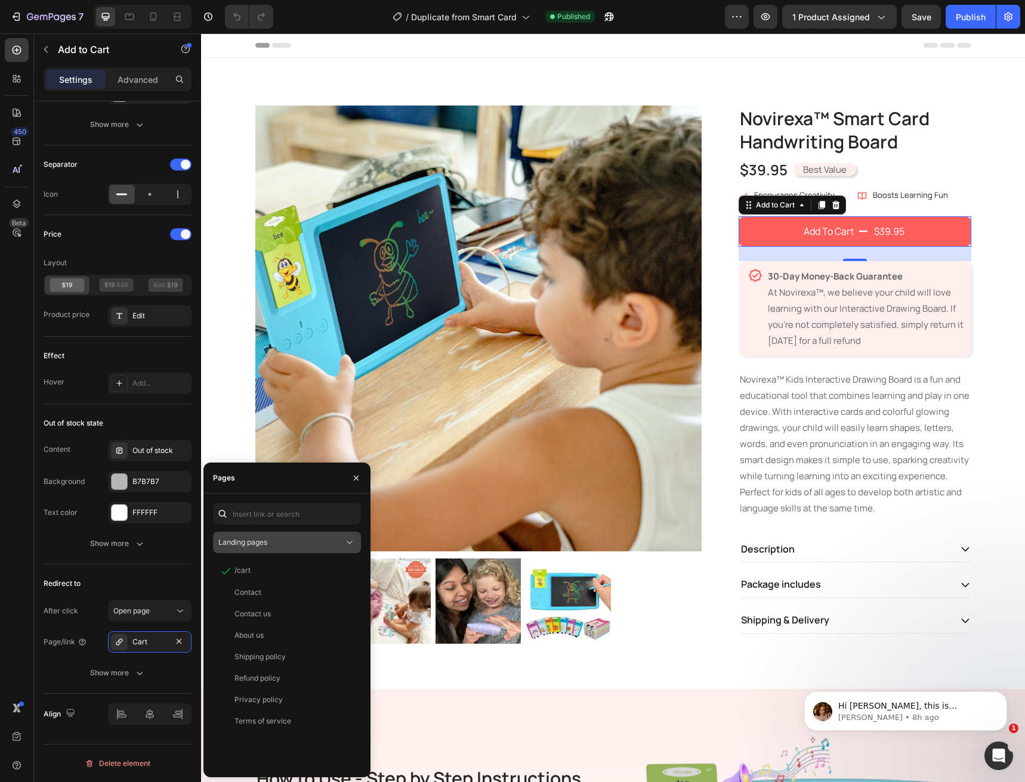
click at [308, 533] on button "Landing pages" at bounding box center [287, 542] width 148 height 21
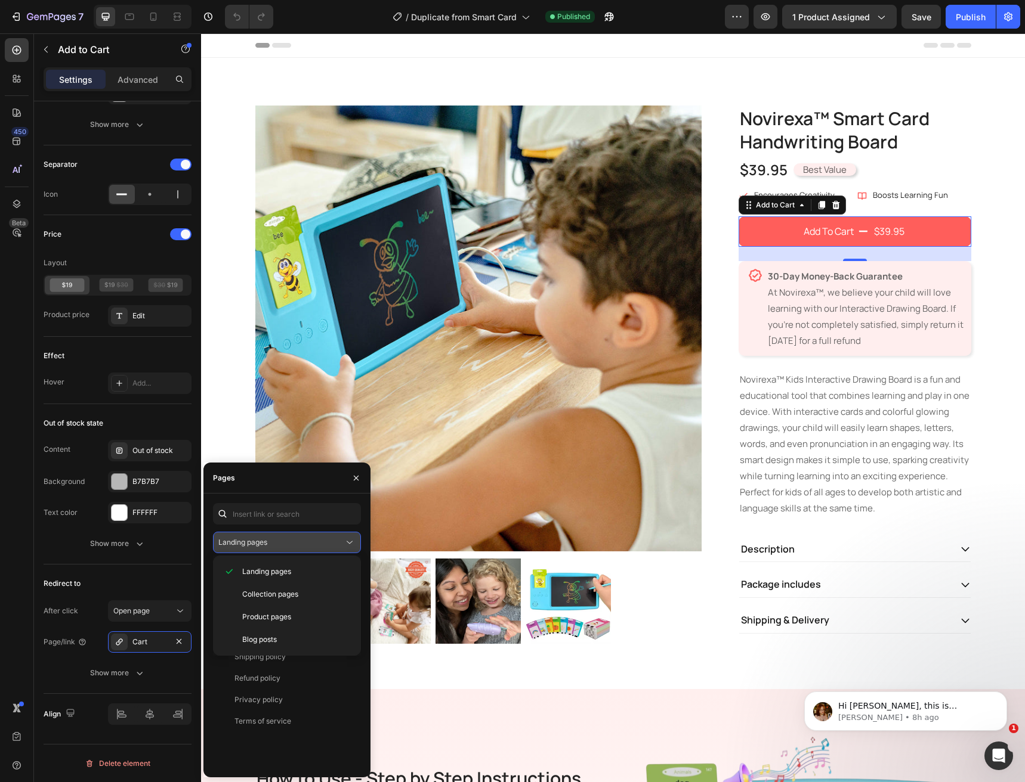
click at [308, 533] on button "Landing pages" at bounding box center [287, 542] width 148 height 21
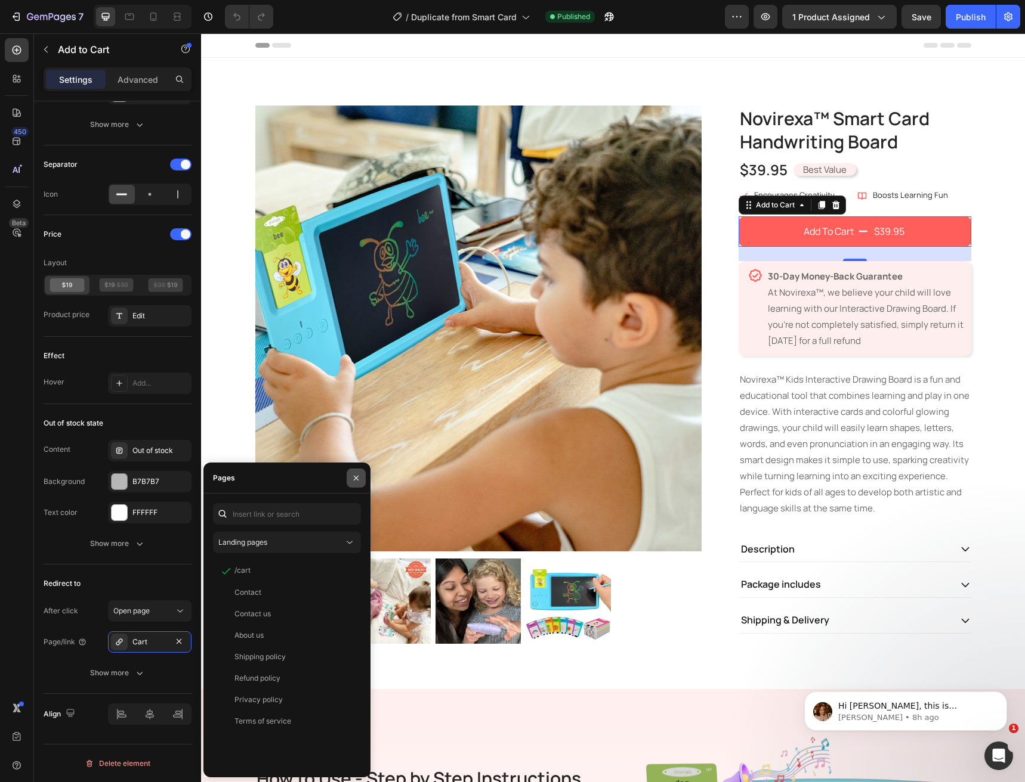
click at [364, 476] on button "button" at bounding box center [356, 478] width 19 height 19
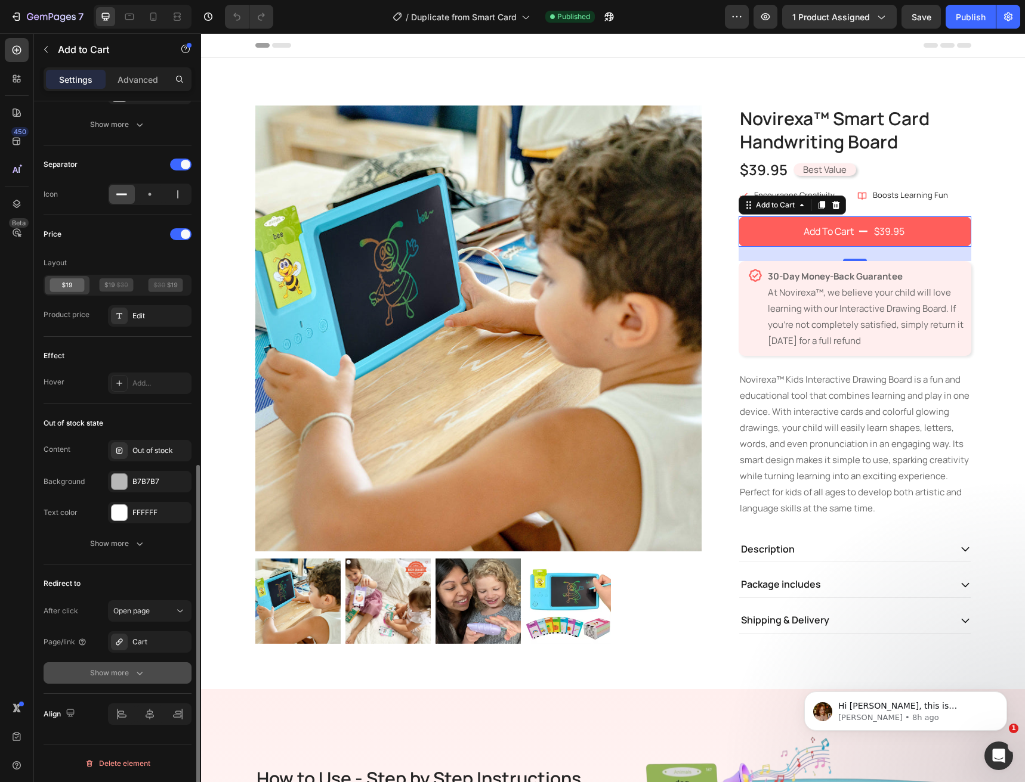
click at [136, 680] on button "Show more" at bounding box center [118, 673] width 148 height 21
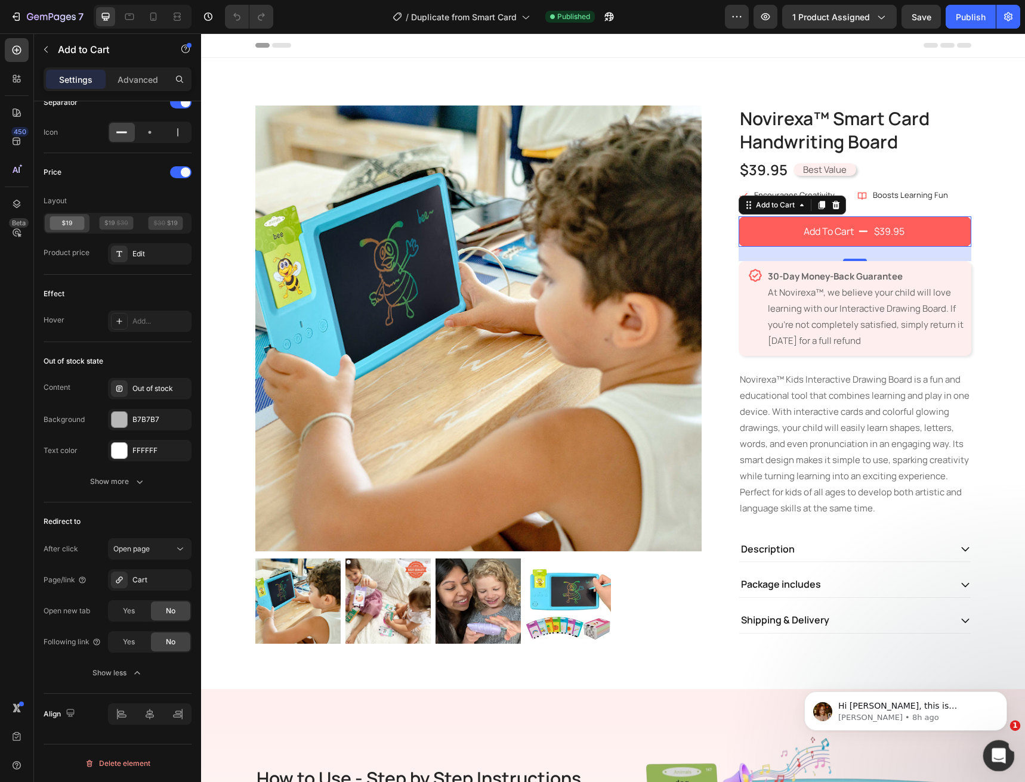
drag, startPoint x: 993, startPoint y: 753, endPoint x: 1967, endPoint y: 1489, distance: 1220.7
click at [992, 752] on icon "Open Intercom Messenger" at bounding box center [997, 755] width 20 height 20
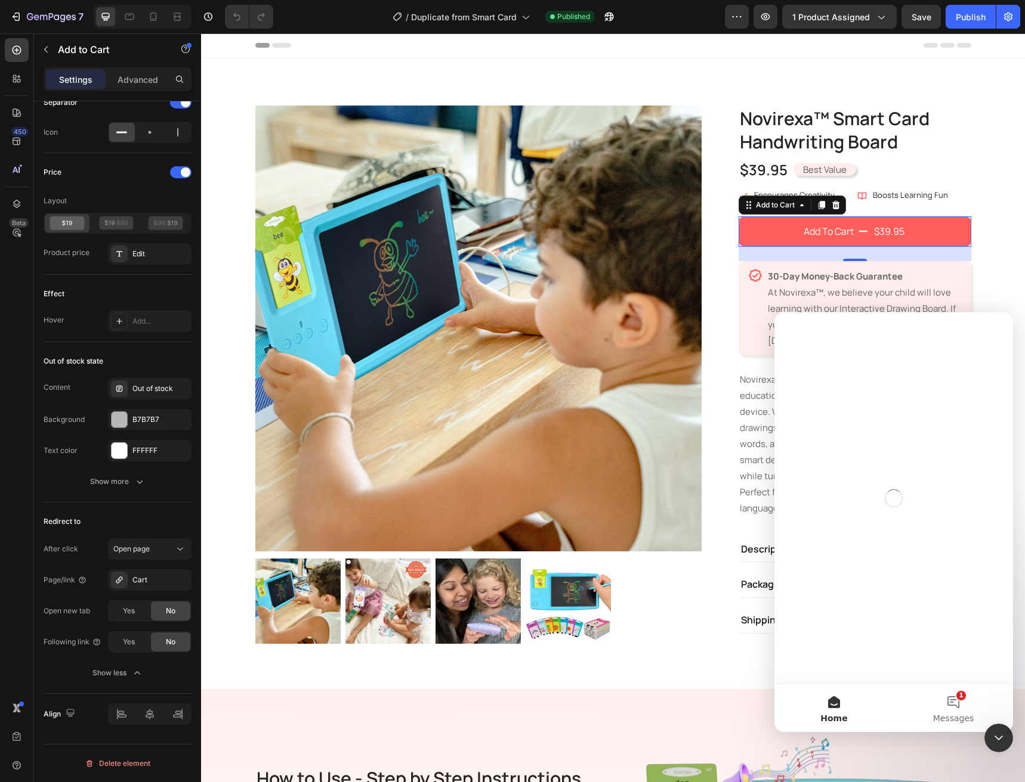
scroll to position [0, 0]
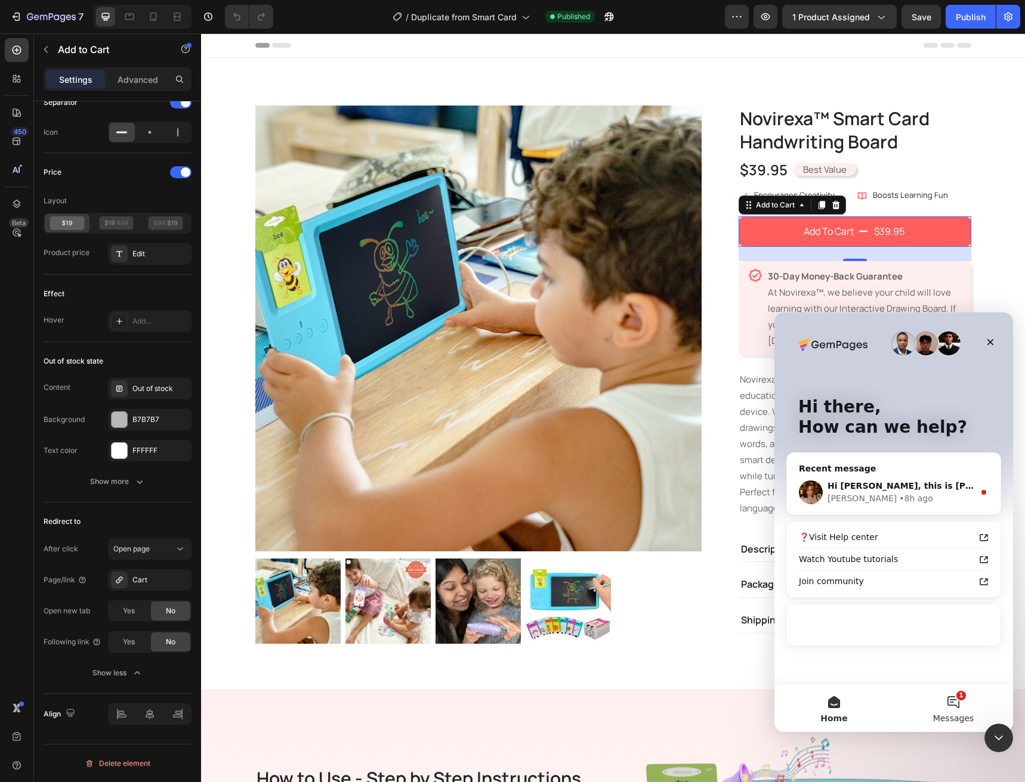
click at [943, 709] on button "1 Messages" at bounding box center [952, 709] width 119 height 48
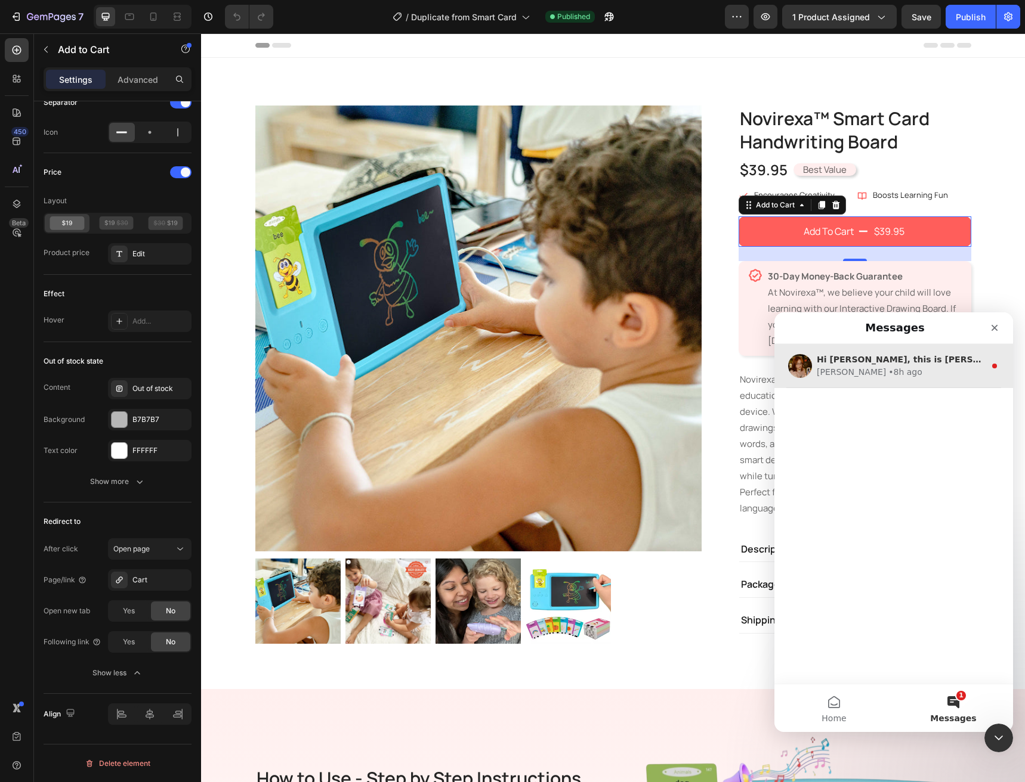
click at [846, 381] on div "Hi Mohammad, this is Jamie from GemPages. I hope that you are doing great. I'm …" at bounding box center [893, 366] width 239 height 44
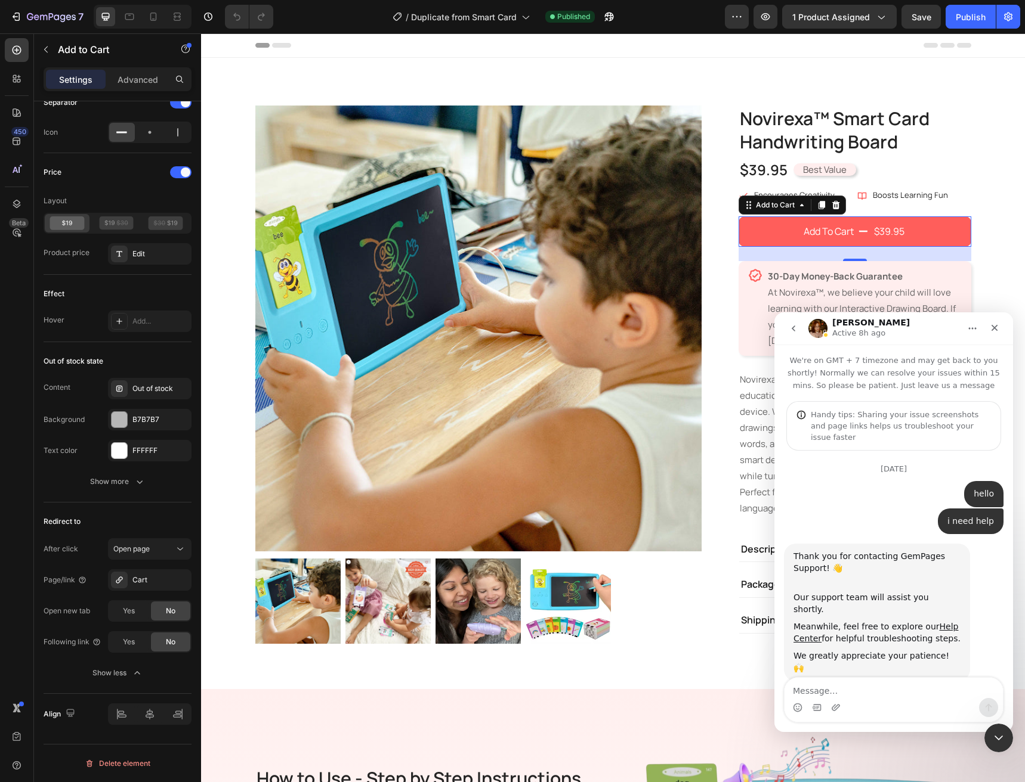
scroll to position [125, 0]
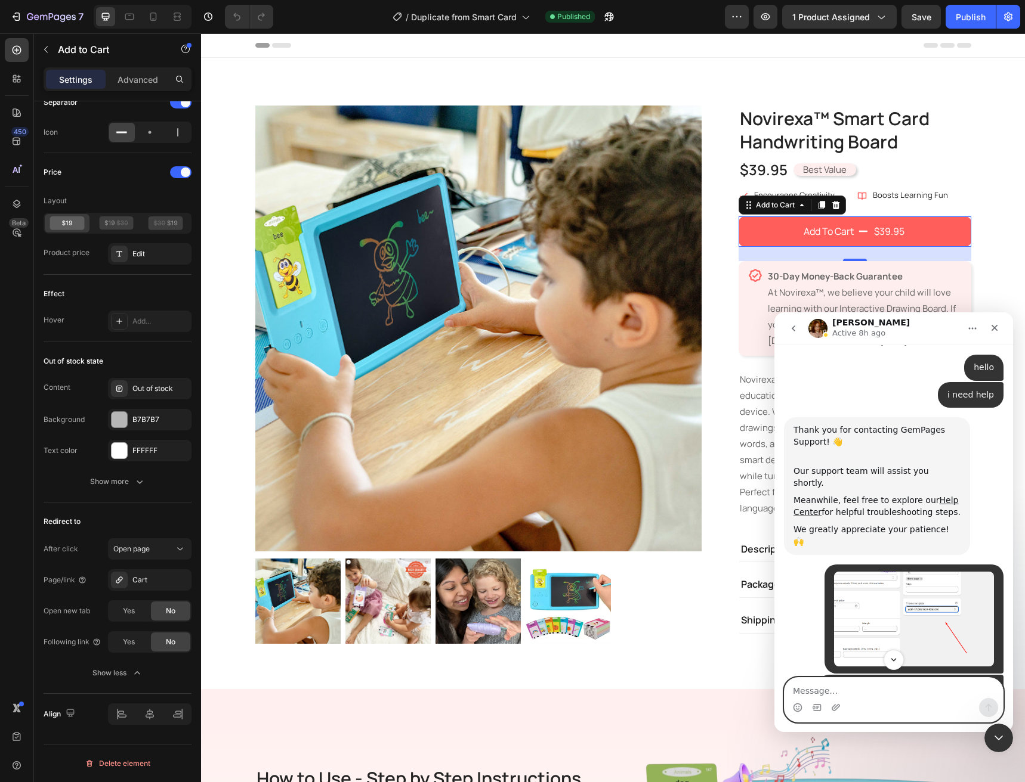
paste textarea "How do I make the page open drawer when I click the add to cart button?"
type textarea "How do I make the page open drawer when I click the add to cart button?"
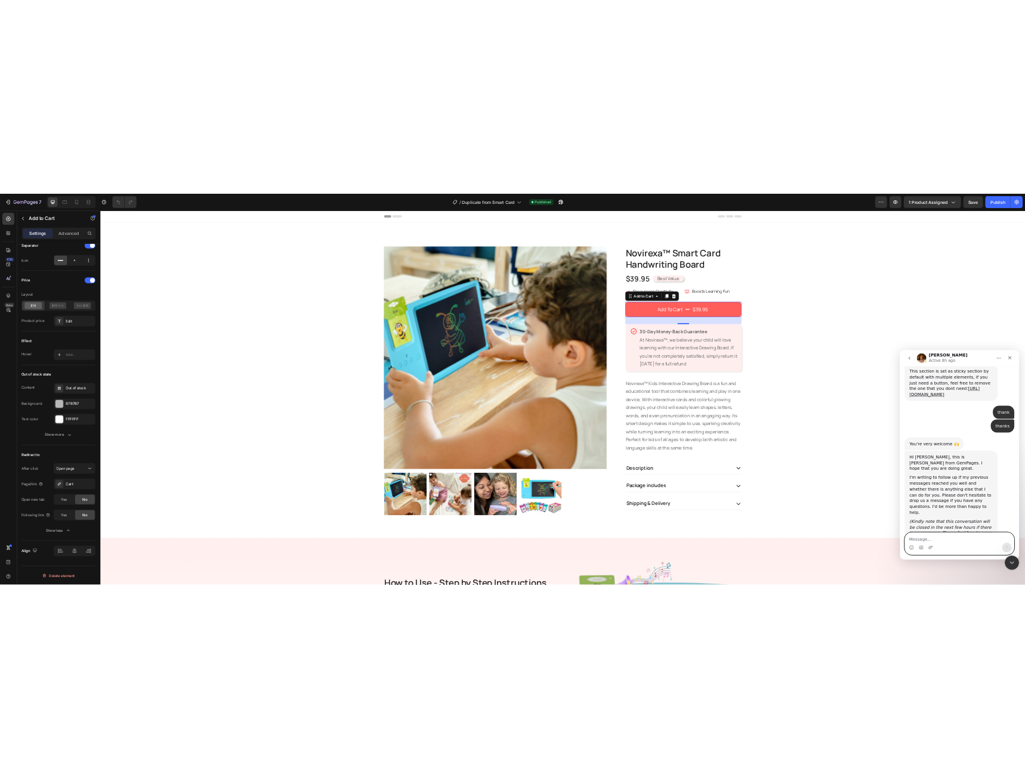
scroll to position [800, 0]
